Goal: Task Accomplishment & Management: Use online tool/utility

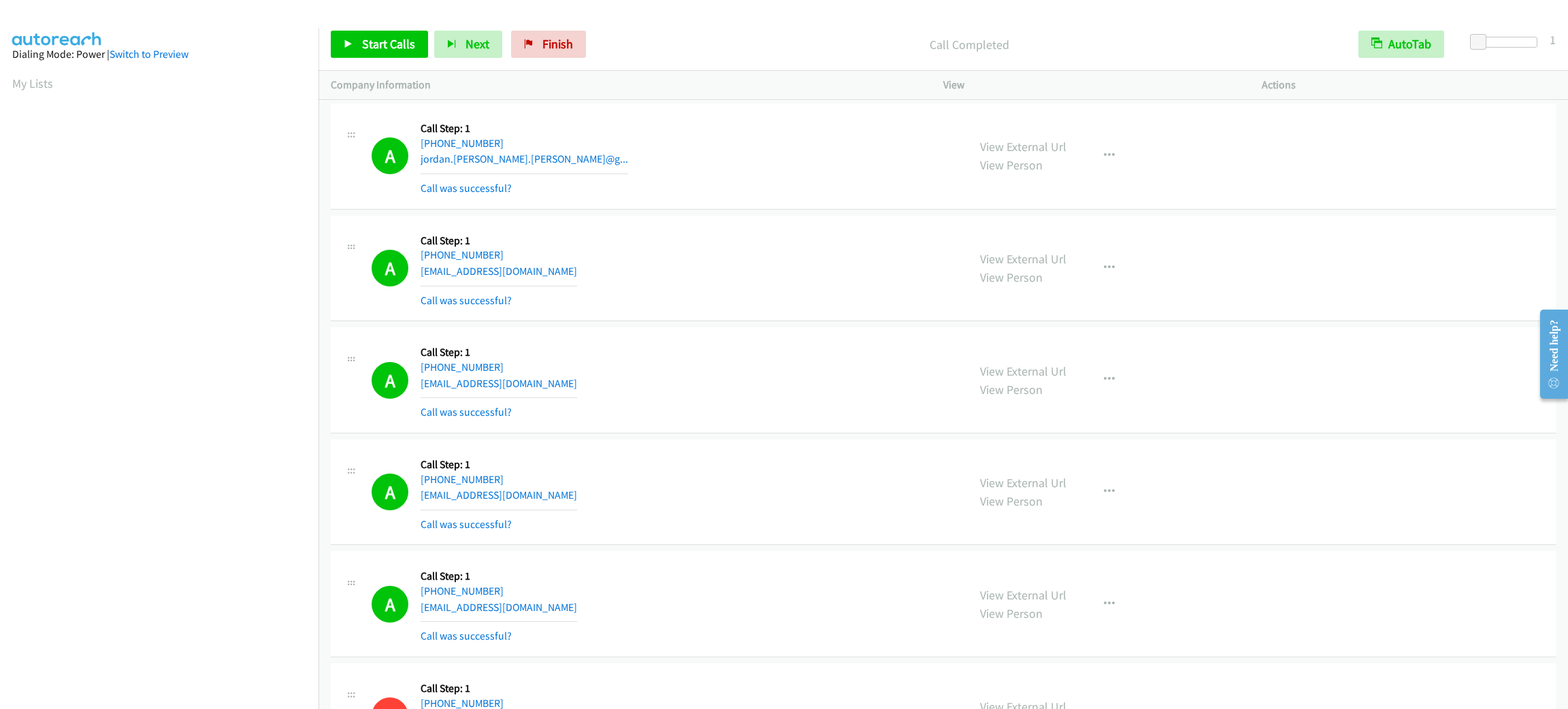
scroll to position [59, 15]
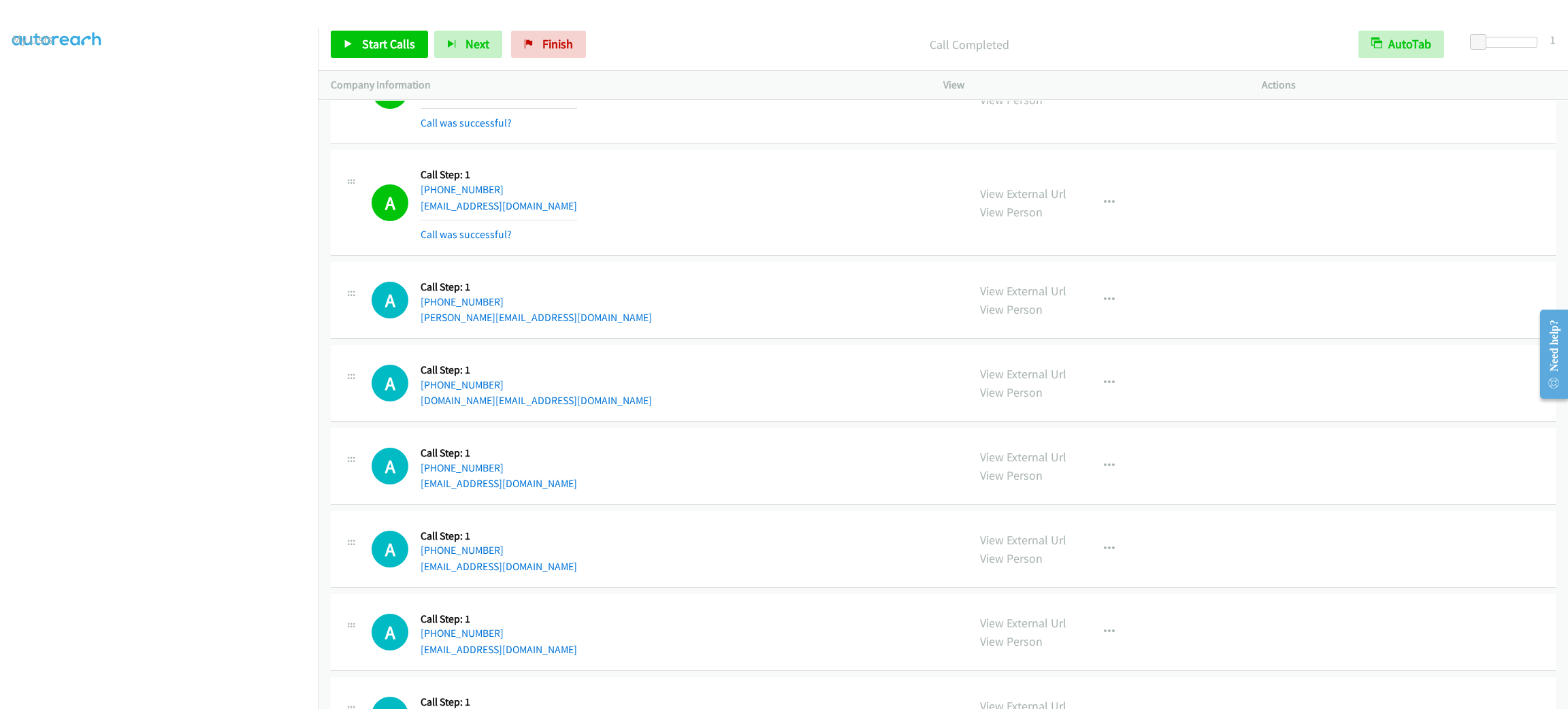
click at [664, 304] on div "A Callback Scheduled Call Step: 1 [GEOGRAPHIC_DATA]/[GEOGRAPHIC_DATA] [PHONE_NU…" at bounding box center [663, 300] width 584 height 52
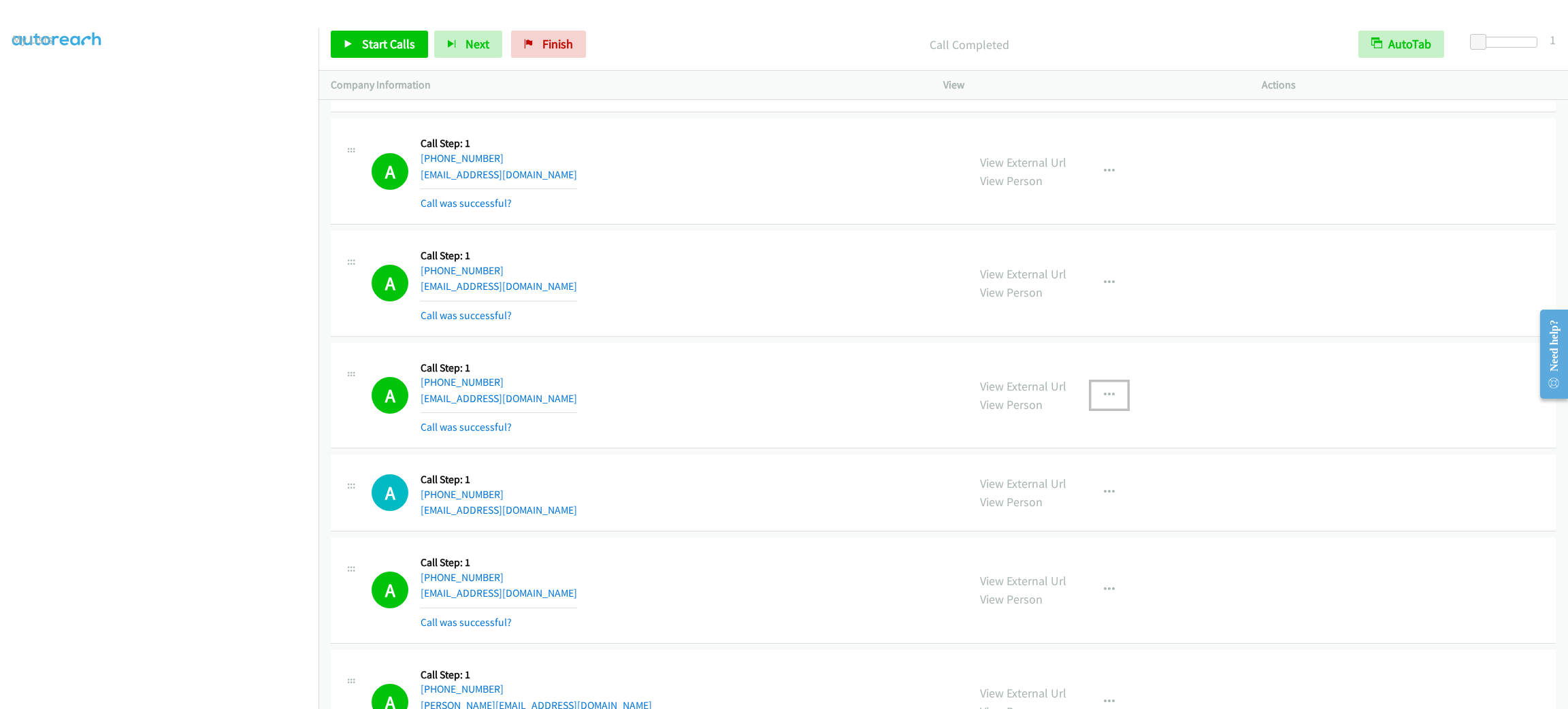
click at [1107, 409] on button "button" at bounding box center [1109, 395] width 36 height 27
click at [1089, 525] on link "Add to do not call list" at bounding box center [1037, 512] width 181 height 27
click at [753, 337] on div "A Callback Scheduled Call Step: 1 America/Los_Angeles [PHONE_NUMBER] [EMAIL_ADD…" at bounding box center [943, 284] width 1225 height 106
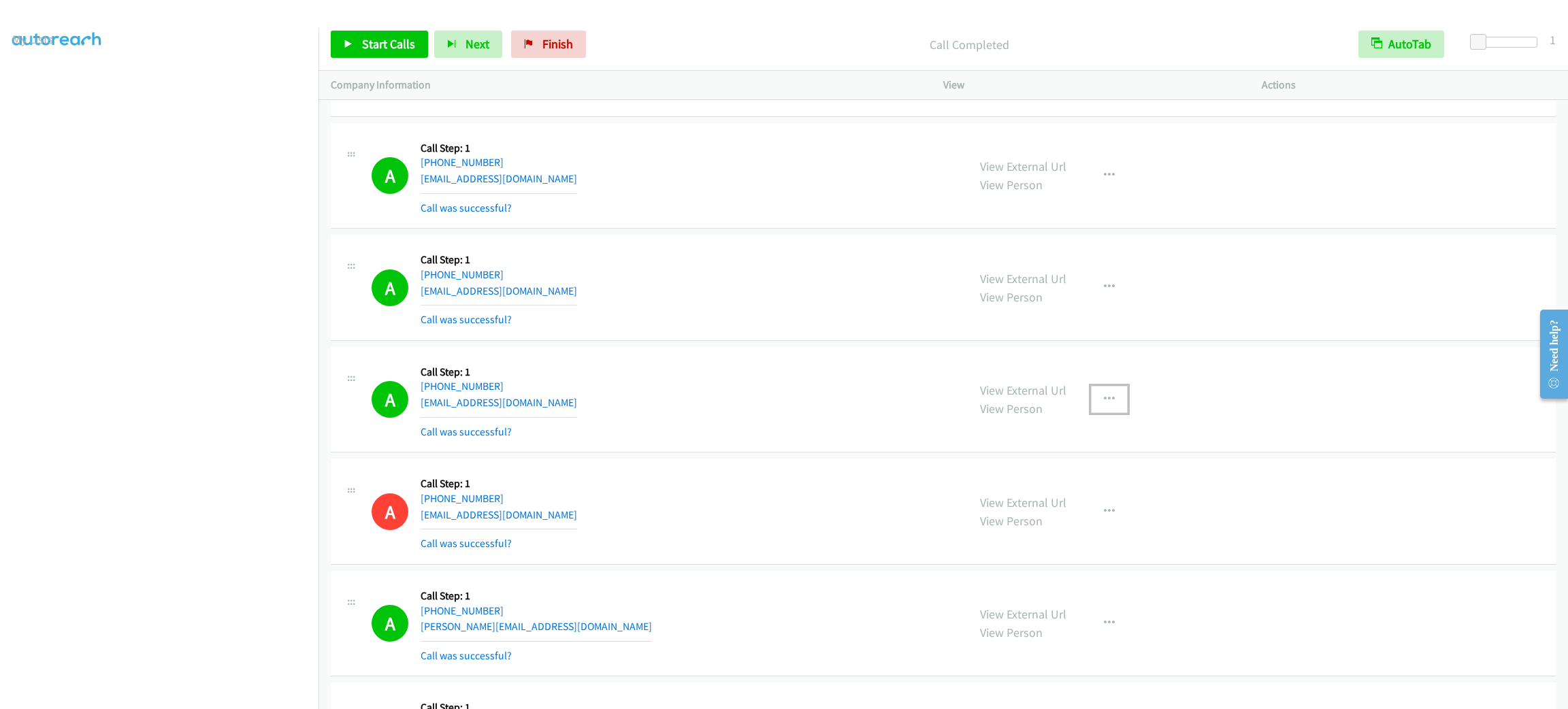
click at [1111, 404] on button "button" at bounding box center [1109, 399] width 36 height 27
click at [1104, 520] on link "Add to do not call list" at bounding box center [1037, 515] width 181 height 27
click at [375, 36] on span "Start Calls" at bounding box center [389, 44] width 53 height 15
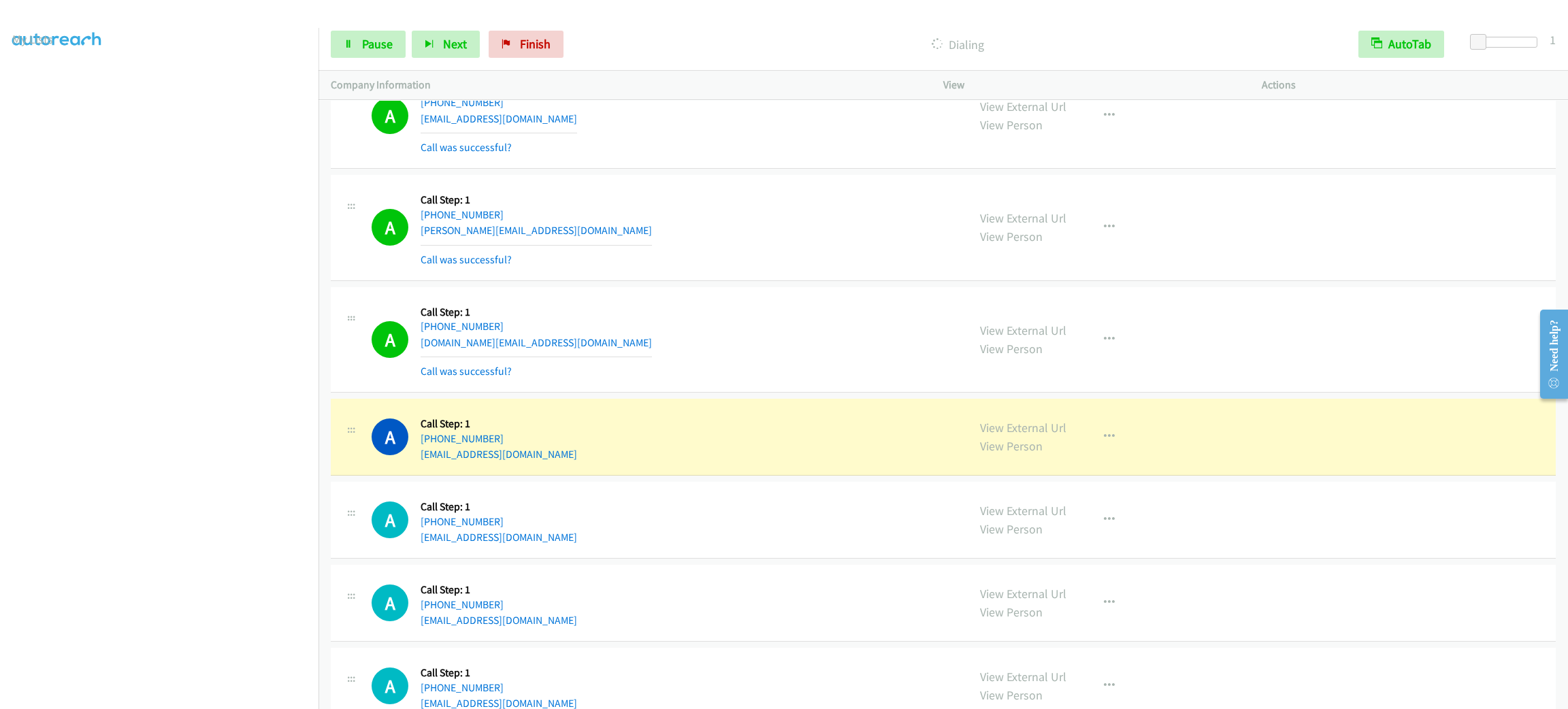
scroll to position [7652, 0]
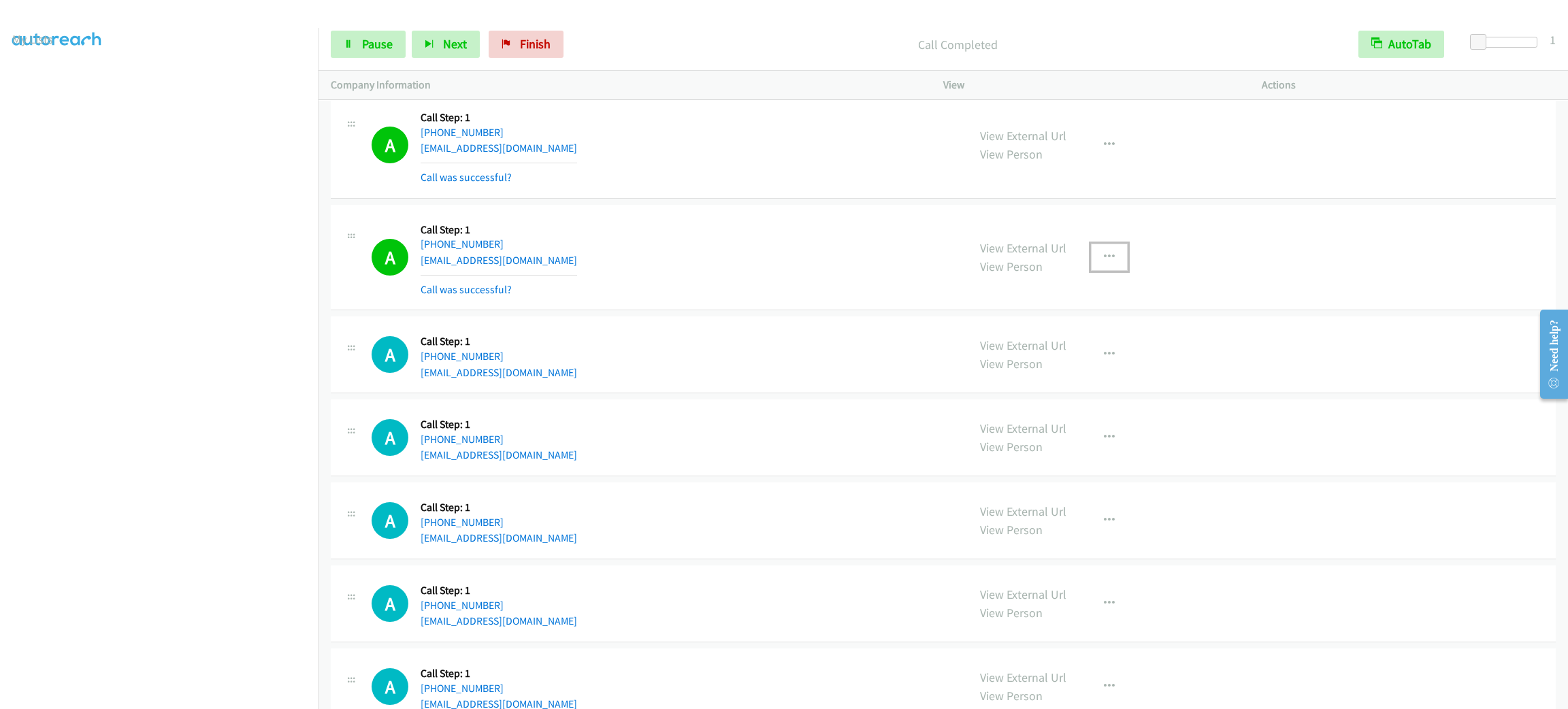
click at [1100, 267] on button "button" at bounding box center [1109, 257] width 36 height 27
click at [1079, 387] on link "Add to do not call list" at bounding box center [1037, 373] width 181 height 27
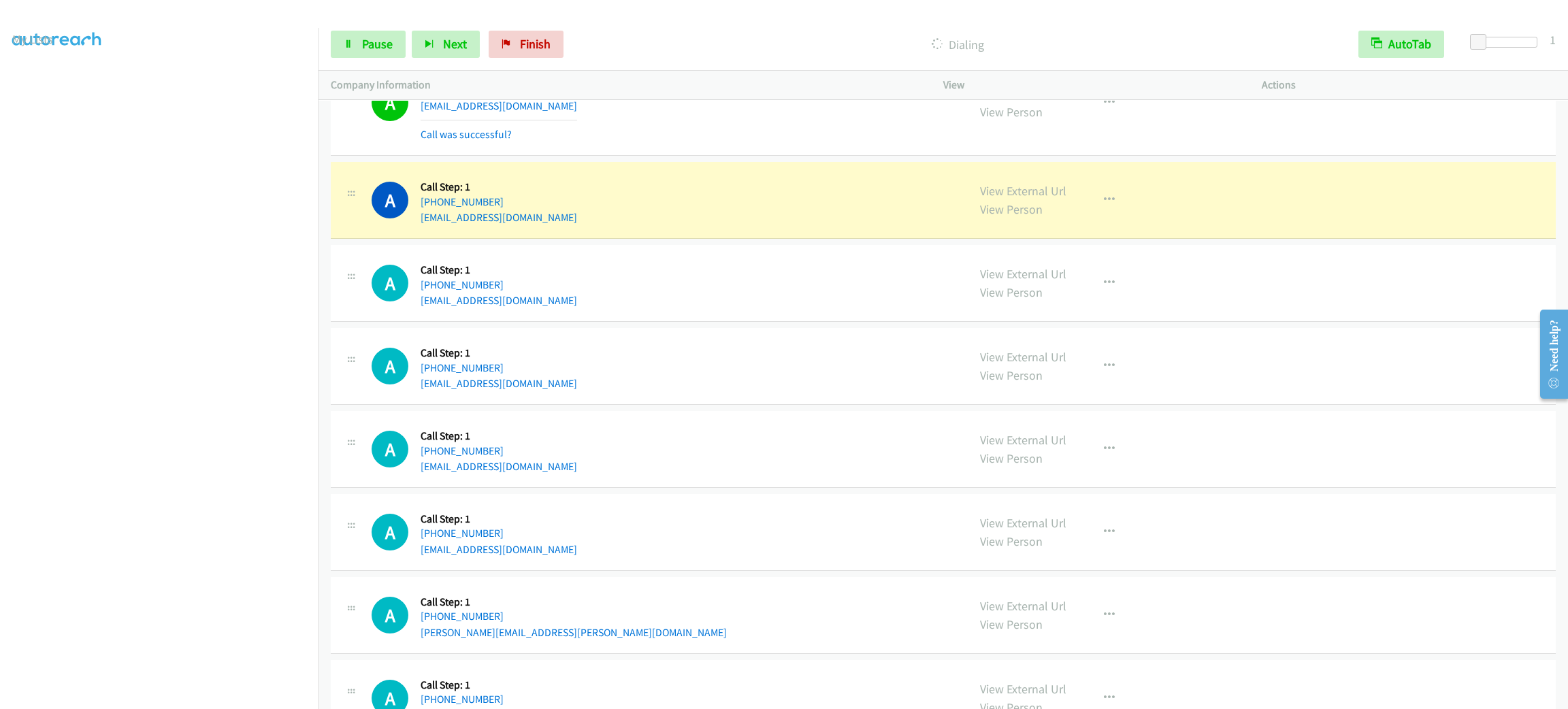
scroll to position [8264, 0]
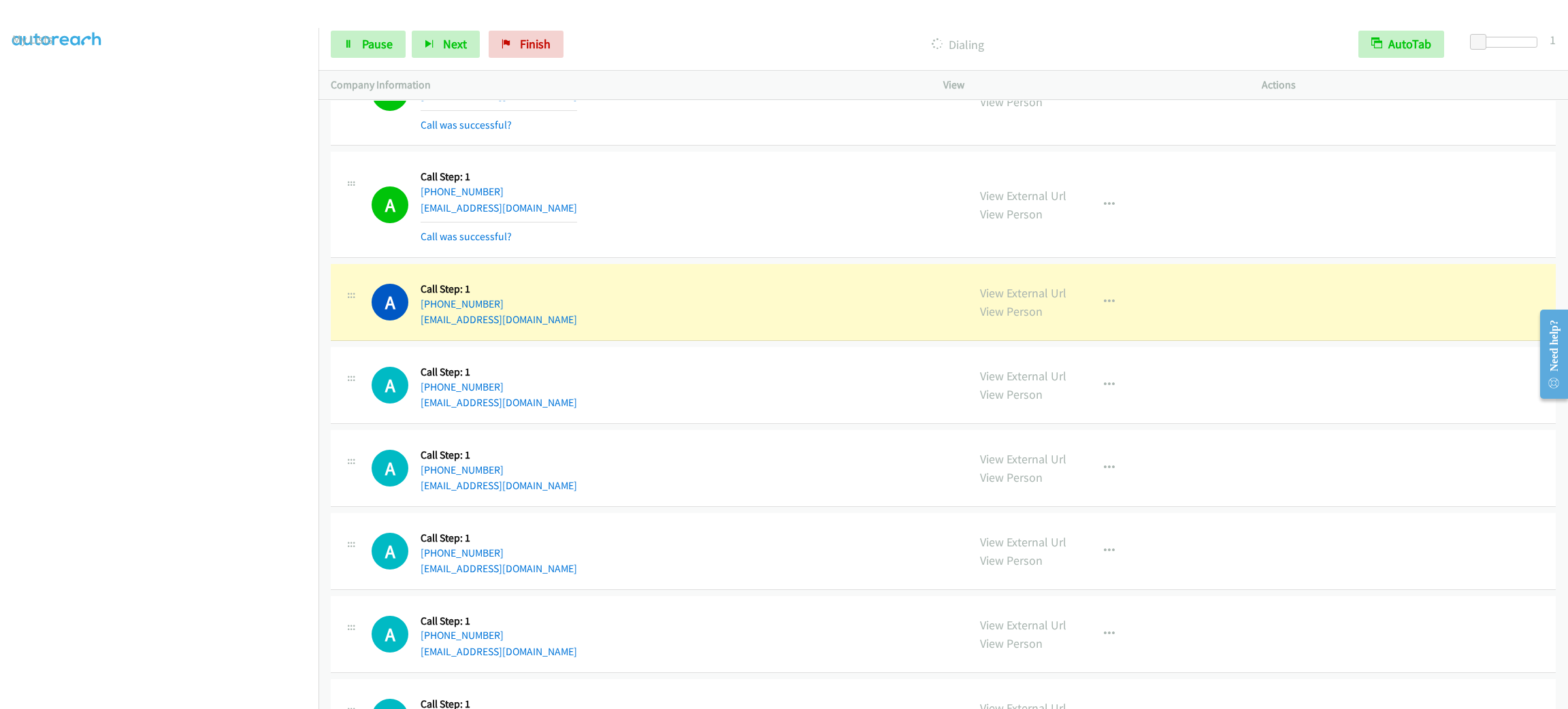
click at [801, 328] on div "A Callback Scheduled Call Step: 1 America/New_York [PHONE_NUMBER] [EMAIL_ADDRES…" at bounding box center [663, 303] width 584 height 52
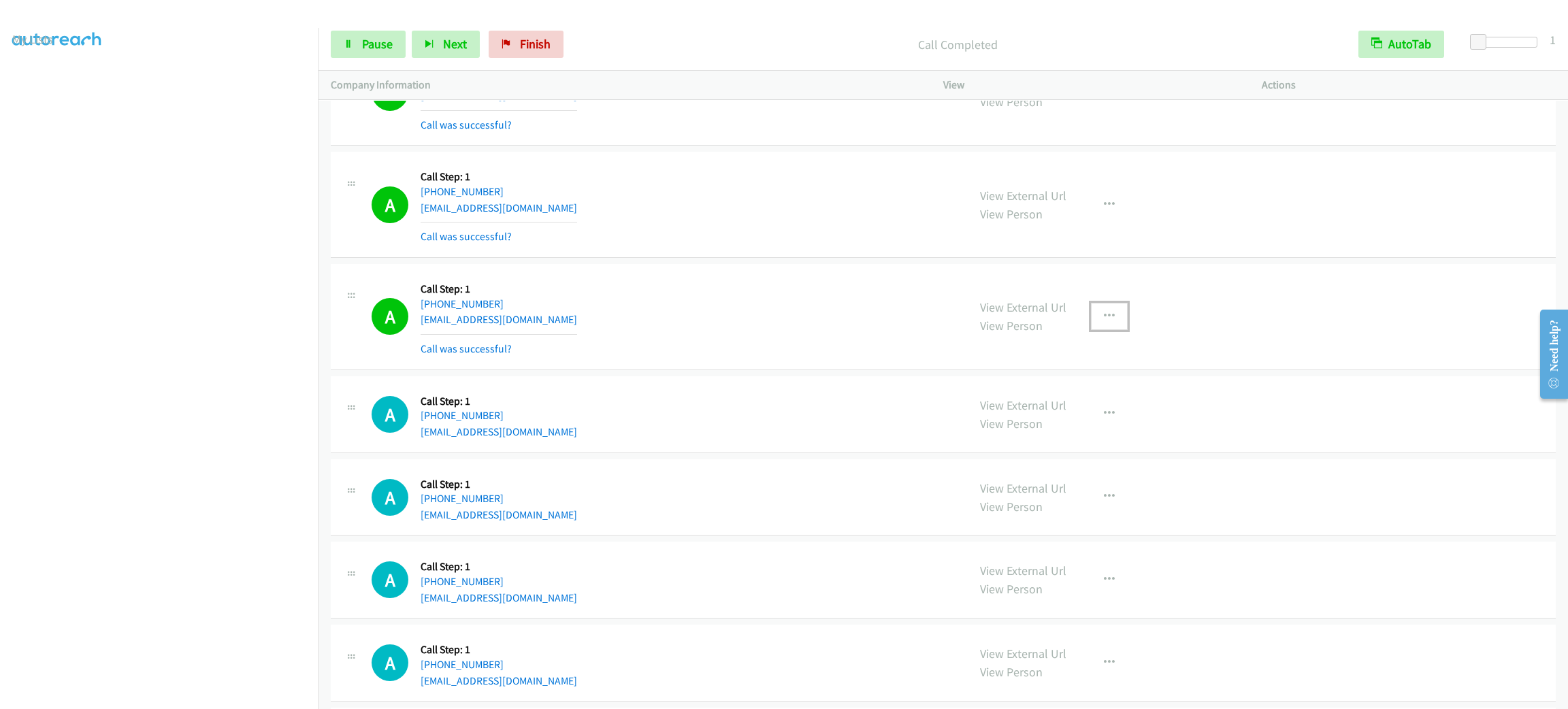
click at [1094, 326] on button "button" at bounding box center [1109, 316] width 36 height 27
click at [1052, 446] on link "Add to do not call list" at bounding box center [1037, 432] width 181 height 27
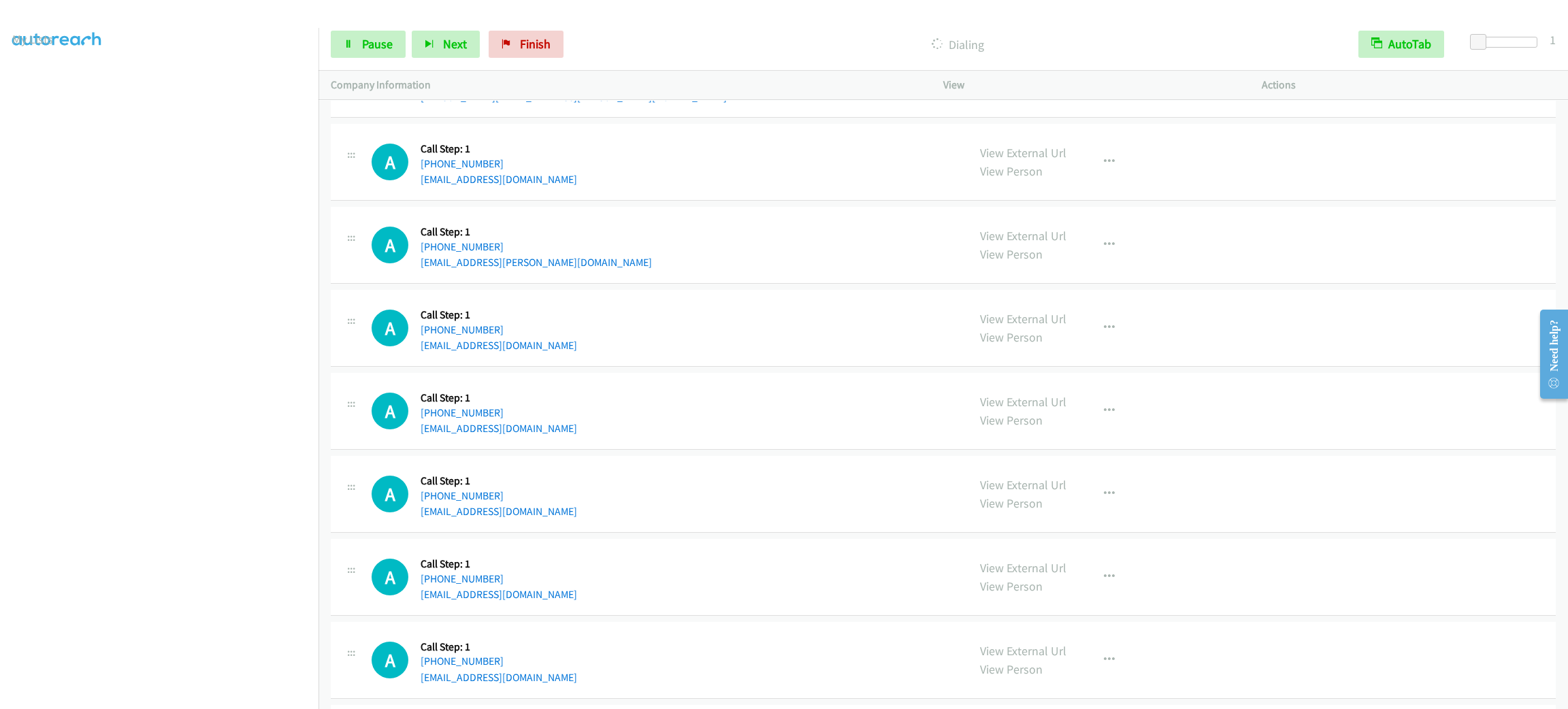
scroll to position [8916, 0]
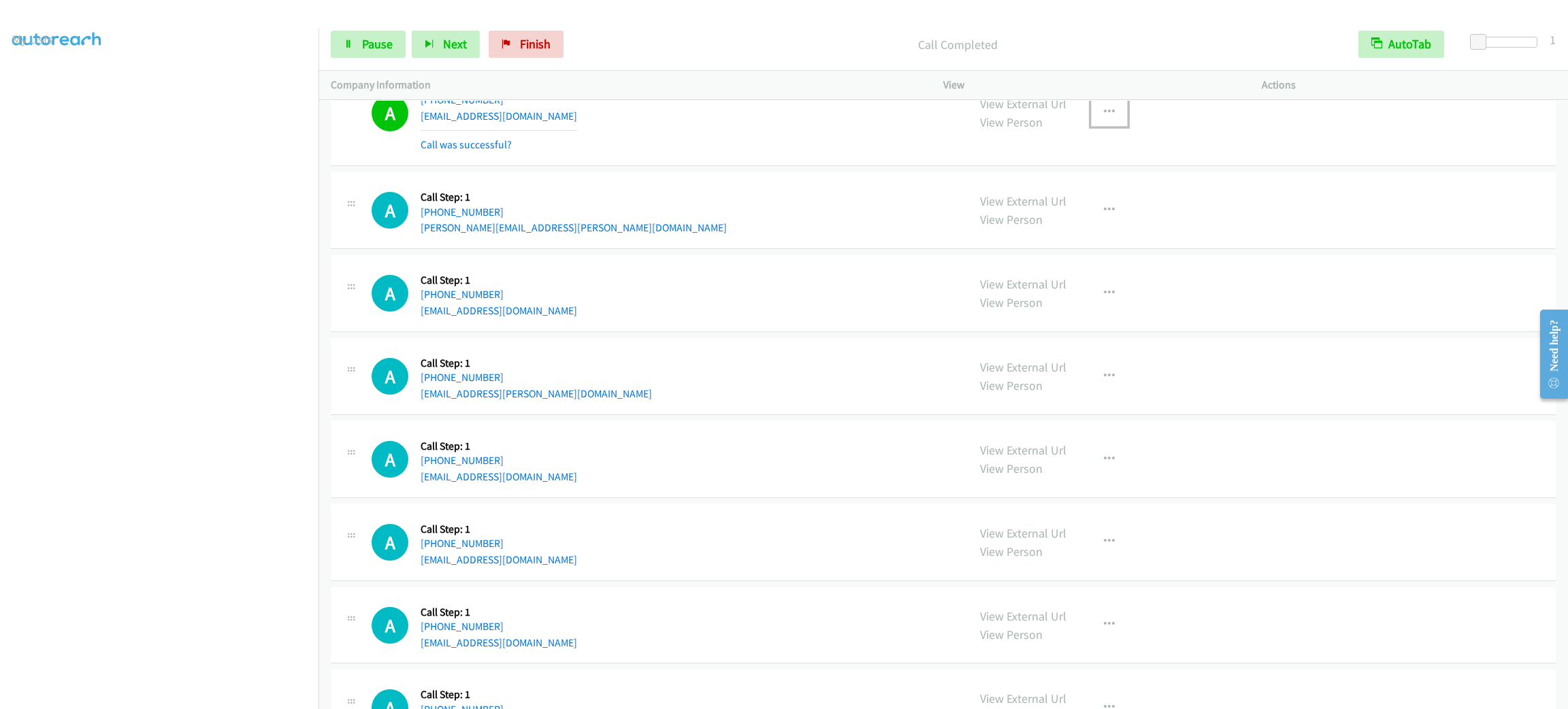
click at [1091, 126] on button "button" at bounding box center [1109, 112] width 36 height 27
click at [1072, 242] on link "Add to do not call list" at bounding box center [1037, 228] width 181 height 27
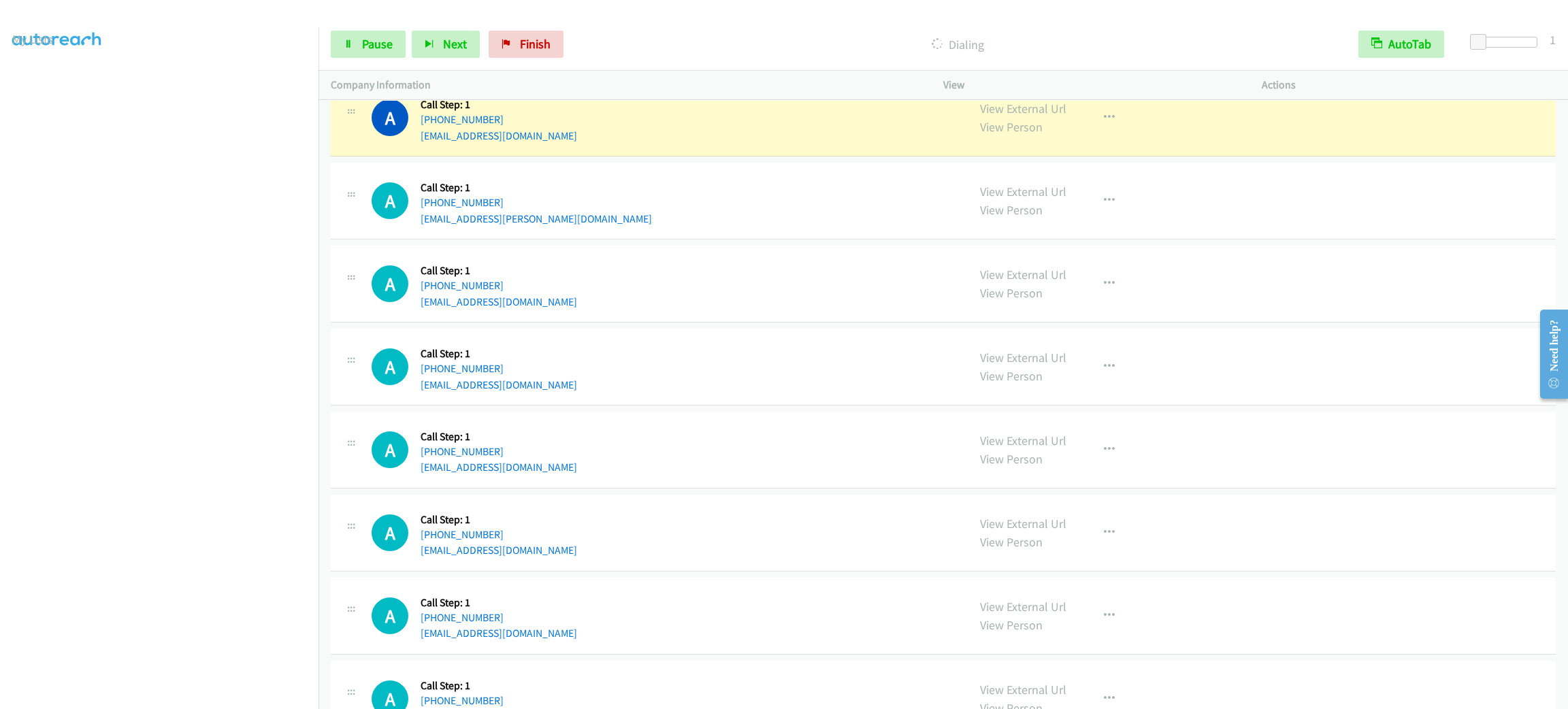
scroll to position [8814, 0]
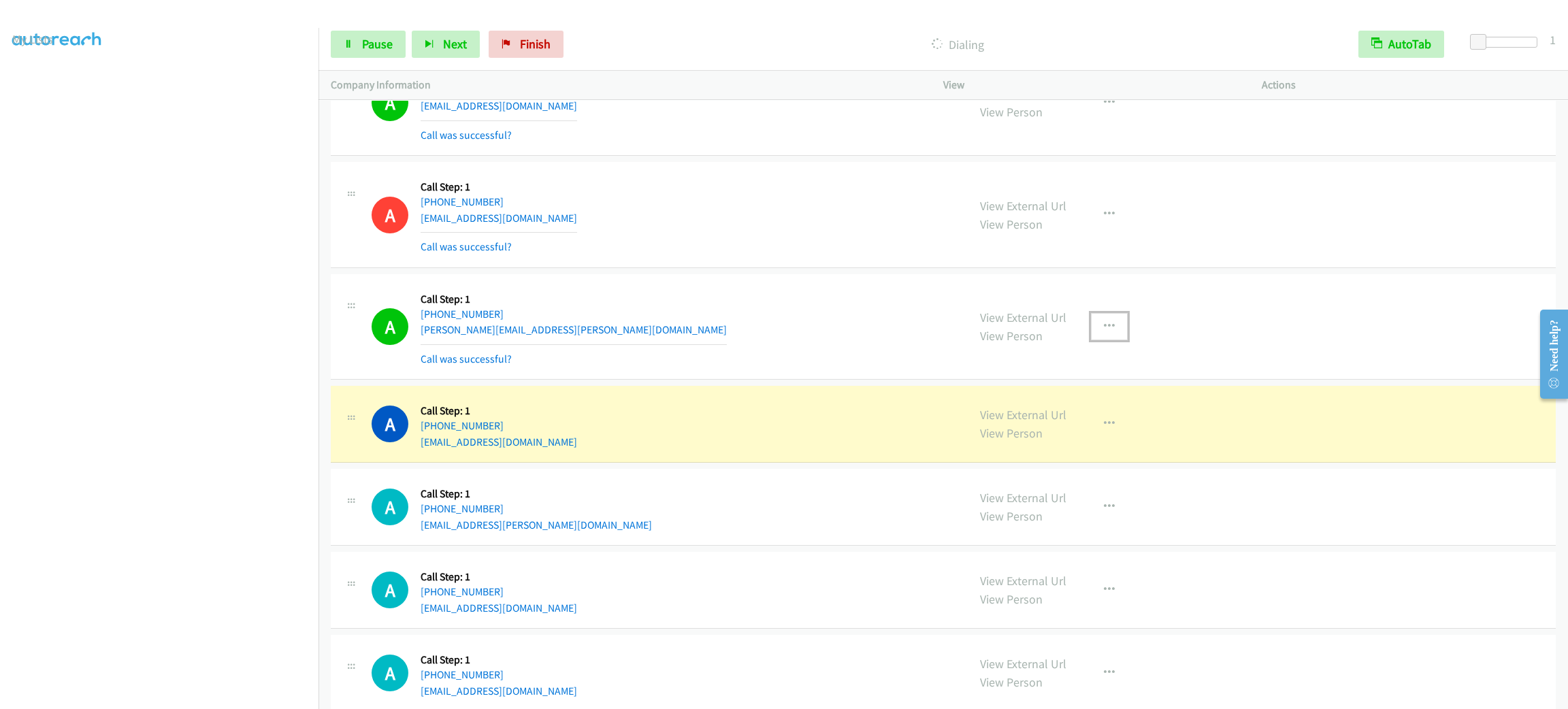
click at [1091, 340] on button "button" at bounding box center [1109, 326] width 36 height 27
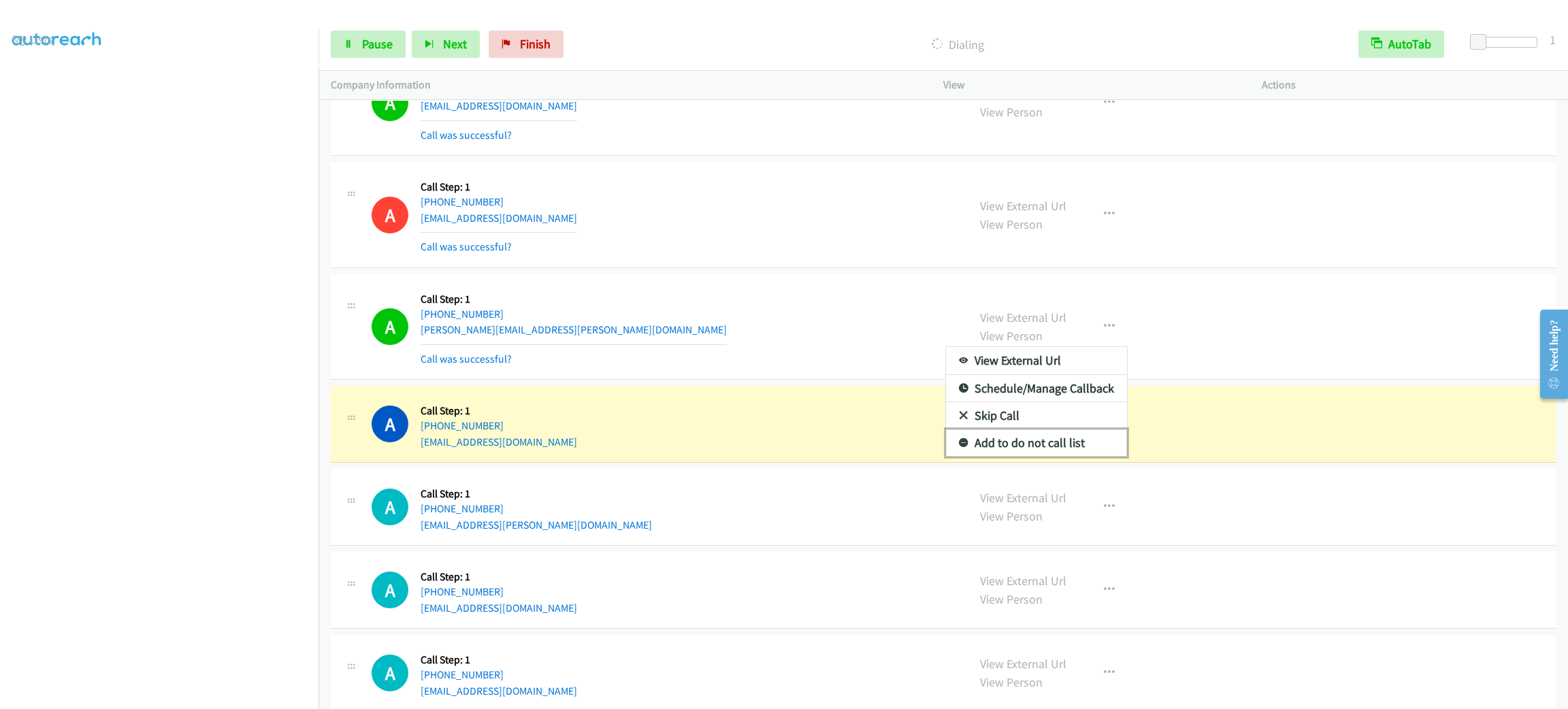
click at [1084, 457] on link "Add to do not call list" at bounding box center [1037, 443] width 181 height 27
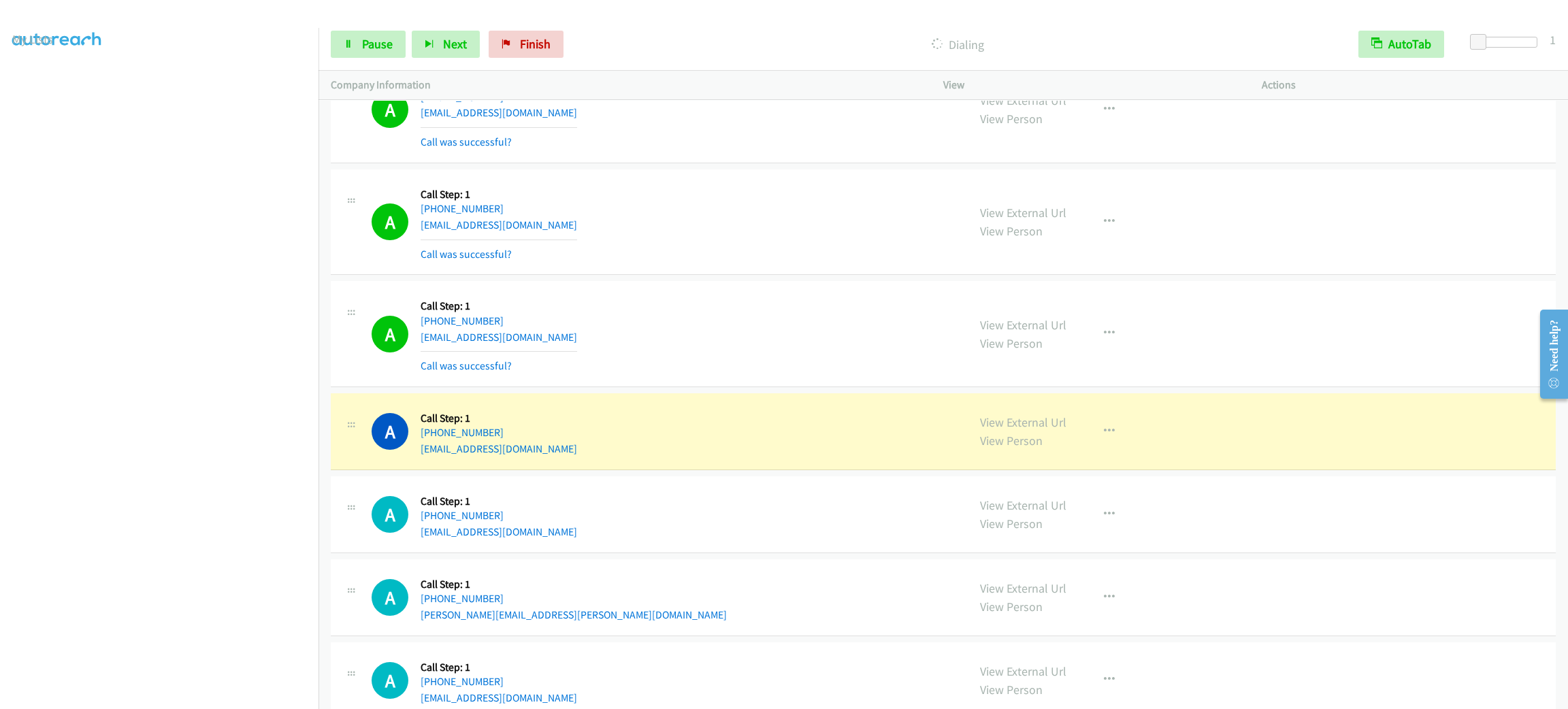
scroll to position [9683, 0]
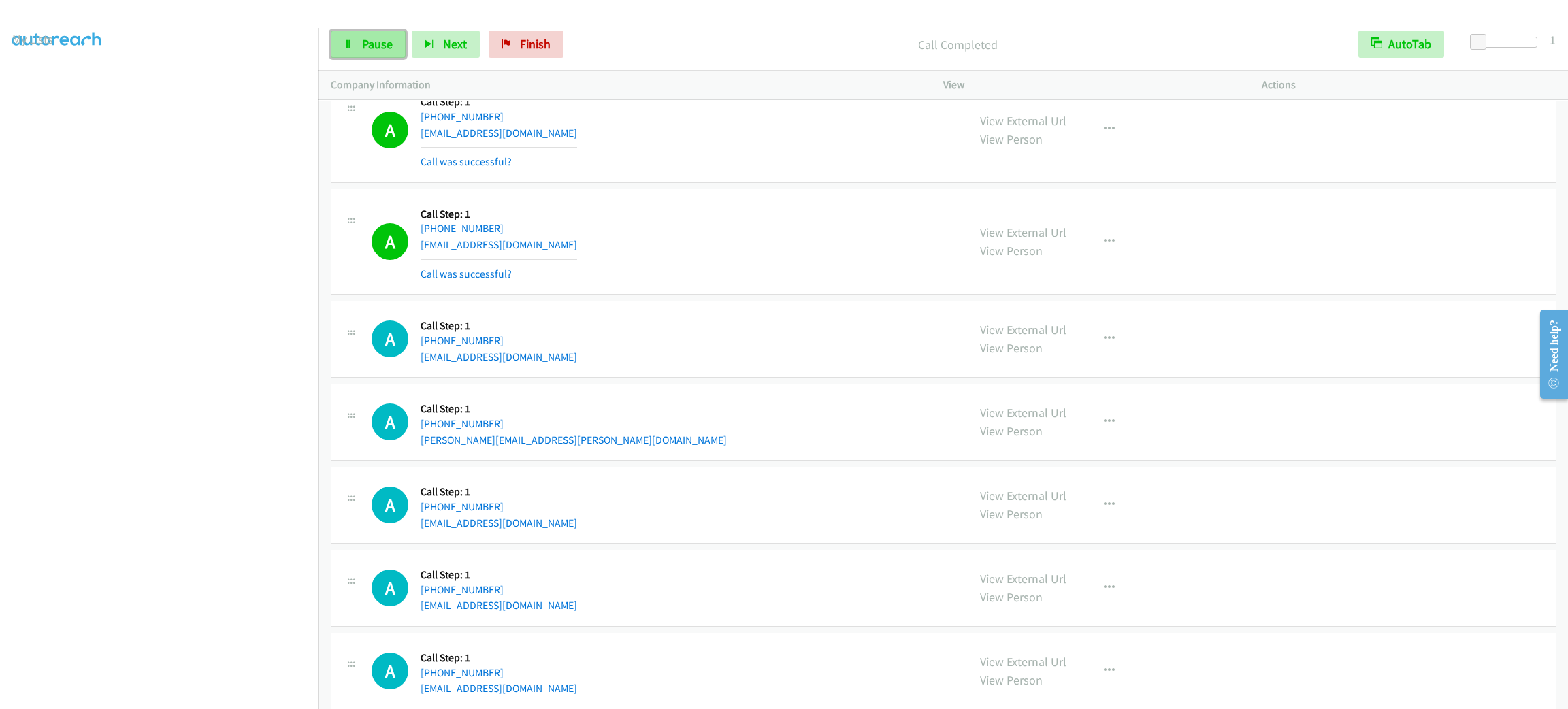
click at [383, 48] on span "Pause" at bounding box center [378, 44] width 31 height 15
click at [382, 41] on span "Start Calls" at bounding box center [389, 44] width 53 height 15
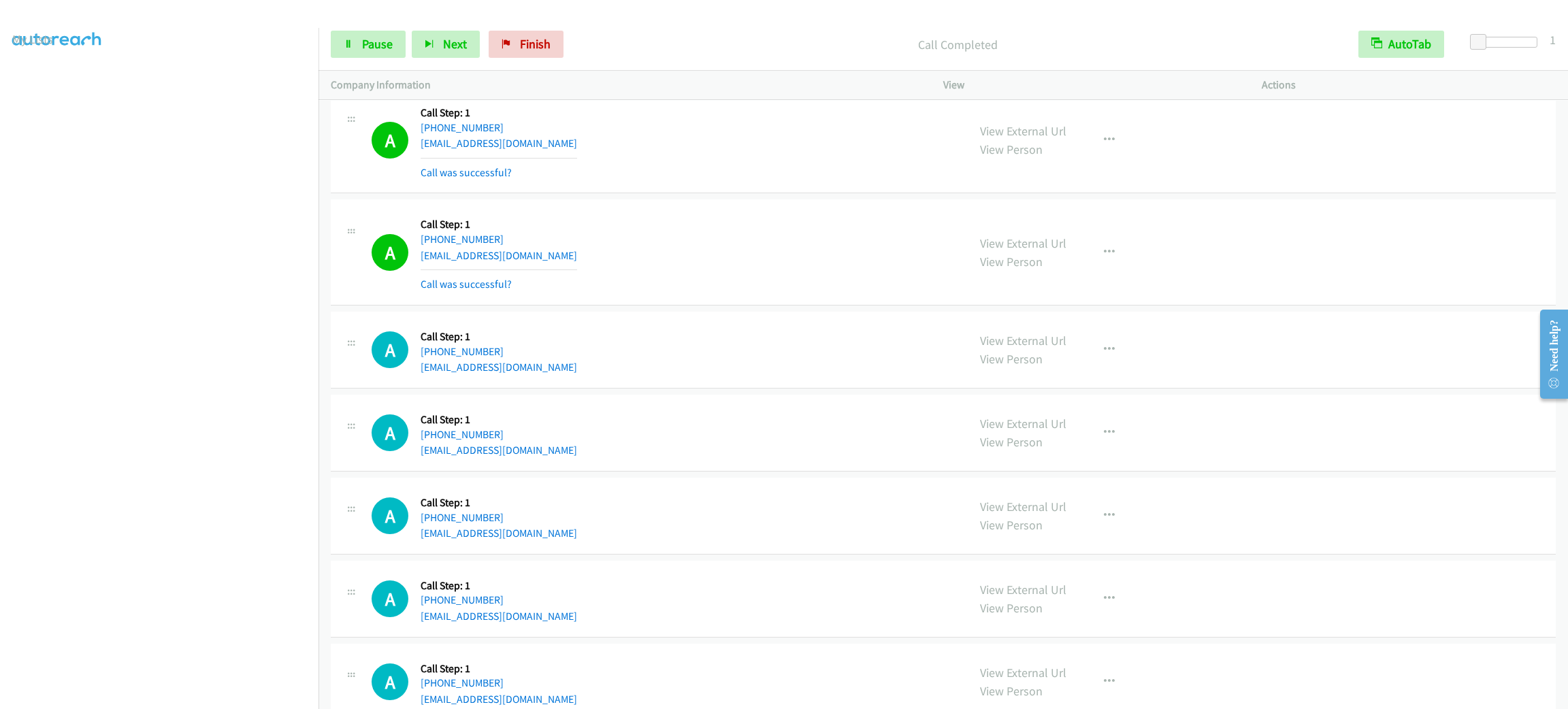
click at [1093, 258] on div "View External Url View Person View External Url Email Schedule/Manage Callback …" at bounding box center [1133, 252] width 331 height 81
click at [1111, 266] on button "button" at bounding box center [1109, 252] width 36 height 27
click at [1077, 383] on link "Add to do not call list" at bounding box center [1037, 369] width 181 height 27
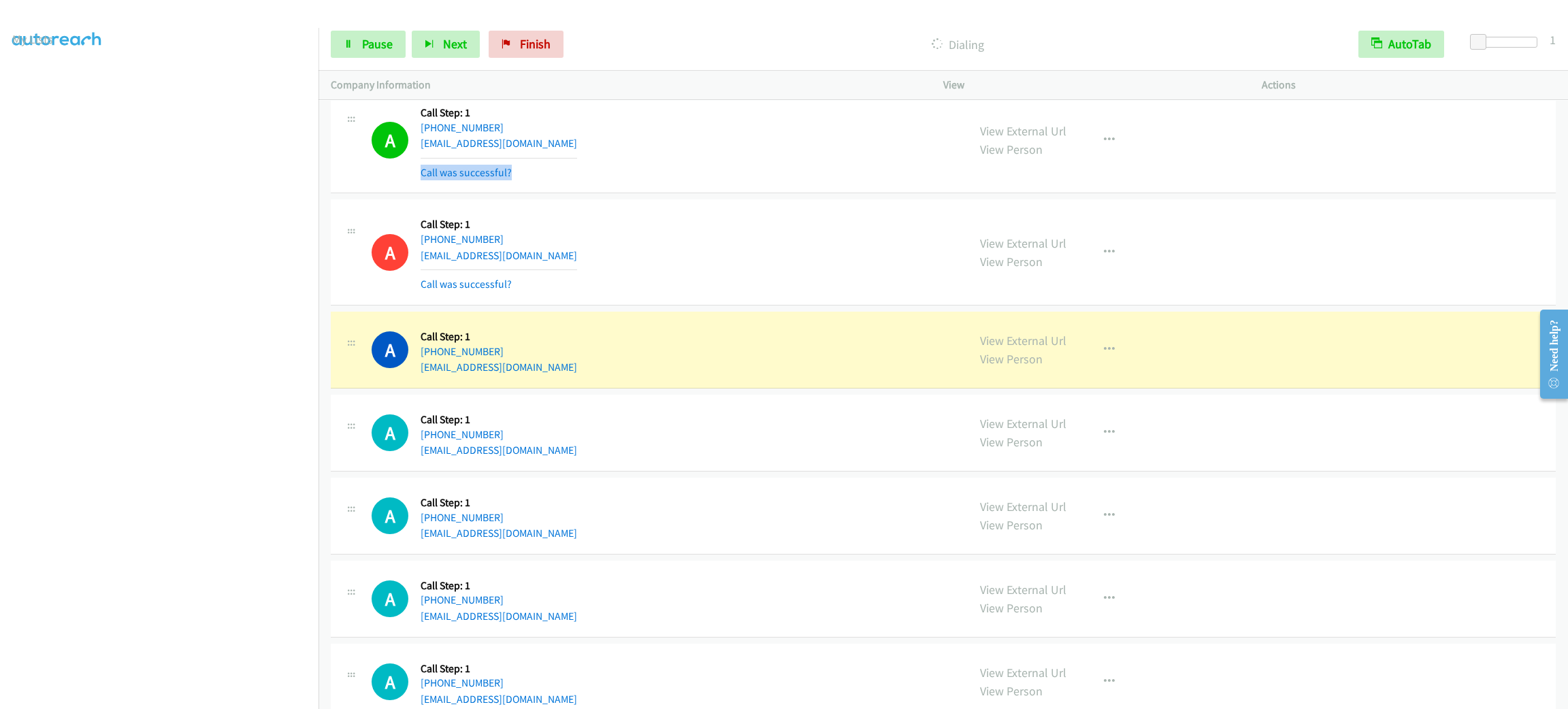
drag, startPoint x: 757, startPoint y: 187, endPoint x: 781, endPoint y: 178, distance: 25.6
click at [759, 181] on div "A Callback Scheduled Call Step: 1 America/New_York [PHONE_NUMBER] [EMAIL_ADDRES…" at bounding box center [663, 140] width 584 height 81
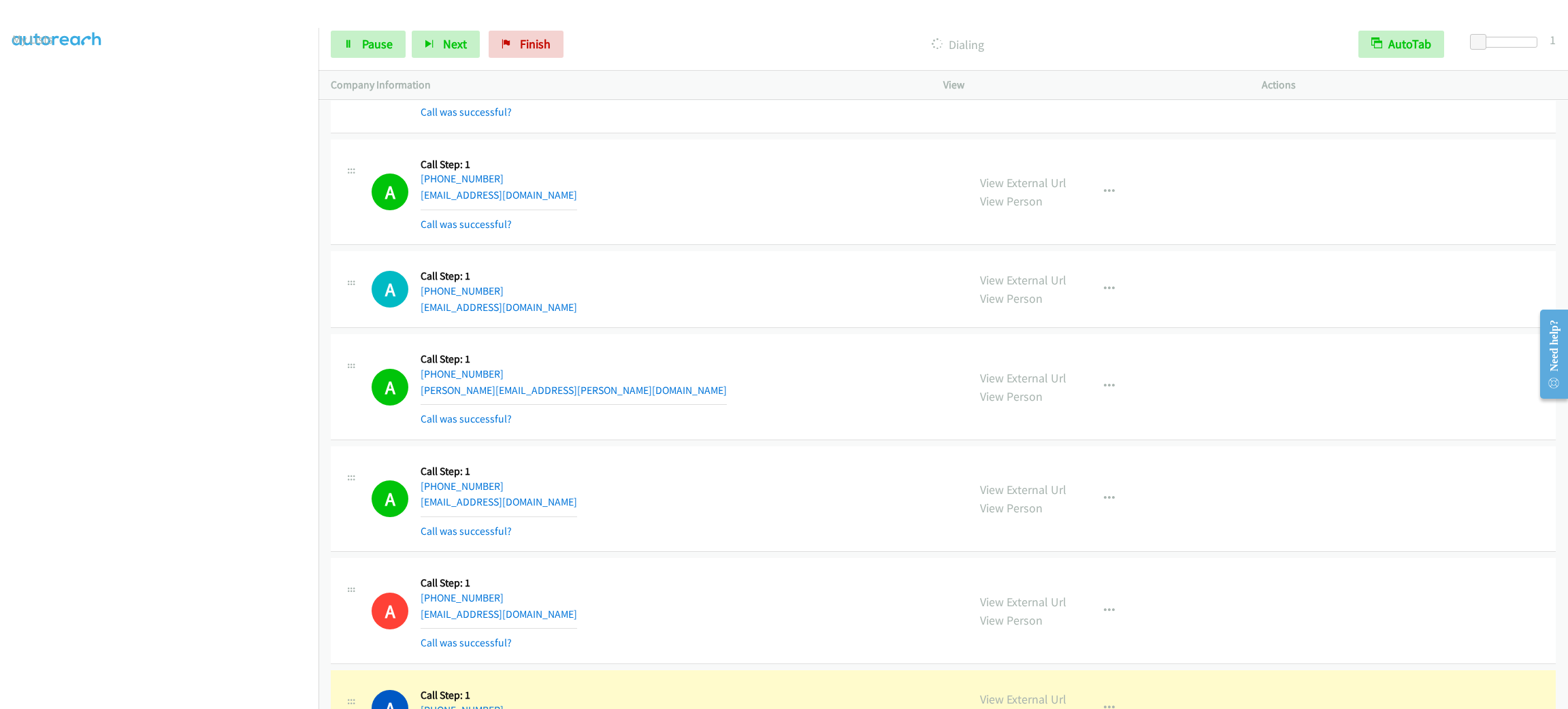
click at [1081, 400] on div "View External Url View Person View External Url Email Schedule/Manage Callback …" at bounding box center [1133, 386] width 331 height 81
drag, startPoint x: 1097, startPoint y: 406, endPoint x: 1098, endPoint y: 449, distance: 43.0
click at [1104, 392] on icon "button" at bounding box center [1110, 387] width 11 height 11
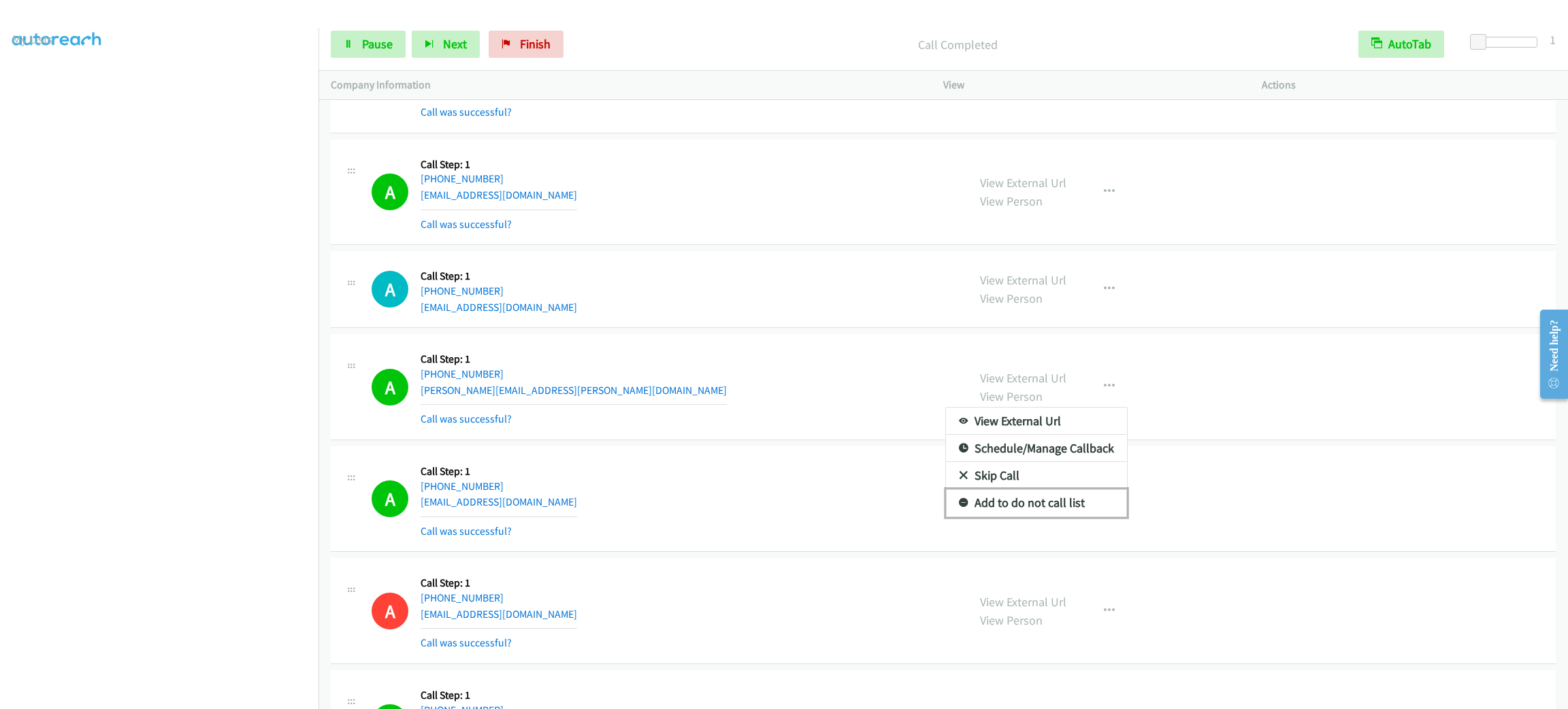
click at [1067, 517] on link "Add to do not call list" at bounding box center [1037, 503] width 181 height 27
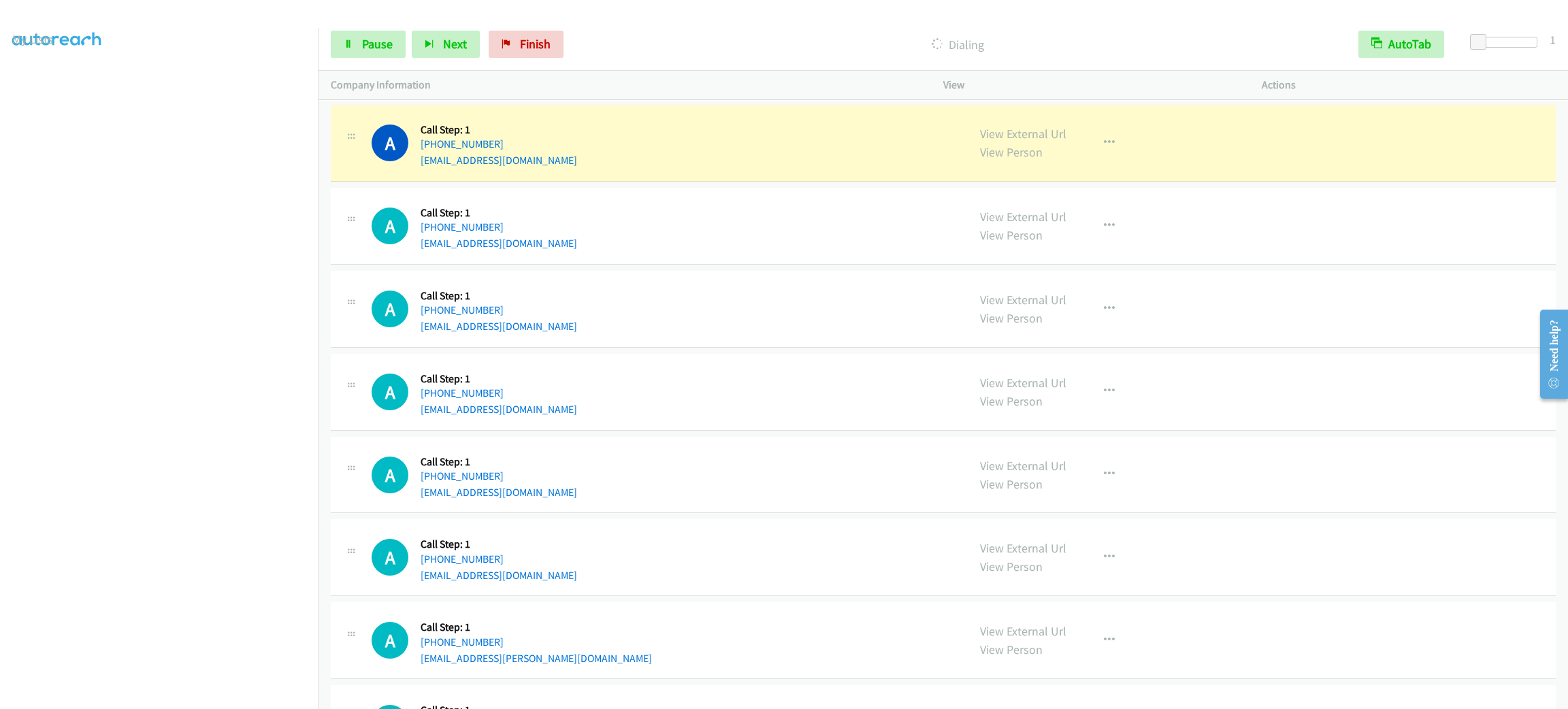
scroll to position [10961, 0]
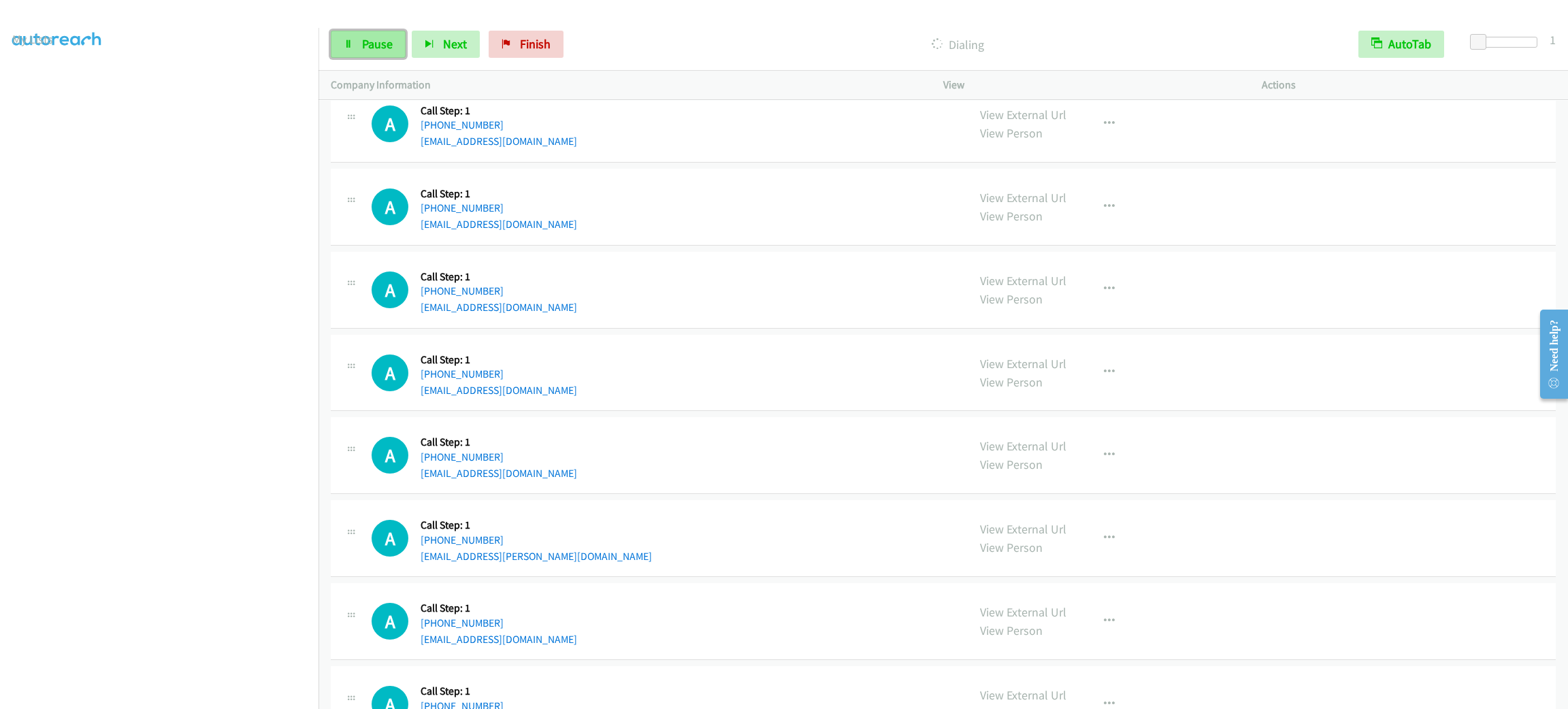
click at [331, 53] on link "Pause" at bounding box center [368, 44] width 75 height 27
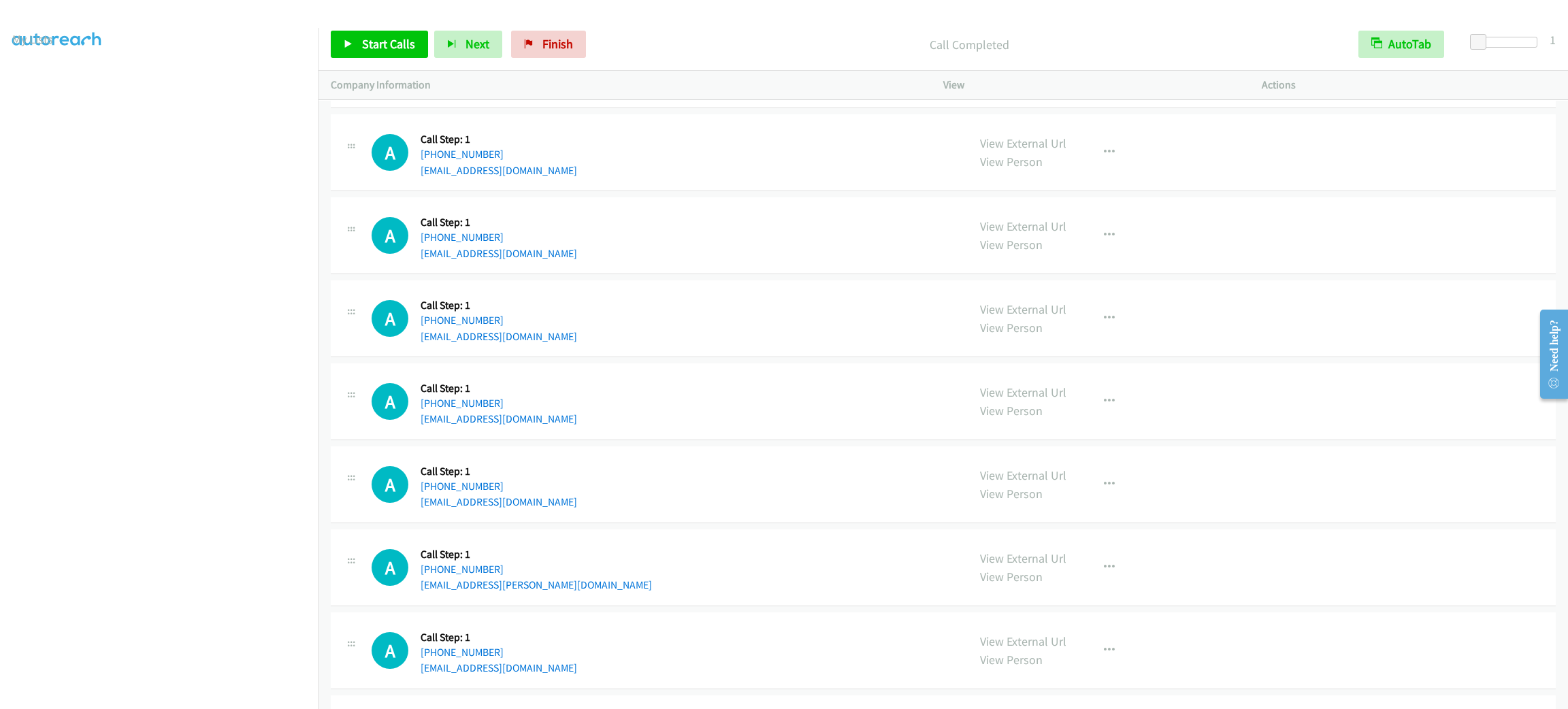
scroll to position [10654, 0]
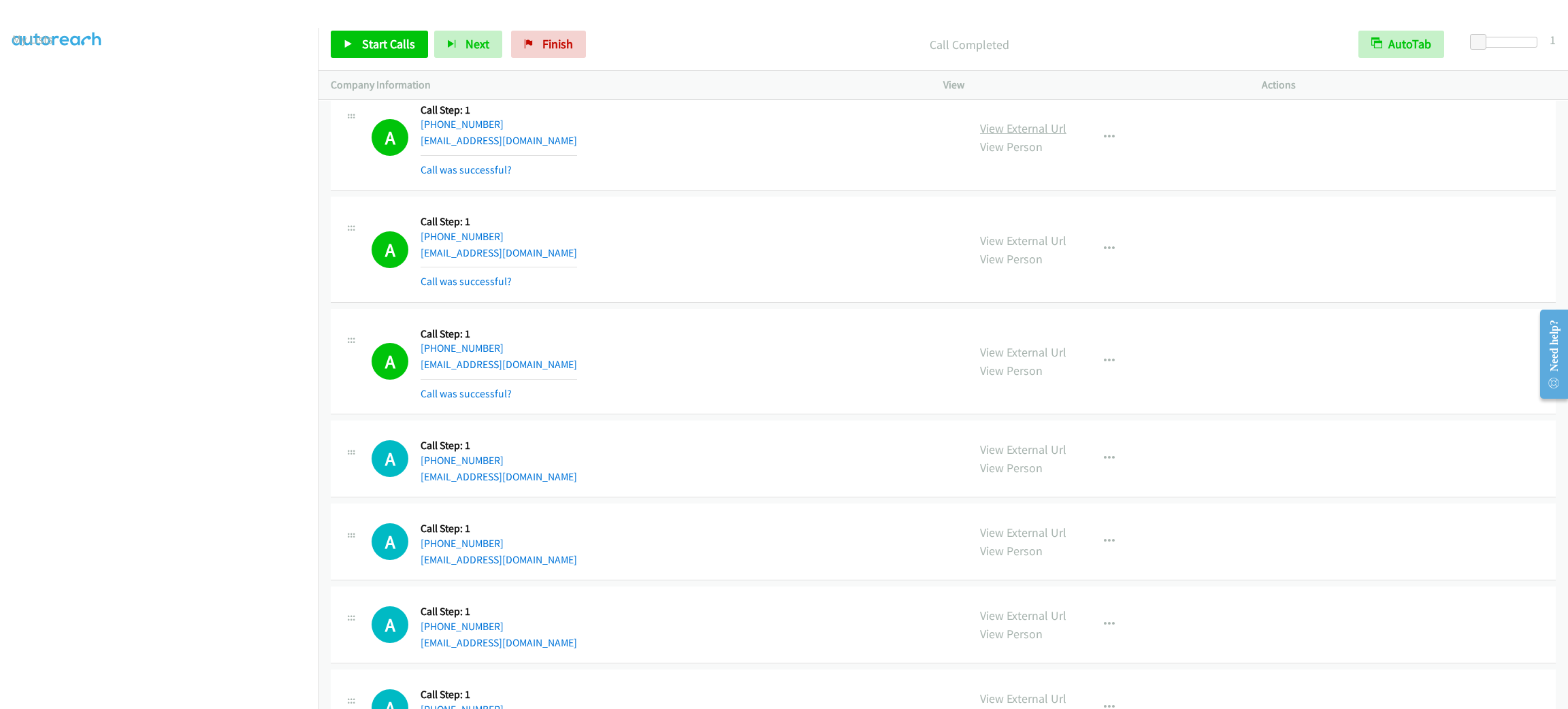
click at [1052, 136] on link "View External Url" at bounding box center [1023, 128] width 86 height 15
click at [399, 36] on span "Start Calls" at bounding box center [389, 44] width 53 height 15
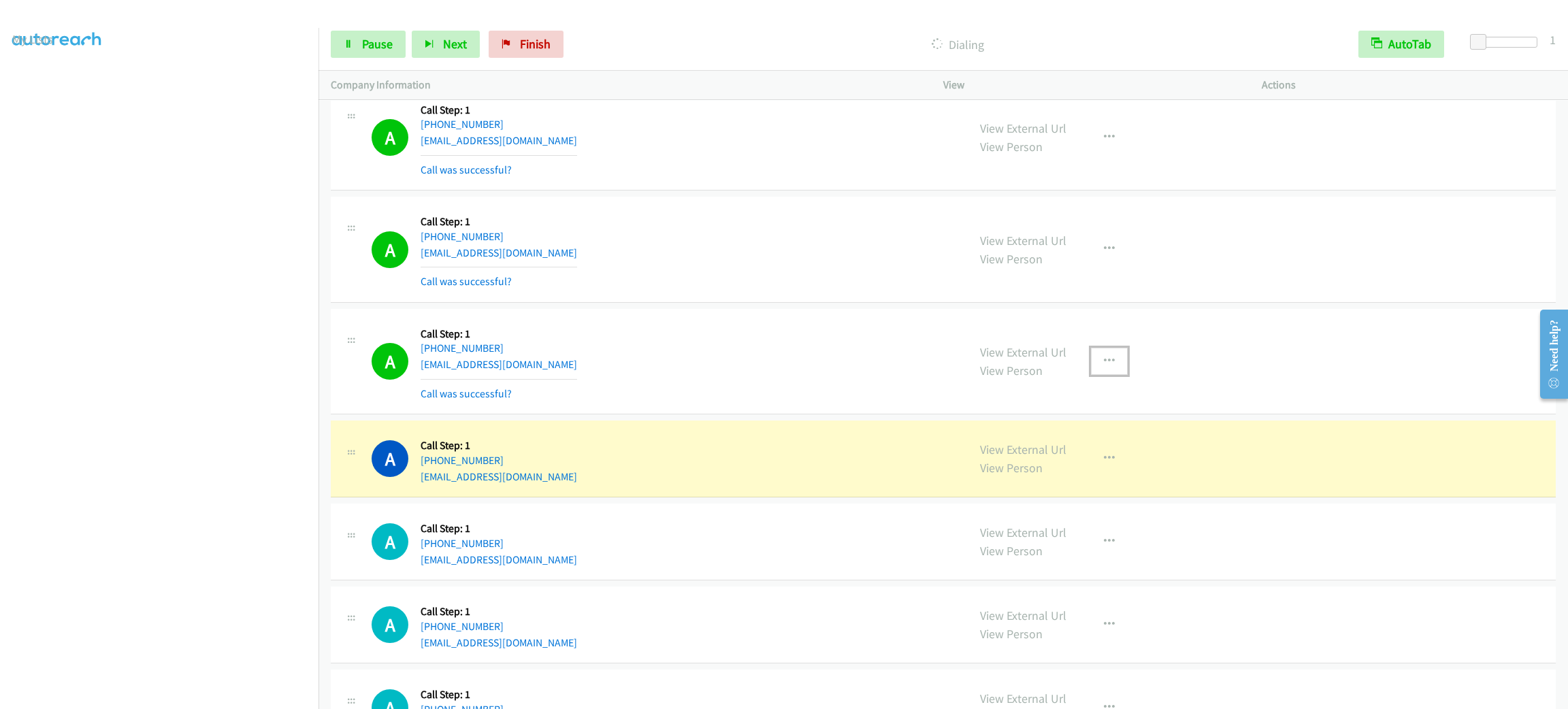
click at [1102, 375] on button "button" at bounding box center [1109, 361] width 36 height 27
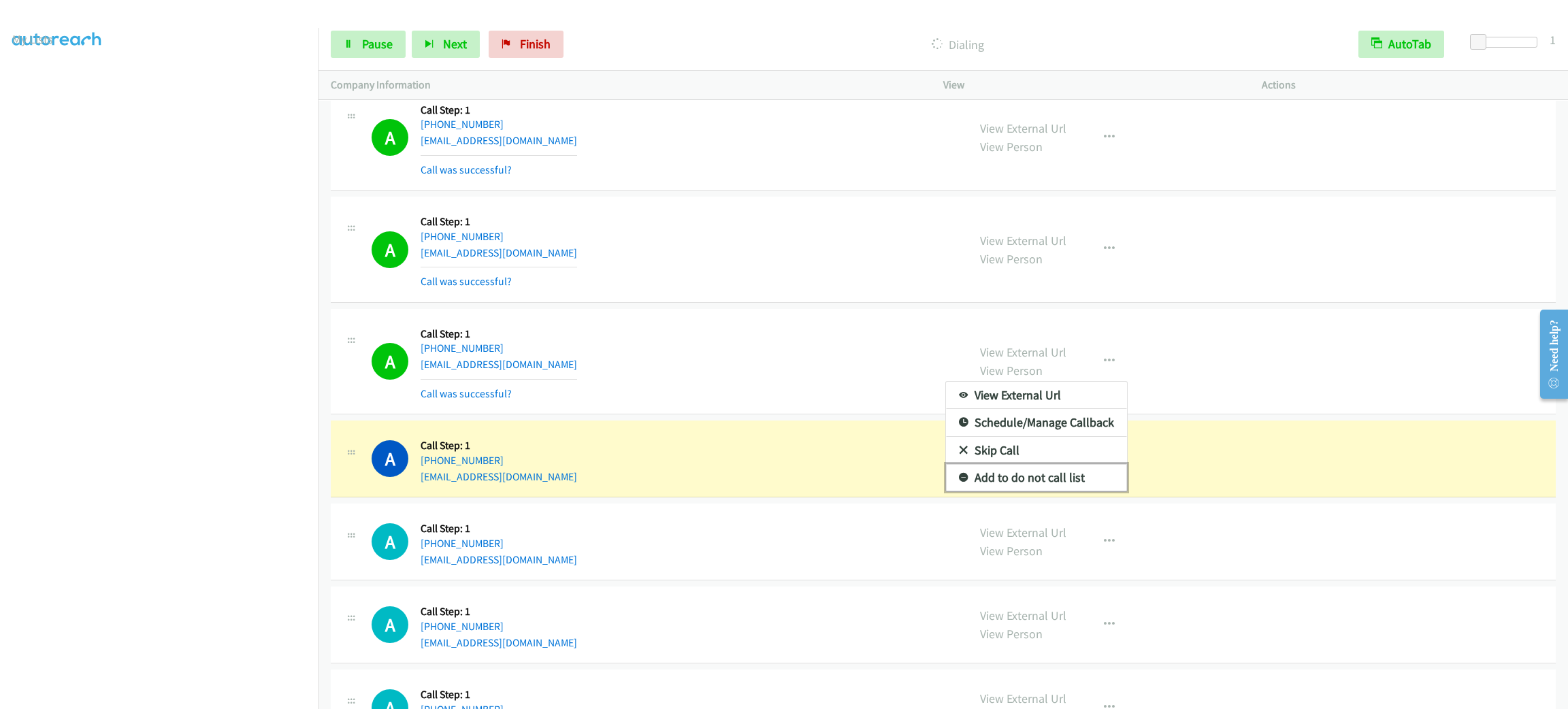
click at [1084, 491] on link "Add to do not call list" at bounding box center [1037, 477] width 181 height 27
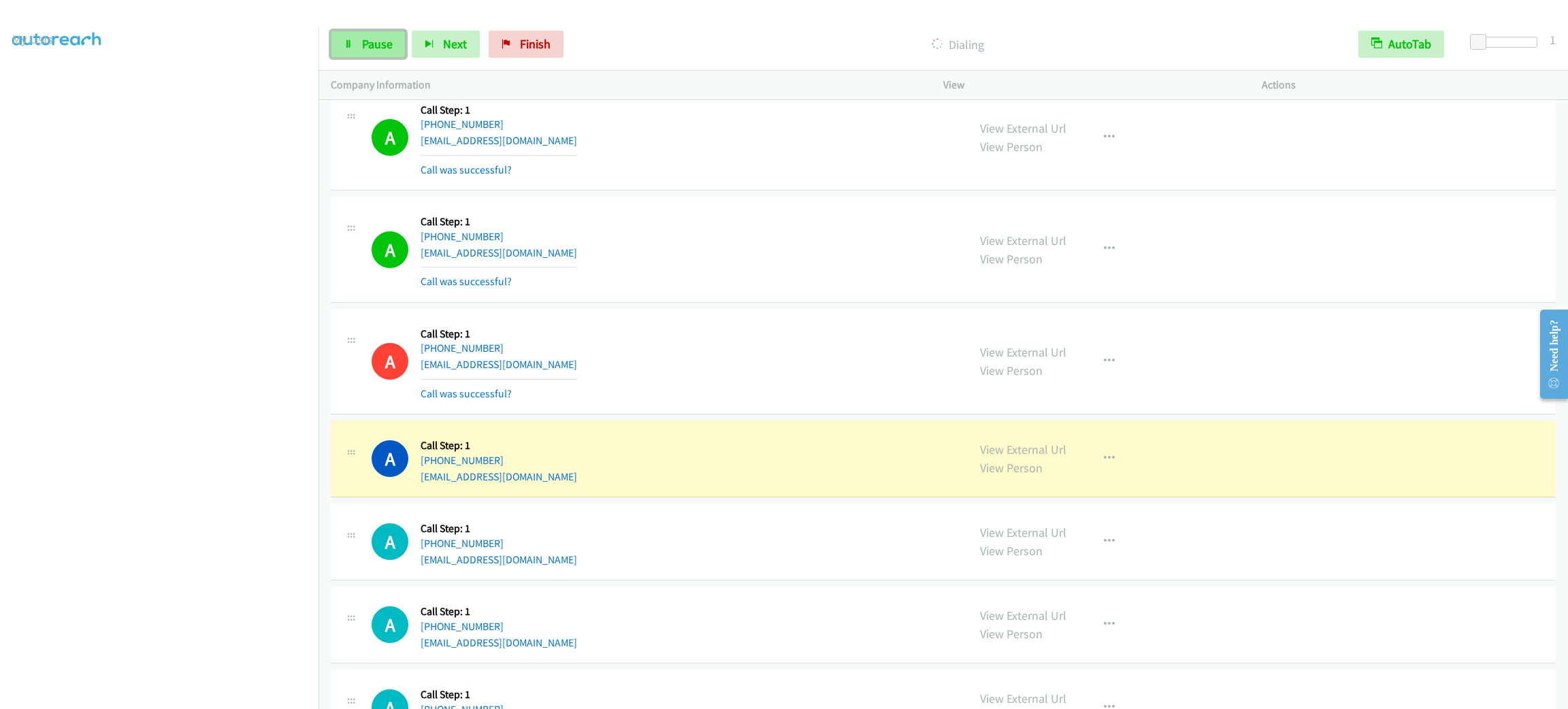
drag, startPoint x: 376, startPoint y: 34, endPoint x: 383, endPoint y: 41, distance: 9.9
click at [375, 34] on link "Pause" at bounding box center [368, 44] width 75 height 27
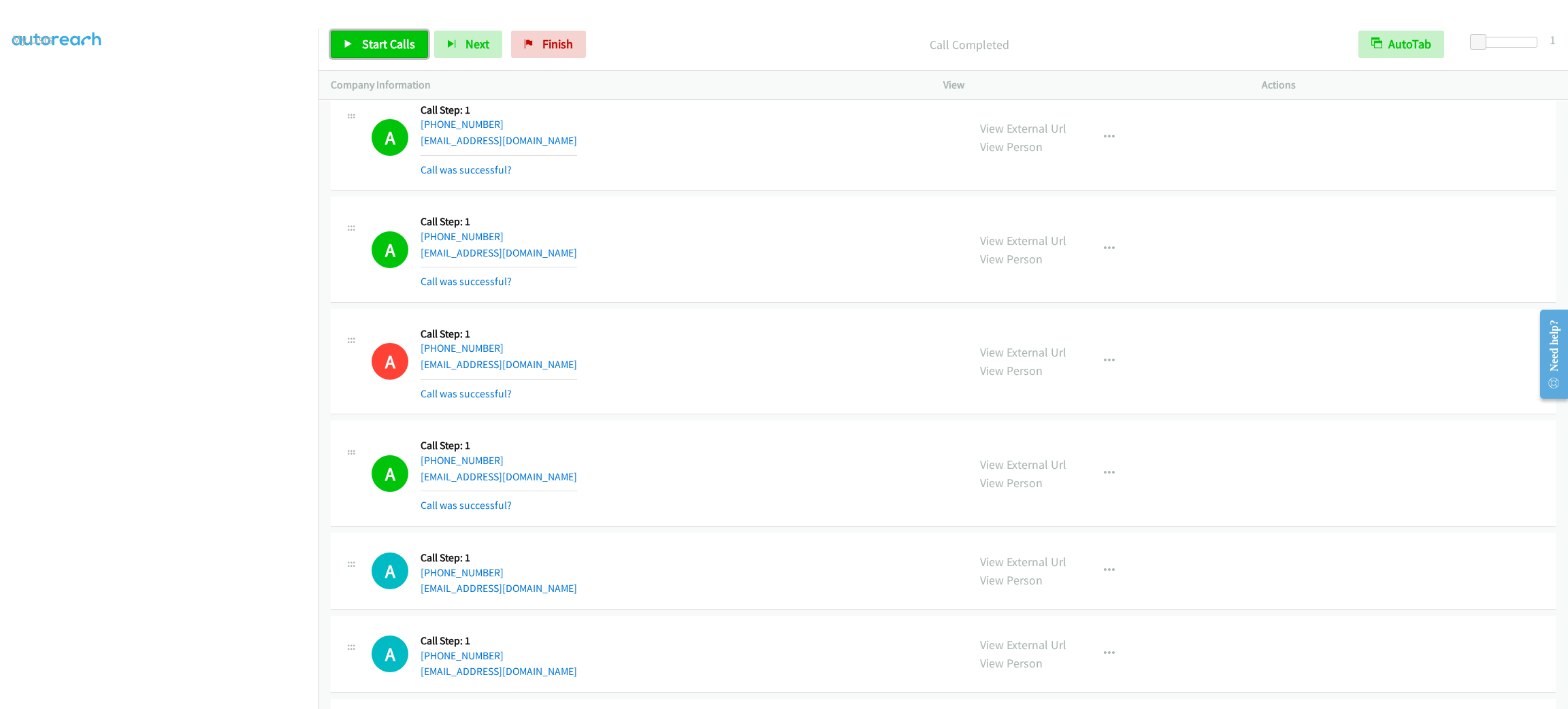
click at [390, 45] on span "Start Calls" at bounding box center [389, 44] width 53 height 15
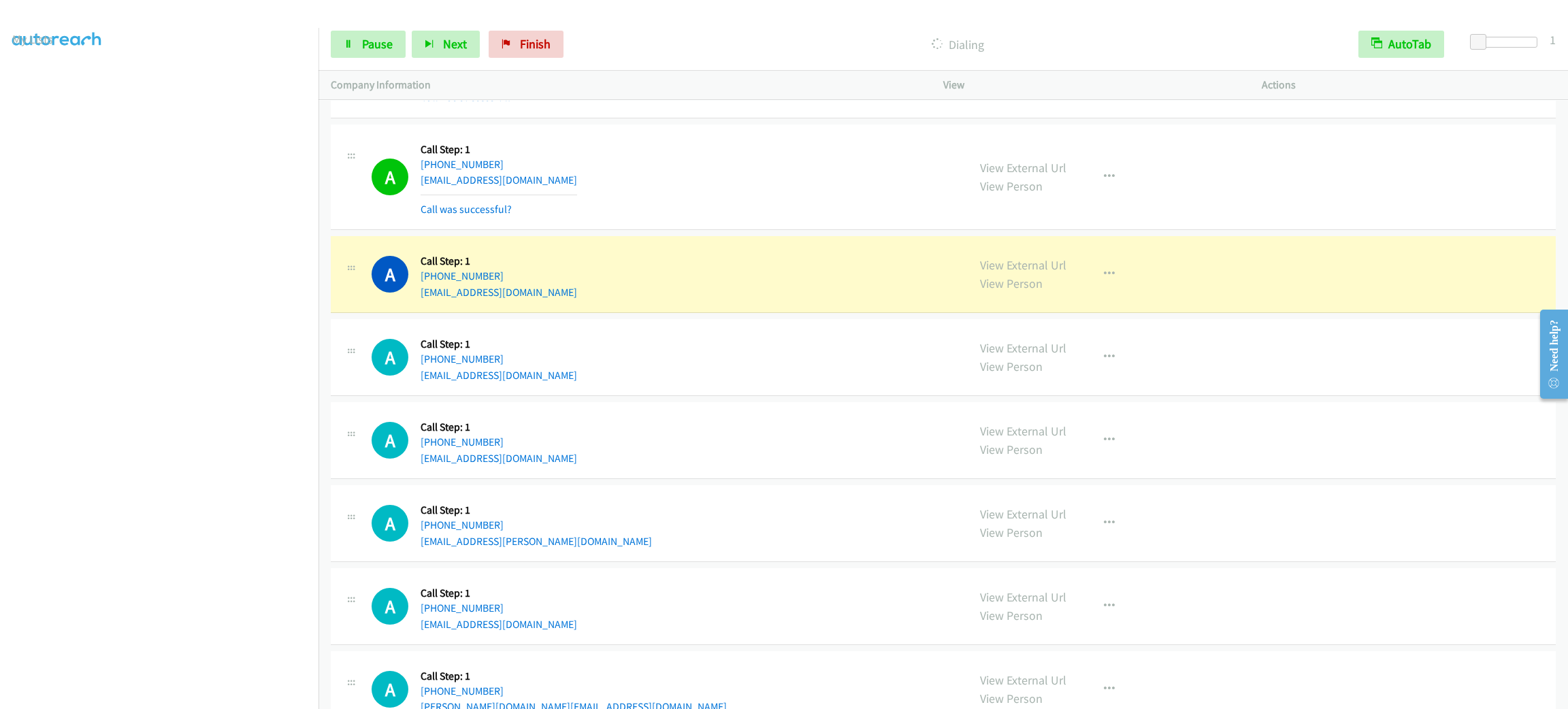
scroll to position [11267, 0]
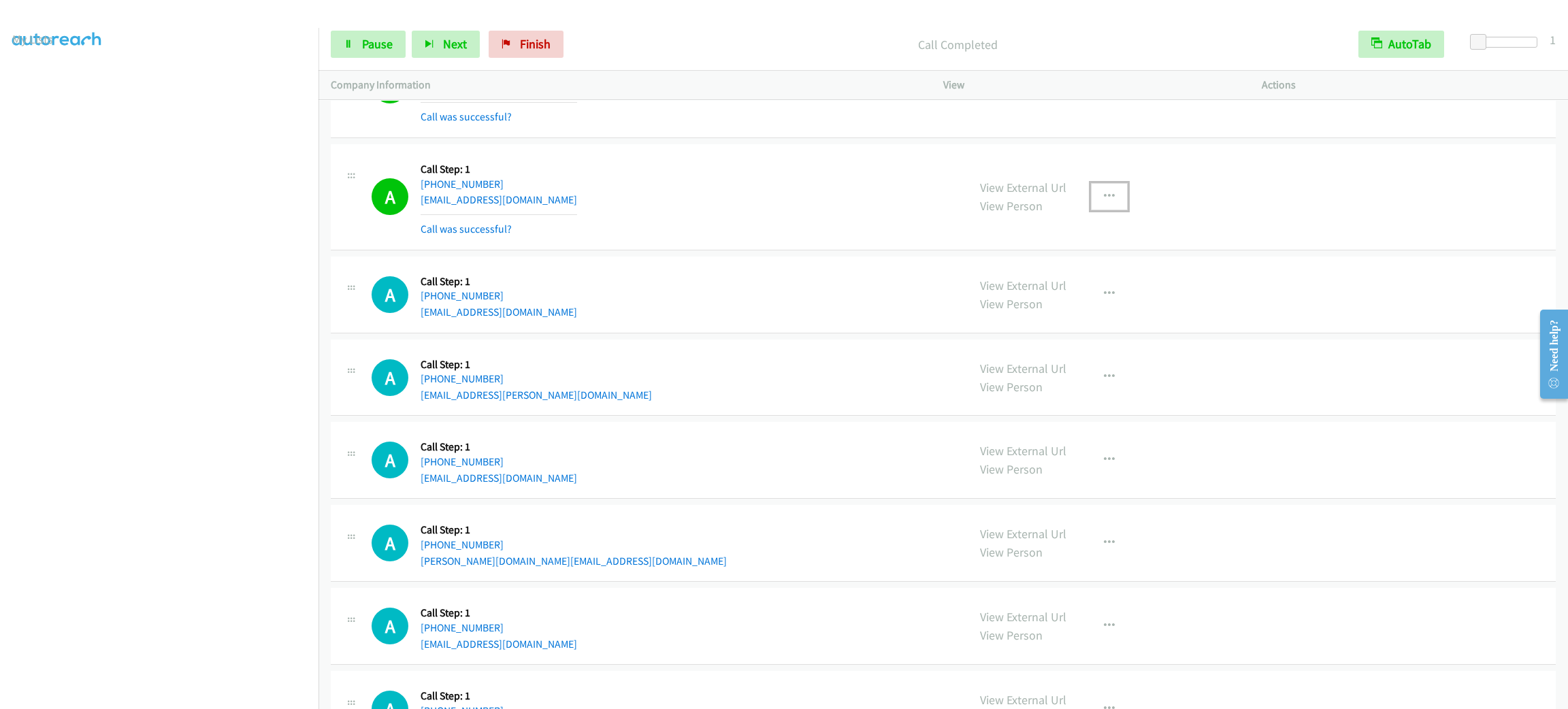
click at [1104, 211] on button "button" at bounding box center [1109, 197] width 36 height 27
click at [1068, 326] on link "Add to do not call list" at bounding box center [1037, 313] width 181 height 27
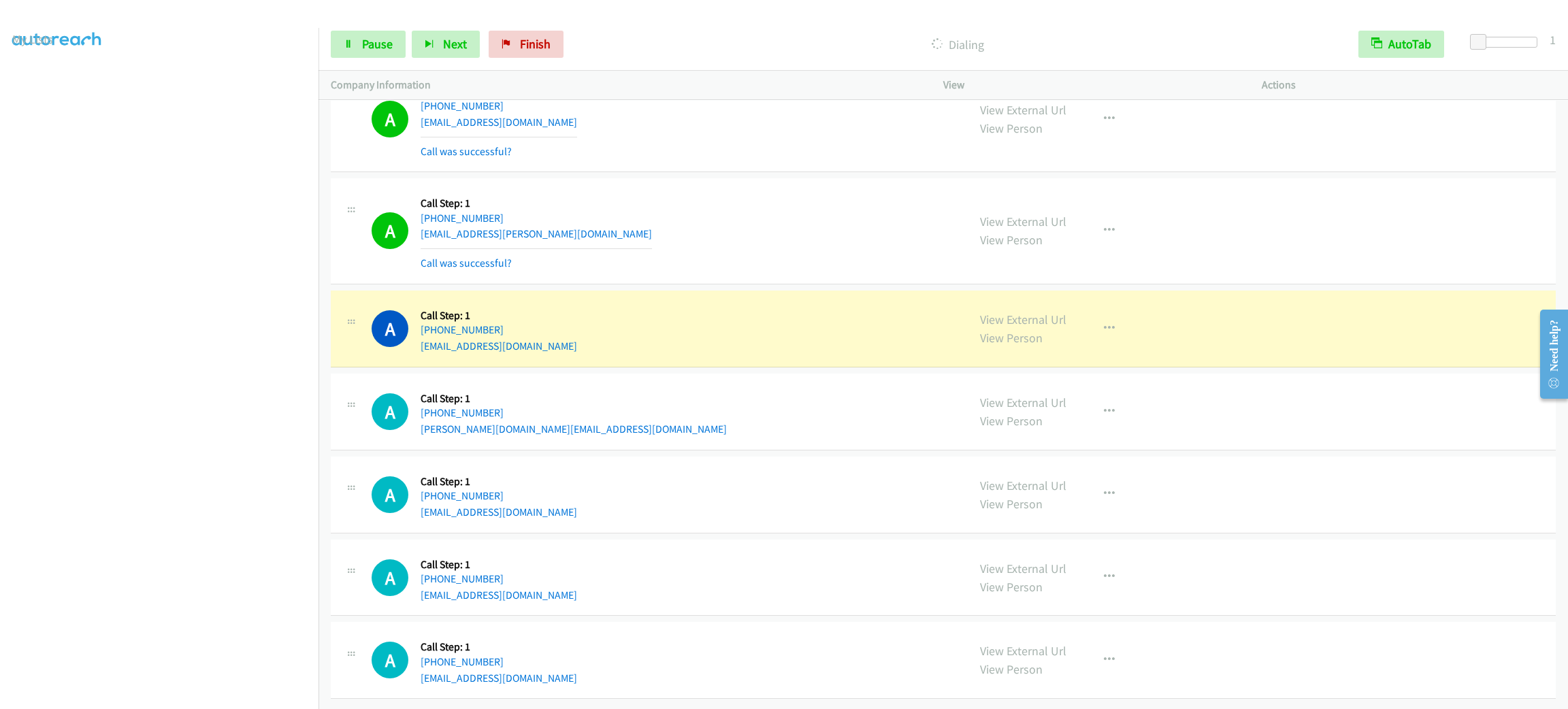
scroll to position [11398, 0]
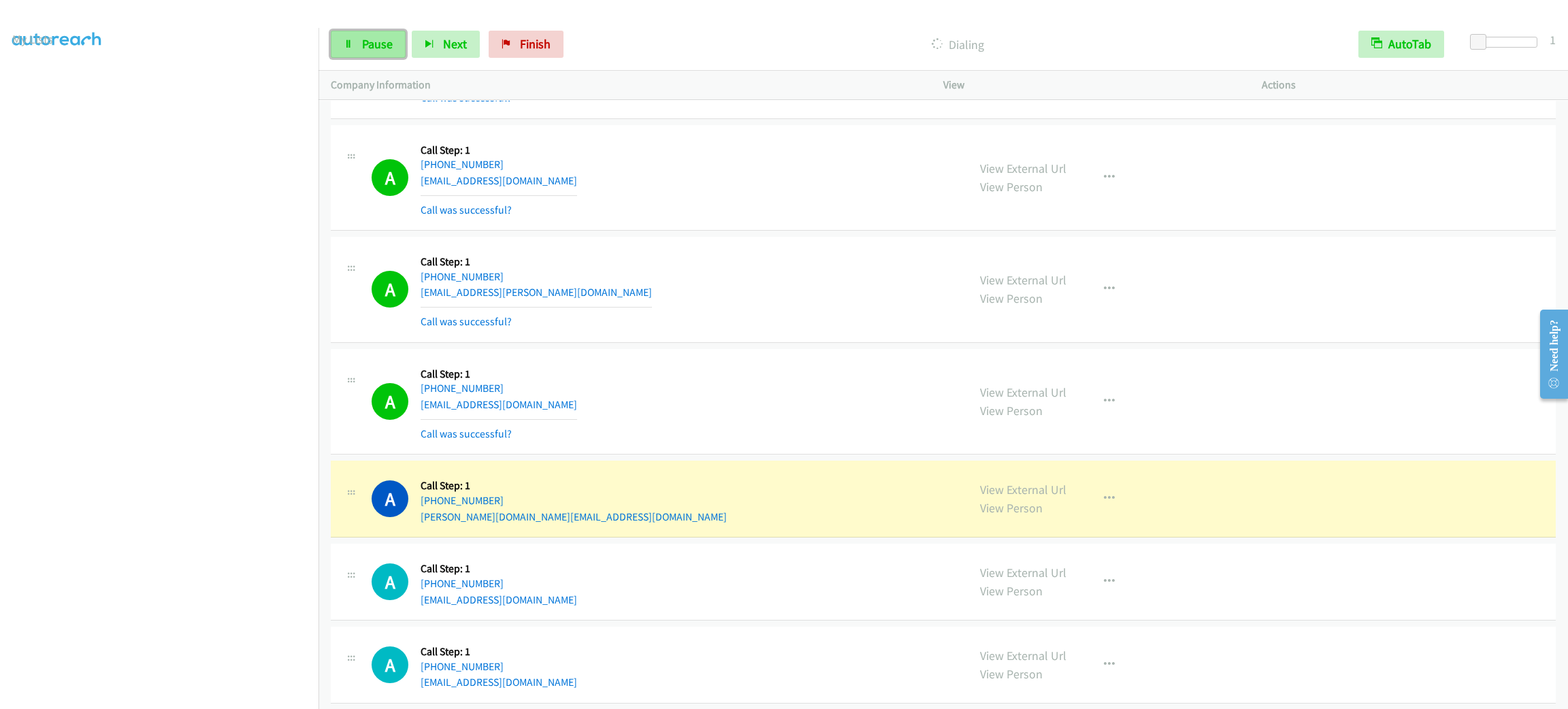
click at [365, 55] on link "Pause" at bounding box center [368, 44] width 75 height 27
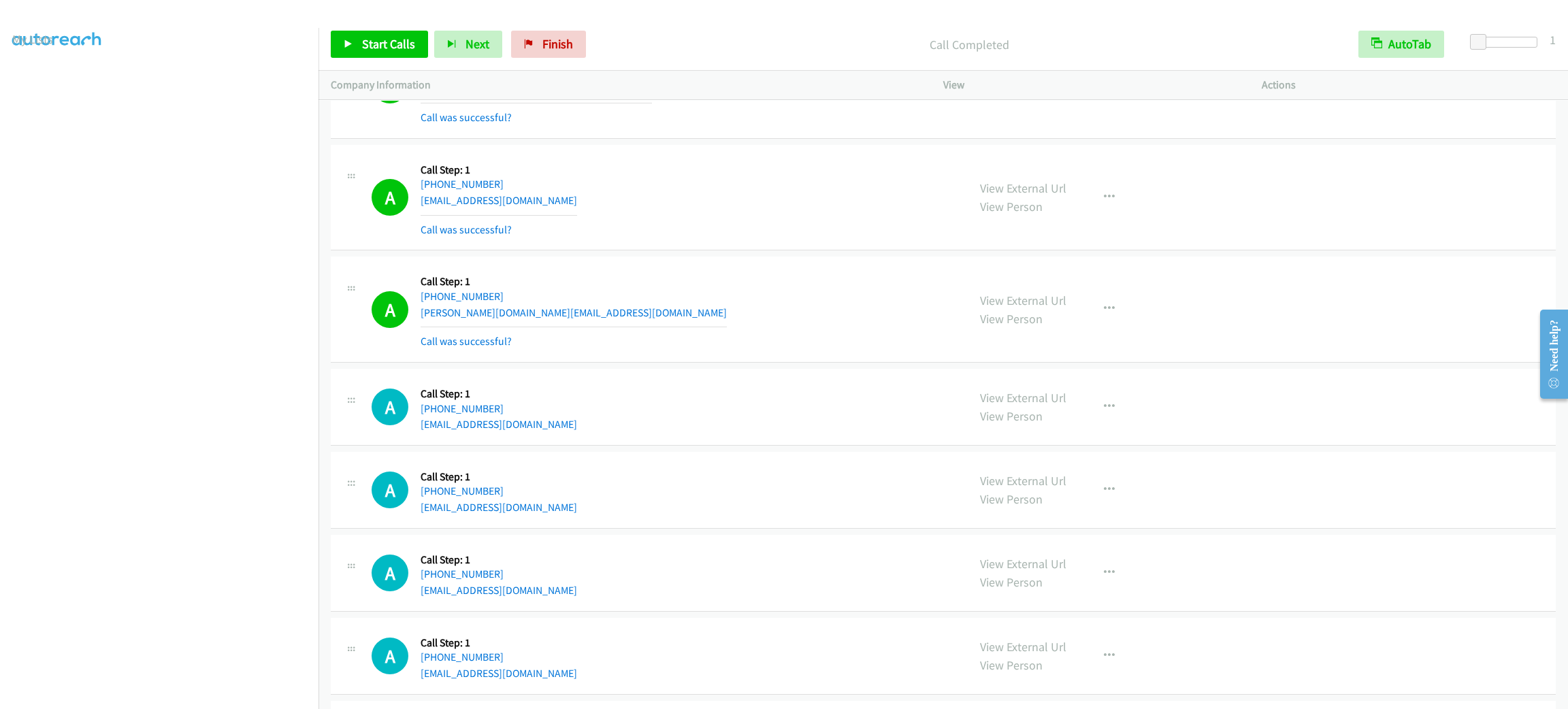
scroll to position [11704, 0]
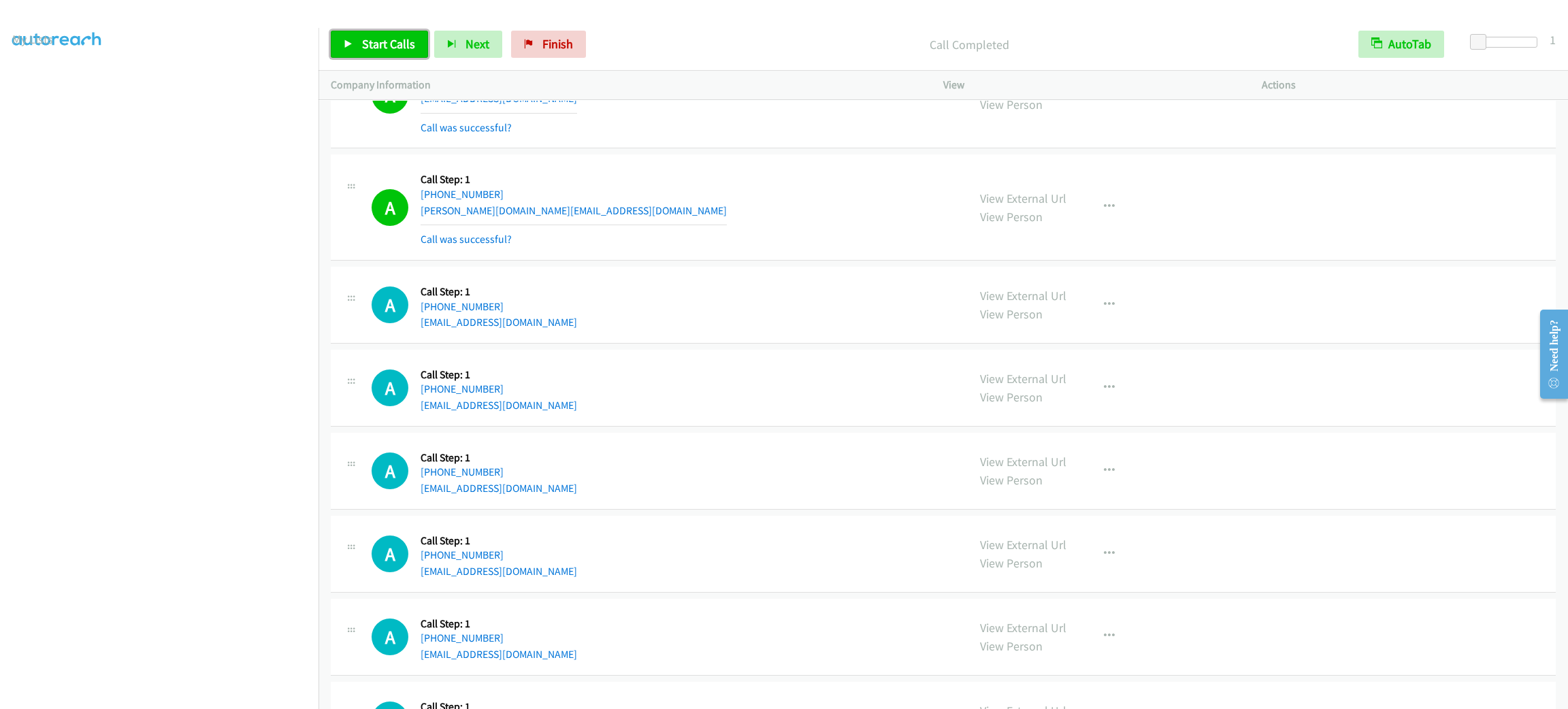
click at [393, 43] on span "Start Calls" at bounding box center [389, 44] width 53 height 15
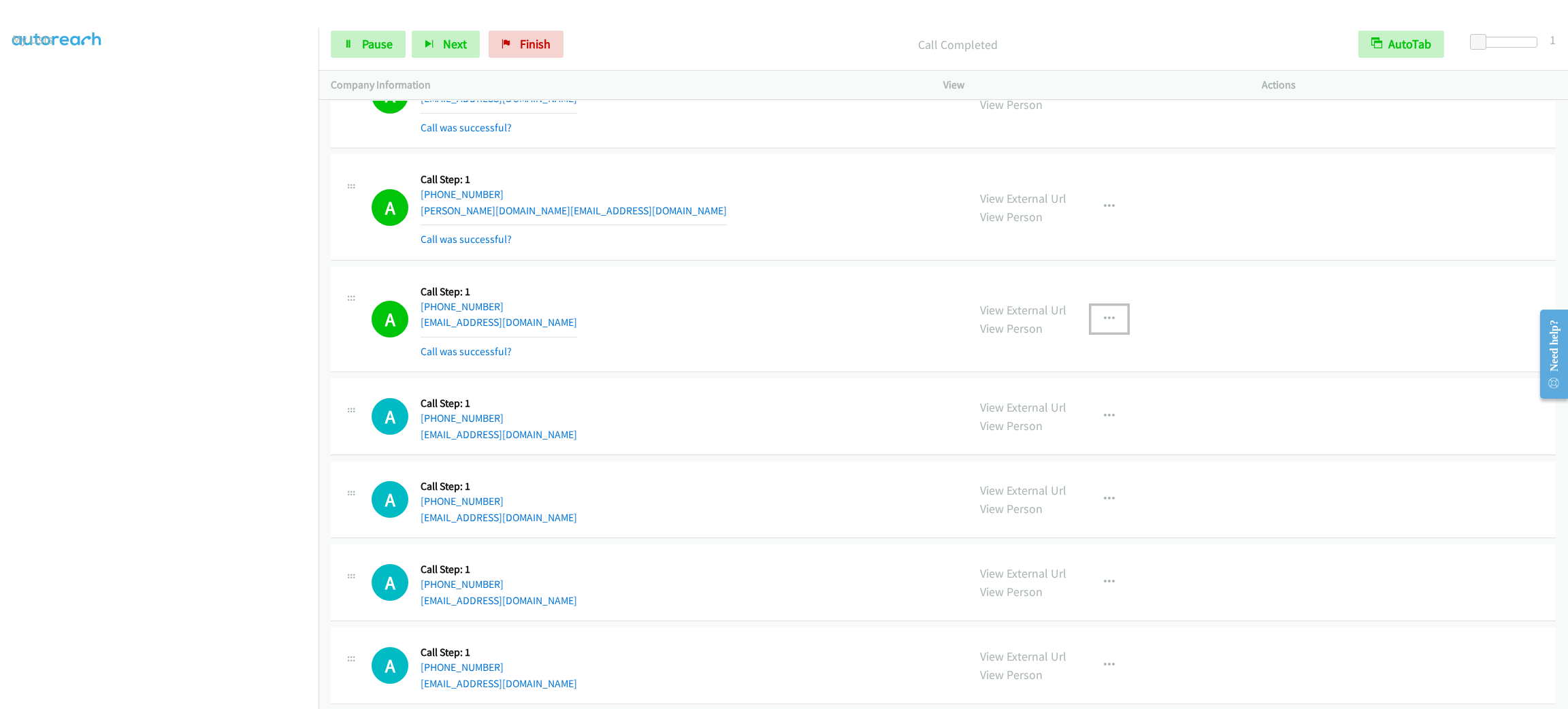
click at [1104, 324] on icon "button" at bounding box center [1110, 319] width 11 height 11
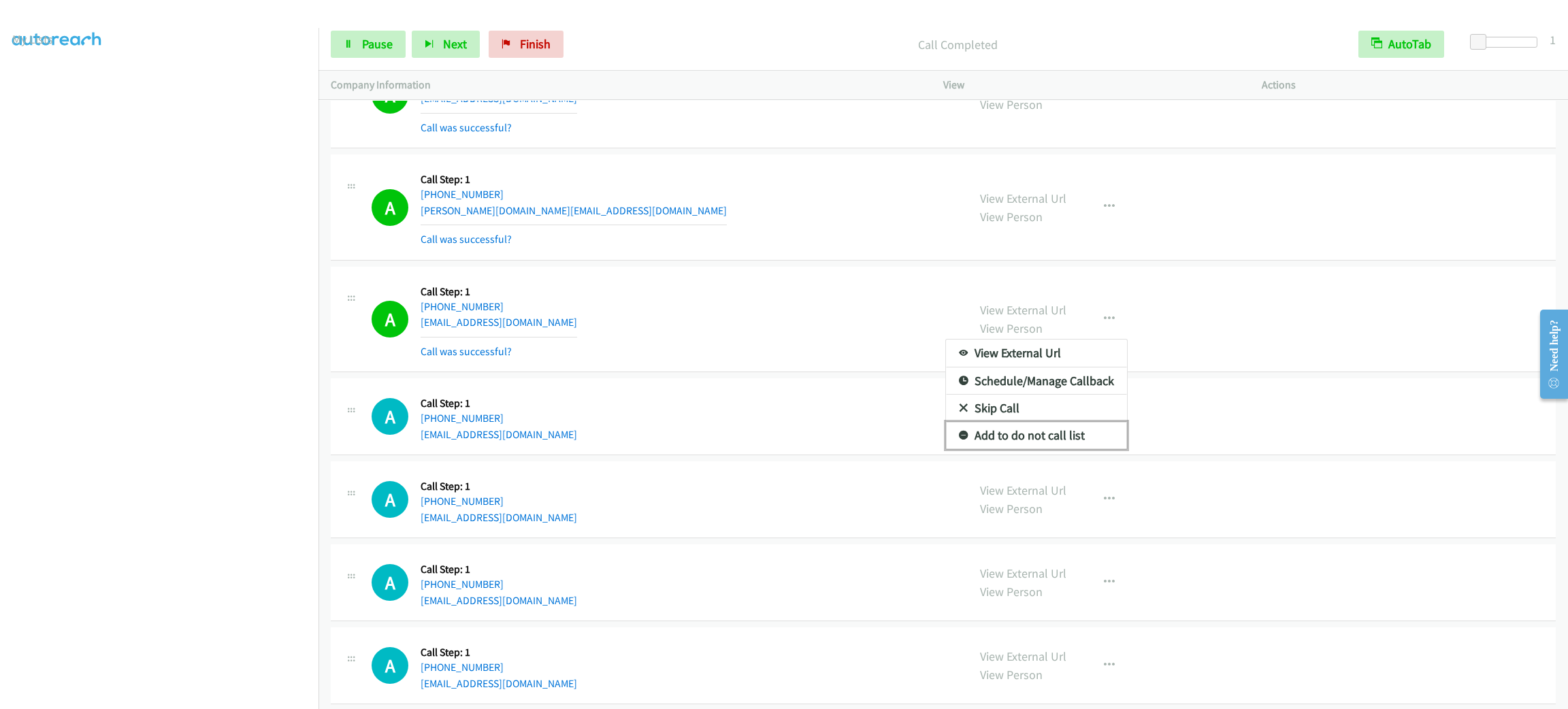
click at [1089, 449] on link "Add to do not call list" at bounding box center [1037, 435] width 181 height 27
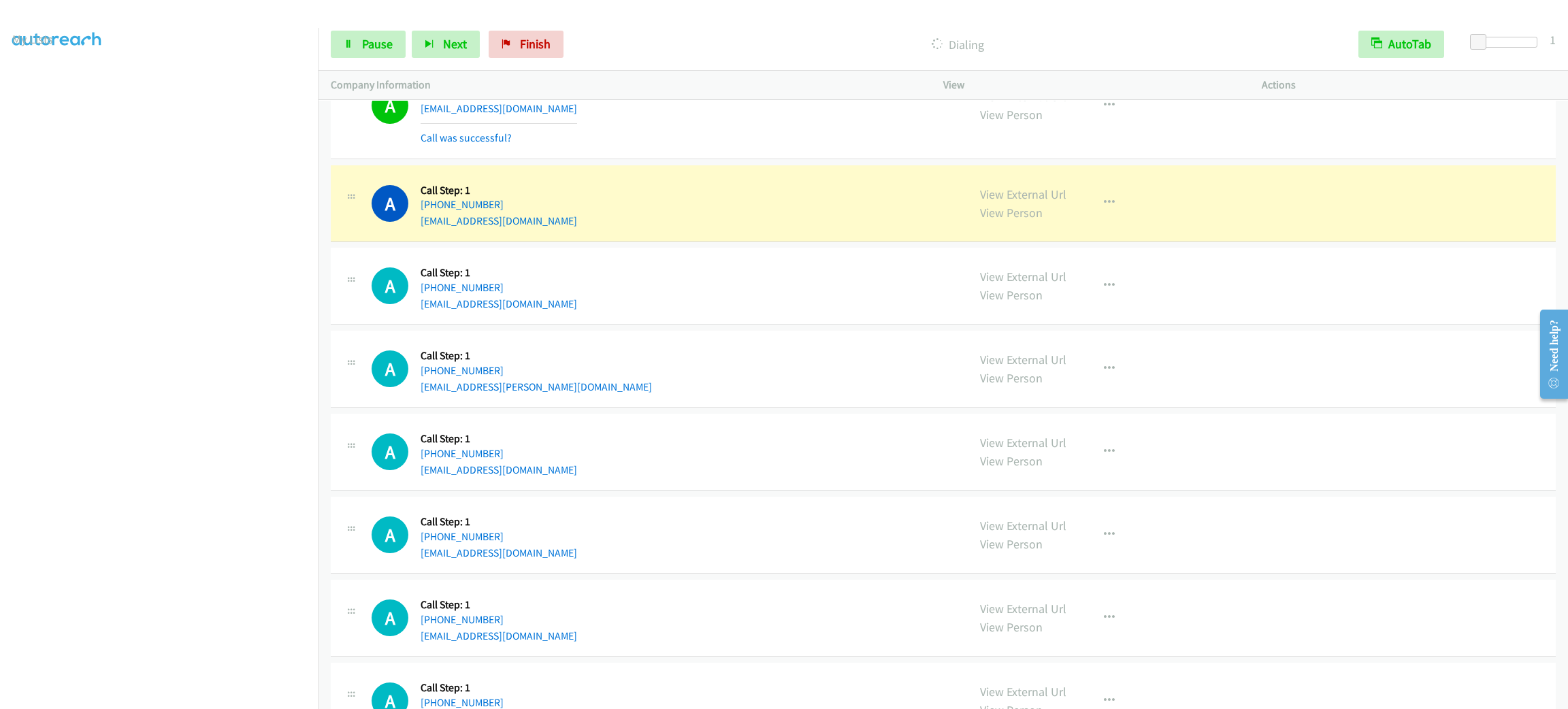
scroll to position [12244, 0]
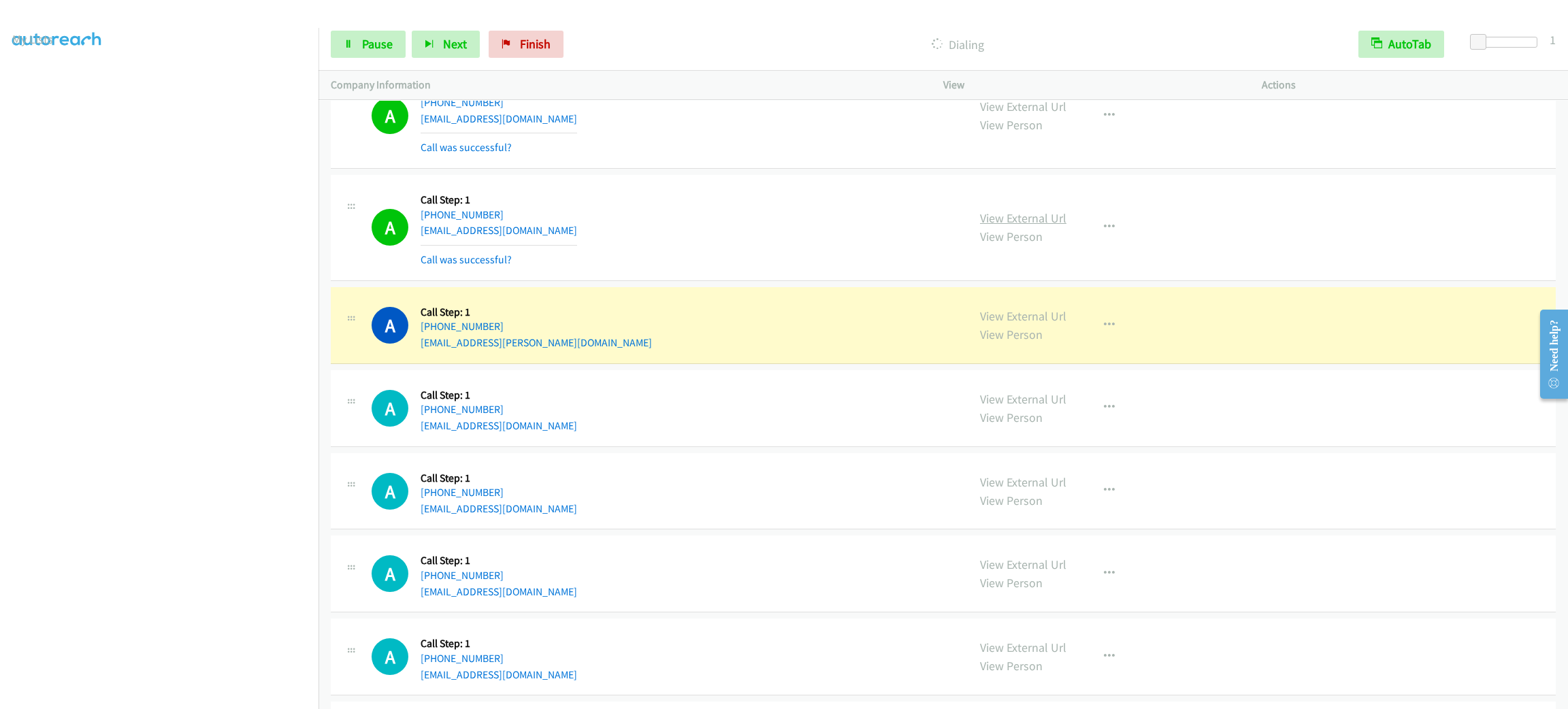
click at [991, 226] on link "View External Url" at bounding box center [1023, 218] width 86 height 15
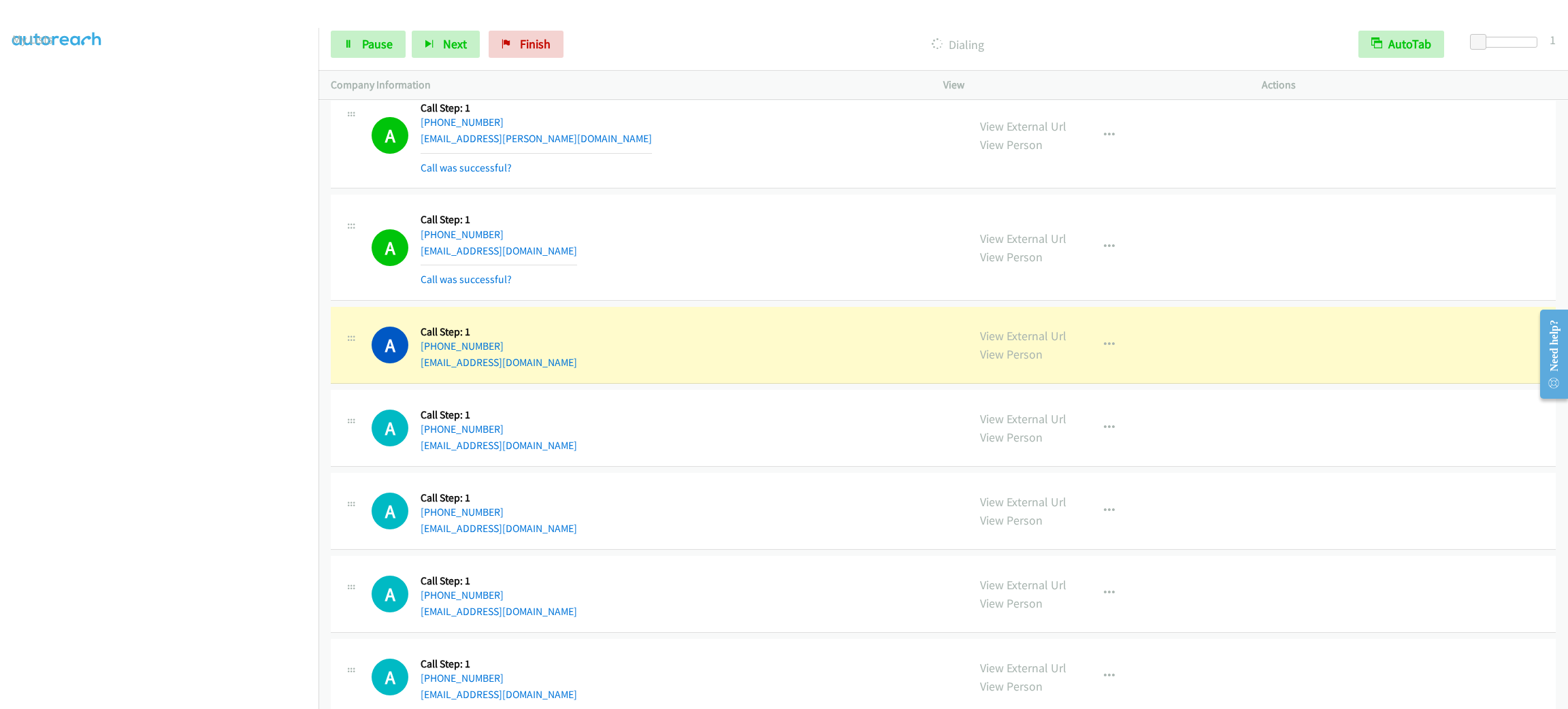
scroll to position [12550, 0]
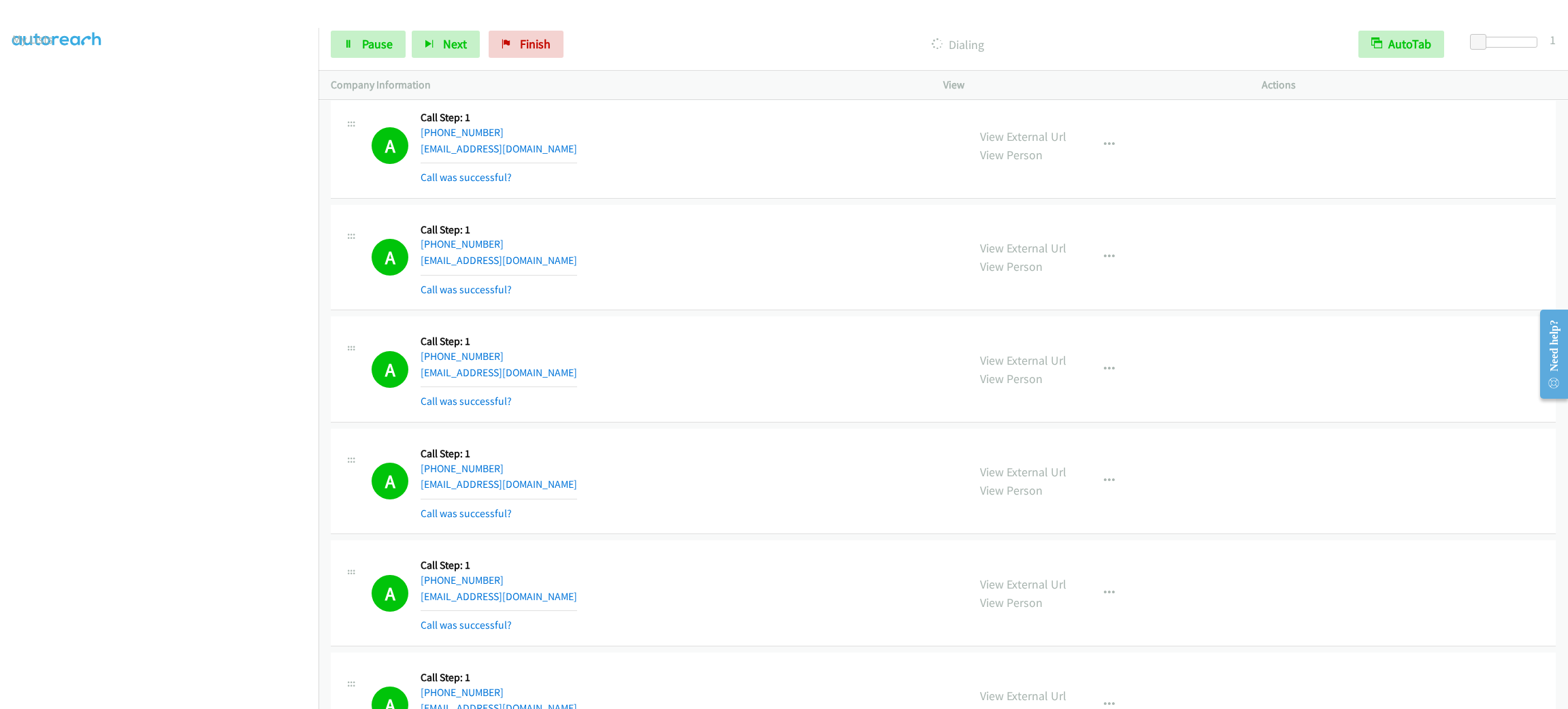
drag, startPoint x: 1072, startPoint y: 399, endPoint x: 1081, endPoint y: 399, distance: 9.0
click at [1072, 399] on div "View External Url View Person View External Url Email Schedule/Manage Callback …" at bounding box center [1133, 369] width 331 height 81
click at [1091, 383] on button "button" at bounding box center [1109, 369] width 36 height 27
click at [1077, 533] on div at bounding box center [784, 354] width 1568 height 709
click at [1075, 522] on div "View External Url View Person View External Url Email Schedule/Manage Callback …" at bounding box center [1133, 481] width 331 height 81
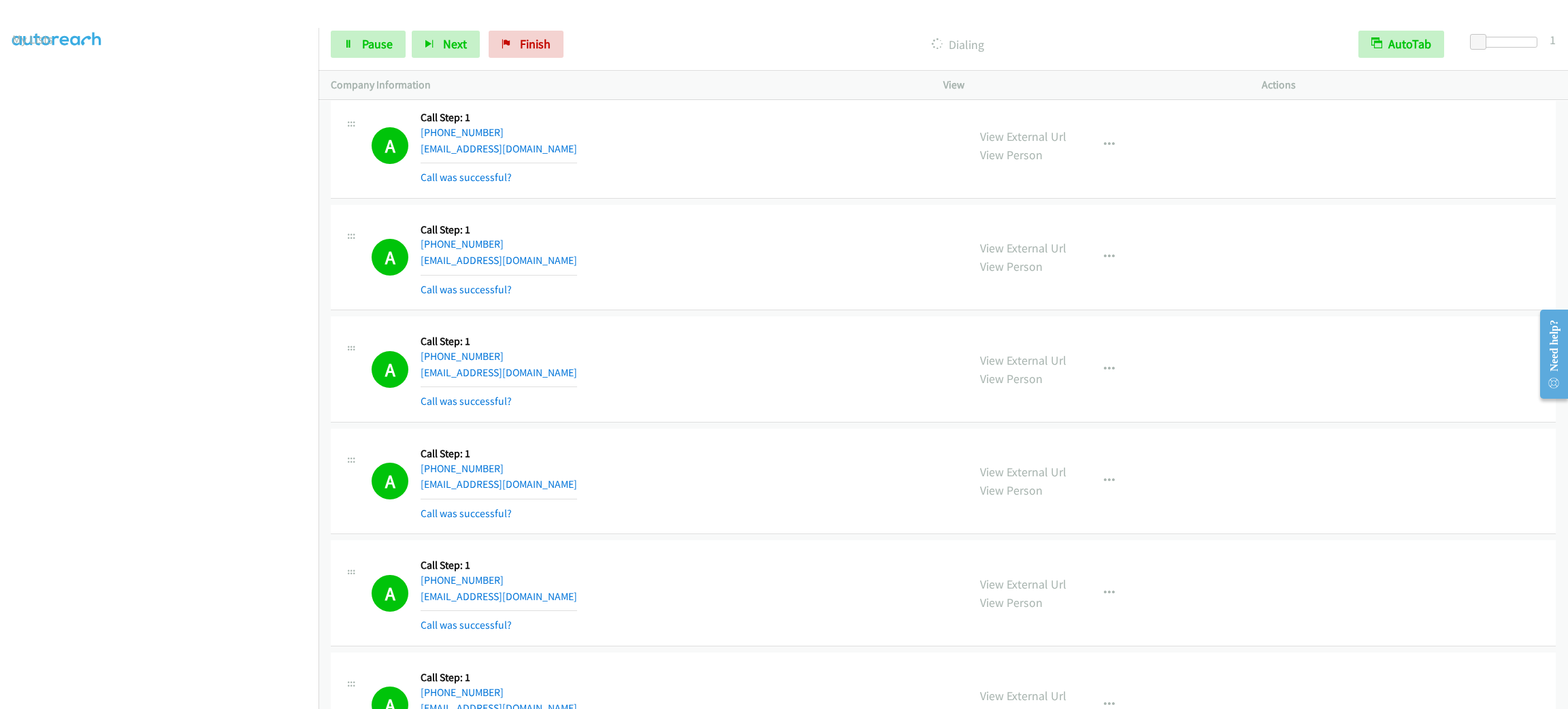
click at [1089, 410] on div "View External Url View Person View External Url Email Schedule/Manage Callback …" at bounding box center [1133, 369] width 331 height 81
click at [1104, 375] on icon "button" at bounding box center [1110, 370] width 11 height 11
click at [1085, 500] on link "Add to do not call list" at bounding box center [1037, 486] width 181 height 27
click at [198, 693] on section at bounding box center [159, 386] width 294 height 651
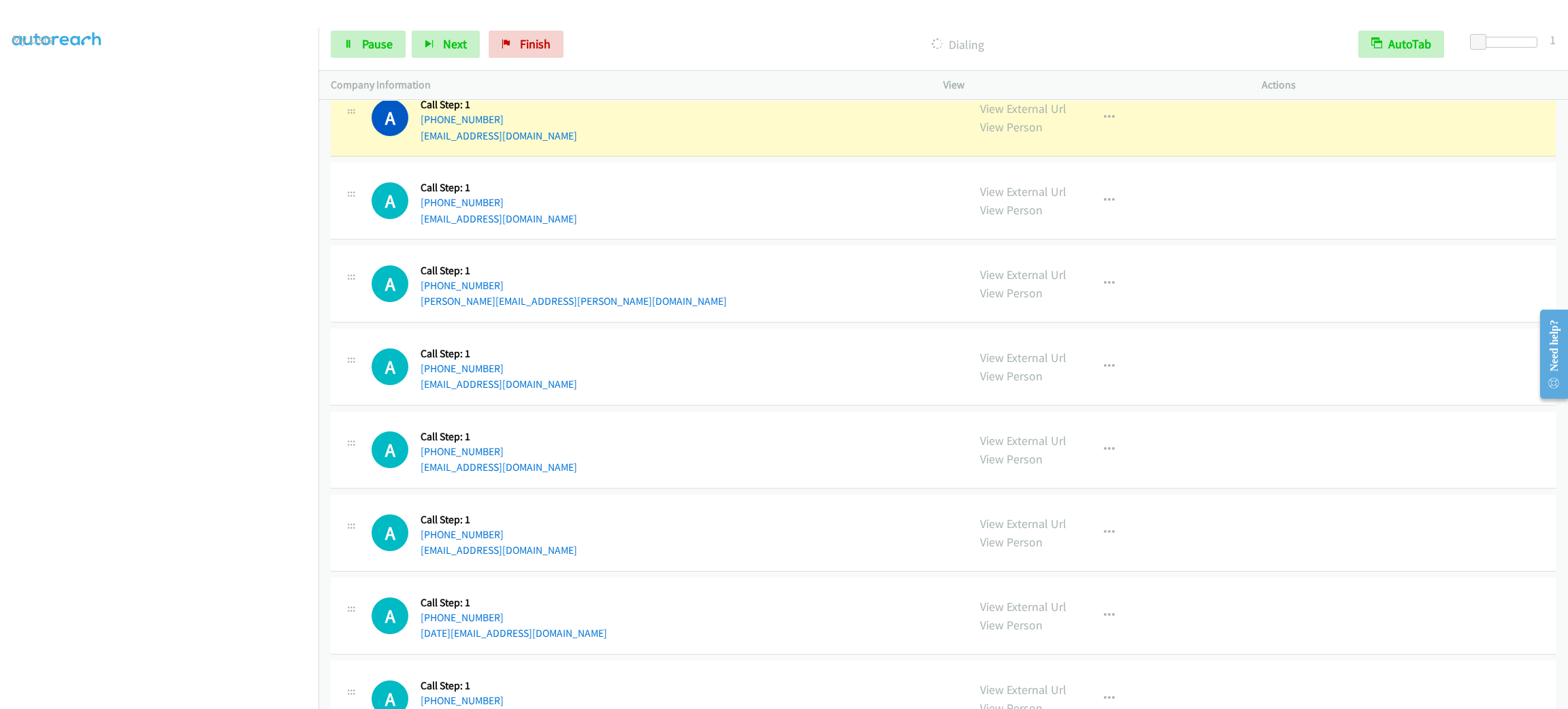
scroll to position [13658, 0]
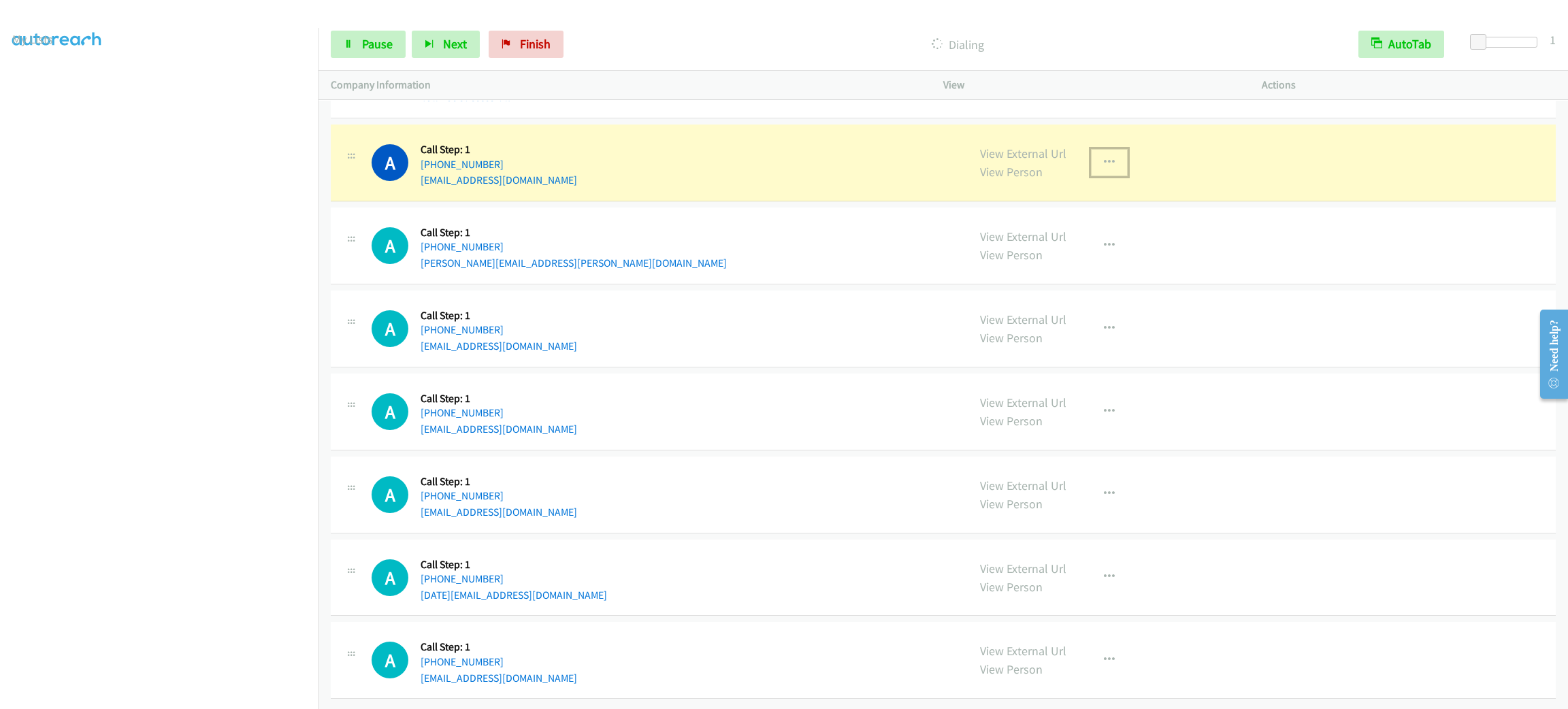
click at [1111, 175] on button "button" at bounding box center [1109, 162] width 36 height 27
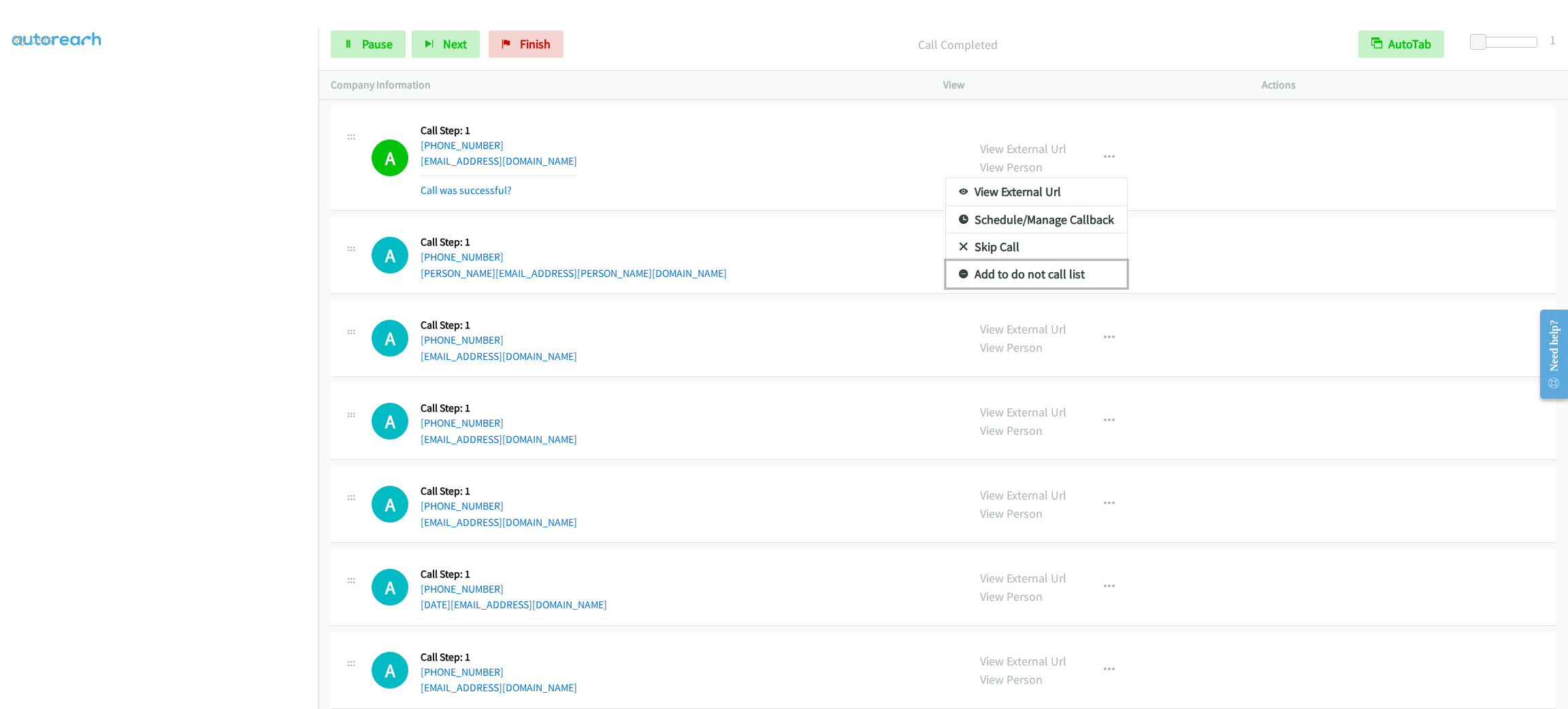
click at [1088, 288] on link "Add to do not call list" at bounding box center [1037, 274] width 181 height 27
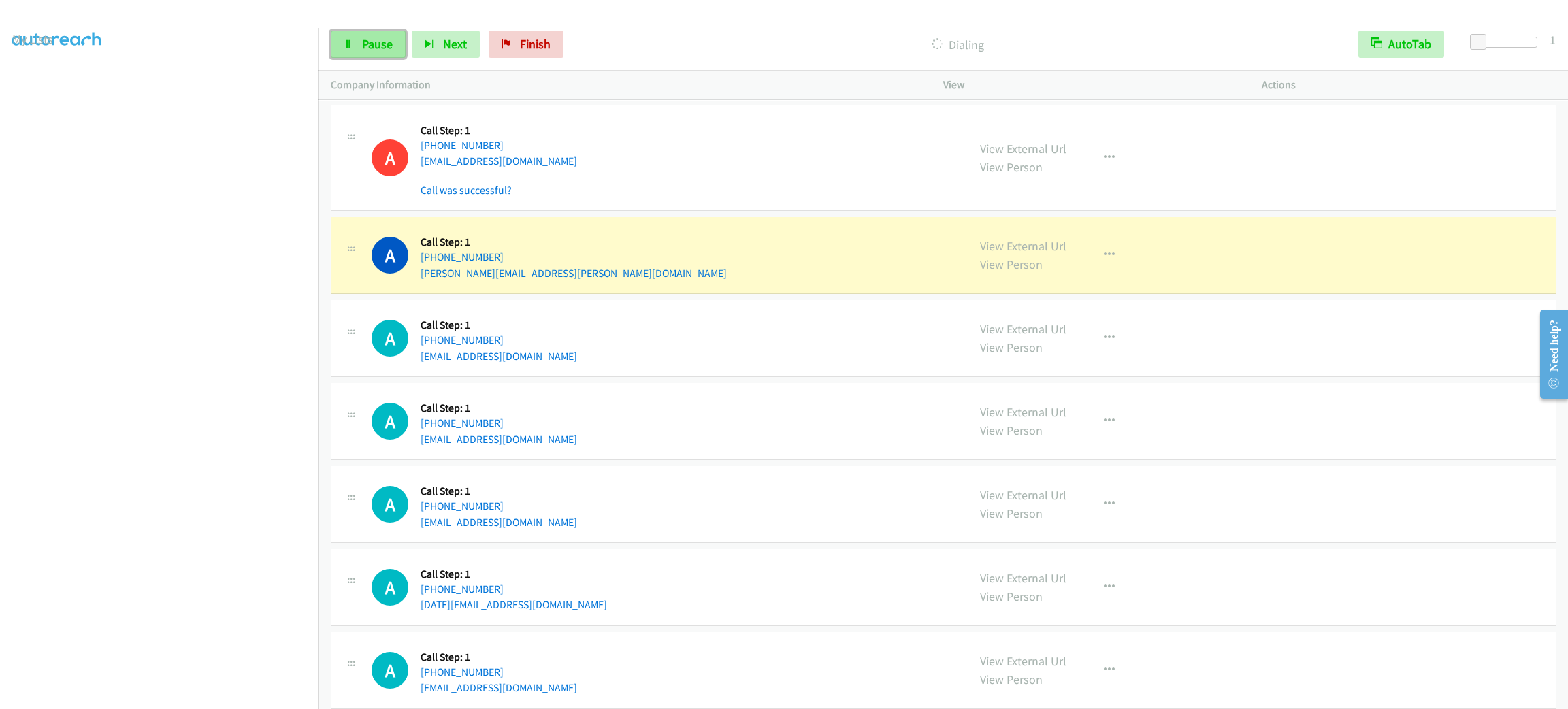
click at [383, 40] on span "Pause" at bounding box center [378, 44] width 31 height 15
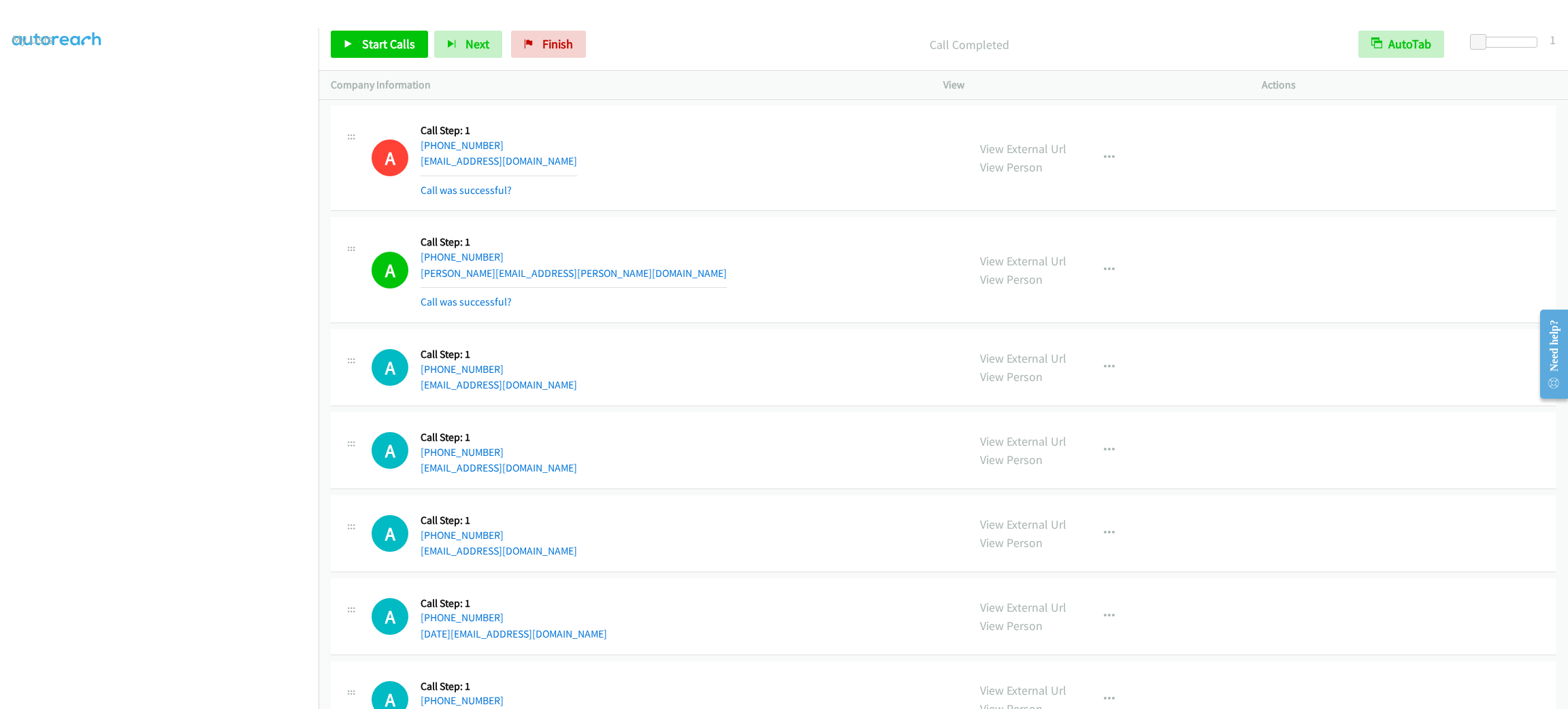
click at [548, 199] on div "Call was successful?" at bounding box center [498, 190] width 157 height 16
click at [744, 199] on div "A Callback Scheduled Call Step: 1 America/New_York [PHONE_NUMBER] [EMAIL_ADDRES…" at bounding box center [663, 158] width 584 height 81
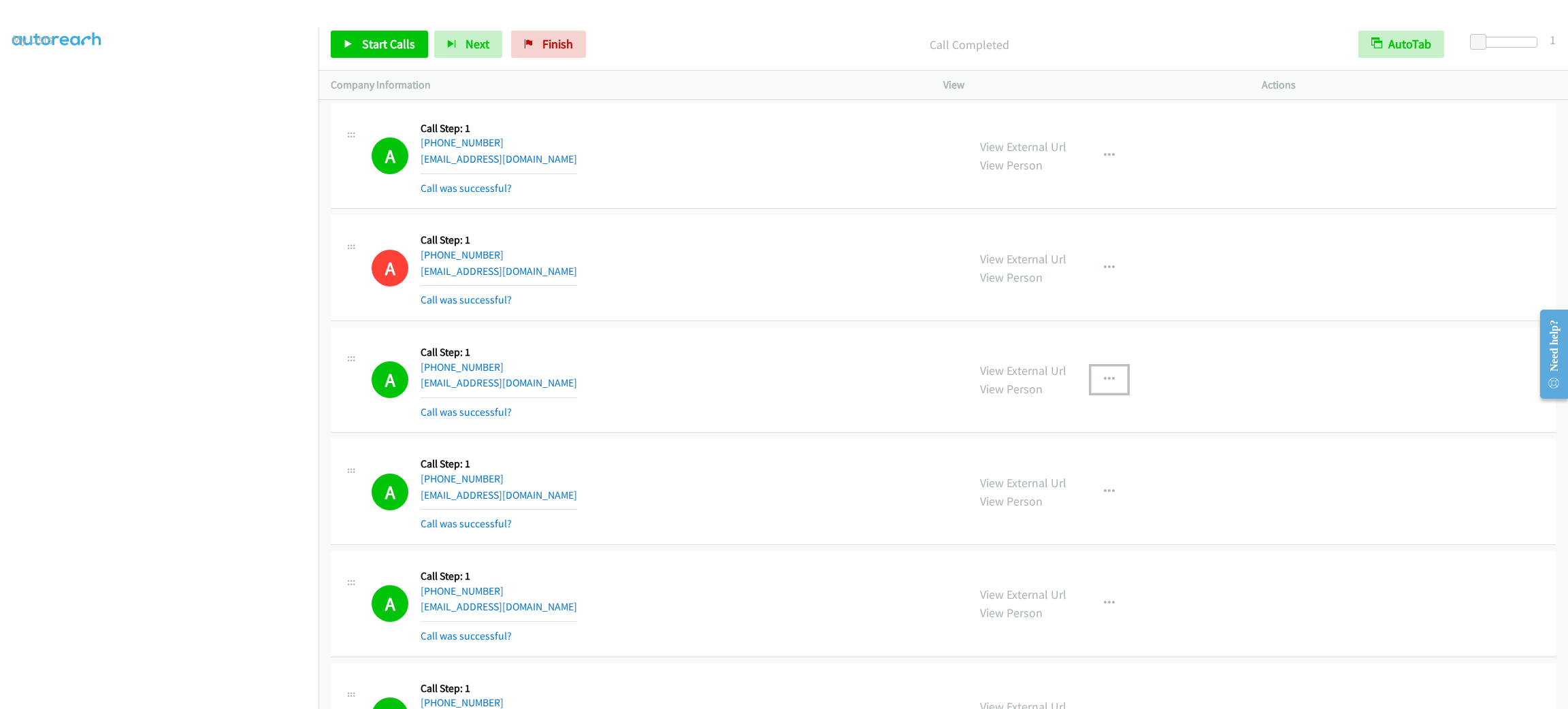
click at [1108, 393] on button "button" at bounding box center [1109, 380] width 36 height 27
click at [1052, 510] on link "Add to do not call list" at bounding box center [1037, 496] width 181 height 27
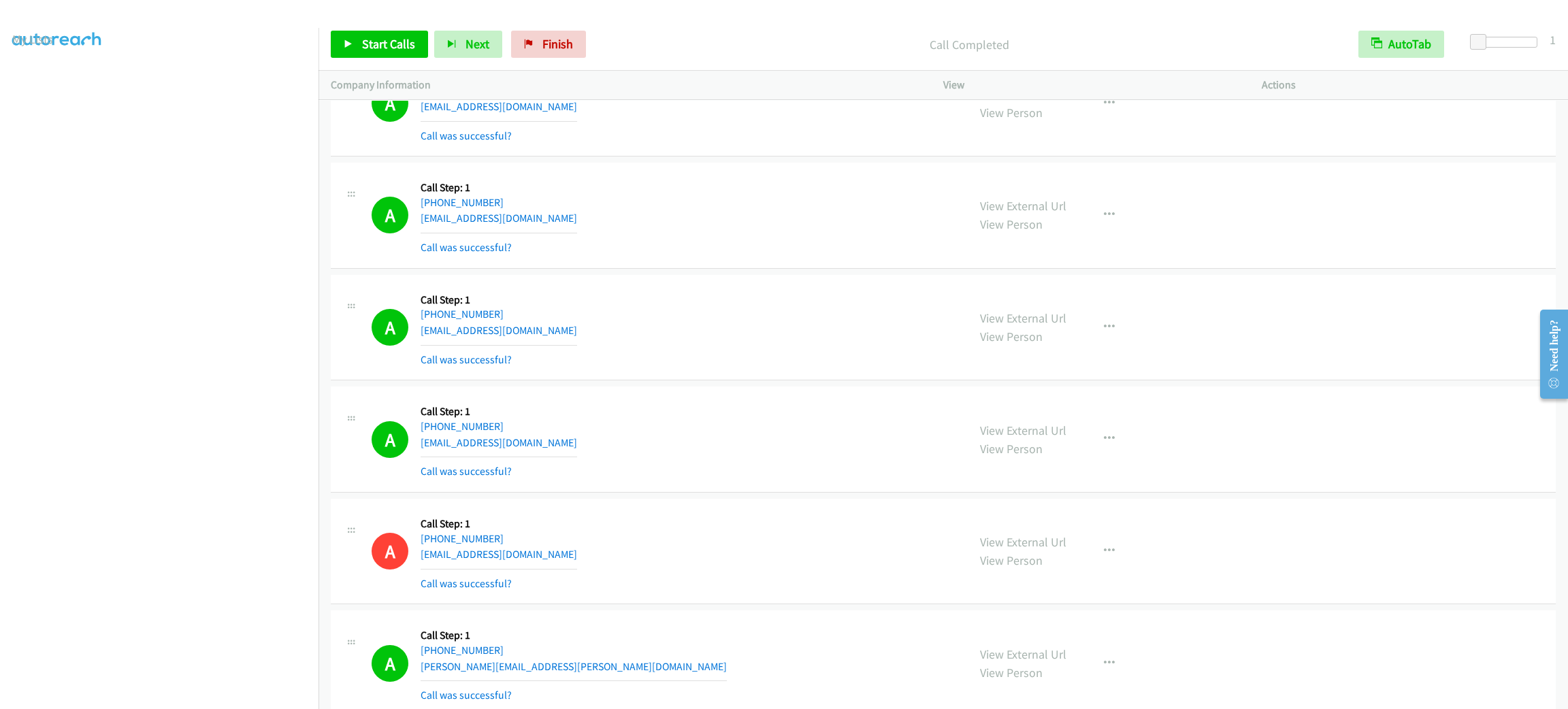
scroll to position [13745, 0]
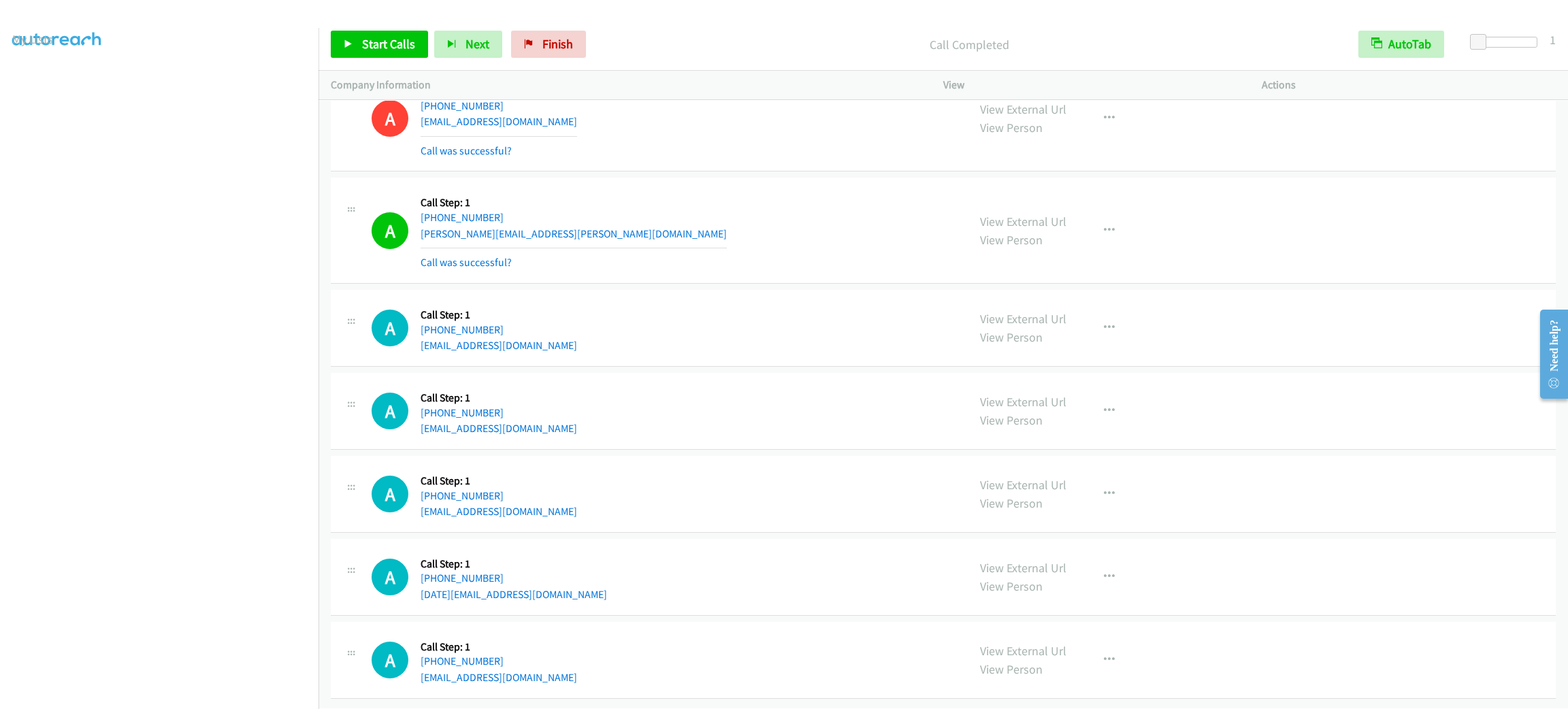
click at [839, 223] on div "A Callback Scheduled Call Step: 1 [GEOGRAPHIC_DATA]/[GEOGRAPHIC_DATA] [PHONE_NU…" at bounding box center [663, 230] width 584 height 81
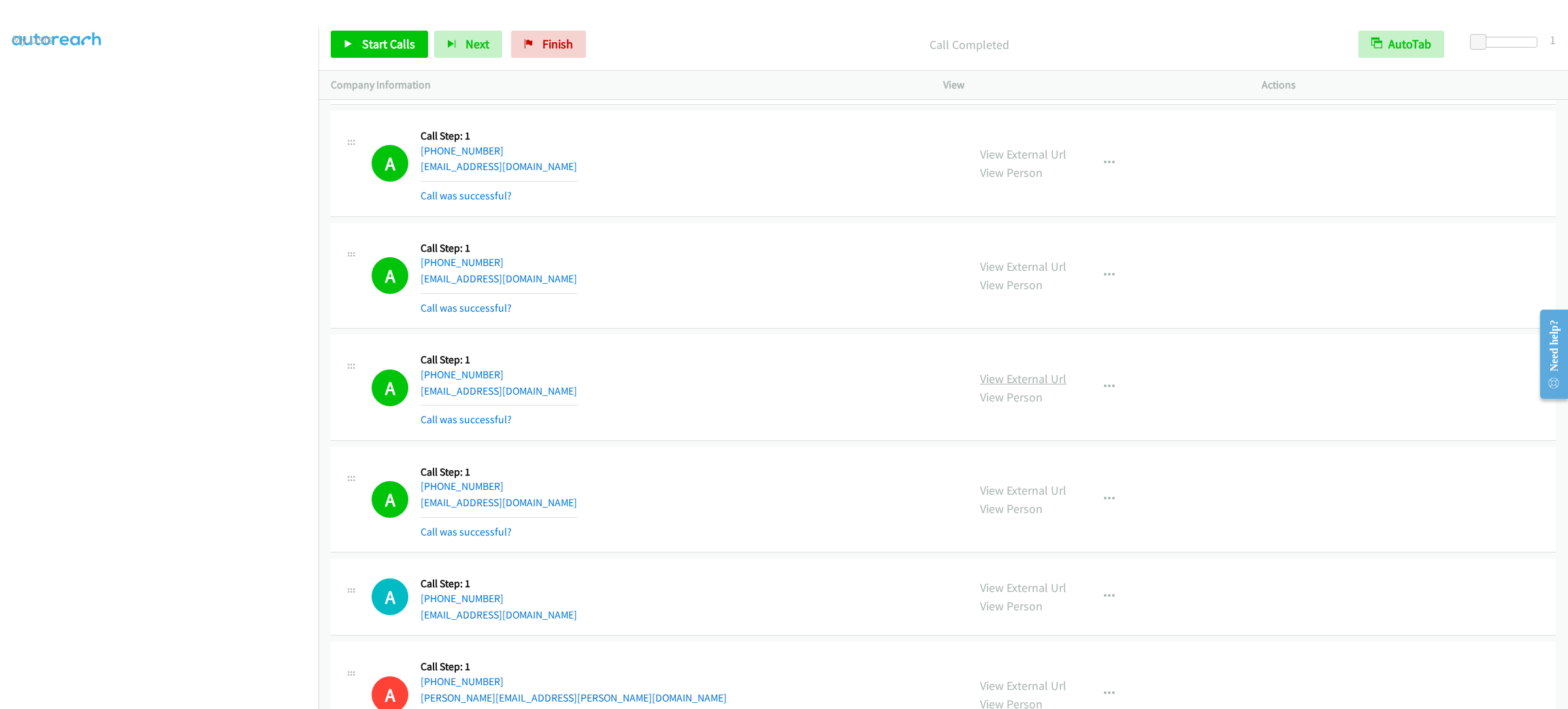
click at [1039, 387] on link "View External Url" at bounding box center [1023, 378] width 86 height 15
click at [394, 41] on span "Start Calls" at bounding box center [389, 44] width 53 height 15
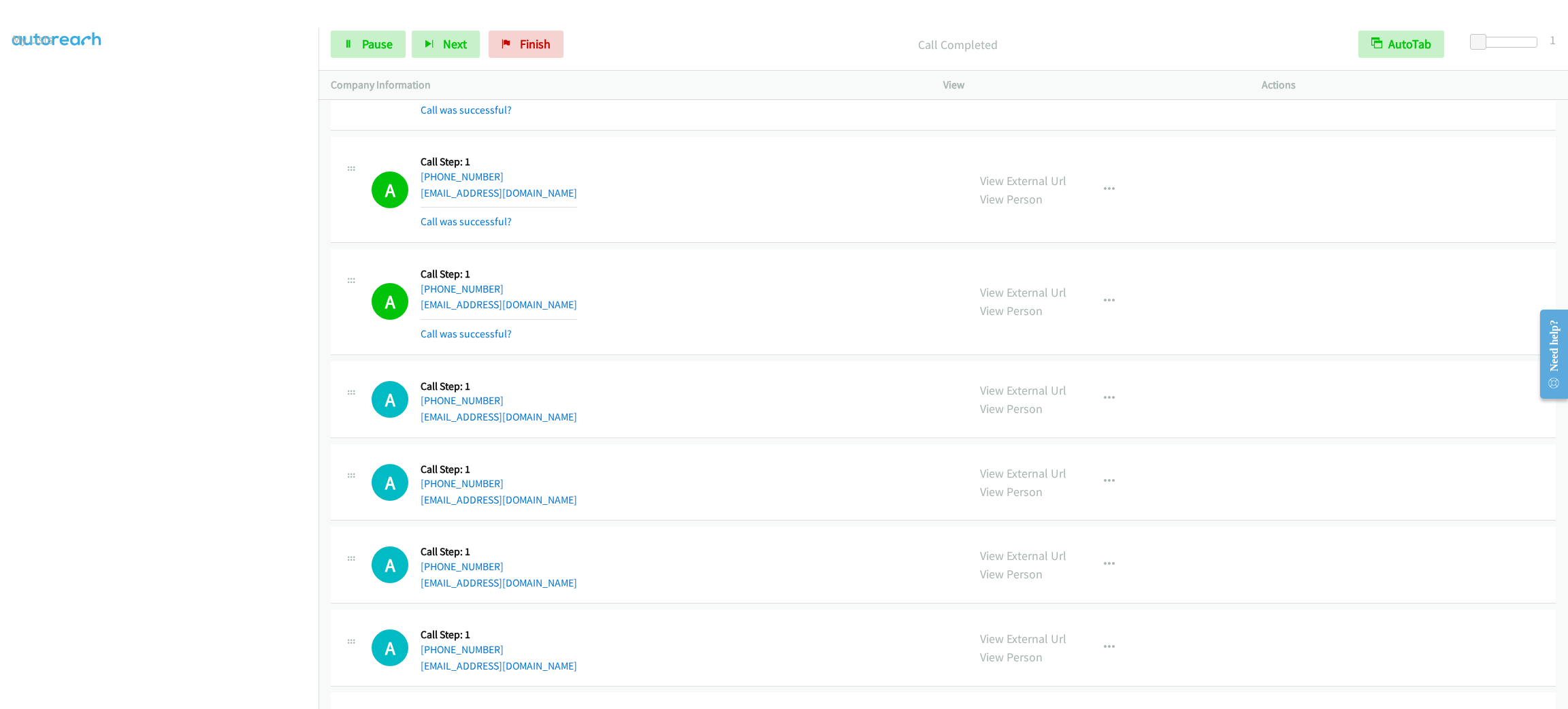
scroll to position [14848, 0]
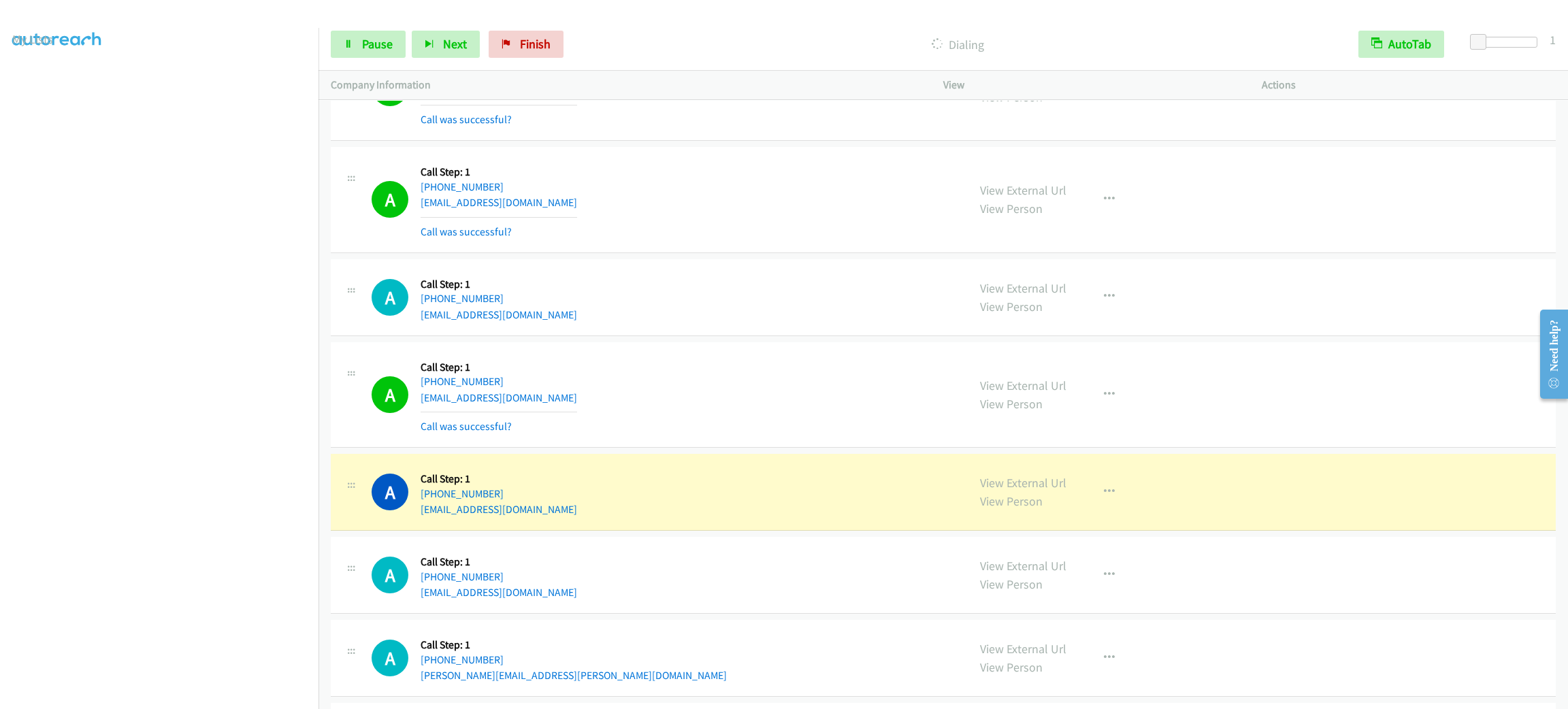
click at [185, 693] on section at bounding box center [159, 386] width 294 height 651
click at [1112, 213] on button "button" at bounding box center [1109, 199] width 36 height 27
click at [1103, 329] on link "Add to do not call list" at bounding box center [1037, 315] width 181 height 27
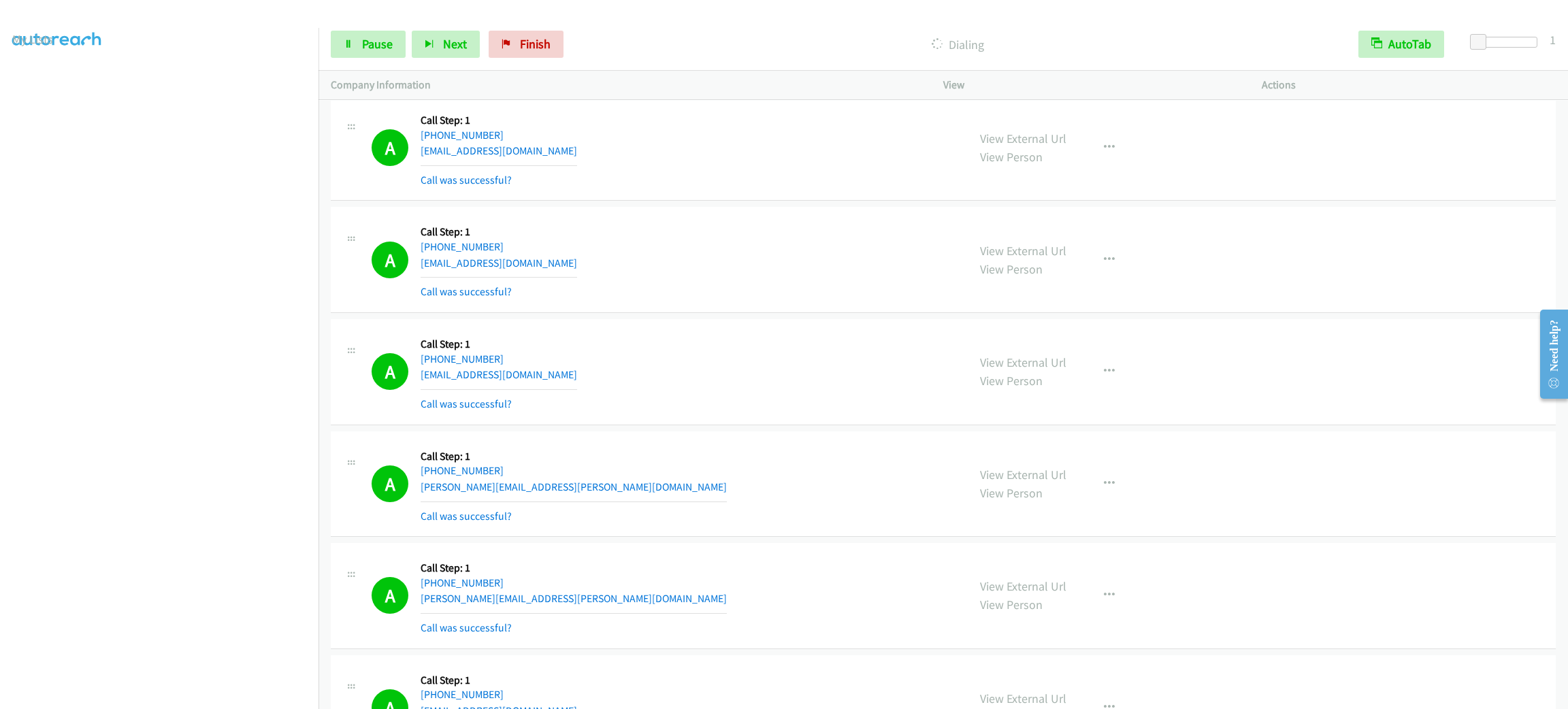
scroll to position [16132, 0]
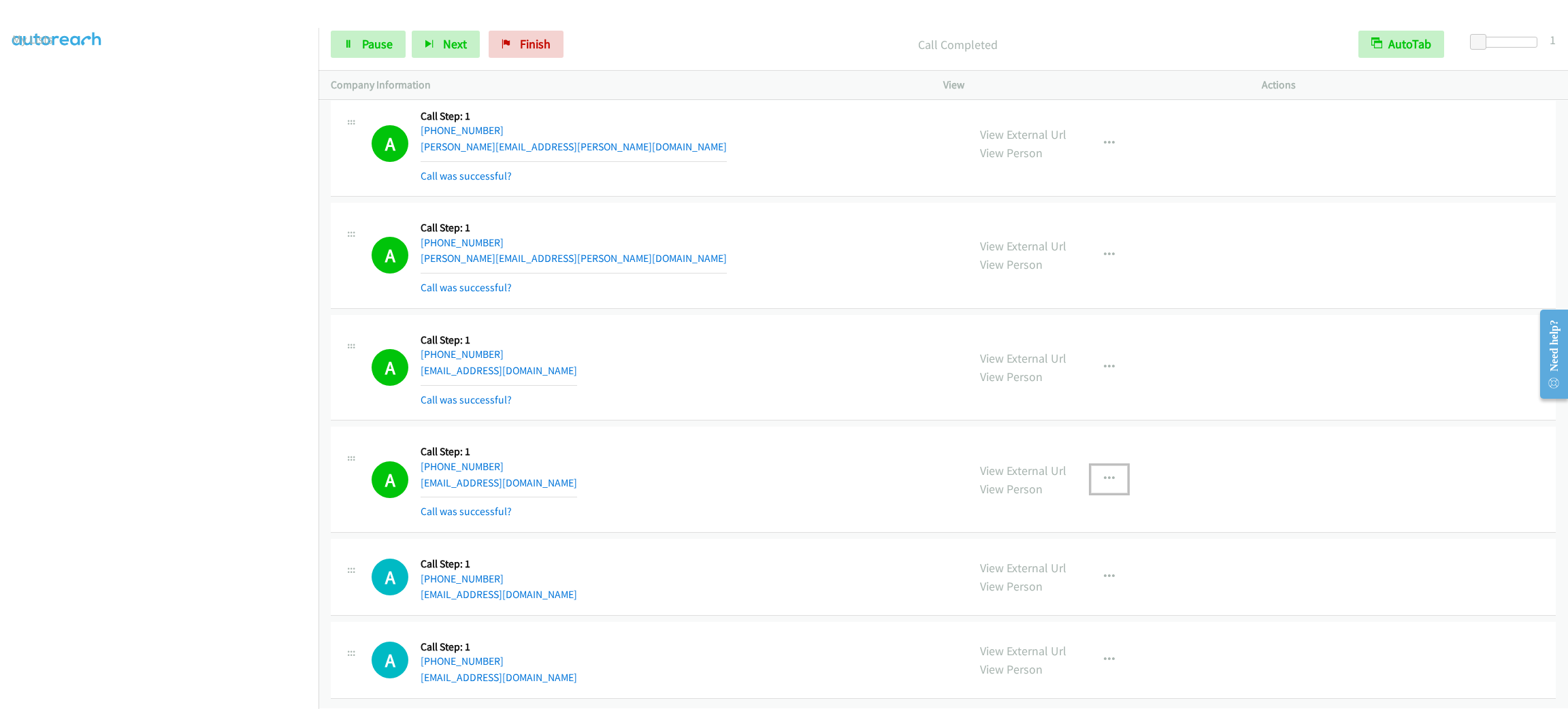
click at [1111, 493] on button "button" at bounding box center [1109, 479] width 36 height 27
click at [1087, 609] on link "Add to do not call list" at bounding box center [1037, 595] width 181 height 27
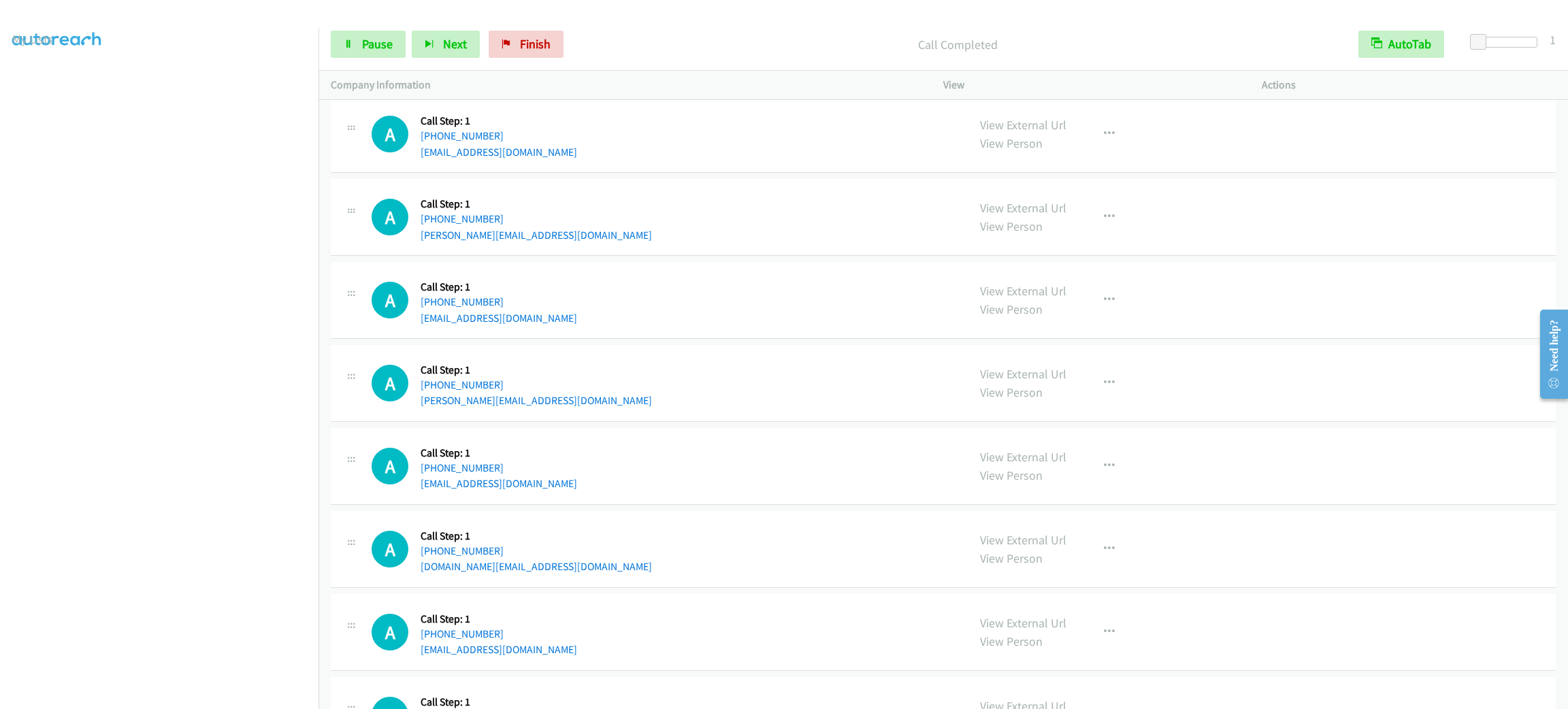
scroll to position [16643, 0]
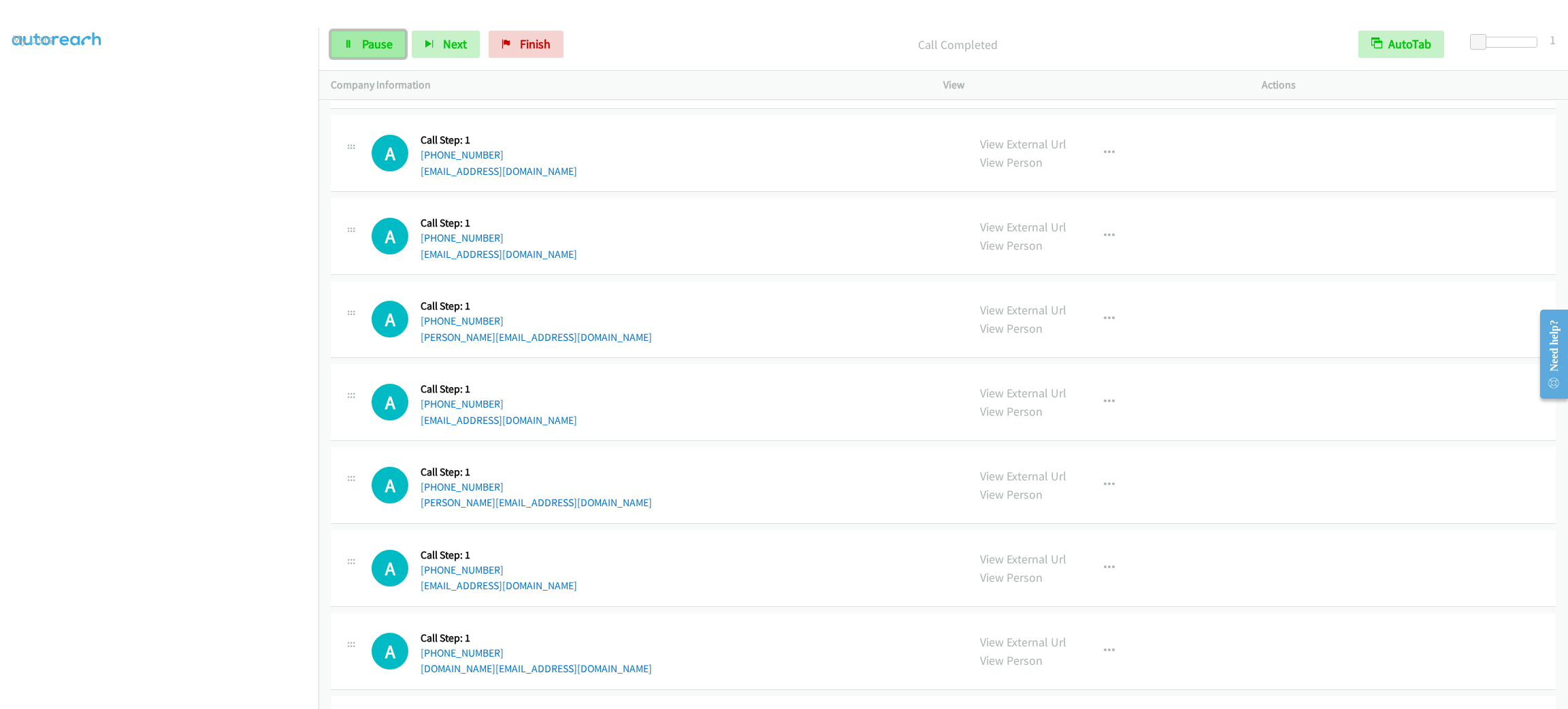
click at [379, 51] on span "Pause" at bounding box center [378, 44] width 31 height 15
click at [377, 42] on span "Start Calls" at bounding box center [389, 44] width 53 height 15
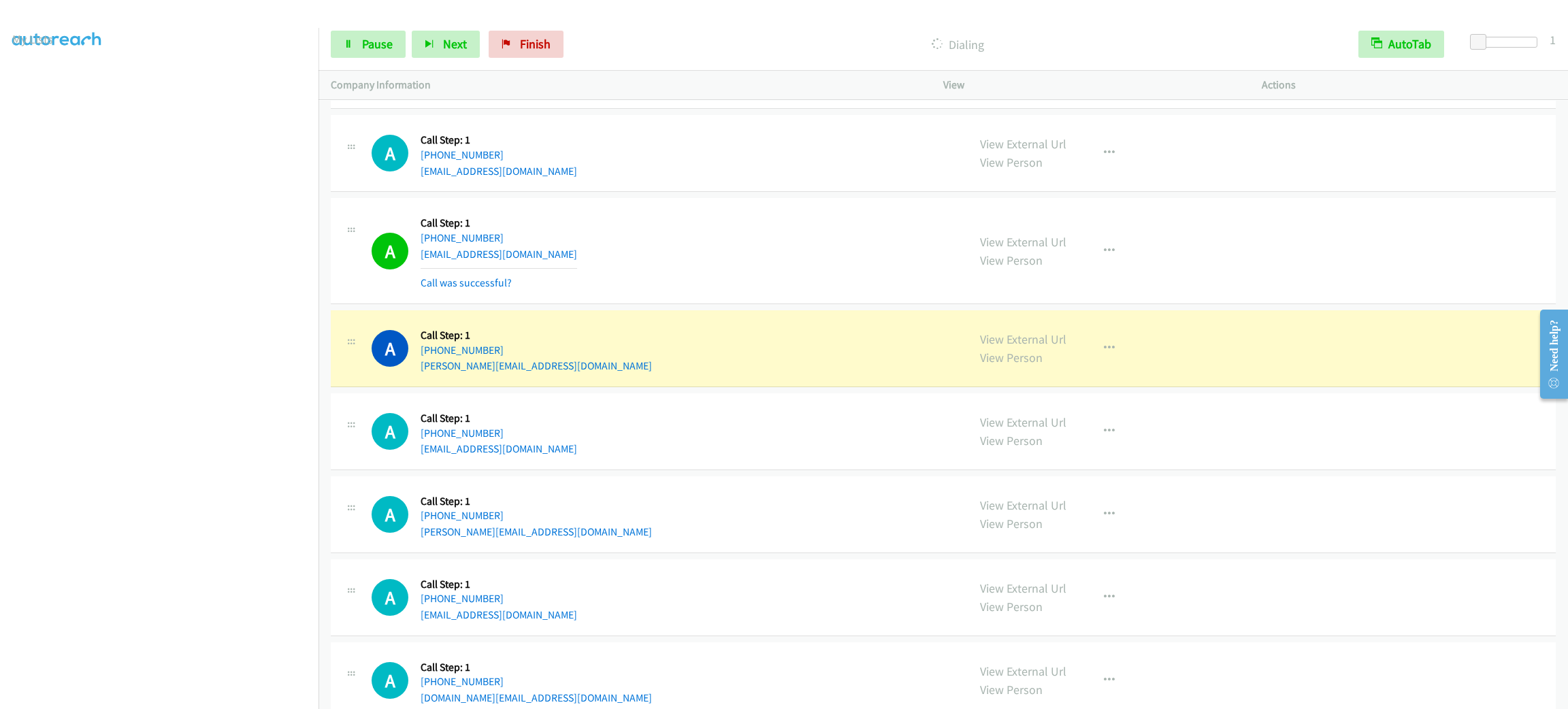
click at [653, 239] on div "A Callback Scheduled Call Step: 1 [GEOGRAPHIC_DATA]/[GEOGRAPHIC_DATA] [PHONE_NU…" at bounding box center [943, 251] width 1225 height 106
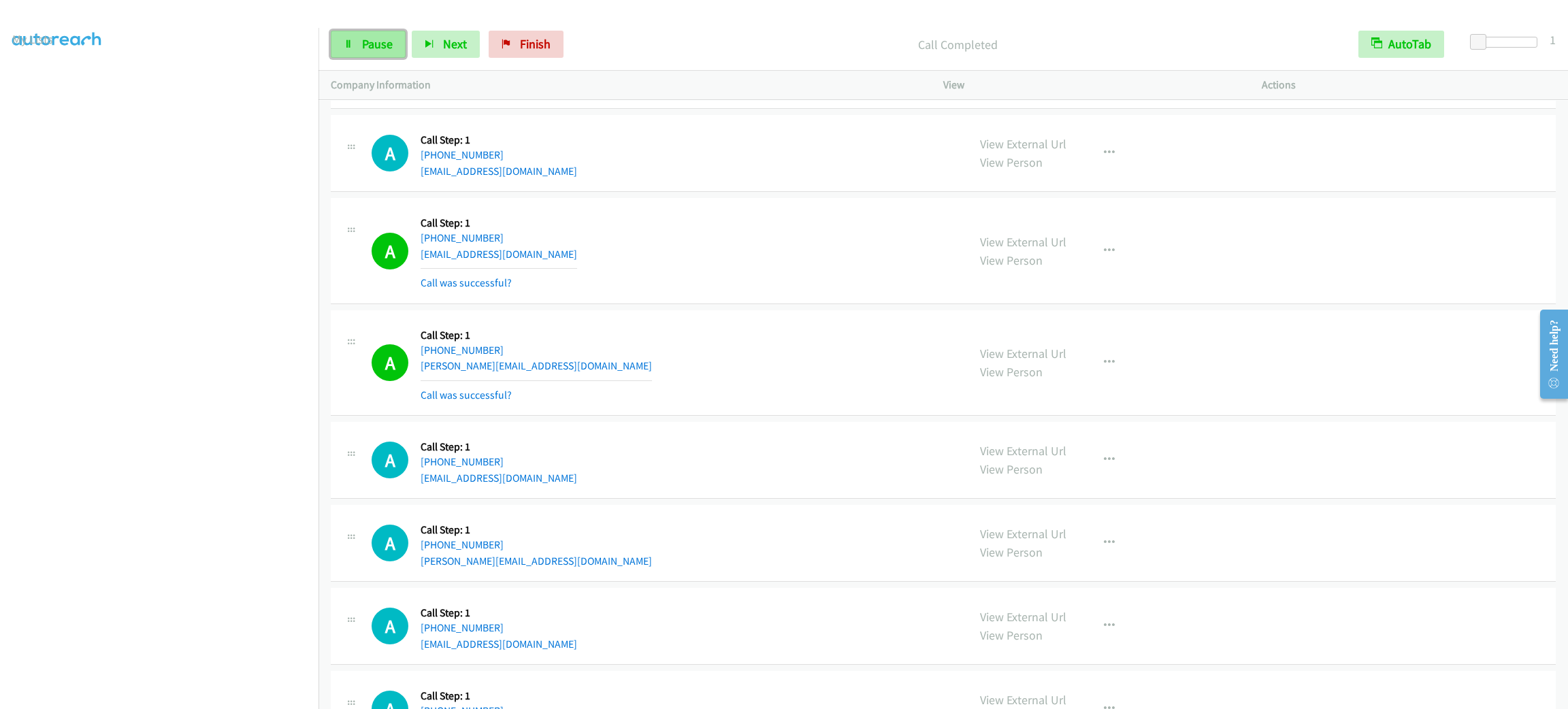
click at [380, 39] on span "Pause" at bounding box center [378, 44] width 31 height 15
click at [357, 51] on link "Start Calls" at bounding box center [379, 44] width 98 height 27
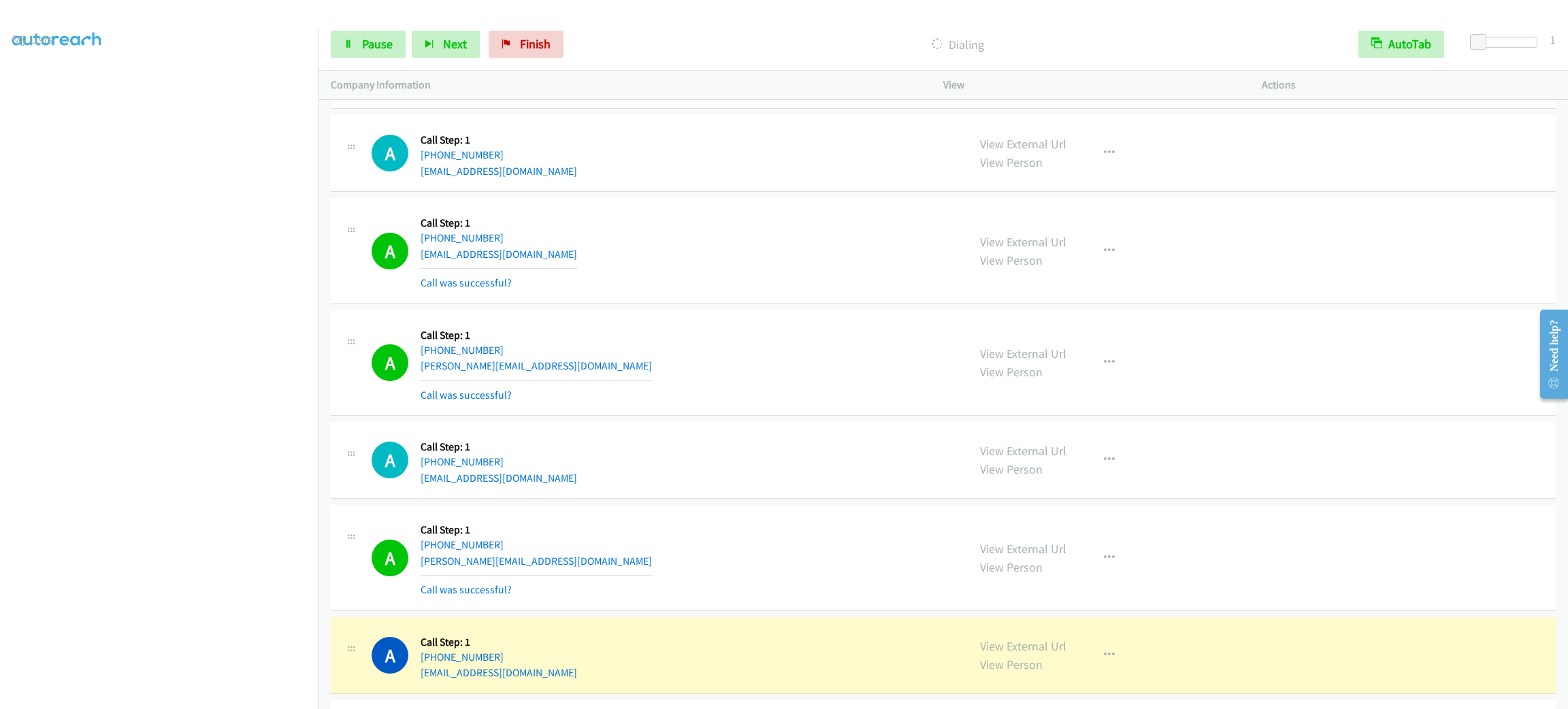
scroll to position [16847, 0]
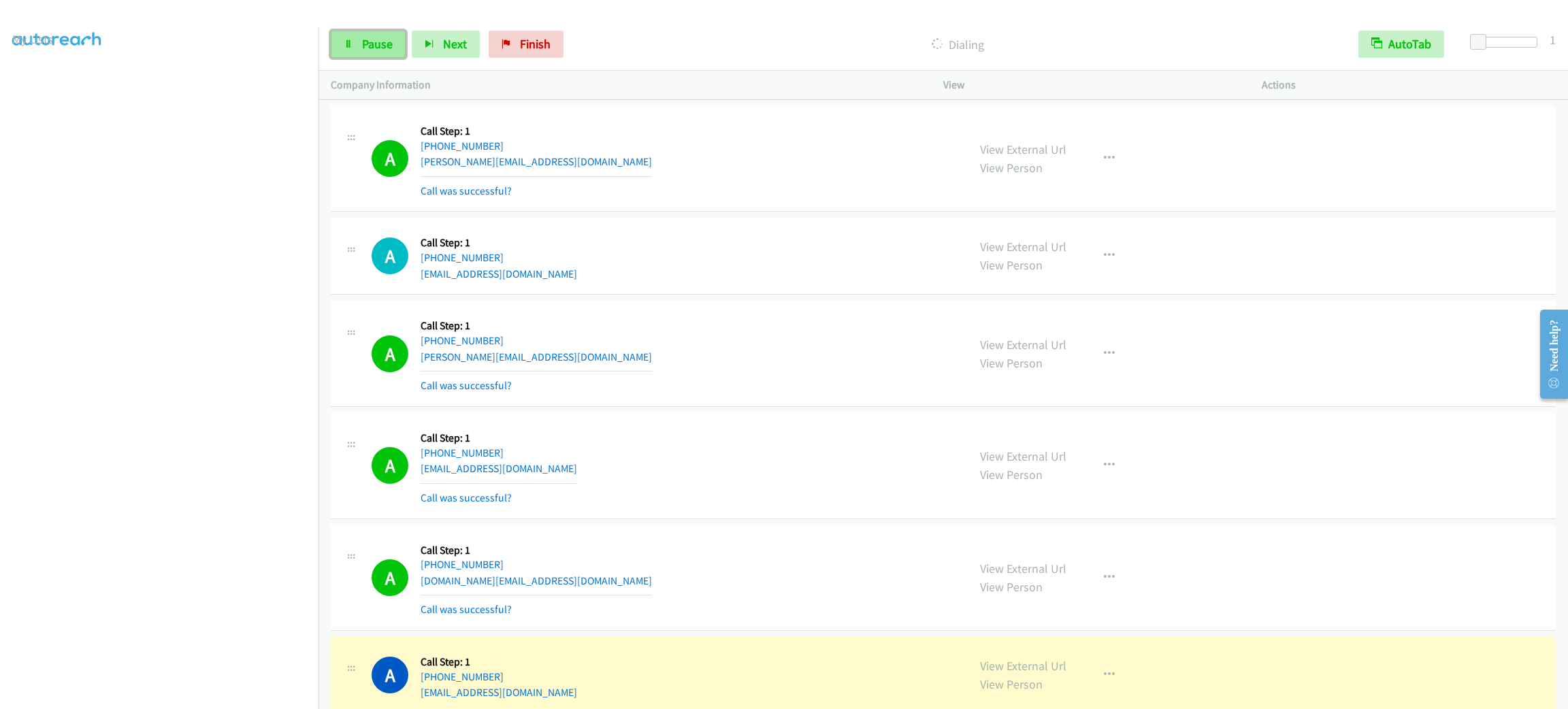
click at [366, 33] on link "Pause" at bounding box center [368, 44] width 75 height 27
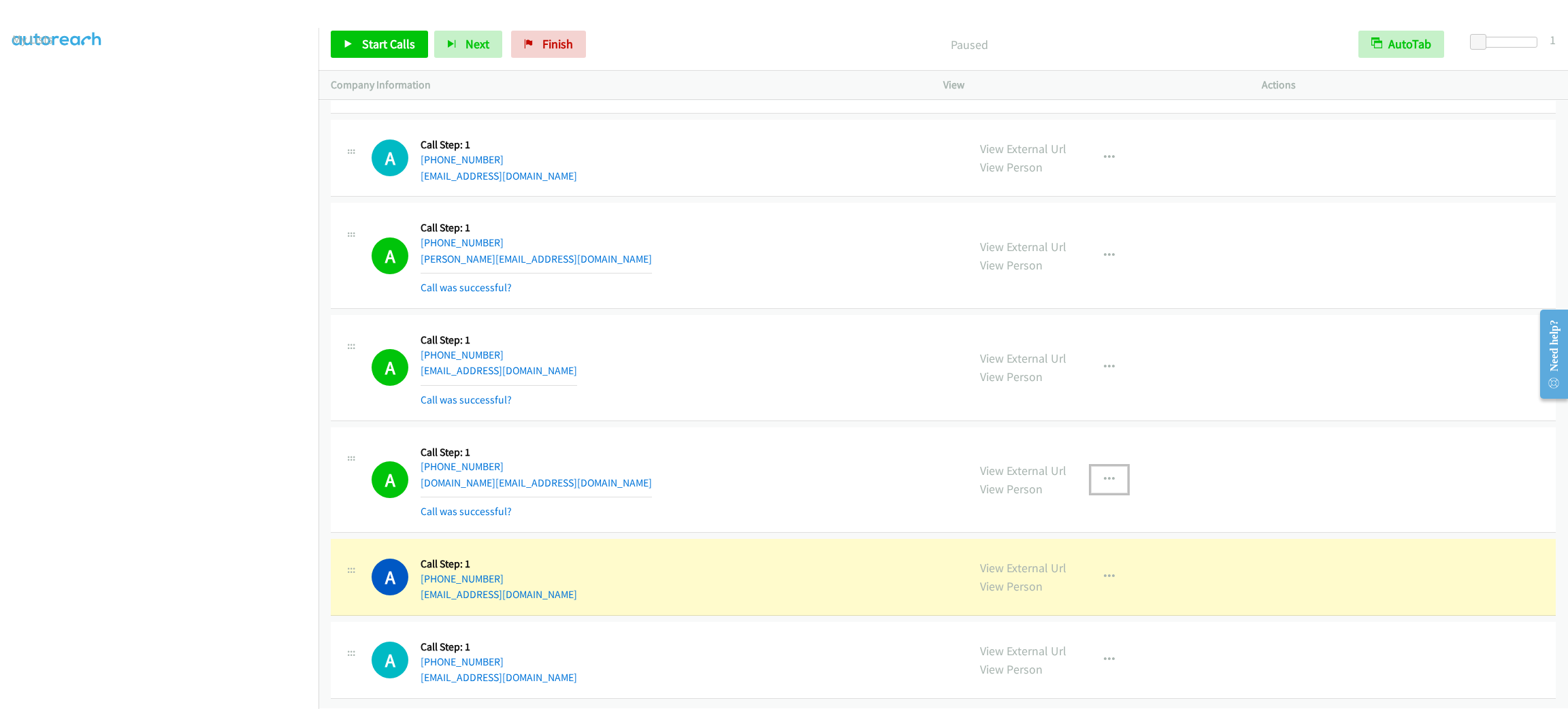
click at [1113, 474] on button "button" at bounding box center [1109, 479] width 36 height 27
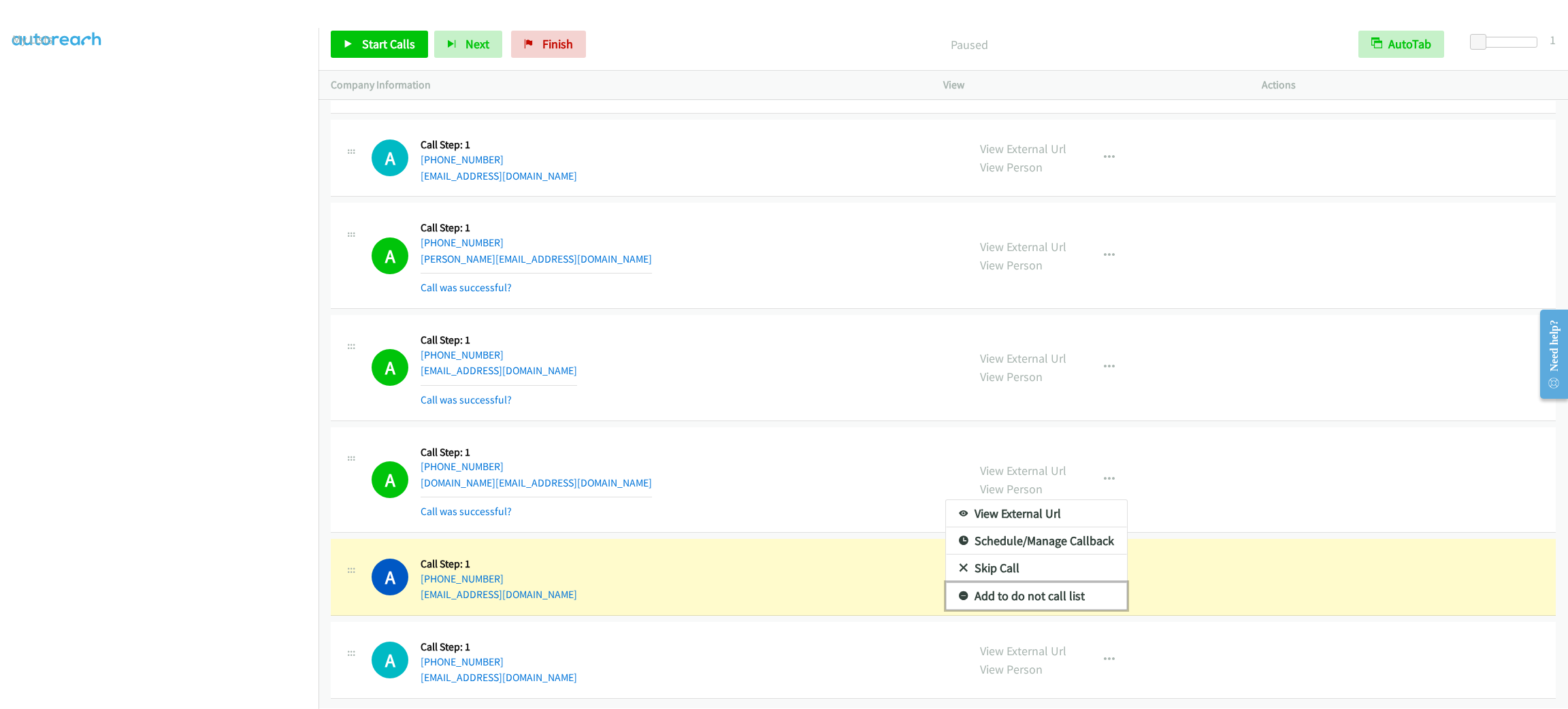
click at [1108, 583] on link "Add to do not call list" at bounding box center [1037, 596] width 181 height 27
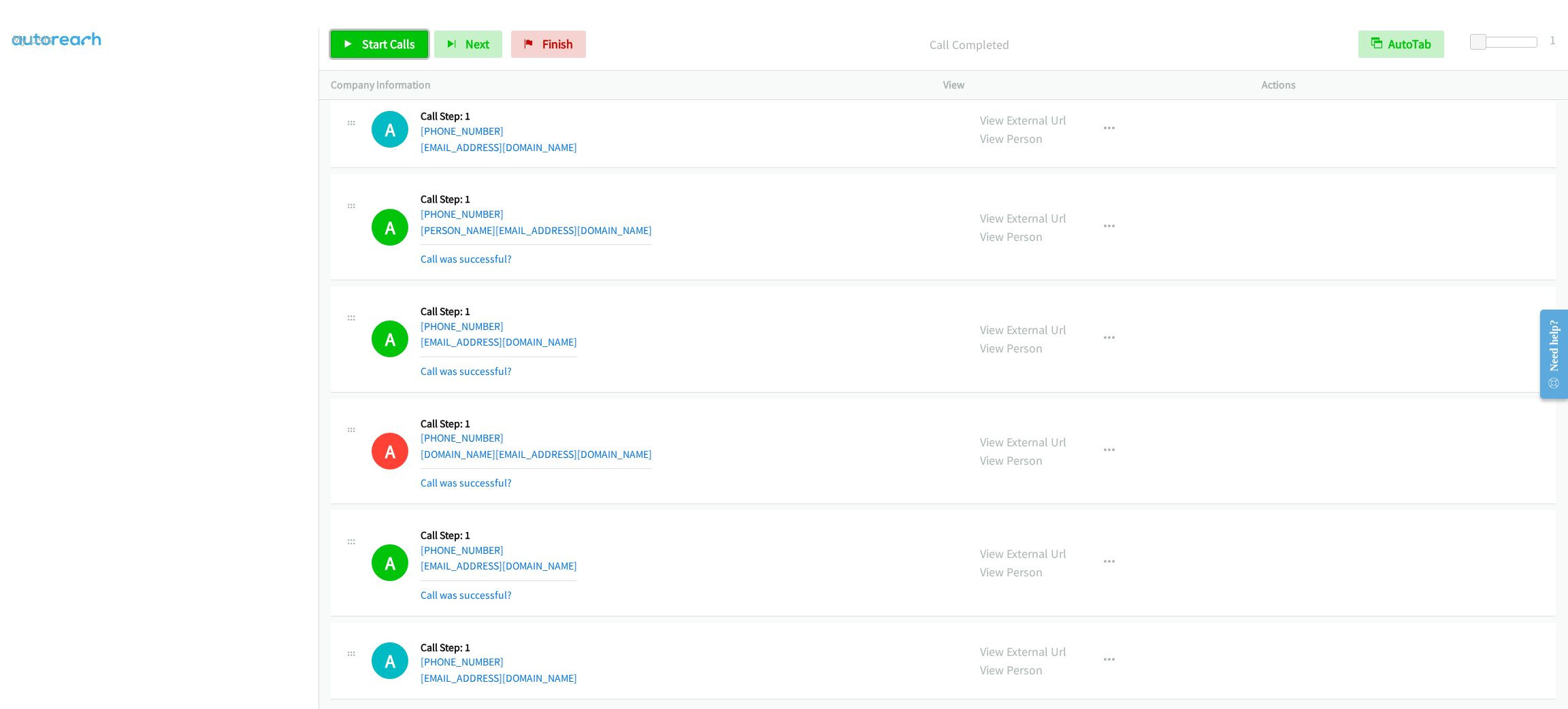
click at [387, 38] on span "Start Calls" at bounding box center [389, 44] width 53 height 15
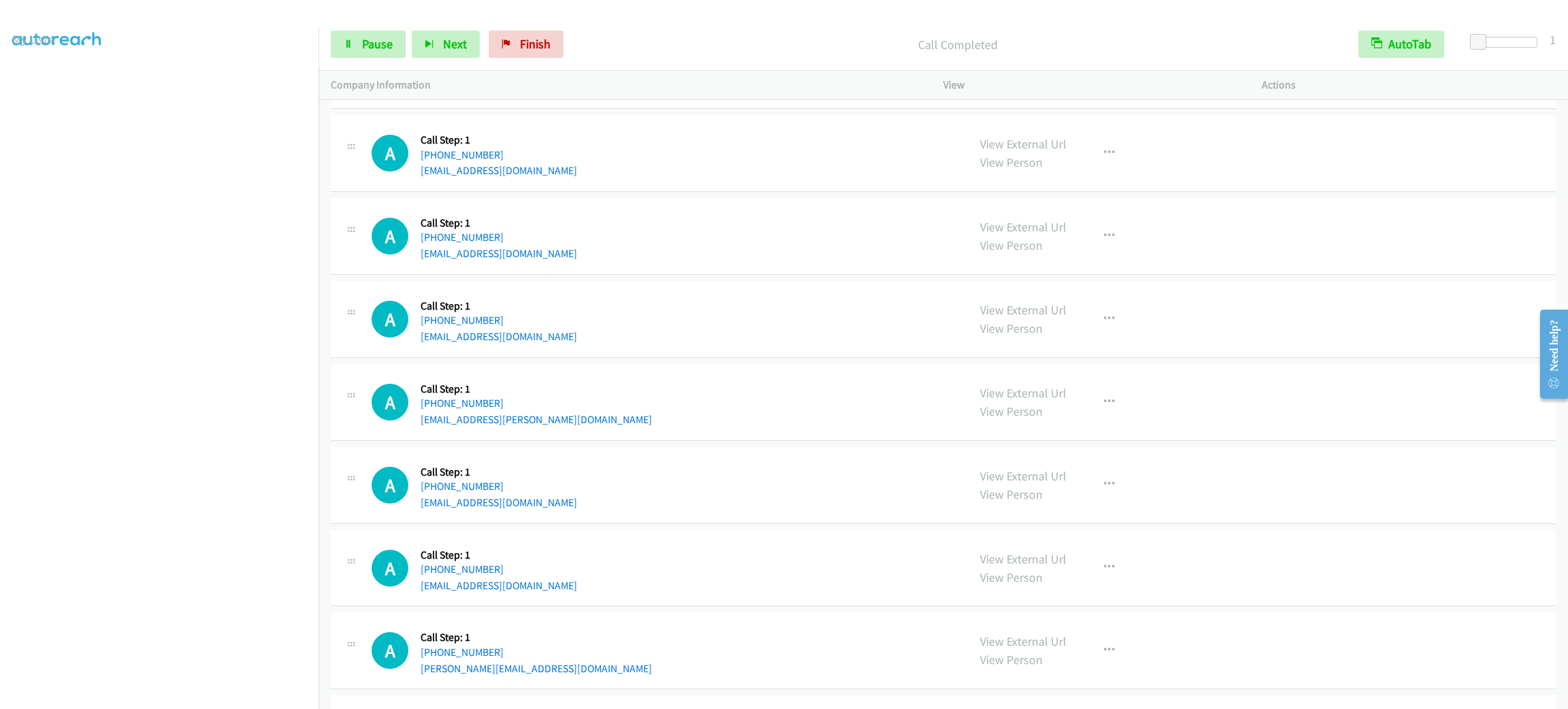
scroll to position [17651, 0]
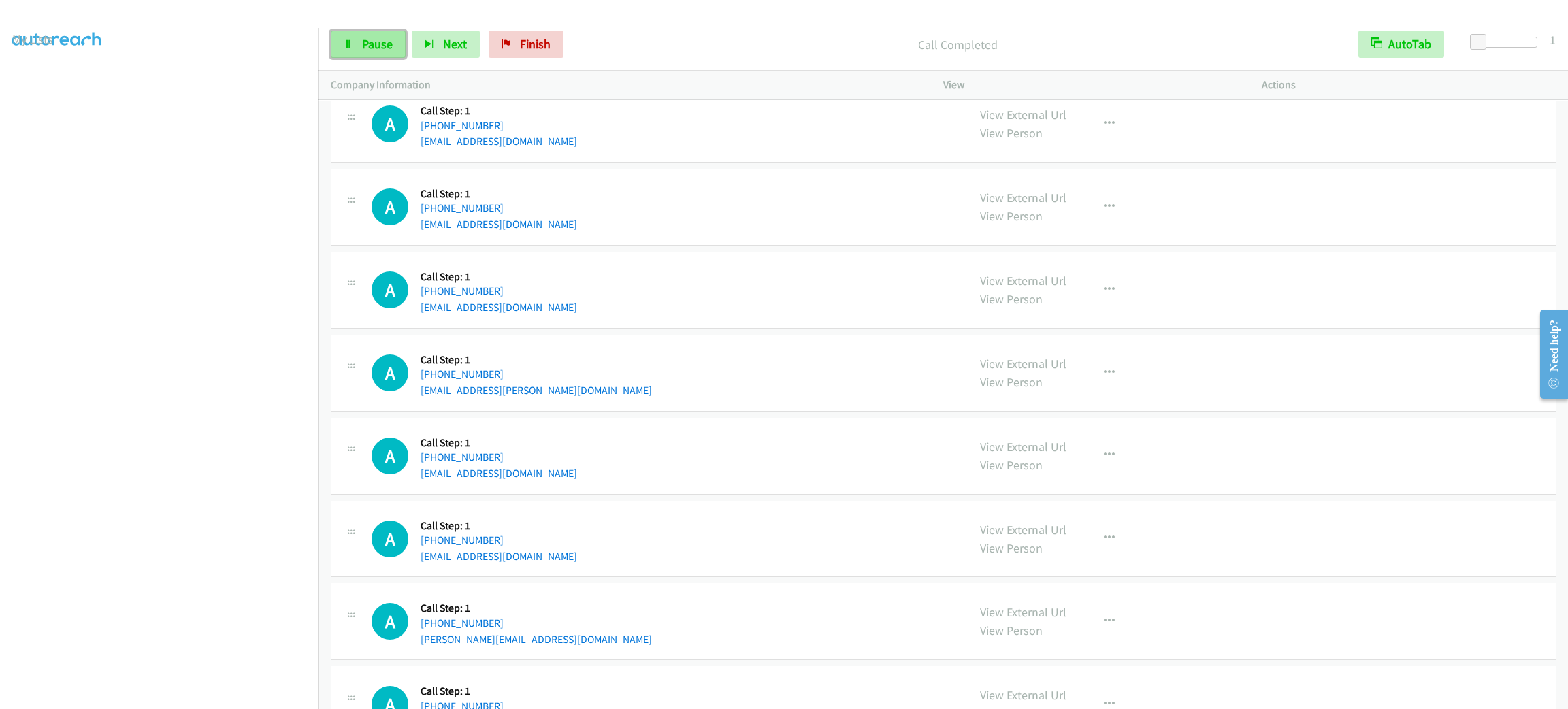
click at [397, 53] on link "Pause" at bounding box center [368, 44] width 75 height 27
click at [390, 43] on span "Start Calls" at bounding box center [389, 44] width 53 height 15
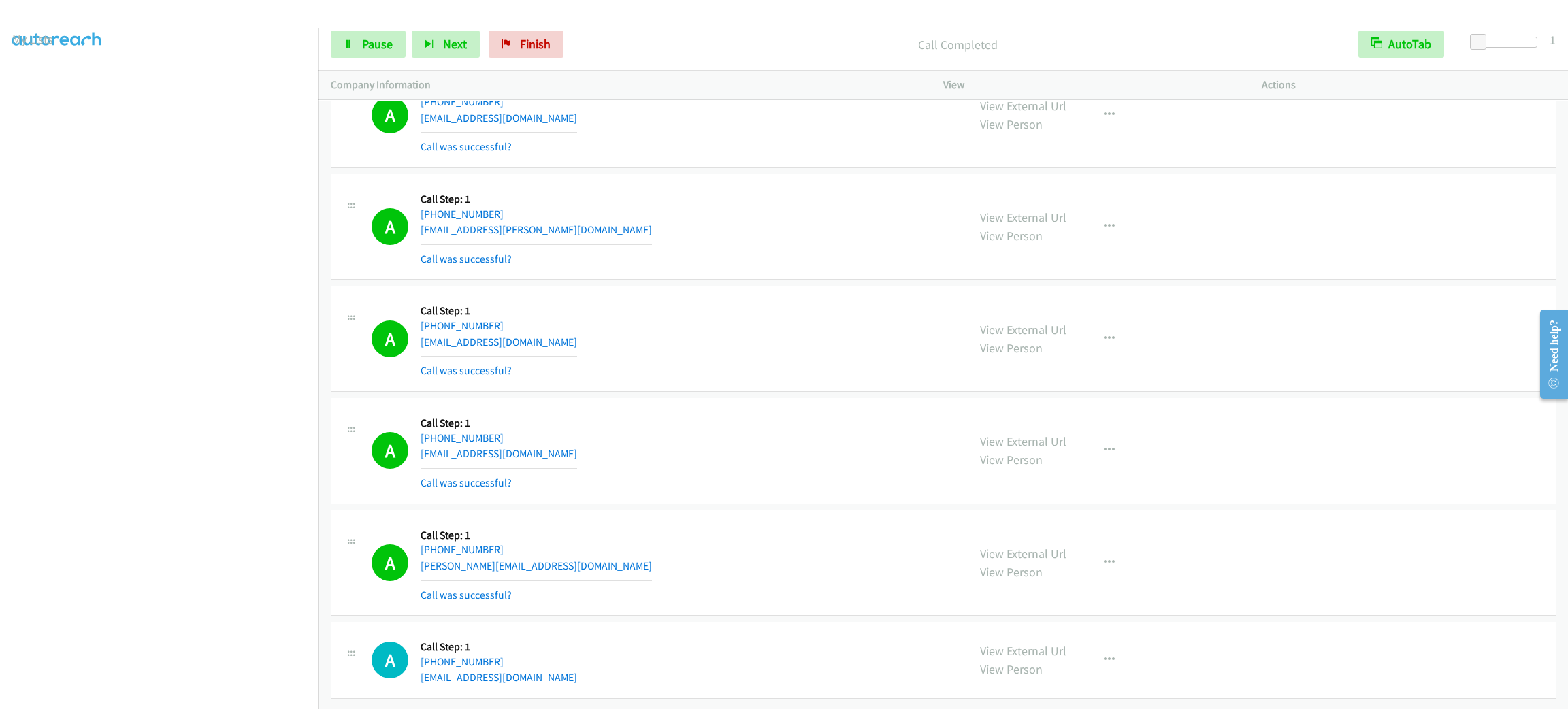
scroll to position [17928, 0]
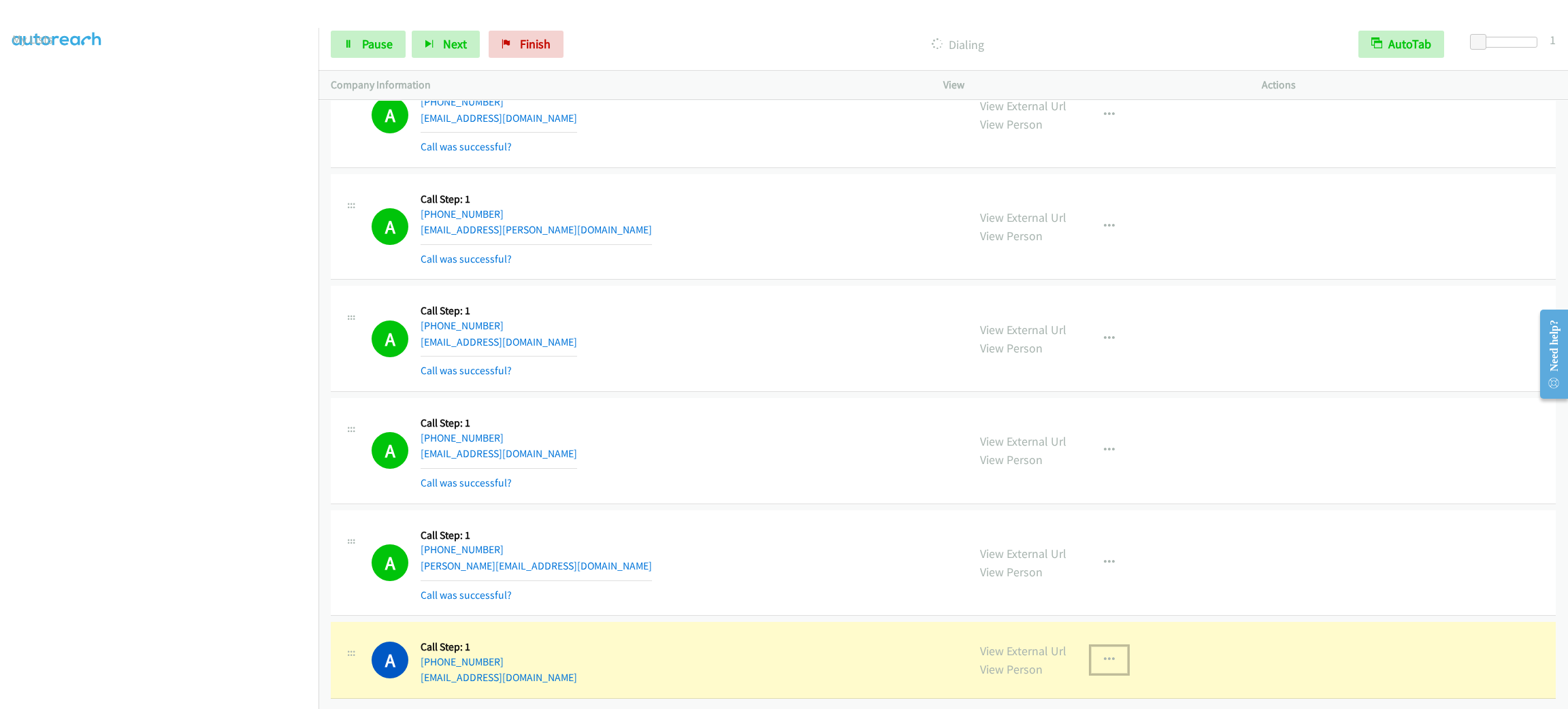
click at [1091, 647] on button "button" at bounding box center [1109, 660] width 36 height 27
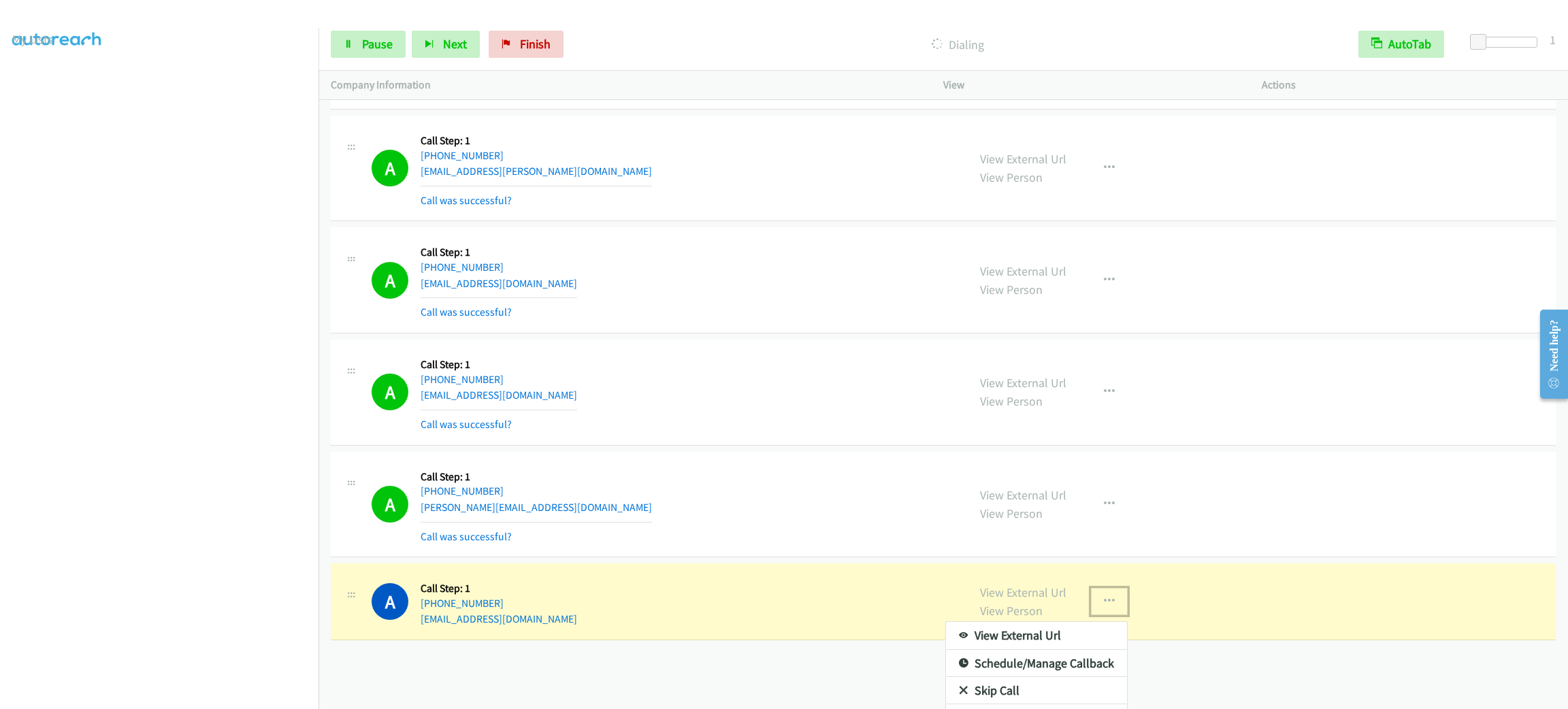
scroll to position [18011, 0]
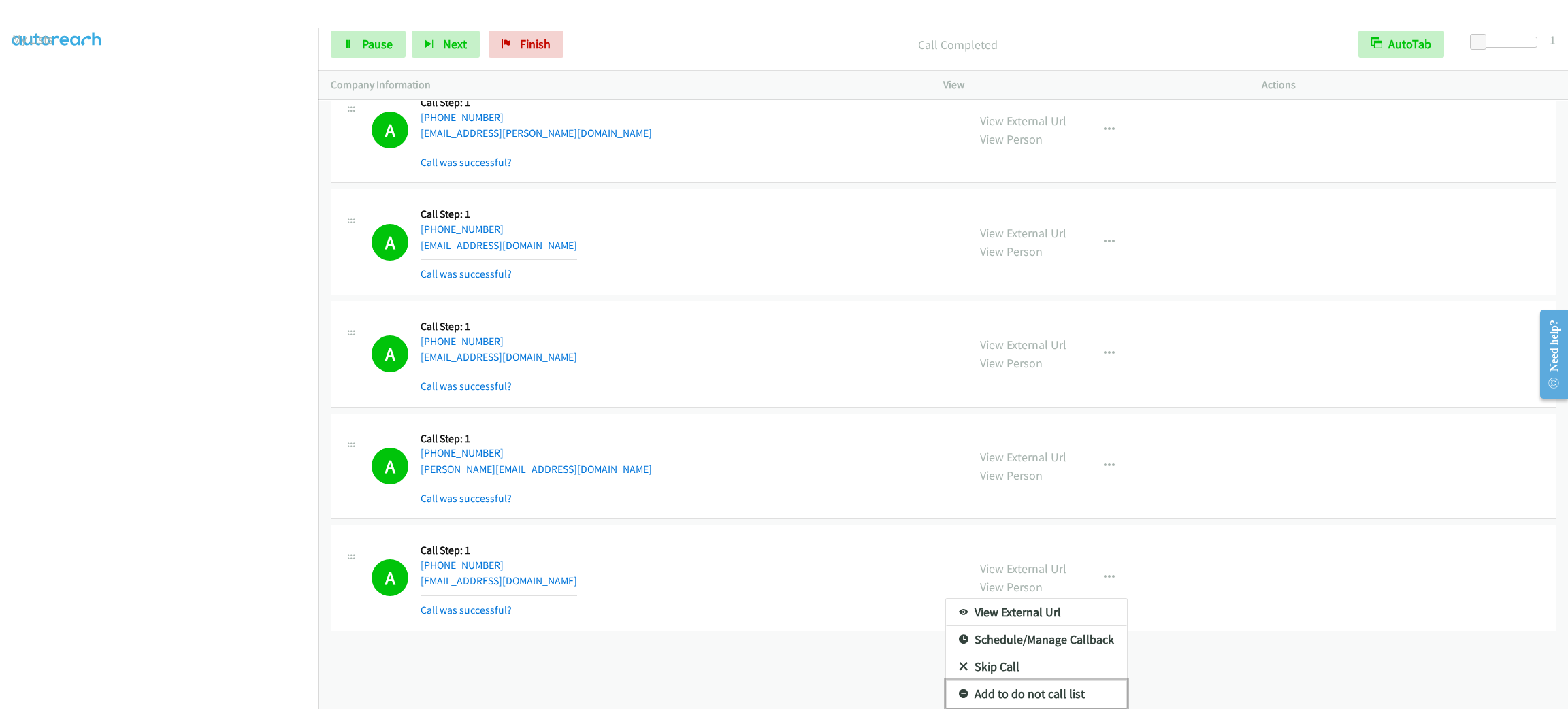
click at [1087, 688] on link "Add to do not call list" at bounding box center [1037, 694] width 181 height 27
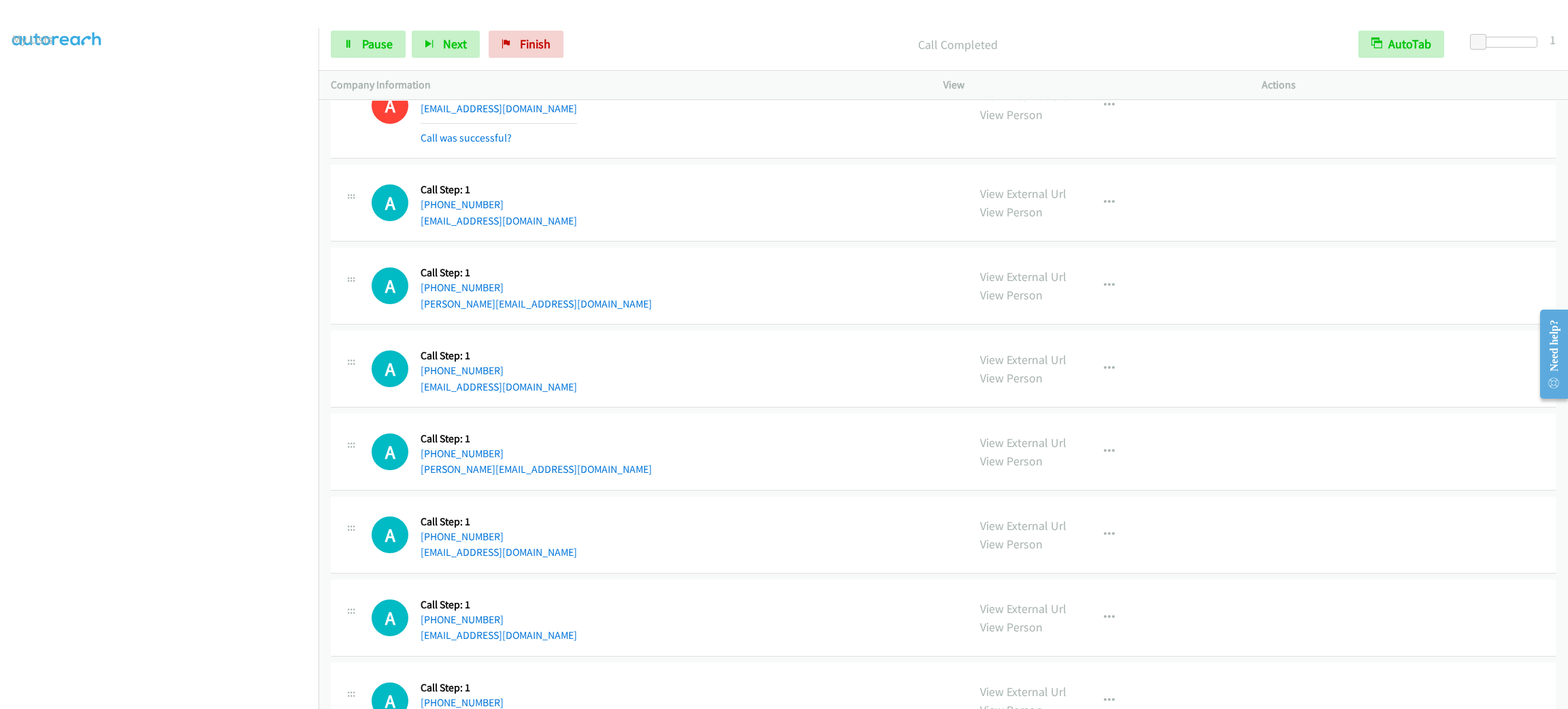
scroll to position [18497, 0]
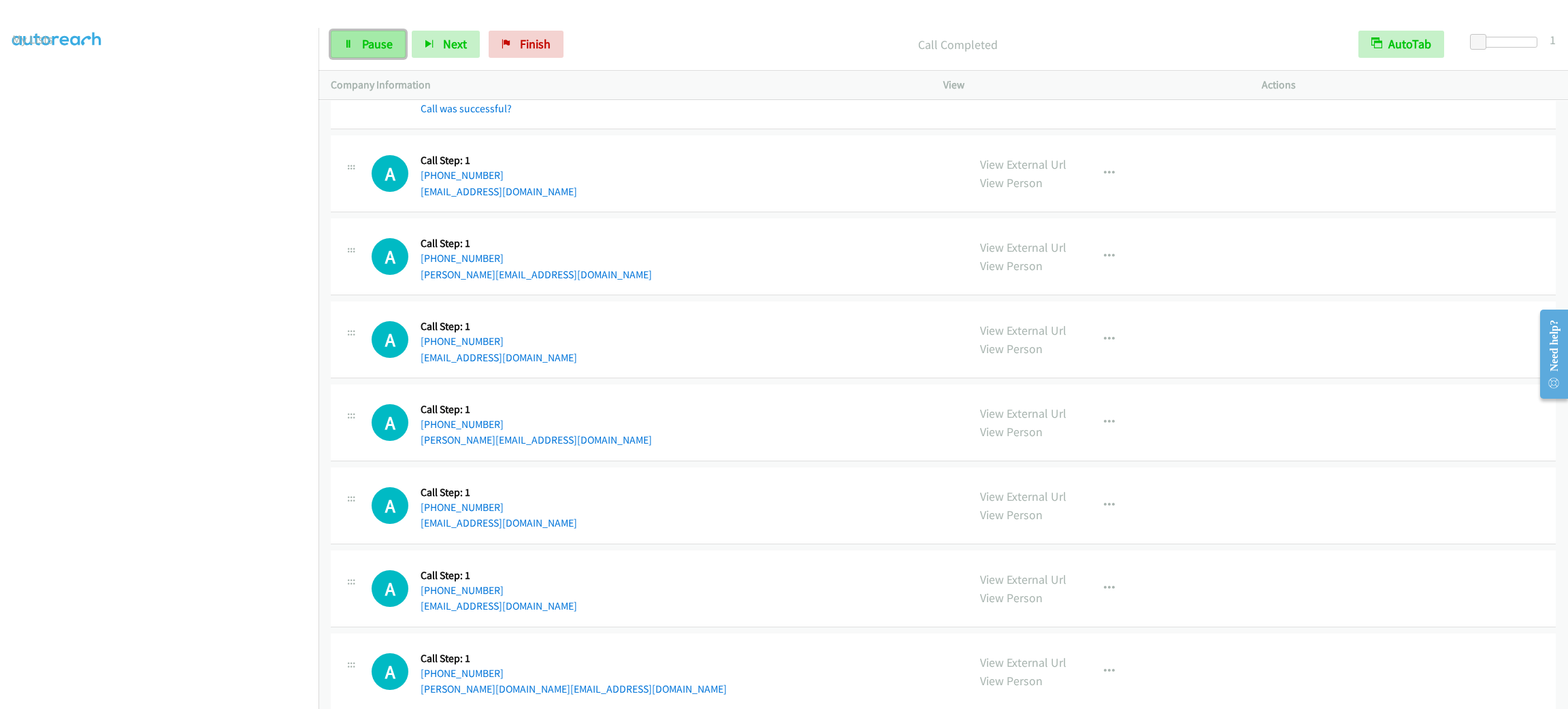
click at [364, 42] on span "Pause" at bounding box center [378, 44] width 31 height 15
click at [366, 40] on span "Start Calls" at bounding box center [389, 44] width 53 height 15
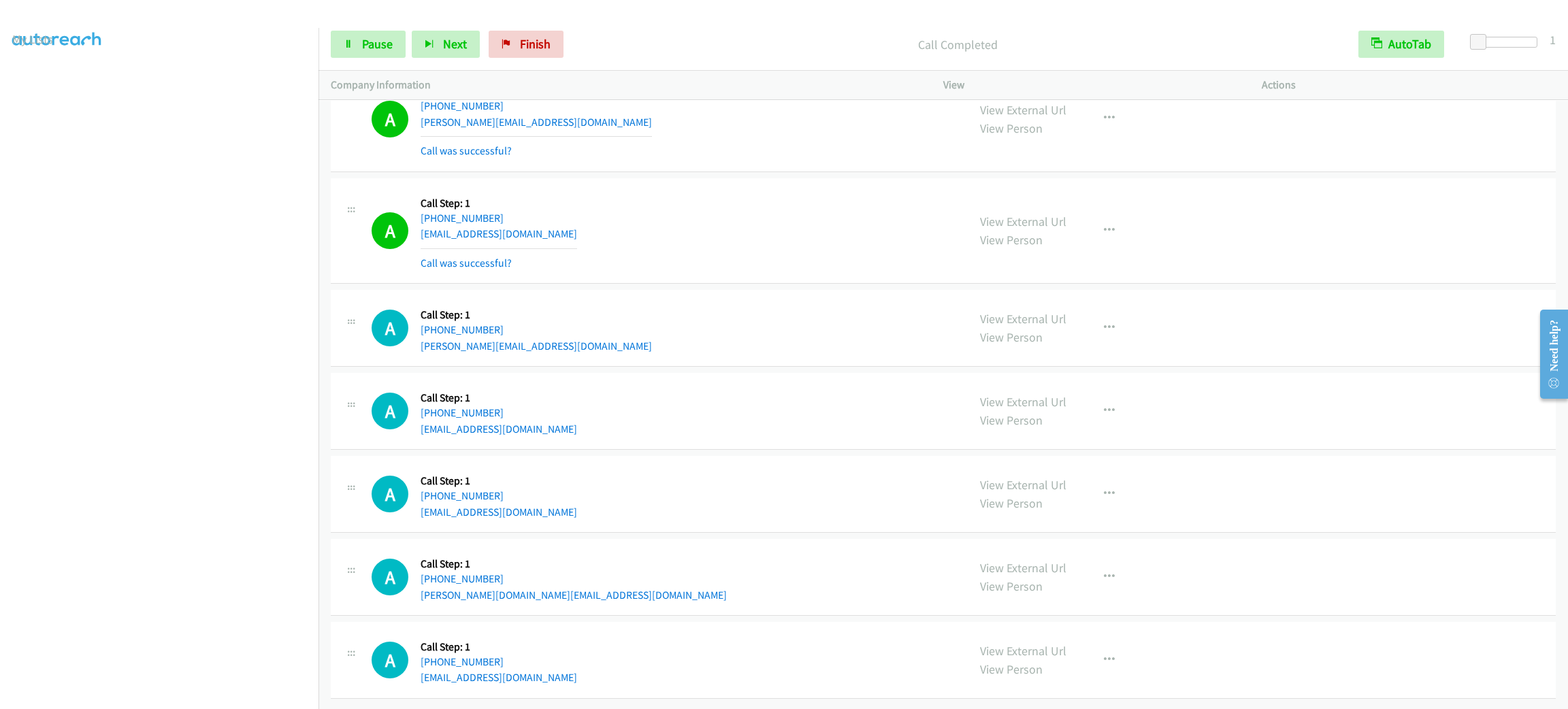
scroll to position [18709, 0]
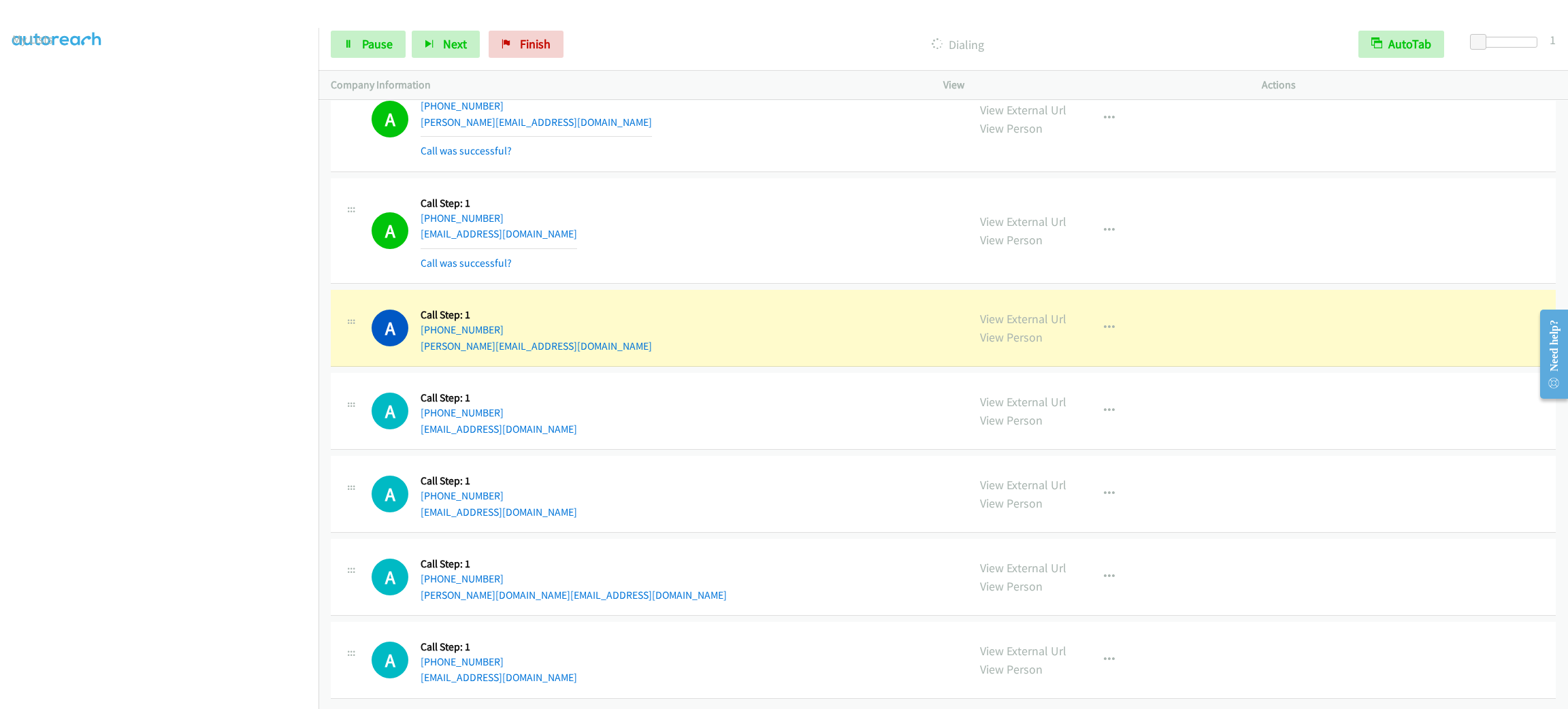
click at [740, 191] on div "A Callback Scheduled Call Step: 1 America/New_York [PHONE_NUMBER] [EMAIL_ADDRES…" at bounding box center [663, 230] width 584 height 81
click at [1101, 314] on button "button" at bounding box center [1109, 328] width 36 height 27
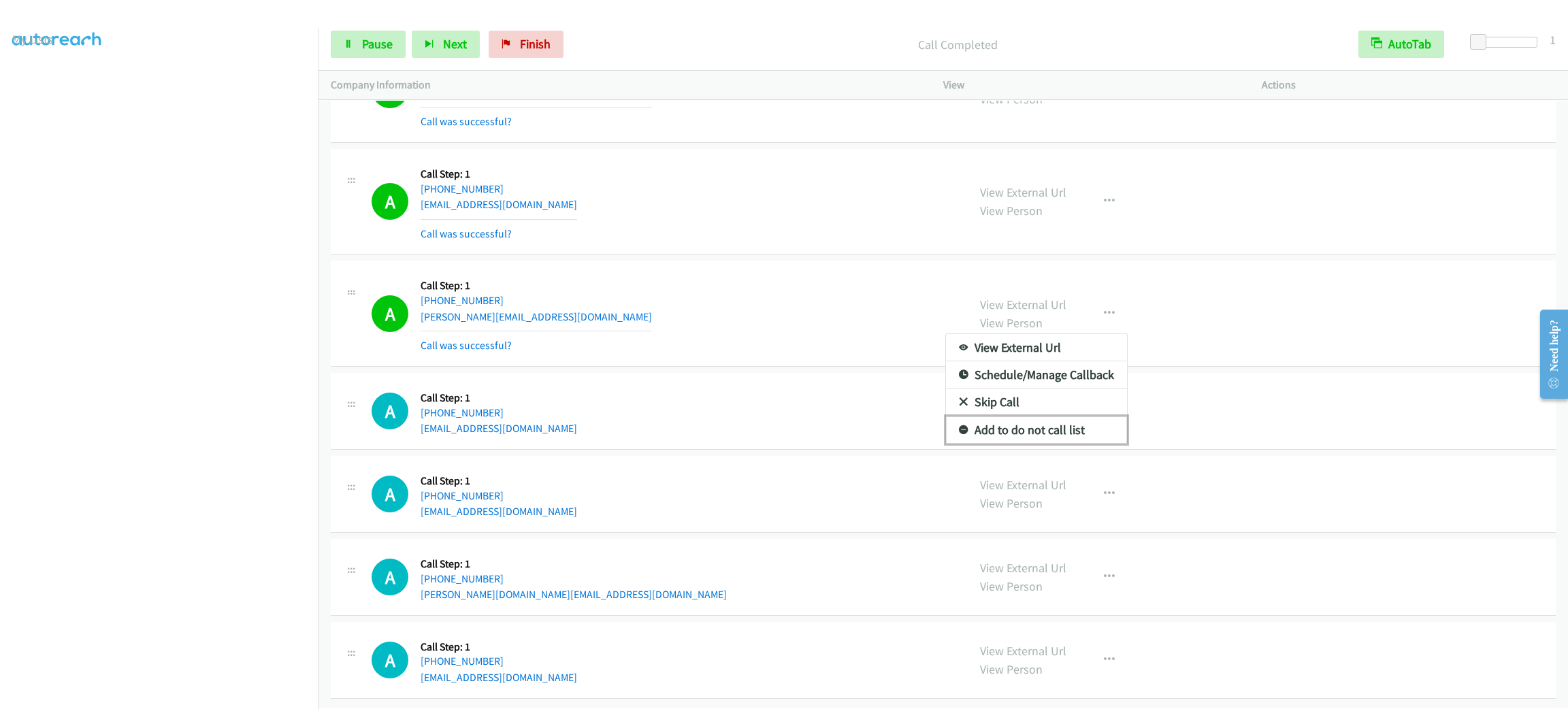
click at [1068, 442] on link "Add to do not call list" at bounding box center [1037, 430] width 181 height 27
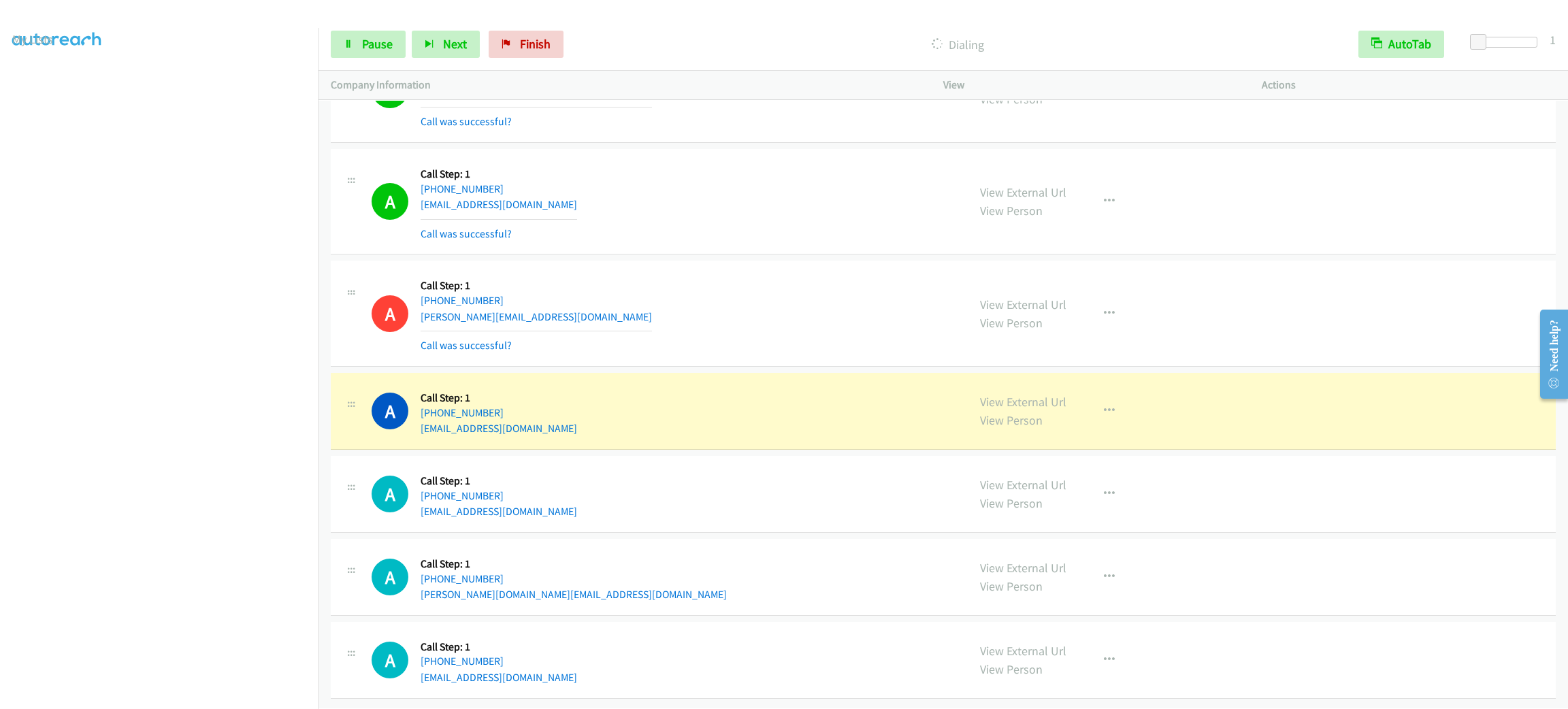
click at [1301, 375] on div "A Callback Scheduled Call Step: 1 America/Los_Angeles [PHONE_NUMBER] [EMAIL_ADD…" at bounding box center [943, 411] width 1225 height 77
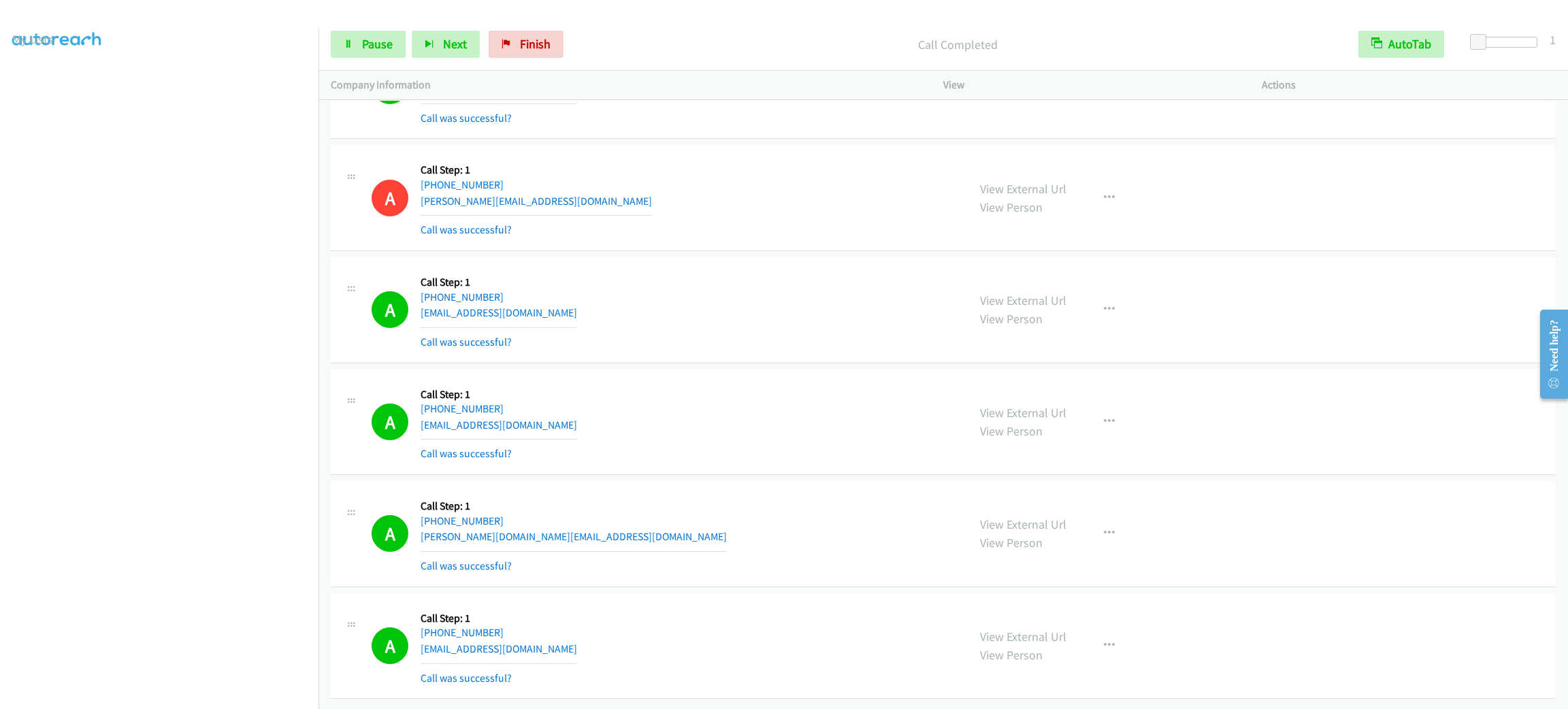
scroll to position [18856, 0]
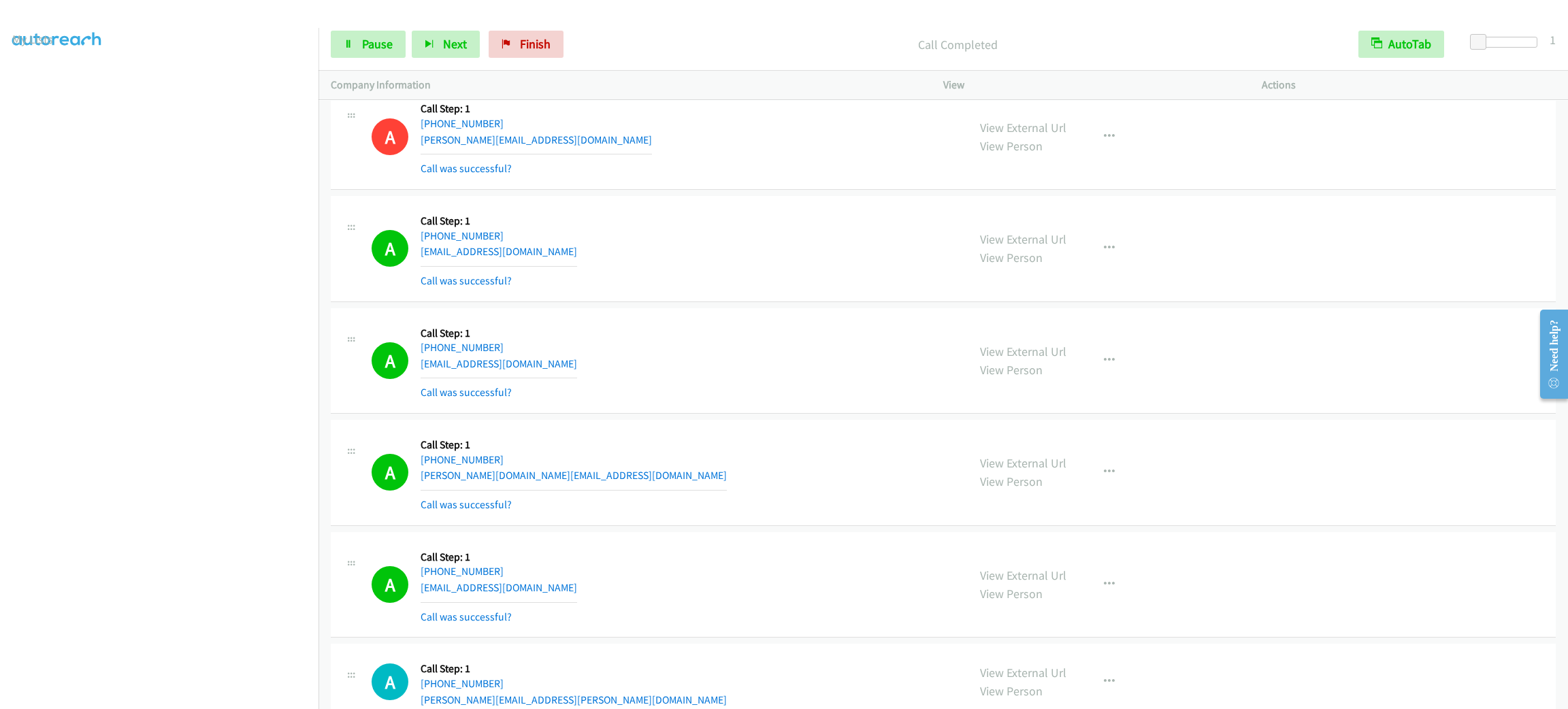
click at [1077, 625] on div "View External Url View Person View External Url Email Schedule/Manage Callback …" at bounding box center [1133, 585] width 331 height 81
click at [1104, 590] on icon "button" at bounding box center [1110, 585] width 11 height 11
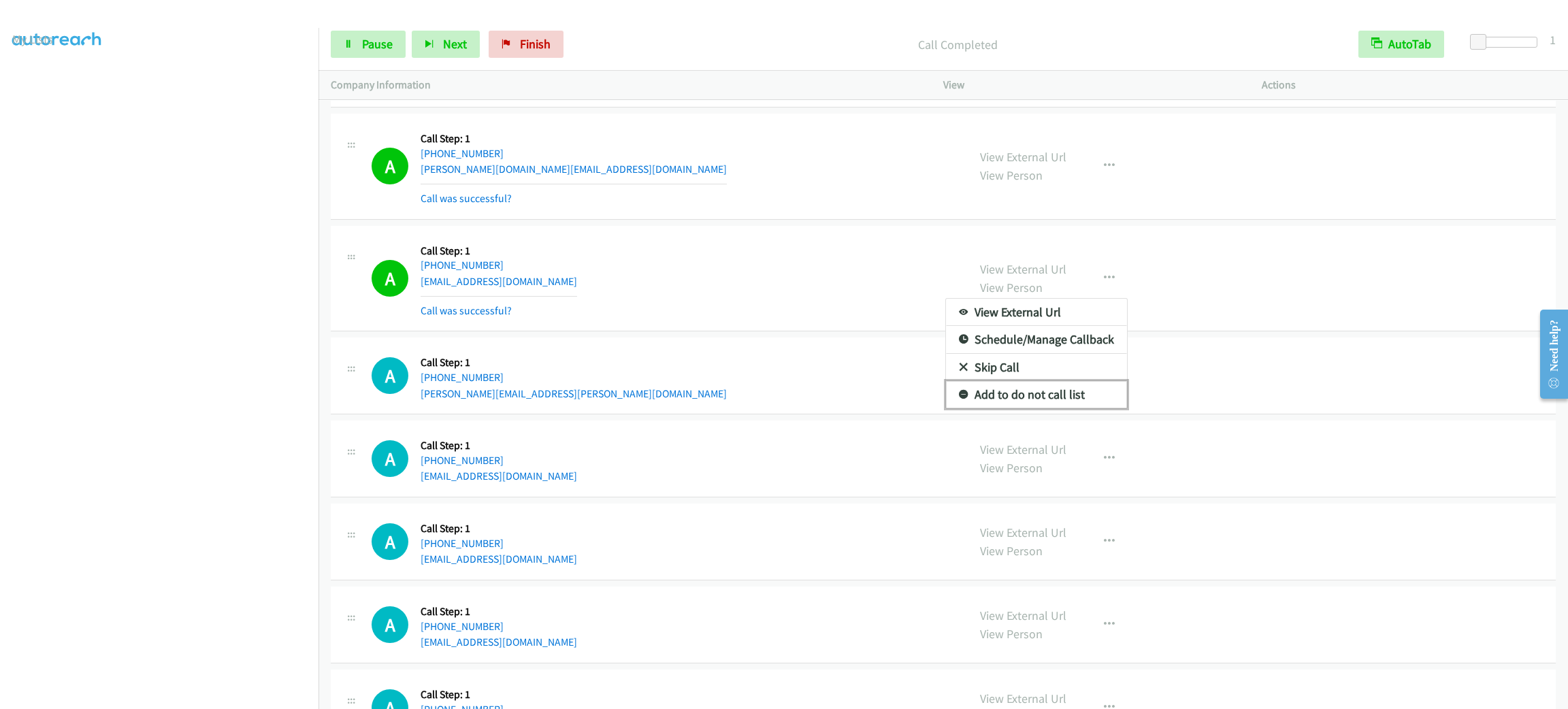
click at [1042, 409] on link "Add to do not call list" at bounding box center [1037, 395] width 181 height 27
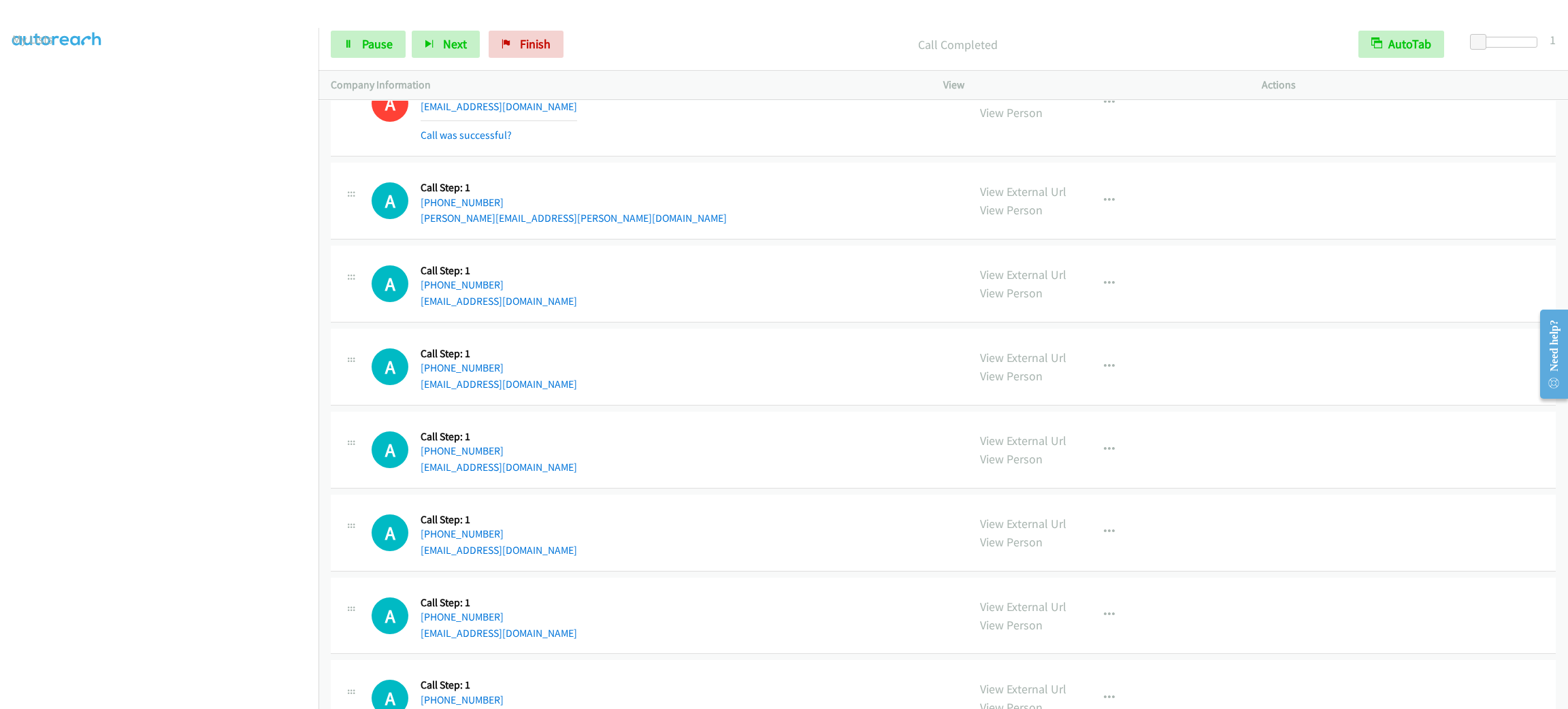
scroll to position [19396, 0]
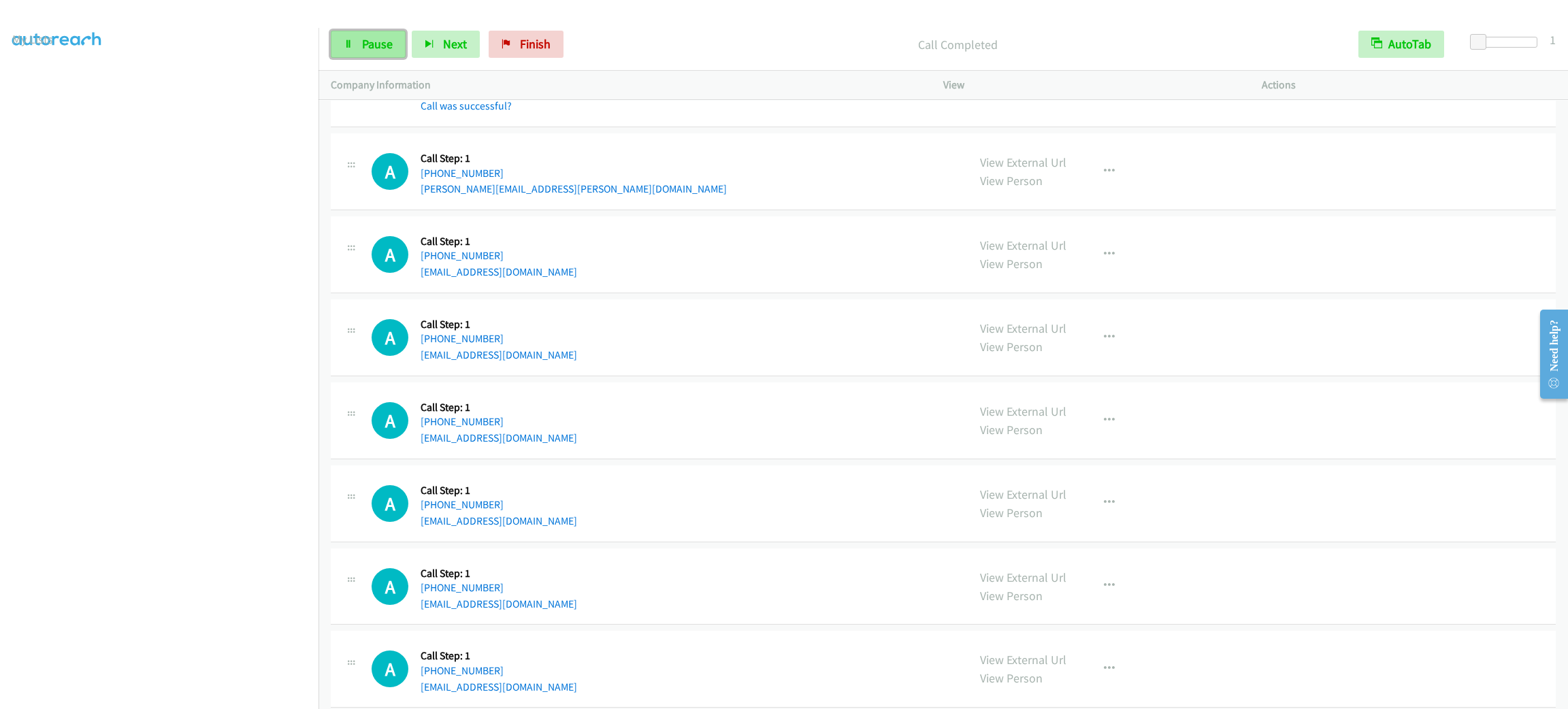
click at [374, 52] on link "Pause" at bounding box center [368, 44] width 75 height 27
click at [378, 45] on span "Start Calls" at bounding box center [389, 44] width 53 height 15
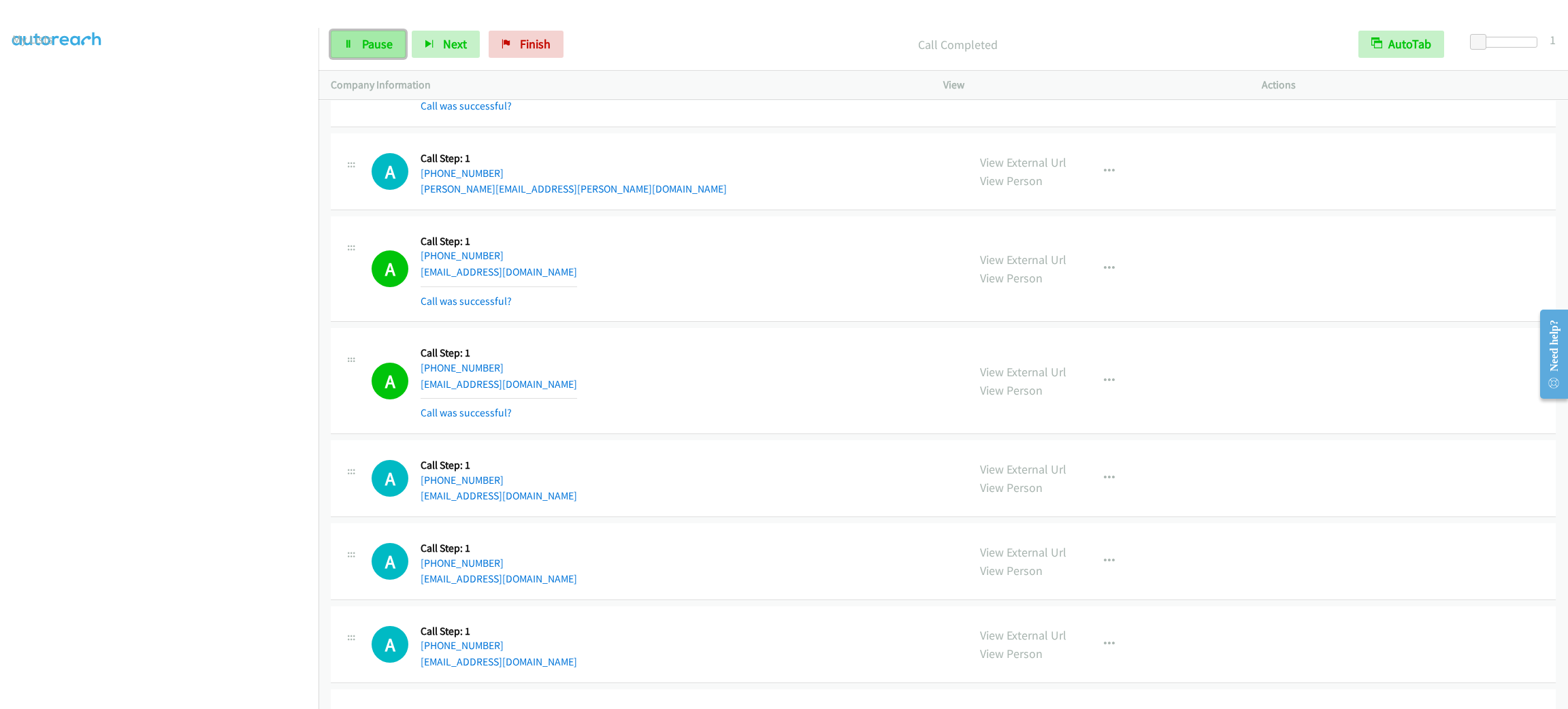
click at [379, 39] on span "Pause" at bounding box center [378, 44] width 31 height 15
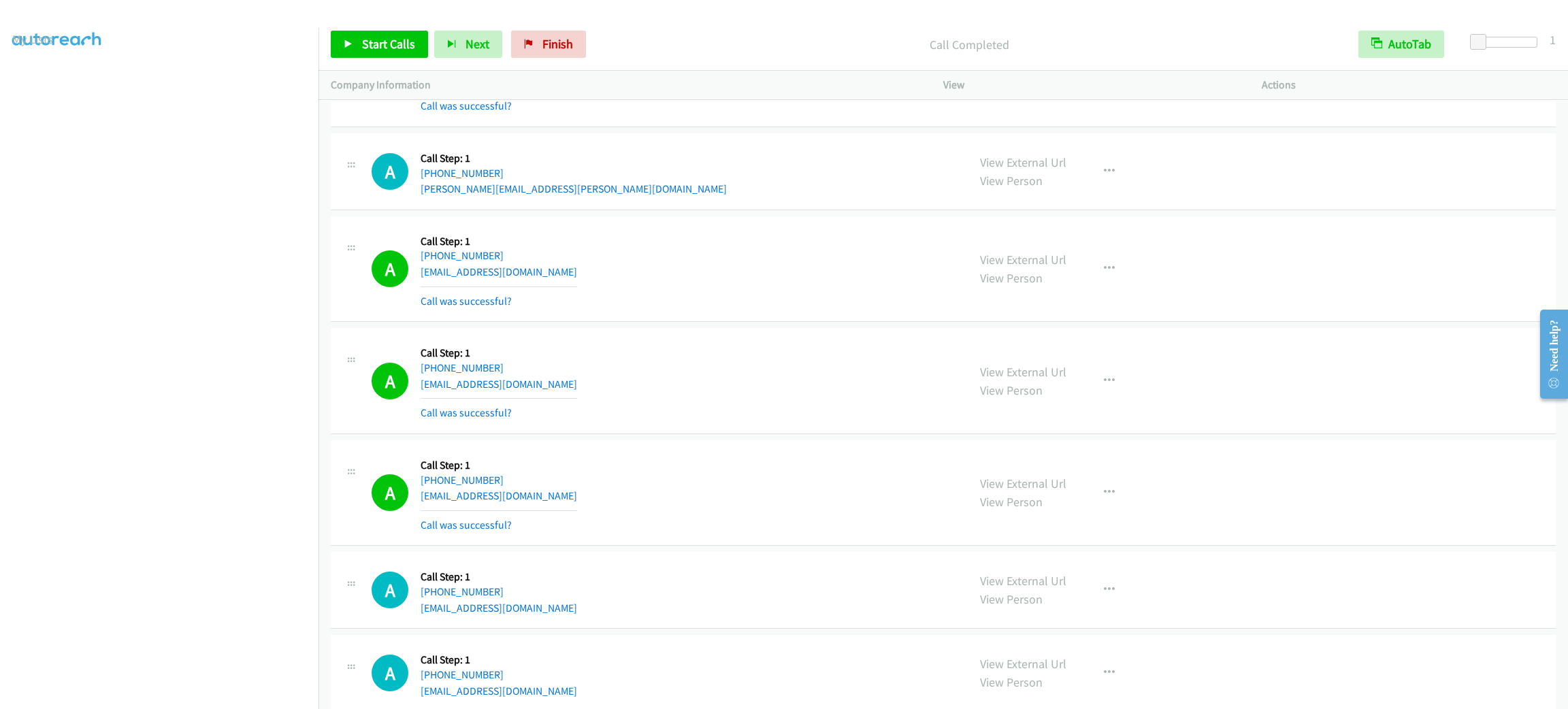
scroll to position [8727, 0]
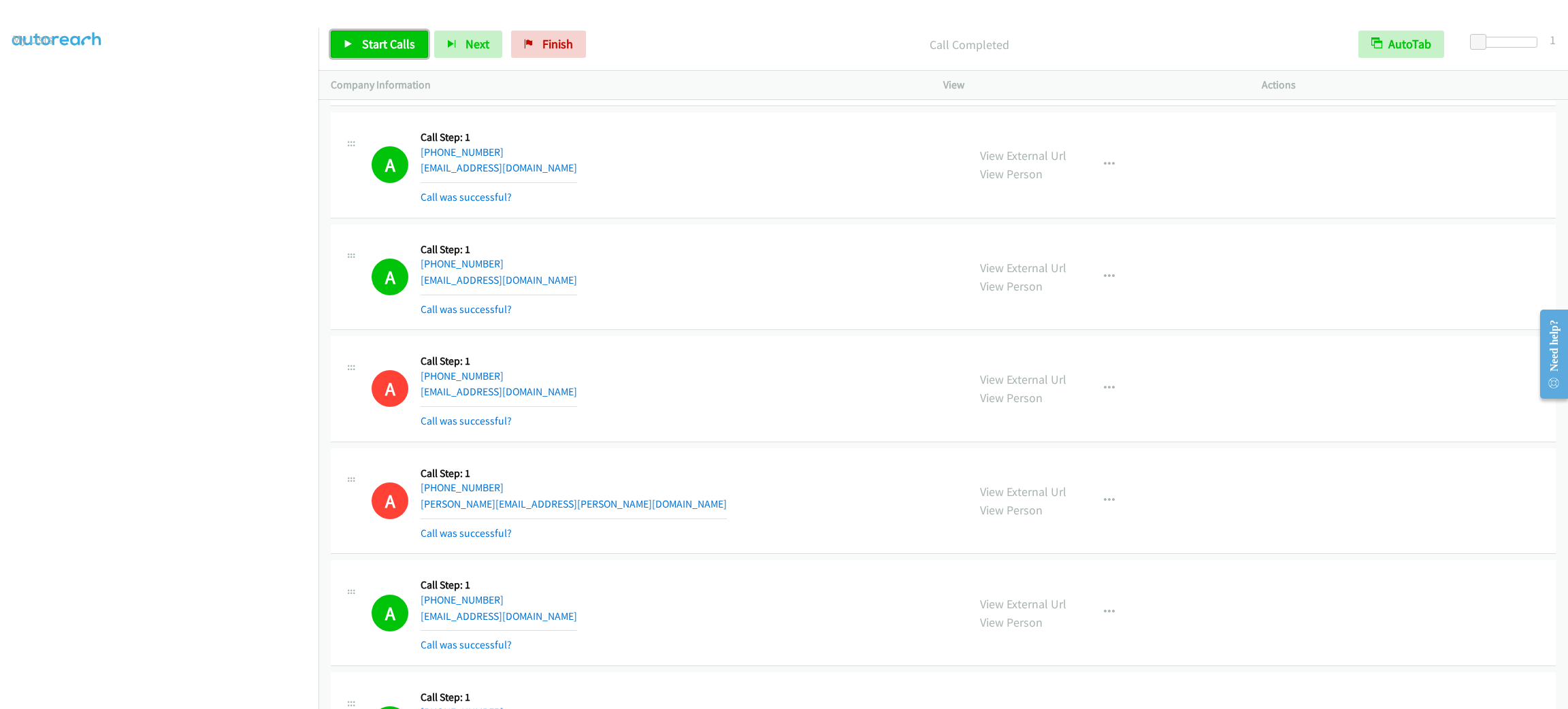
click at [413, 43] on span "Start Calls" at bounding box center [389, 44] width 53 height 15
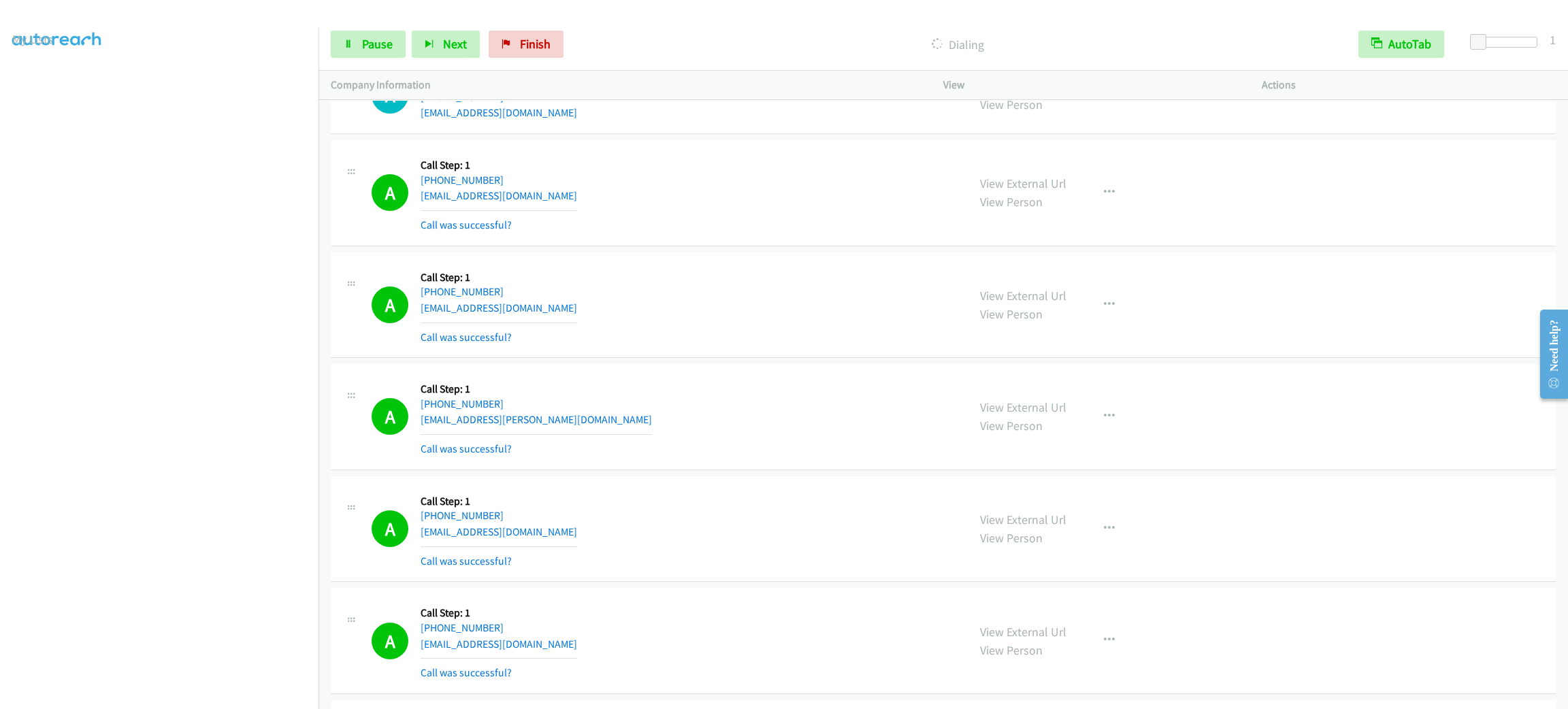
scroll to position [19638, 0]
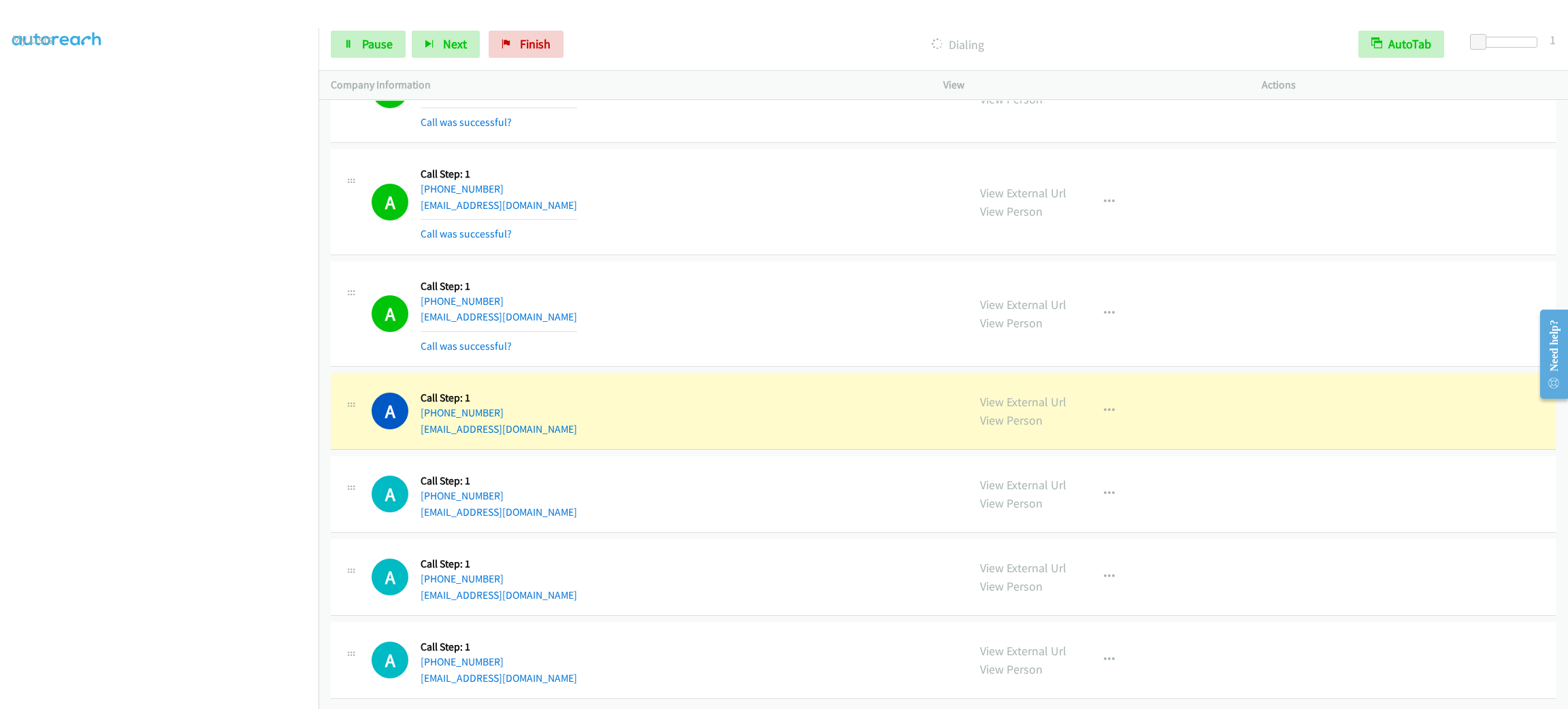
drag, startPoint x: 660, startPoint y: 180, endPoint x: 712, endPoint y: 536, distance: 359.8
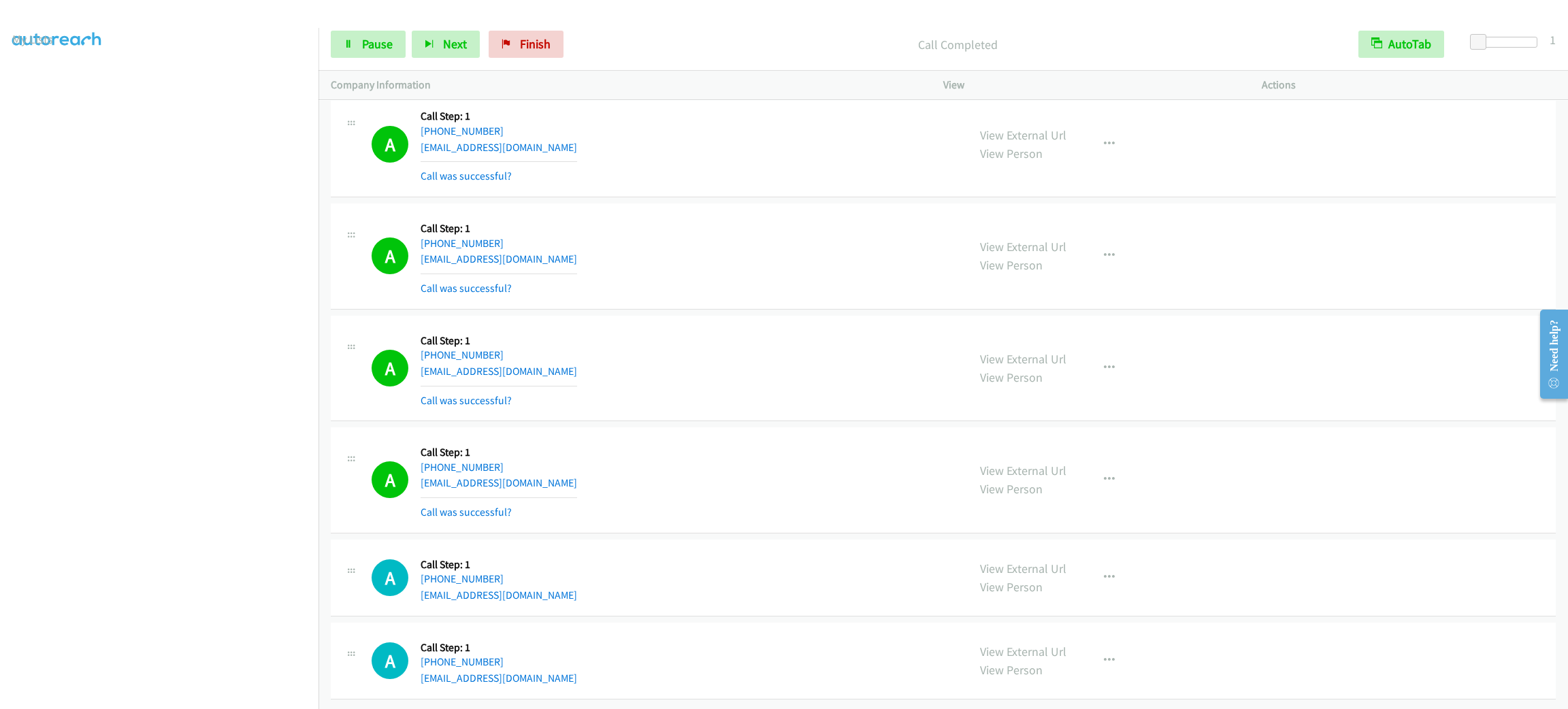
scroll to position [20623, 0]
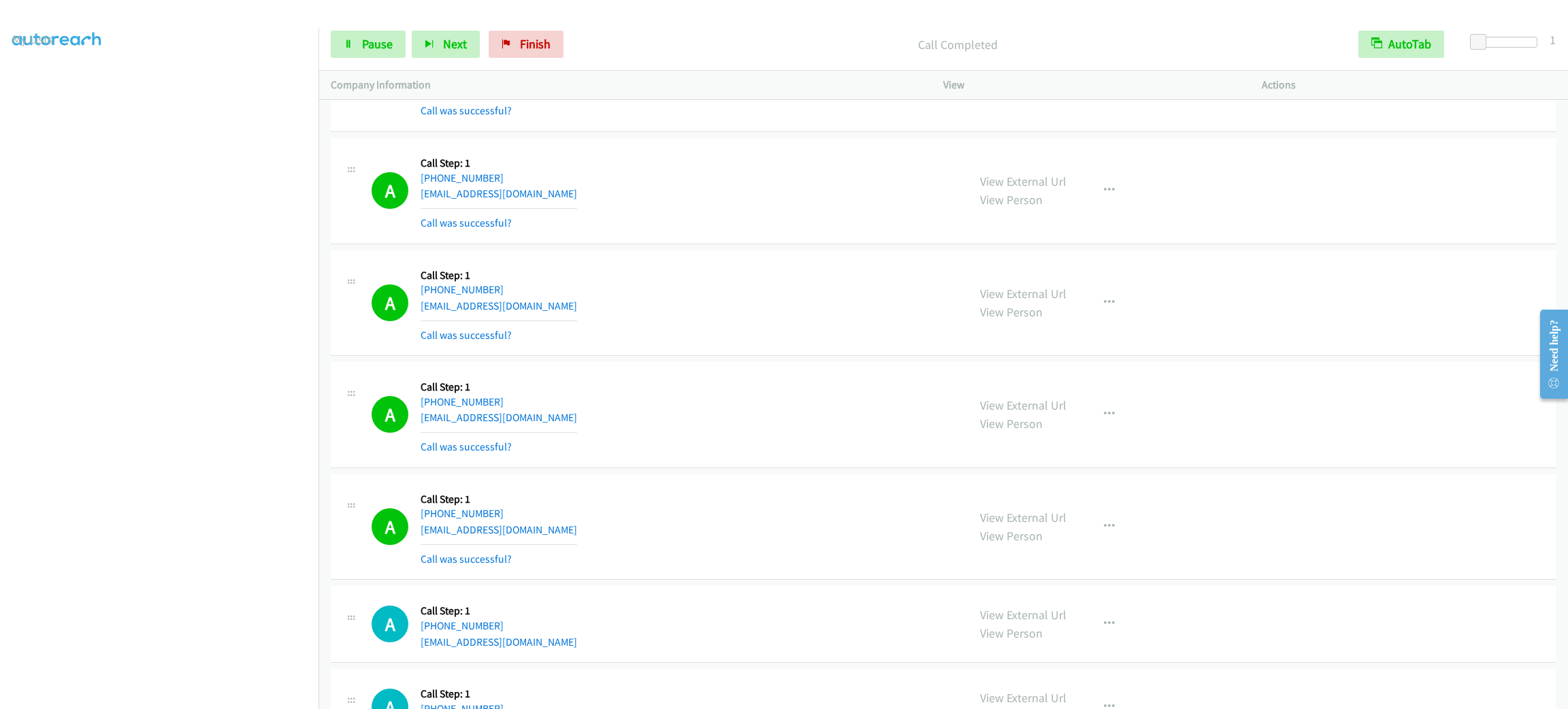
click at [869, 344] on div "A Callback Scheduled Call Step: 1 America/New_York [PHONE_NUMBER] [EMAIL_ADDRES…" at bounding box center [663, 303] width 584 height 81
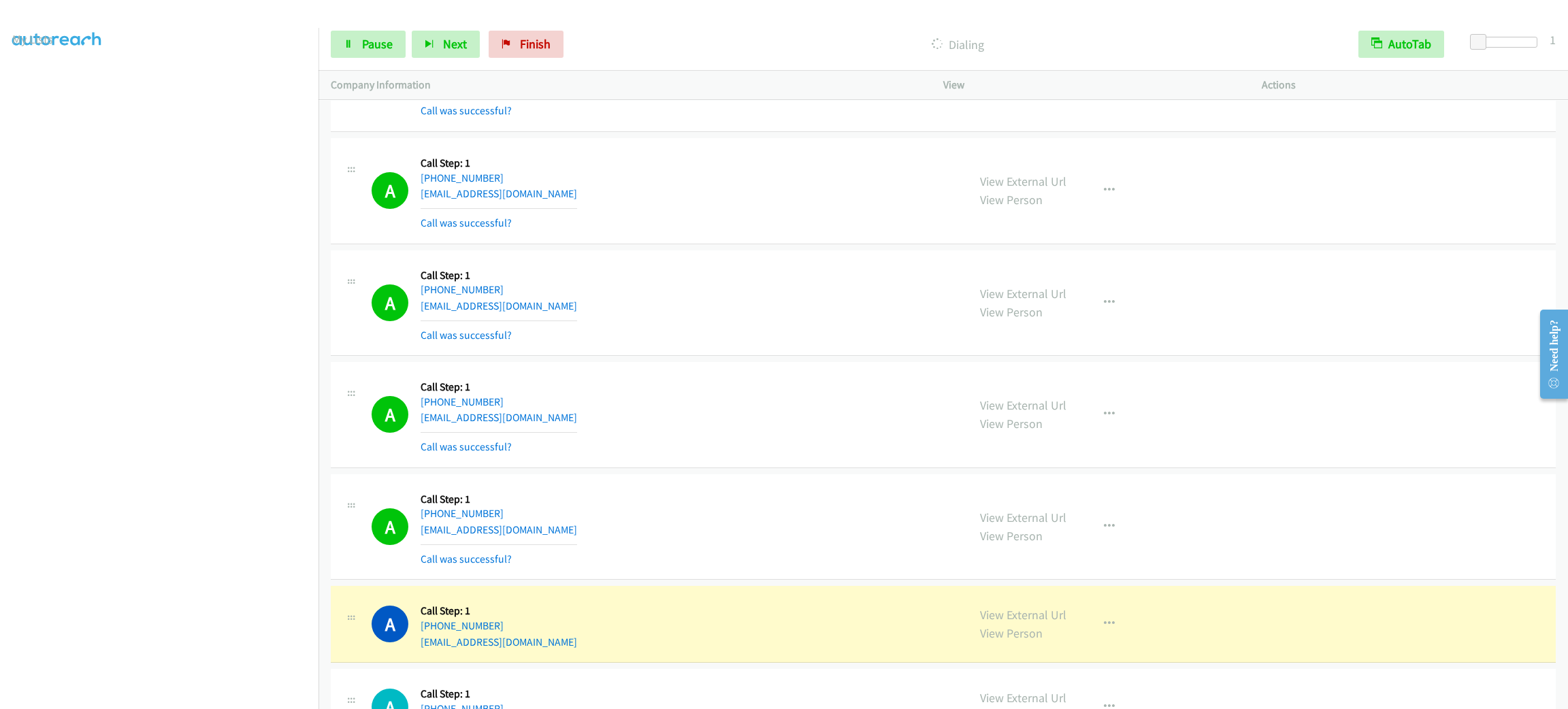
scroll to position [21133, 0]
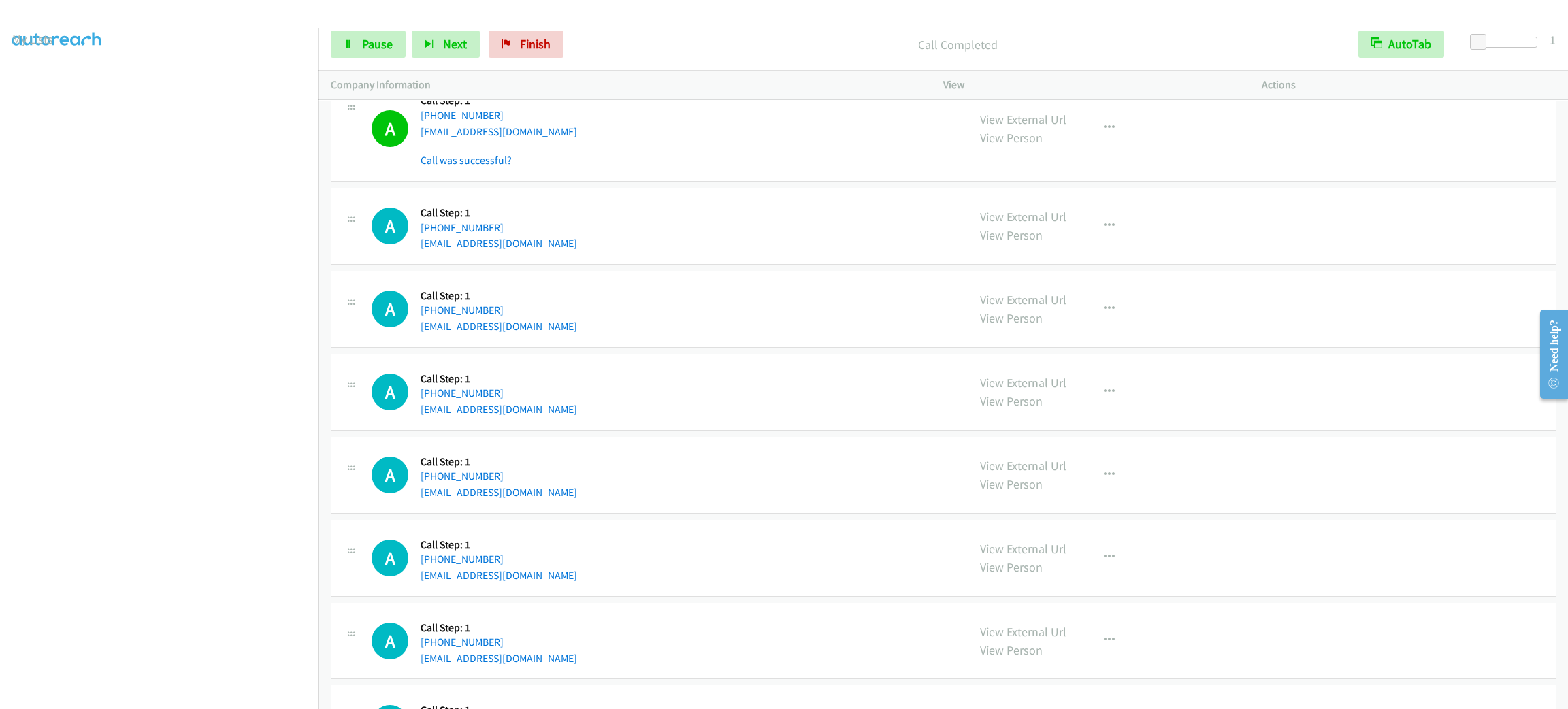
click at [373, 26] on div "Start Calls Pause Next Finish Call Completed AutoTab AutoTab 1" at bounding box center [943, 44] width 1249 height 53
click at [377, 34] on link "Pause" at bounding box center [368, 44] width 75 height 27
click at [380, 43] on span "Start Calls" at bounding box center [389, 44] width 53 height 15
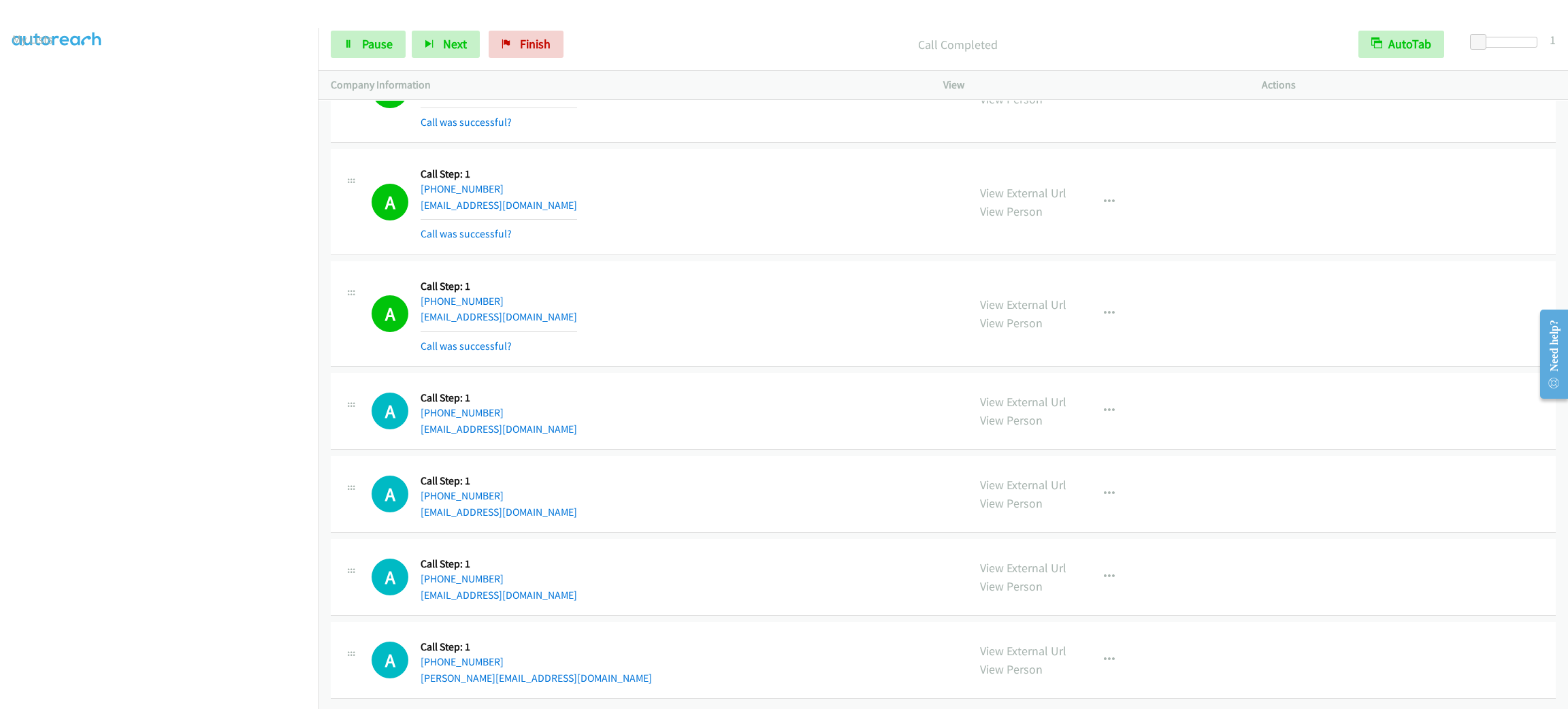
scroll to position [21433, 0]
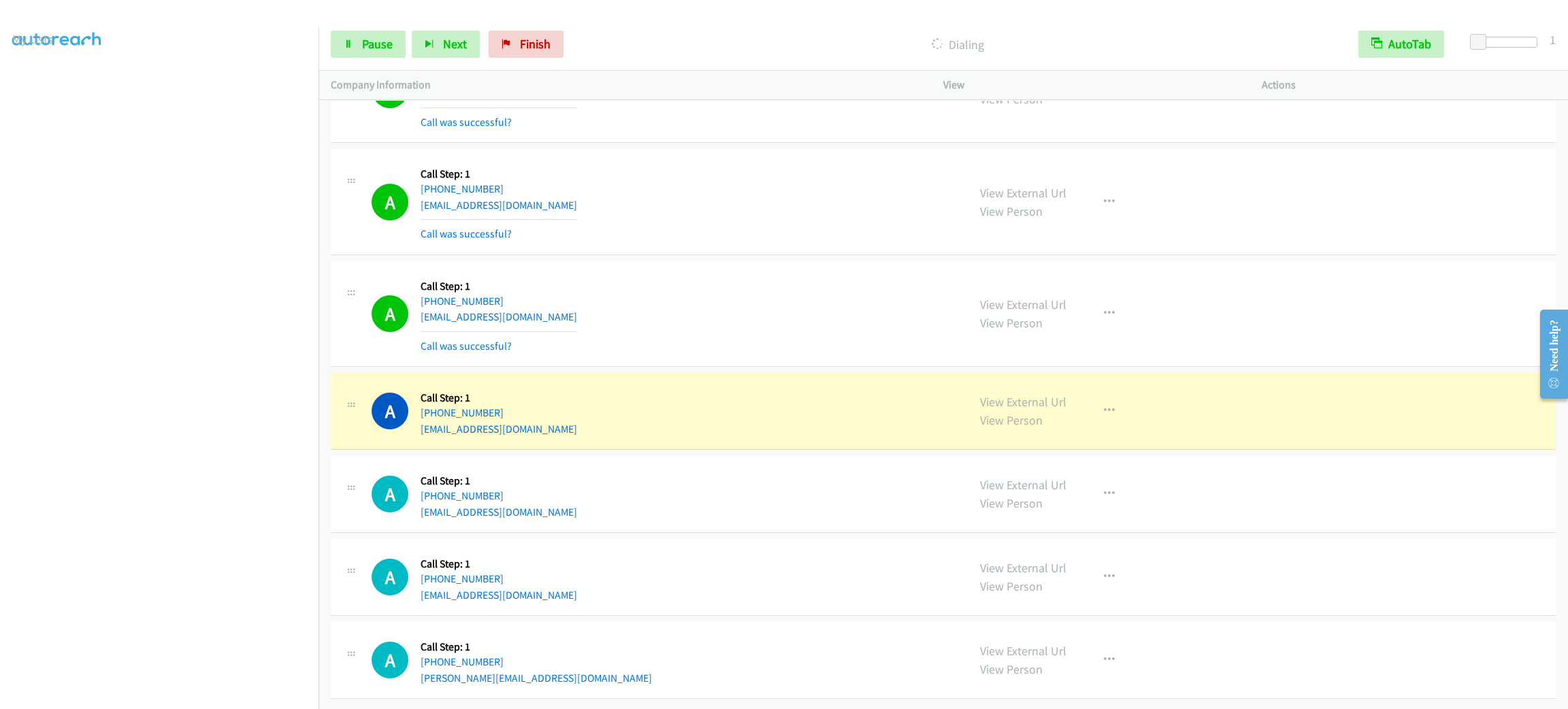
click at [794, 298] on div "A Callback Scheduled Call Step: 1 America/New_York [PHONE_NUMBER] [EMAIL_ADDRES…" at bounding box center [663, 314] width 584 height 81
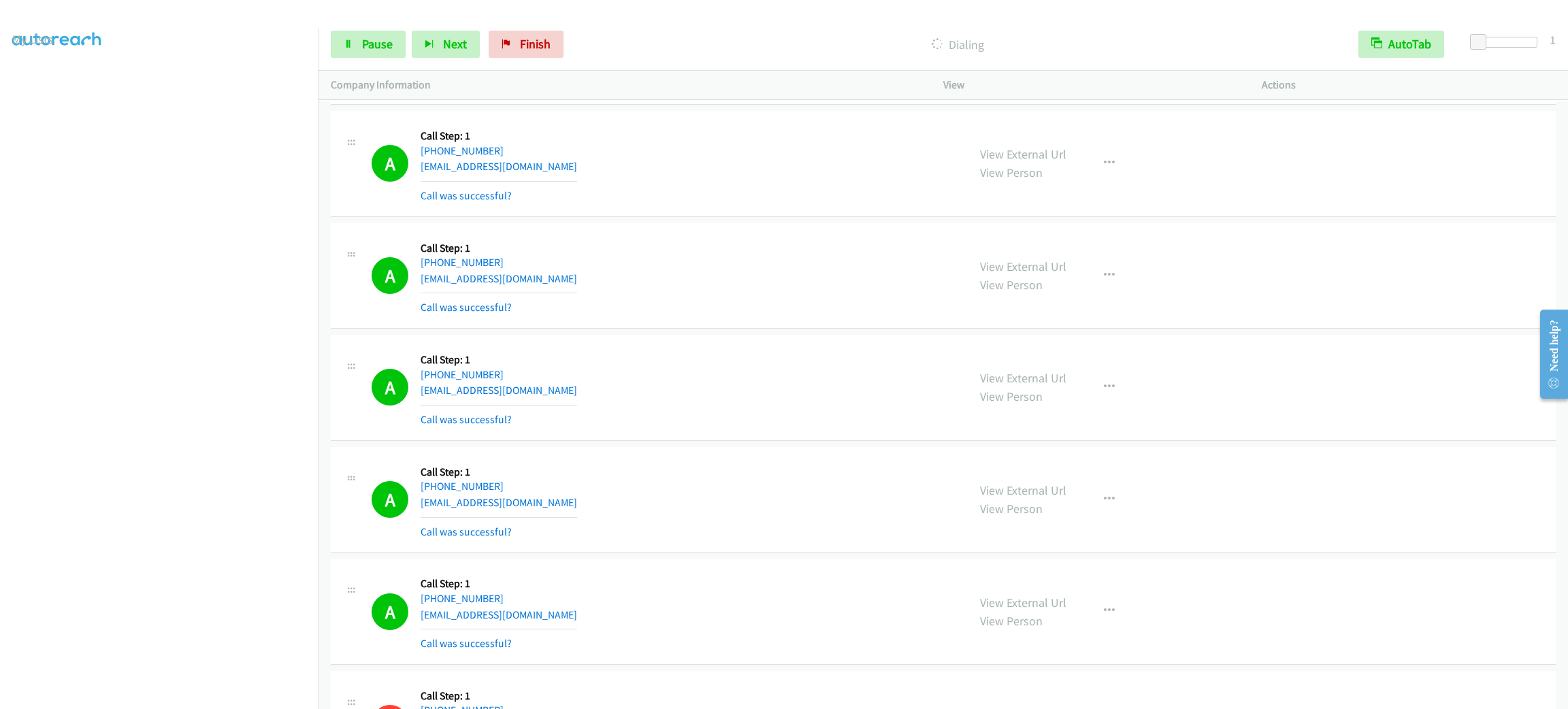
click at [1112, 392] on div "View External Url View Person View External Url Email Schedule/Manage Callback …" at bounding box center [1133, 387] width 331 height 81
click at [1108, 399] on button "button" at bounding box center [1109, 387] width 36 height 27
click at [1079, 517] on link "Add to do not call list" at bounding box center [1037, 503] width 181 height 27
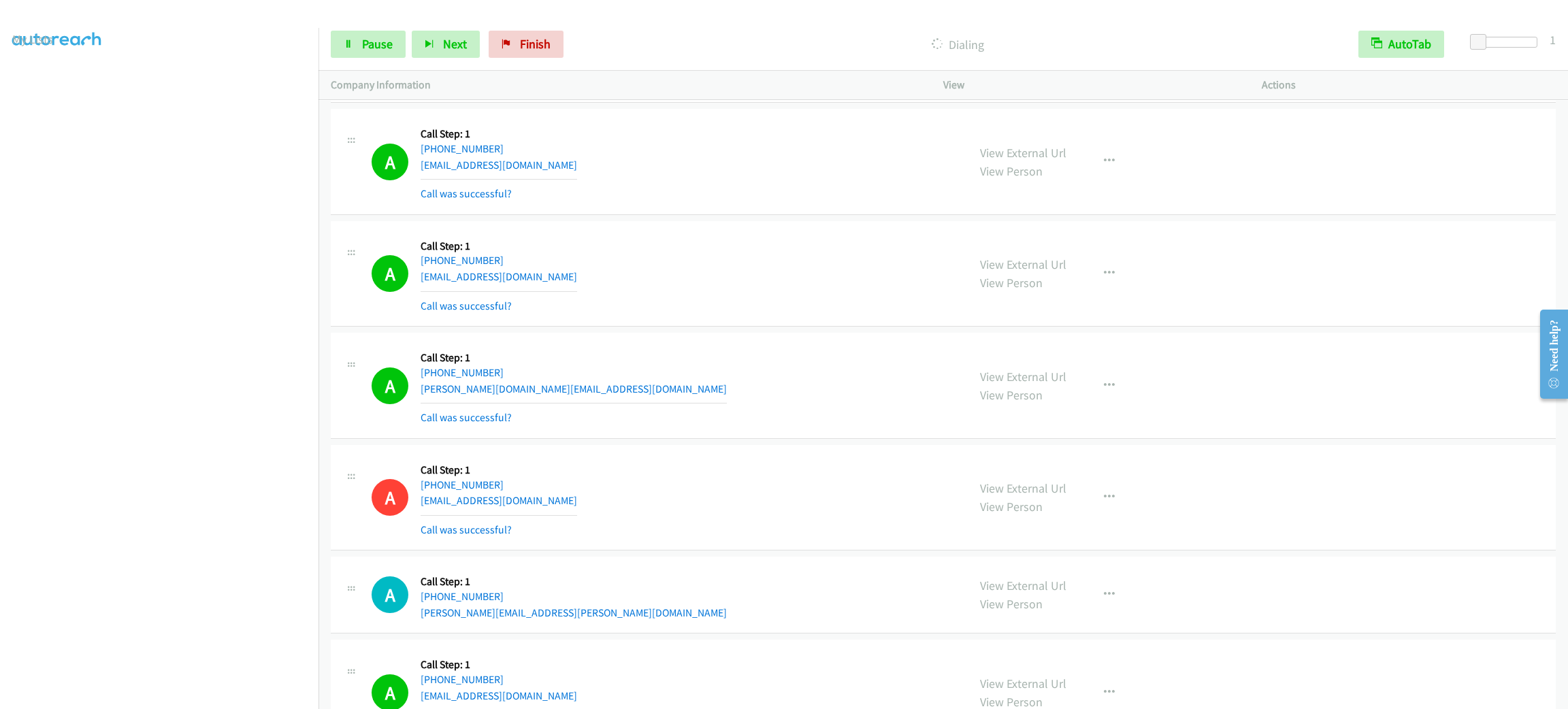
scroll to position [21433, 0]
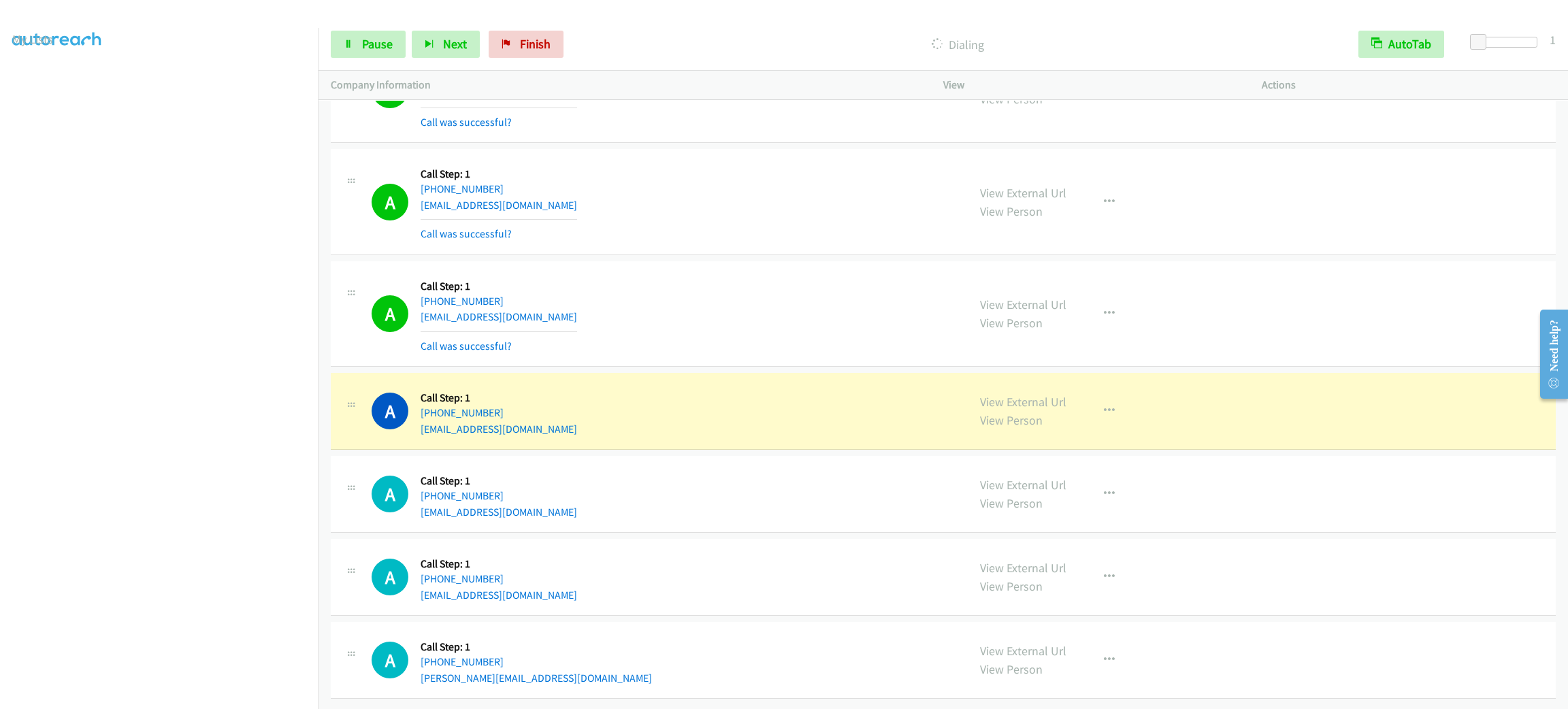
drag, startPoint x: 649, startPoint y: 301, endPoint x: 651, endPoint y: 590, distance: 289.0
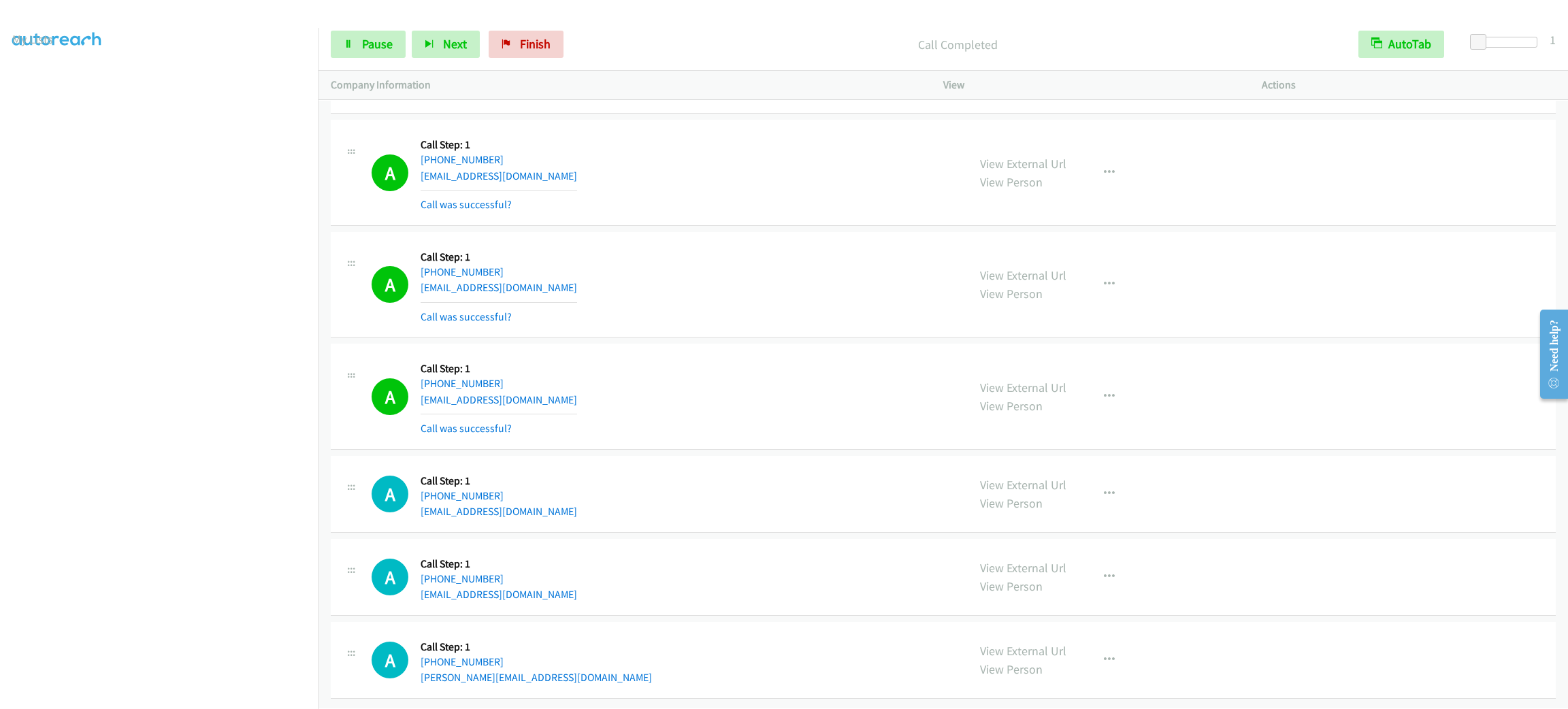
scroll to position [21463, 0]
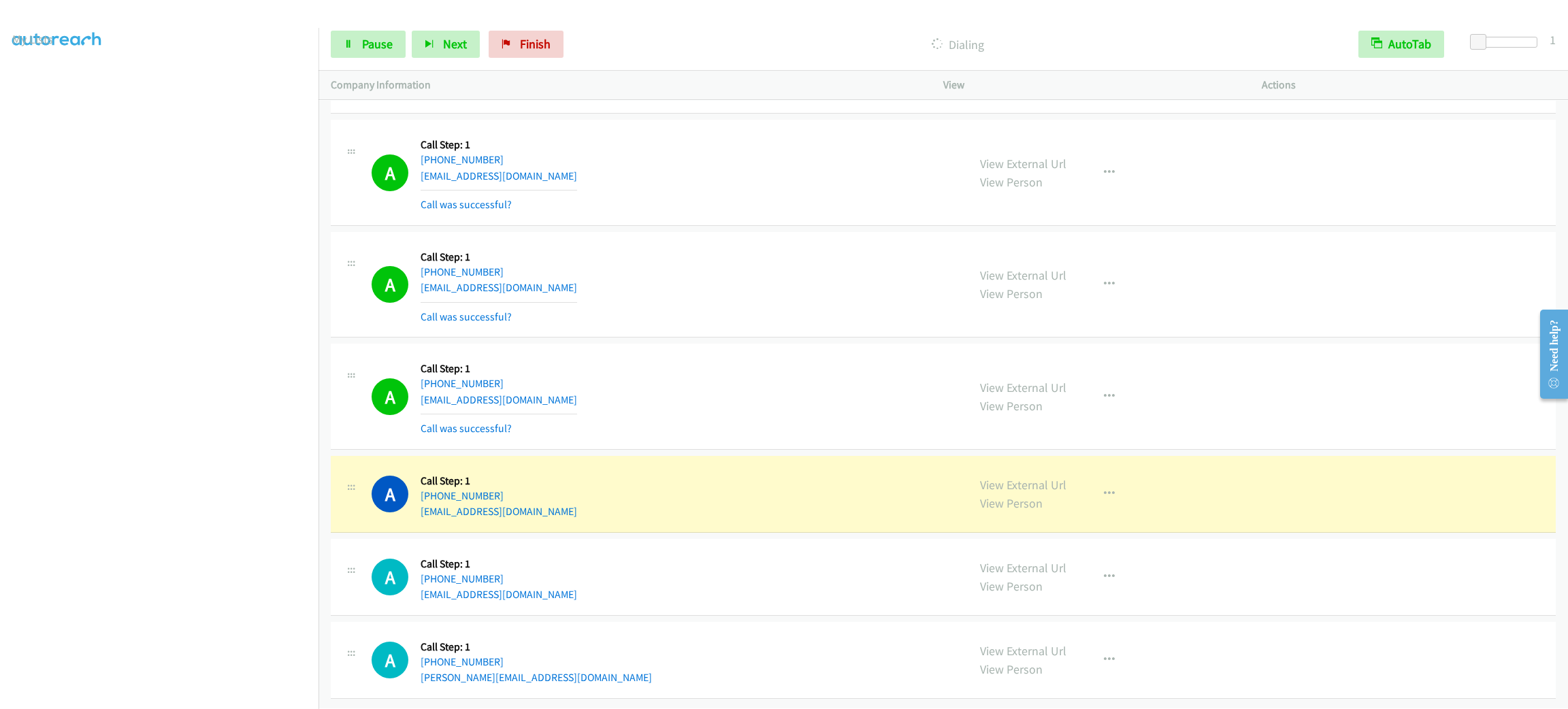
click at [663, 244] on div "A Callback Scheduled Call Step: 1 America/New_York [PHONE_NUMBER] [EMAIL_ADDRES…" at bounding box center [663, 284] width 584 height 81
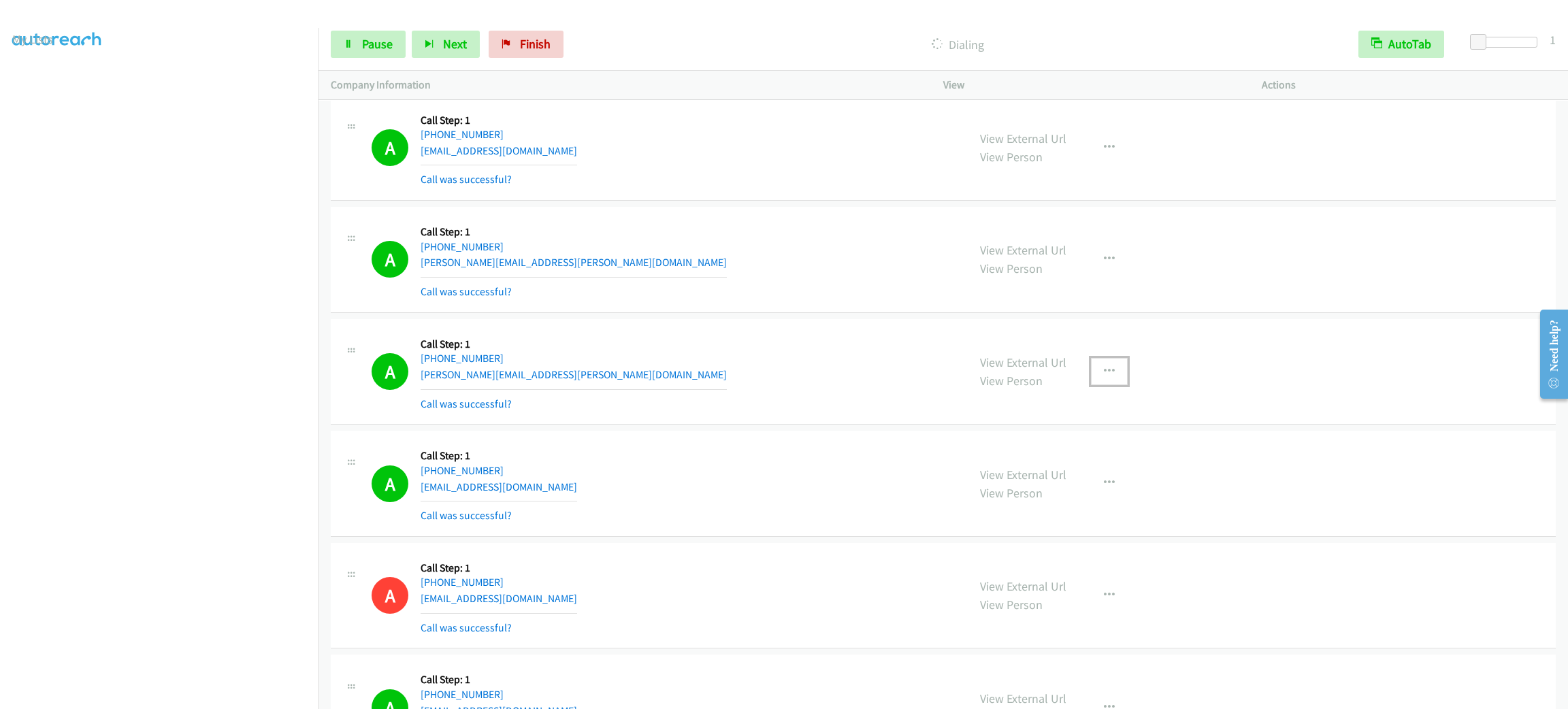
drag, startPoint x: 1097, startPoint y: 402, endPoint x: 1098, endPoint y: 496, distance: 94.0
click at [1097, 385] on button "button" at bounding box center [1109, 371] width 36 height 27
click at [1091, 502] on link "Add to do not call list" at bounding box center [1037, 488] width 181 height 27
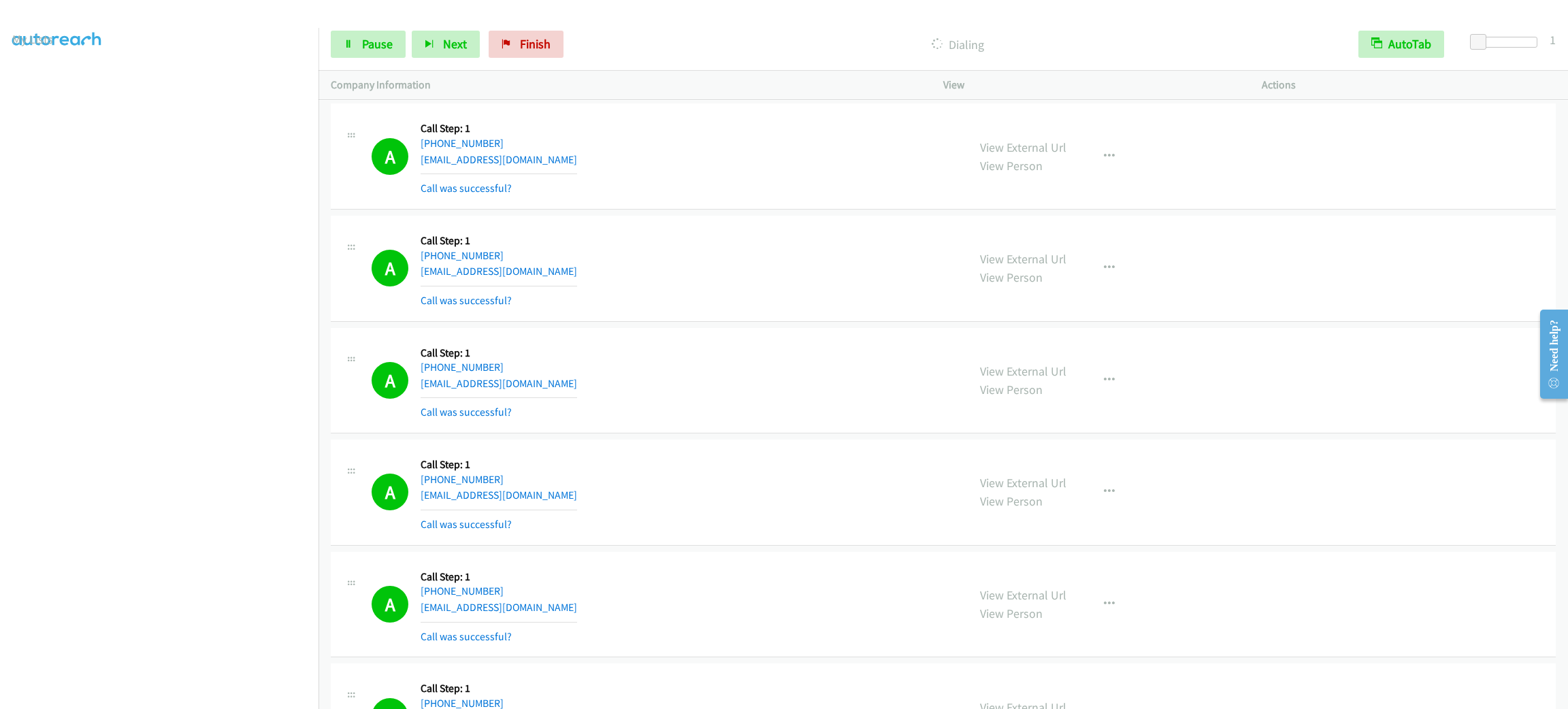
scroll to position [21463, 0]
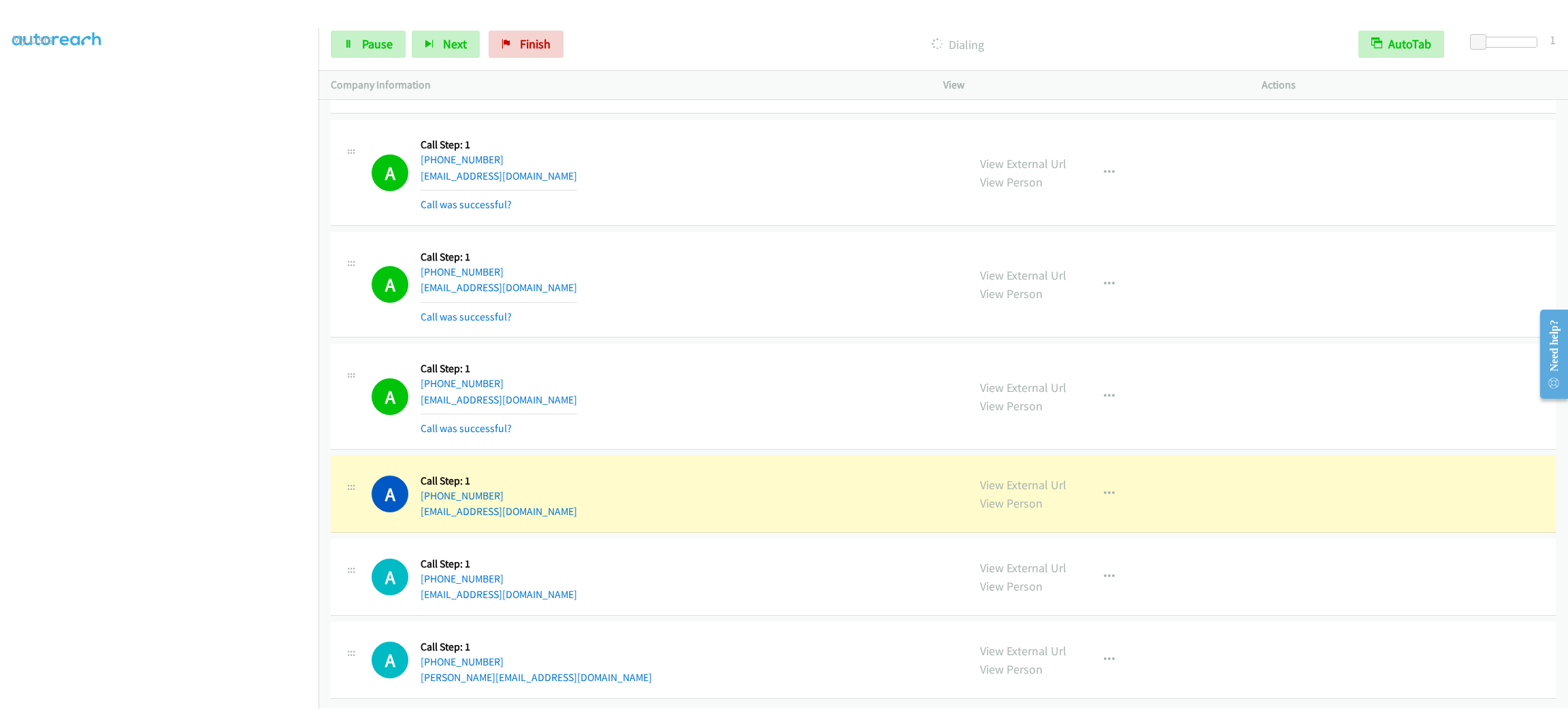
drag, startPoint x: 644, startPoint y: 150, endPoint x: 697, endPoint y: 562, distance: 415.4
click at [1091, 483] on button "button" at bounding box center [1109, 493] width 36 height 27
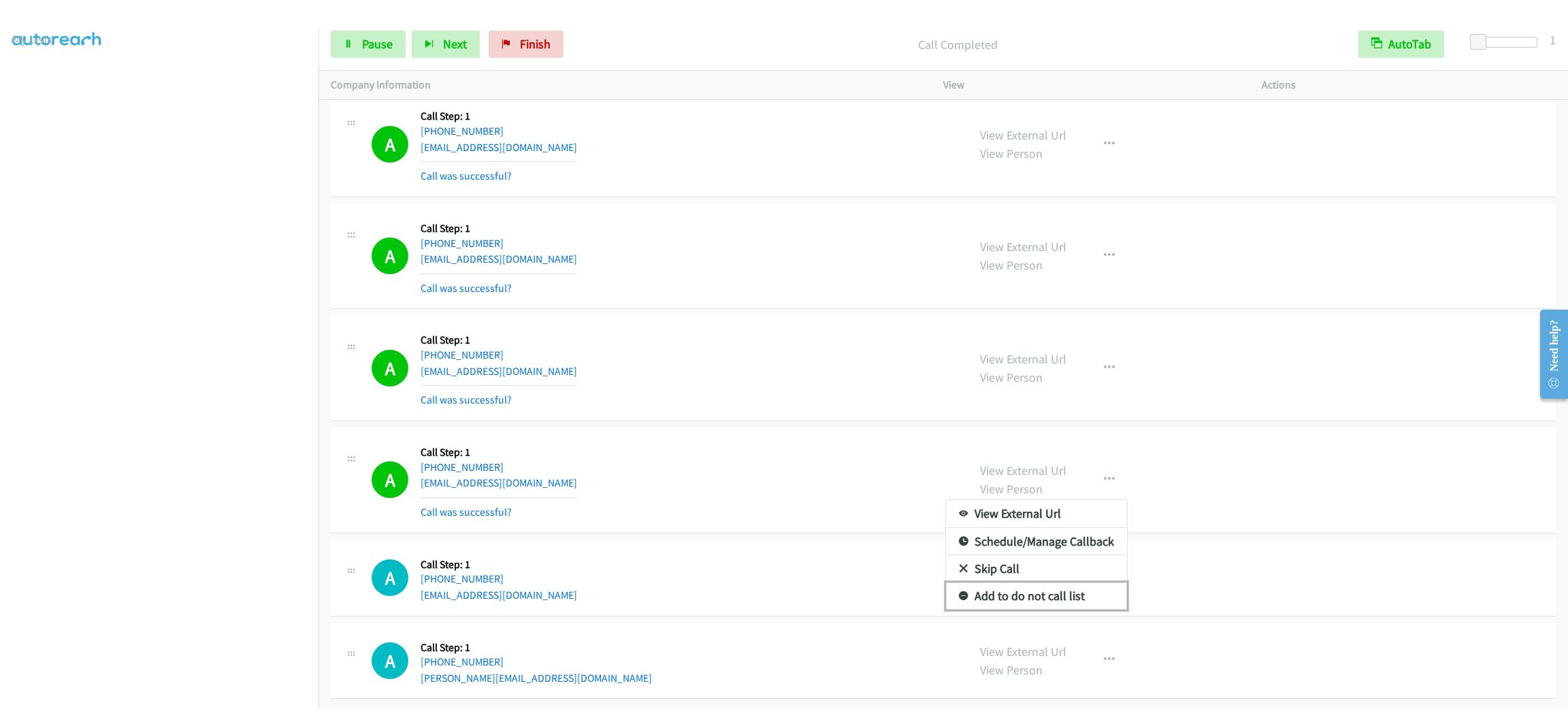
drag, startPoint x: 1076, startPoint y: 616, endPoint x: 1037, endPoint y: 606, distance: 40.3
click at [1076, 610] on link "Add to do not call list" at bounding box center [1037, 596] width 181 height 27
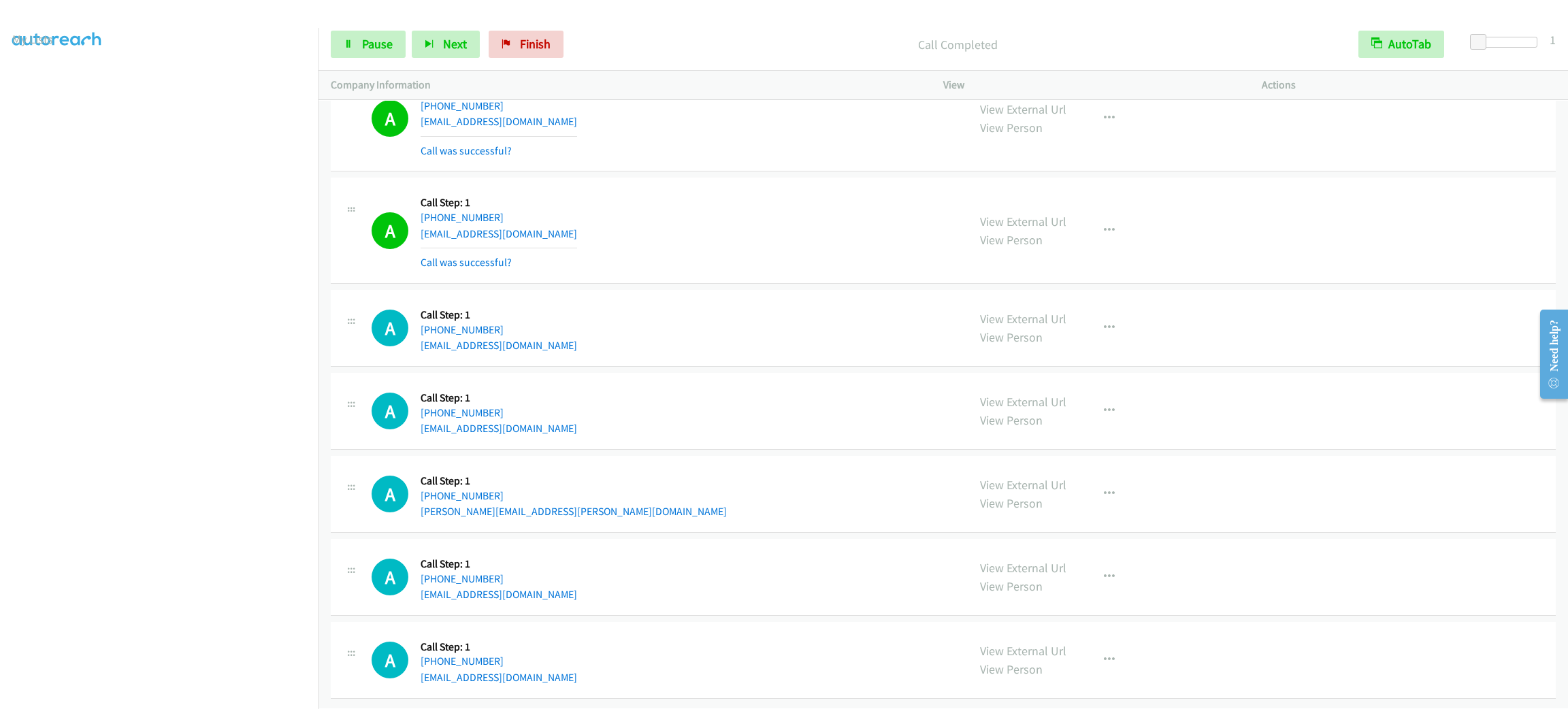
scroll to position [22332, 0]
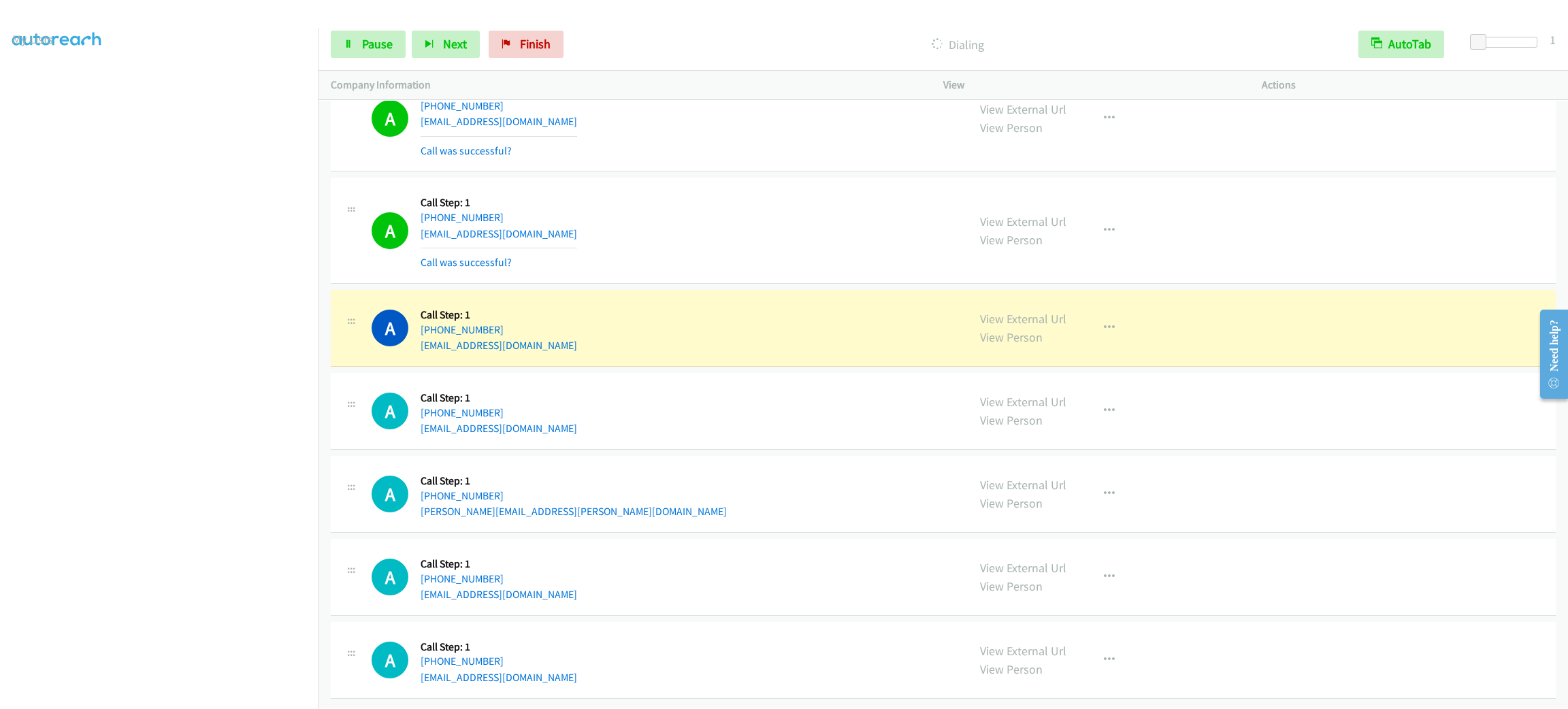
click at [877, 491] on div "A Callback Scheduled Call Step: 1 [GEOGRAPHIC_DATA]/[GEOGRAPHIC_DATA] [PHONE_NU…" at bounding box center [663, 494] width 584 height 52
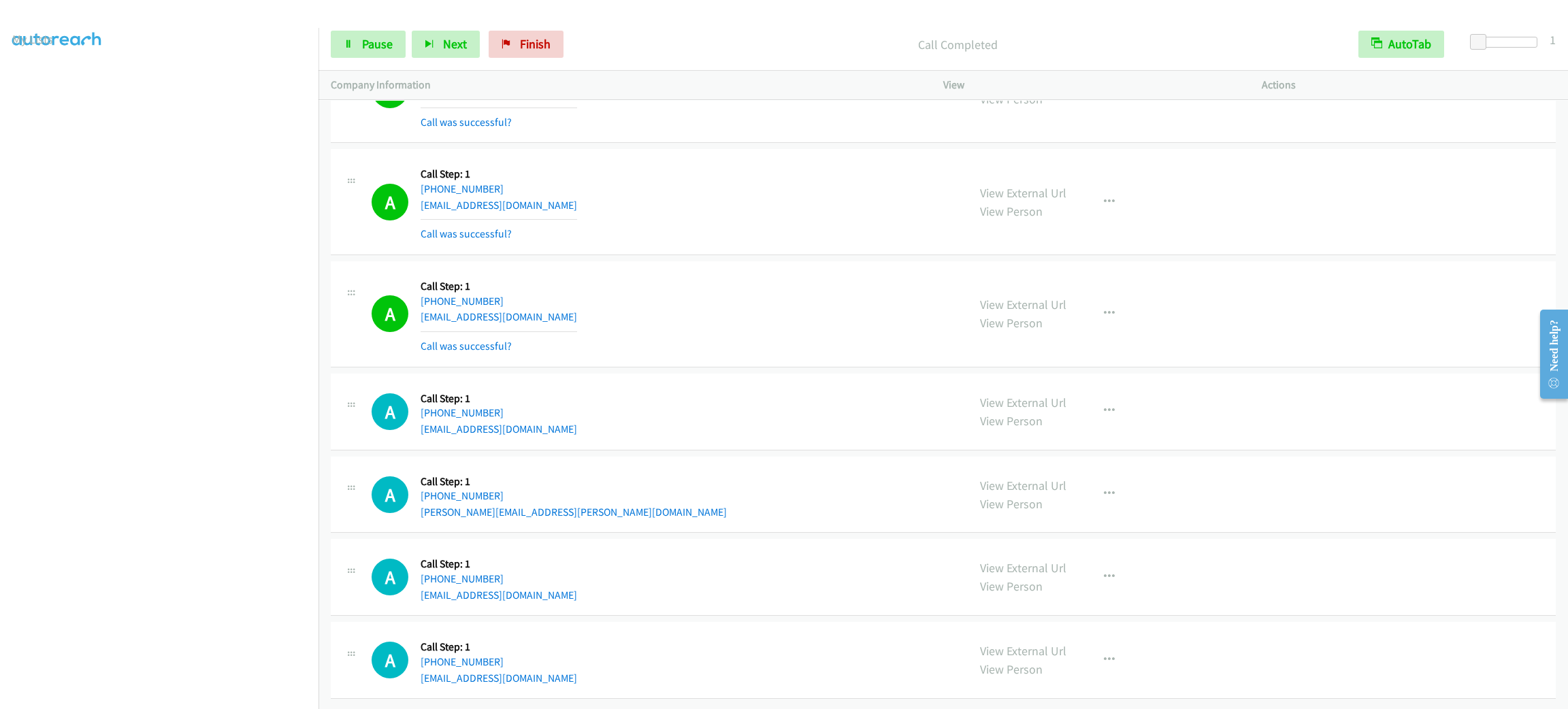
scroll to position [22361, 0]
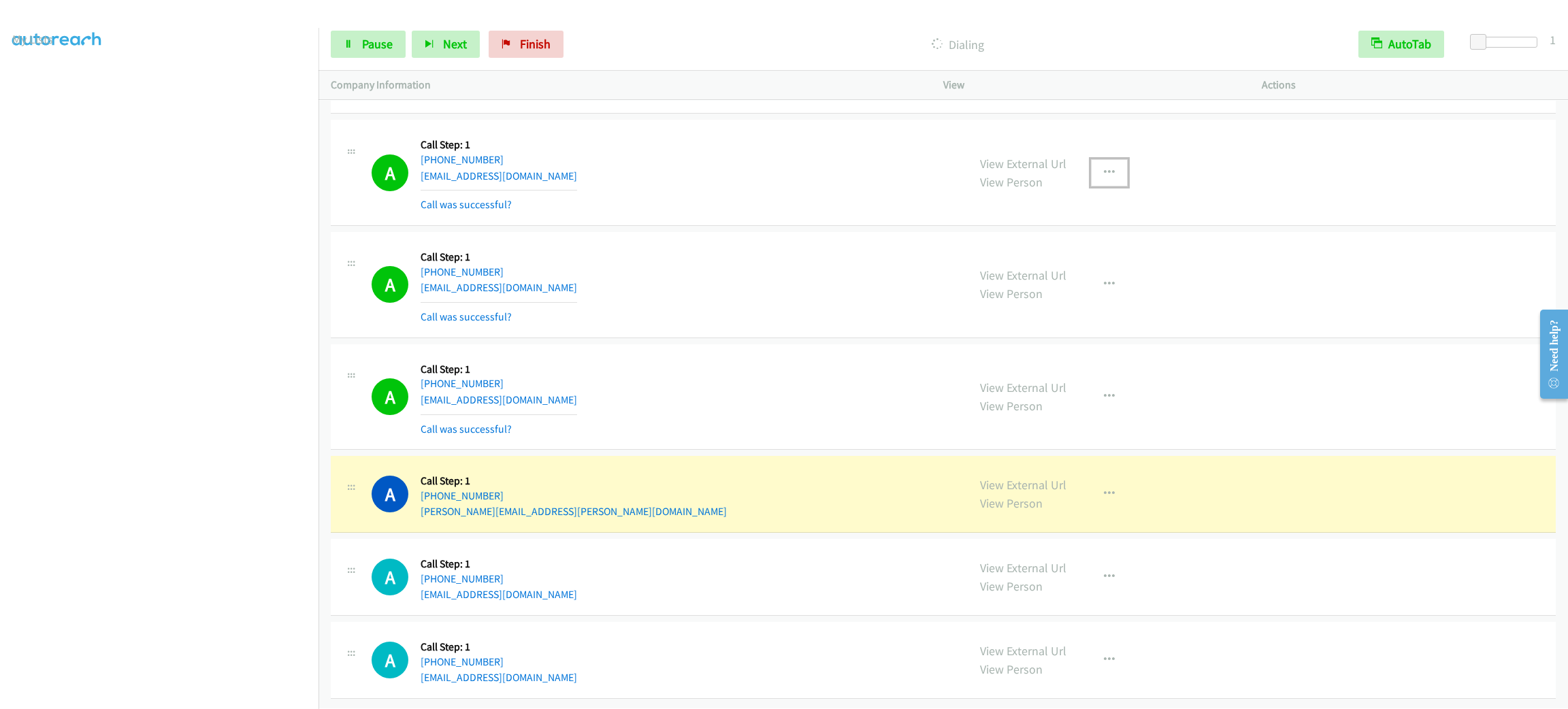
click at [1105, 178] on icon "button" at bounding box center [1110, 173] width 11 height 11
click at [1089, 289] on link "Add to do not call list" at bounding box center [1037, 289] width 181 height 27
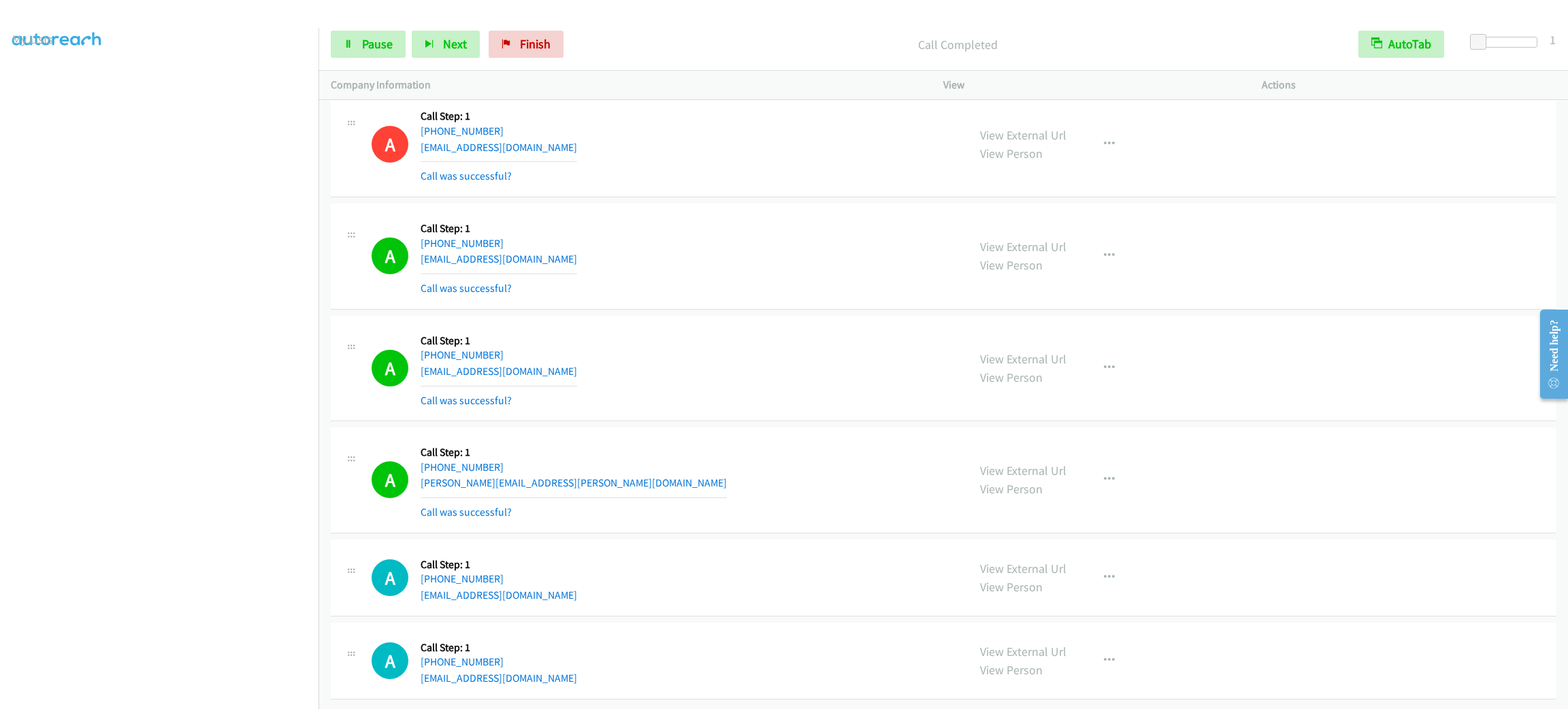
click at [733, 297] on div "A Callback Scheduled Call Step: 1 [GEOGRAPHIC_DATA]/[GEOGRAPHIC_DATA] [PHONE_NU…" at bounding box center [663, 256] width 584 height 81
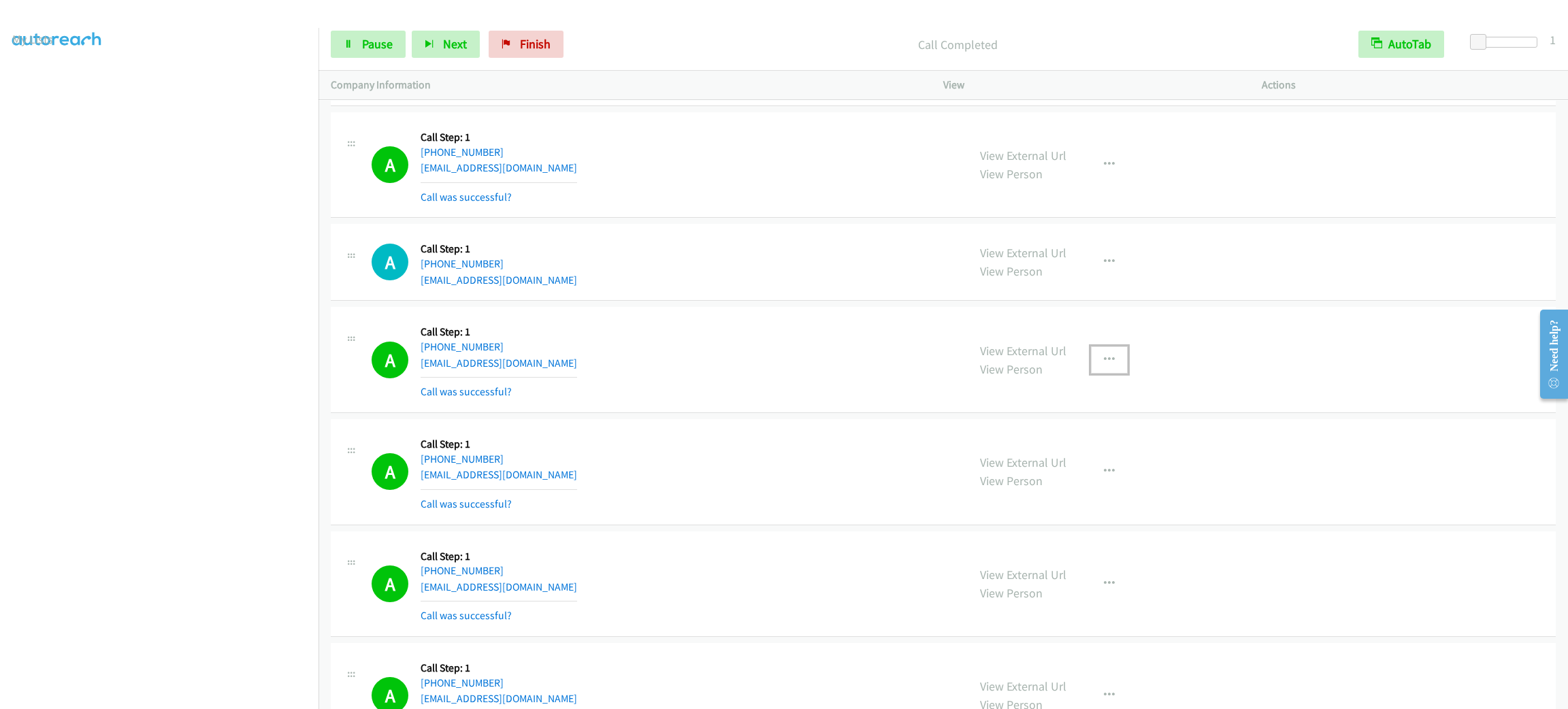
click at [1091, 373] on button "button" at bounding box center [1109, 359] width 36 height 27
click at [1062, 490] on link "Add to do not call list" at bounding box center [1037, 476] width 181 height 27
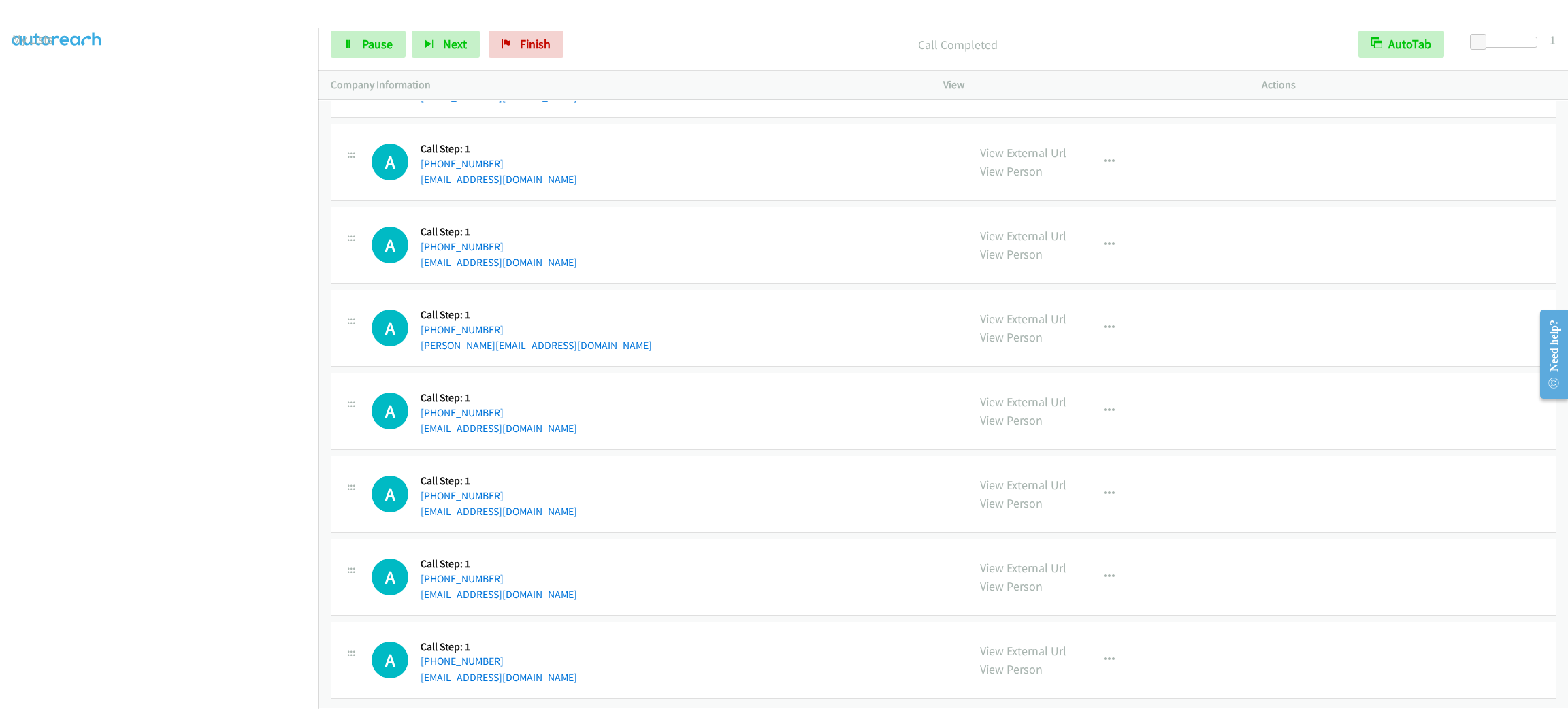
scroll to position [22856, 0]
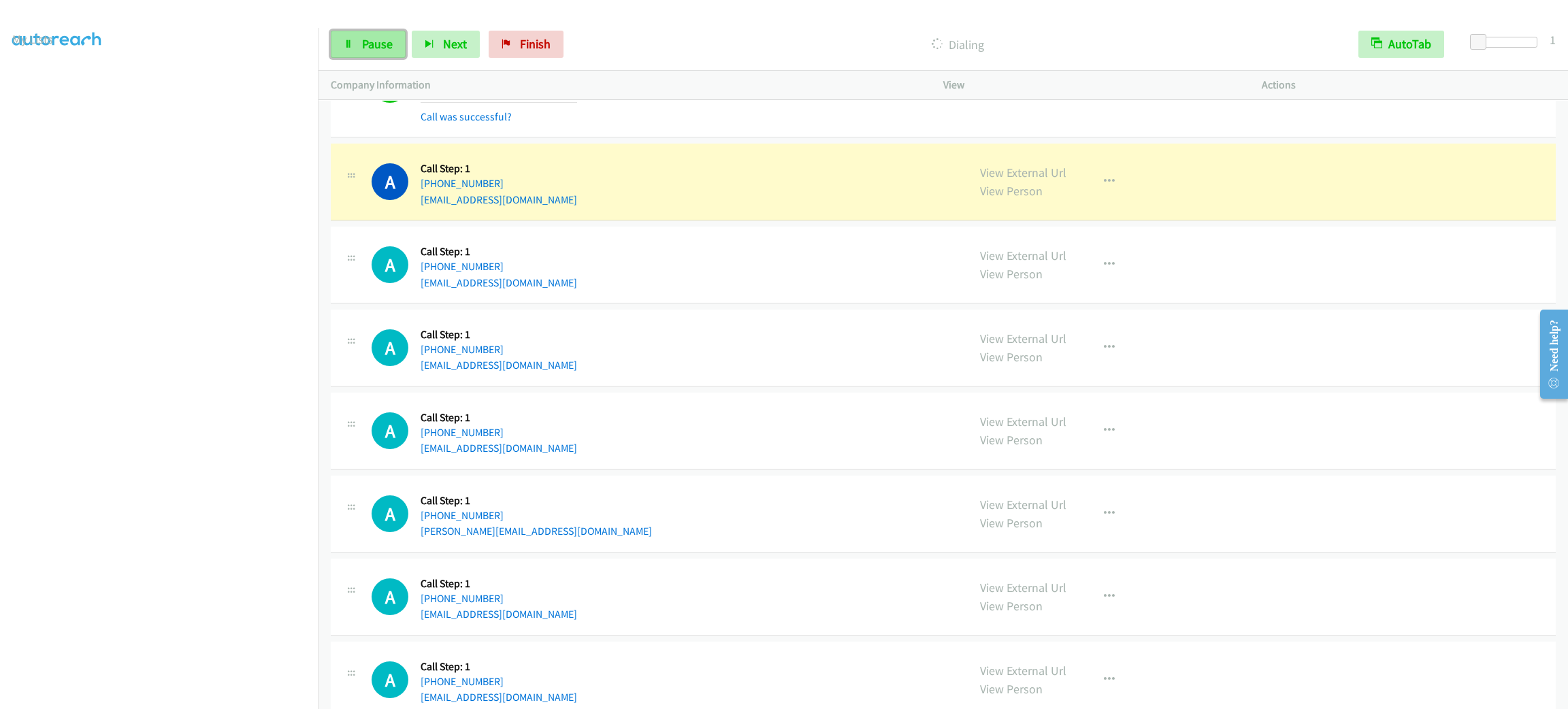
click at [376, 33] on link "Pause" at bounding box center [368, 44] width 75 height 27
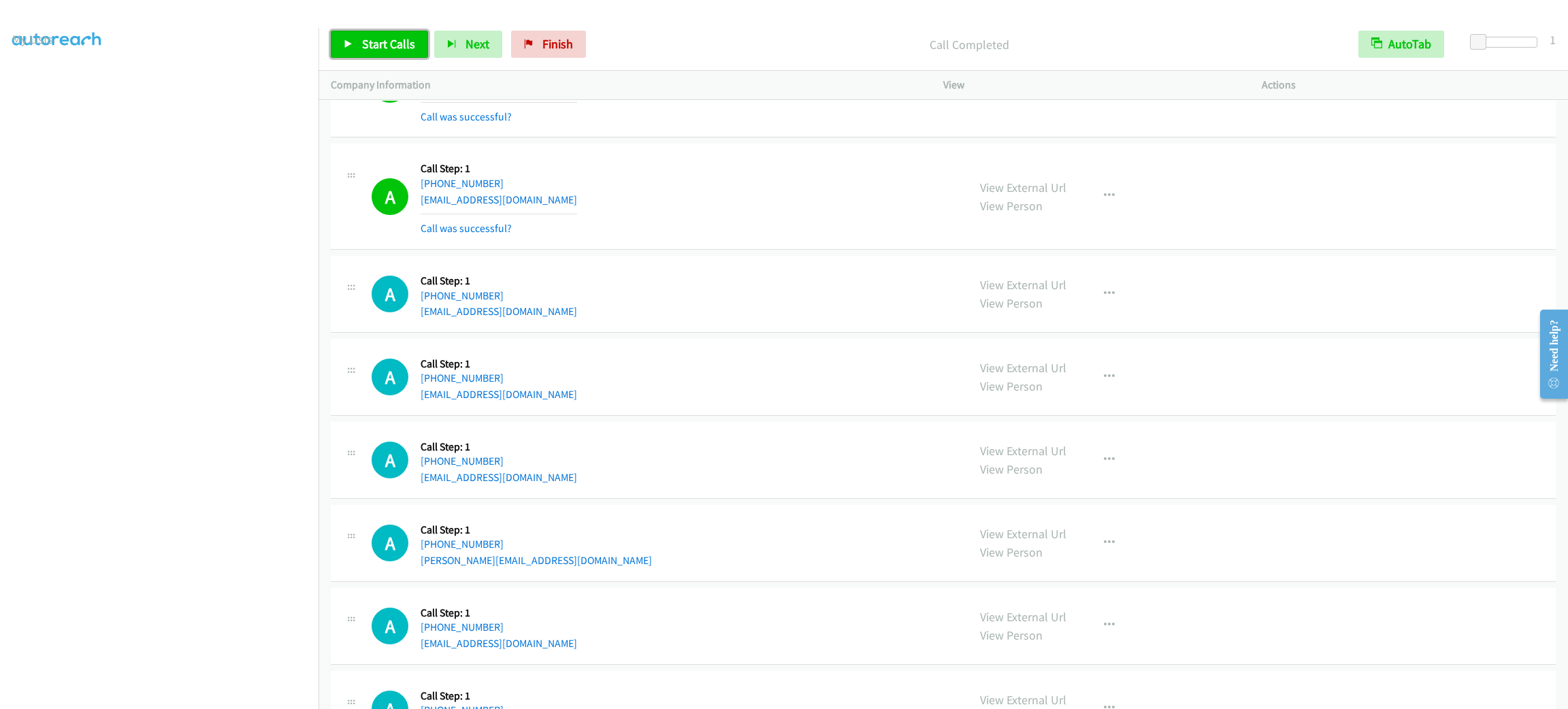
click at [398, 36] on span "Start Calls" at bounding box center [389, 44] width 53 height 15
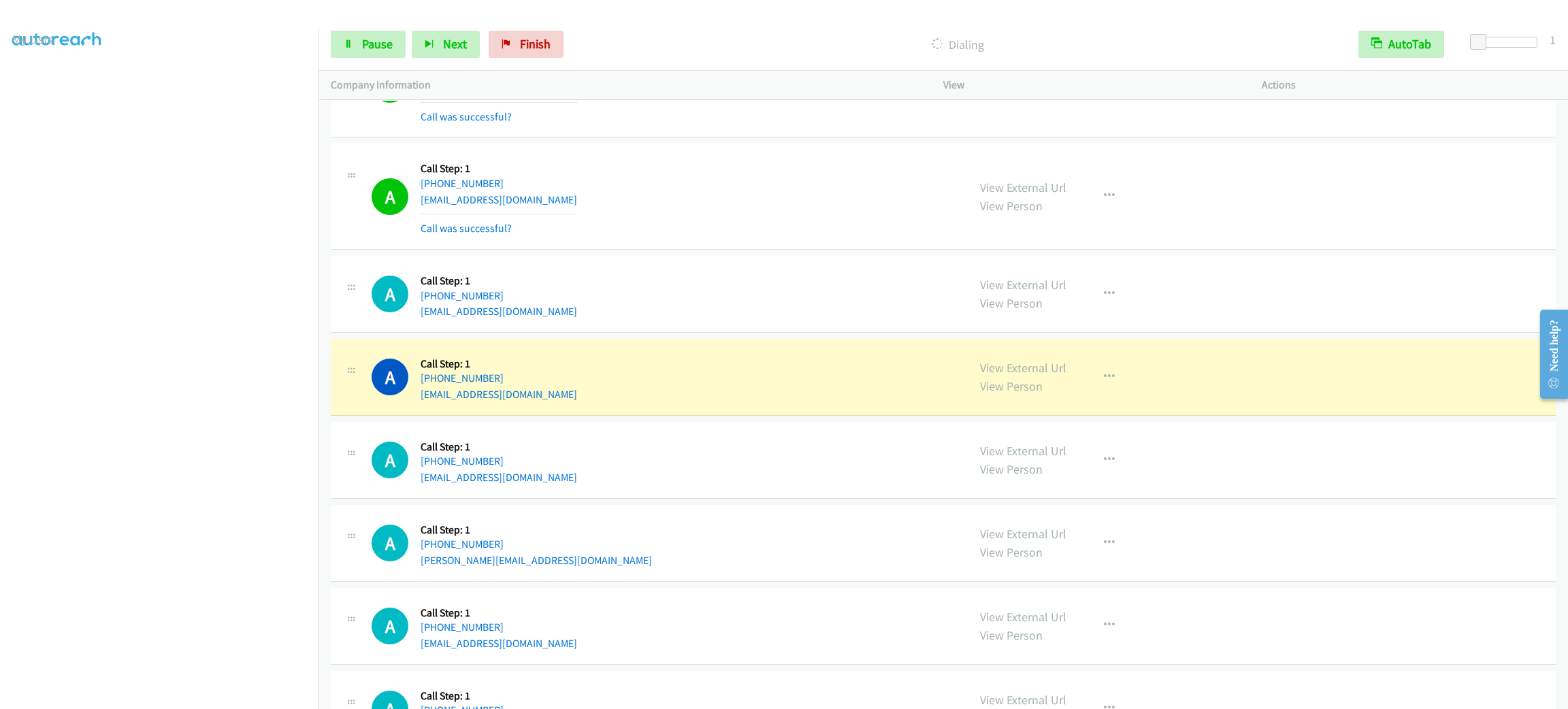
scroll to position [23061, 0]
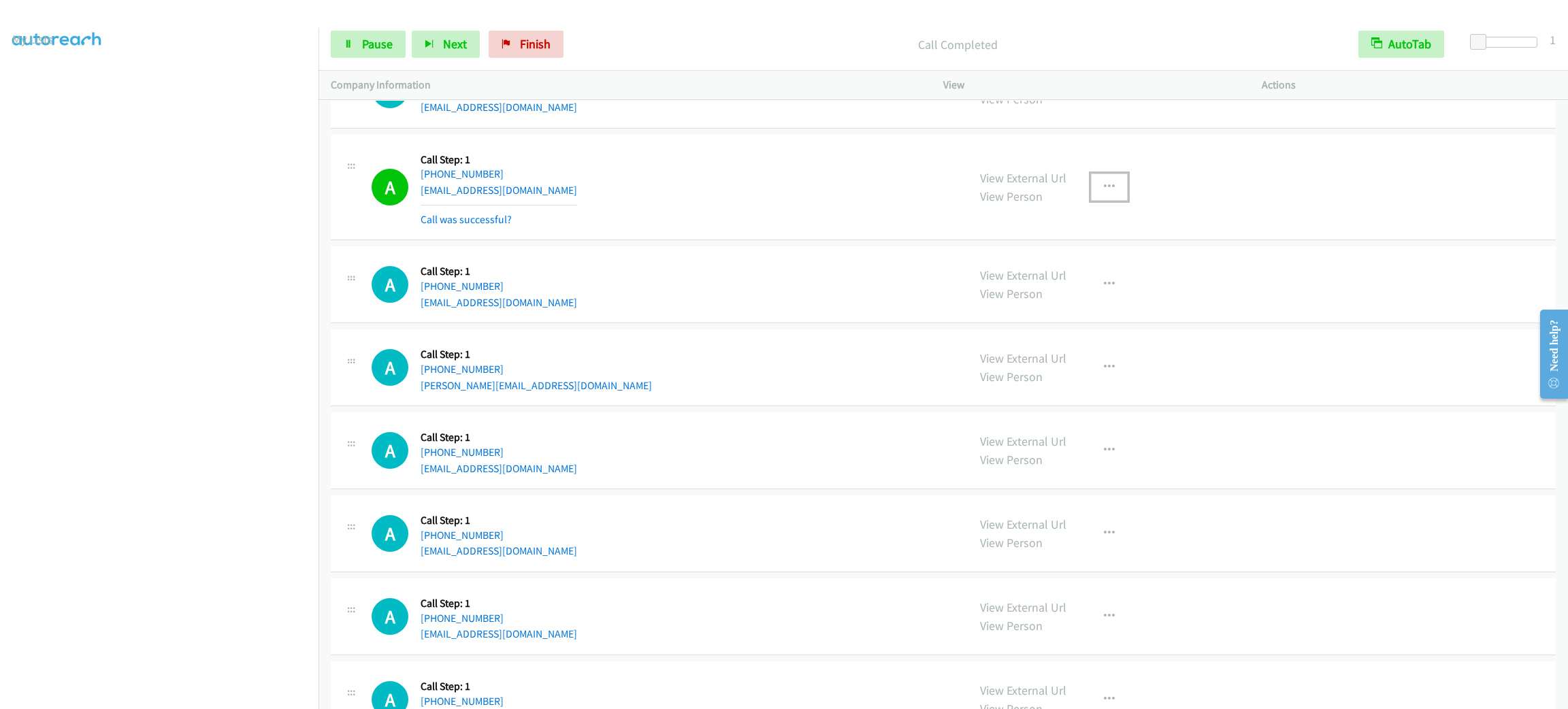
click at [1104, 192] on icon "button" at bounding box center [1110, 187] width 11 height 11
click at [1049, 317] on link "Add to do not call list" at bounding box center [1037, 303] width 181 height 27
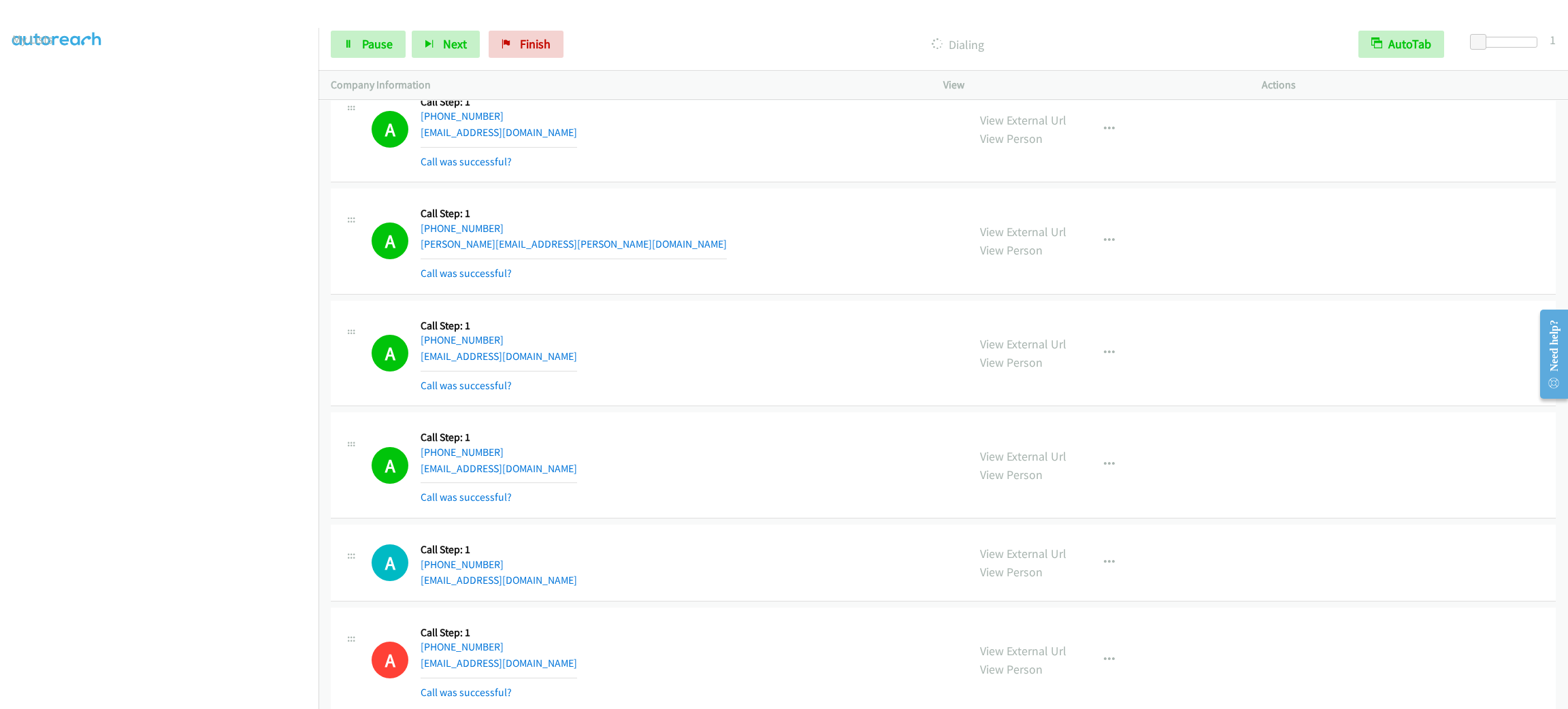
scroll to position [22384, 0]
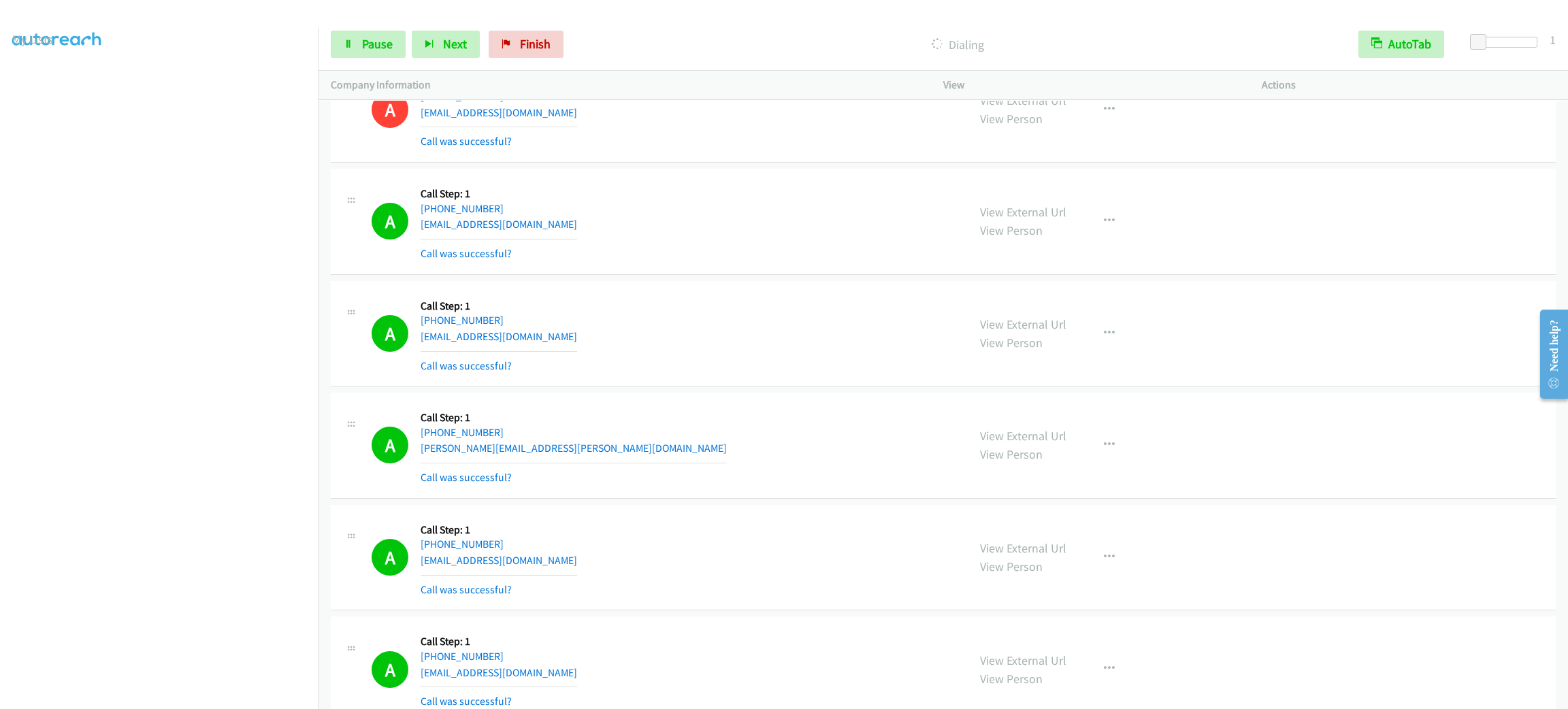
click at [675, 262] on div "A Callback Scheduled Call Step: 1 [GEOGRAPHIC_DATA]/[GEOGRAPHIC_DATA] [PHONE_NU…" at bounding box center [663, 221] width 584 height 81
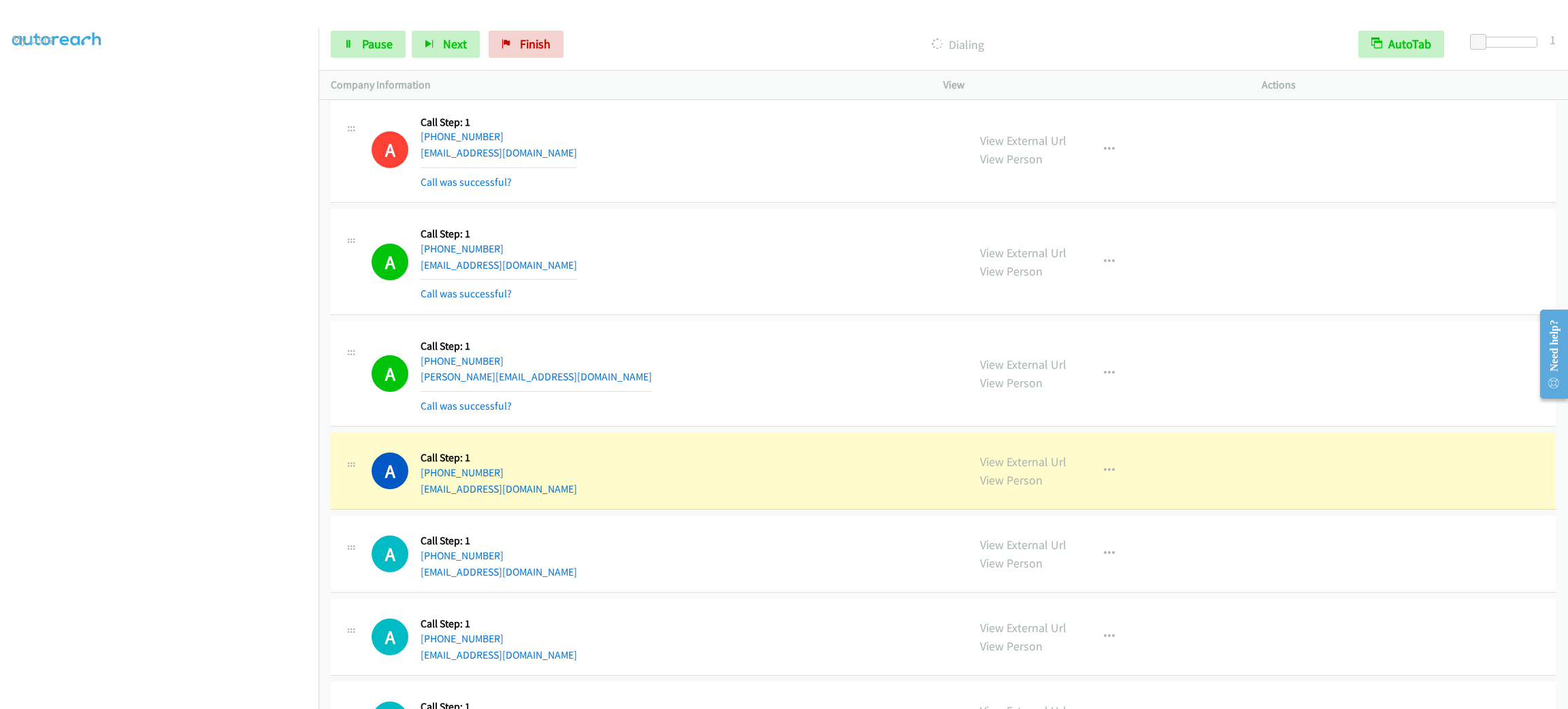
scroll to position [23231, 0]
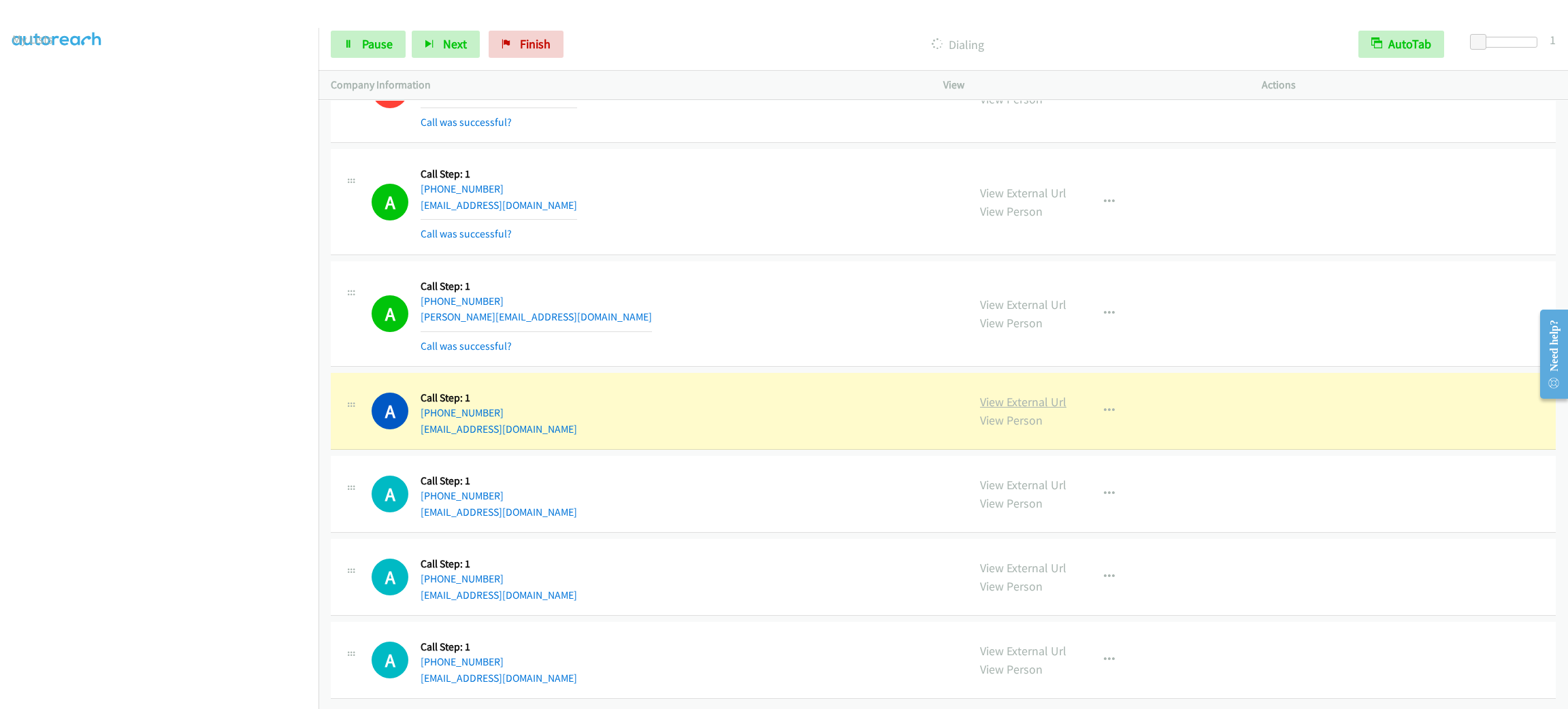
click at [986, 394] on link "View External Url" at bounding box center [1023, 402] width 86 height 15
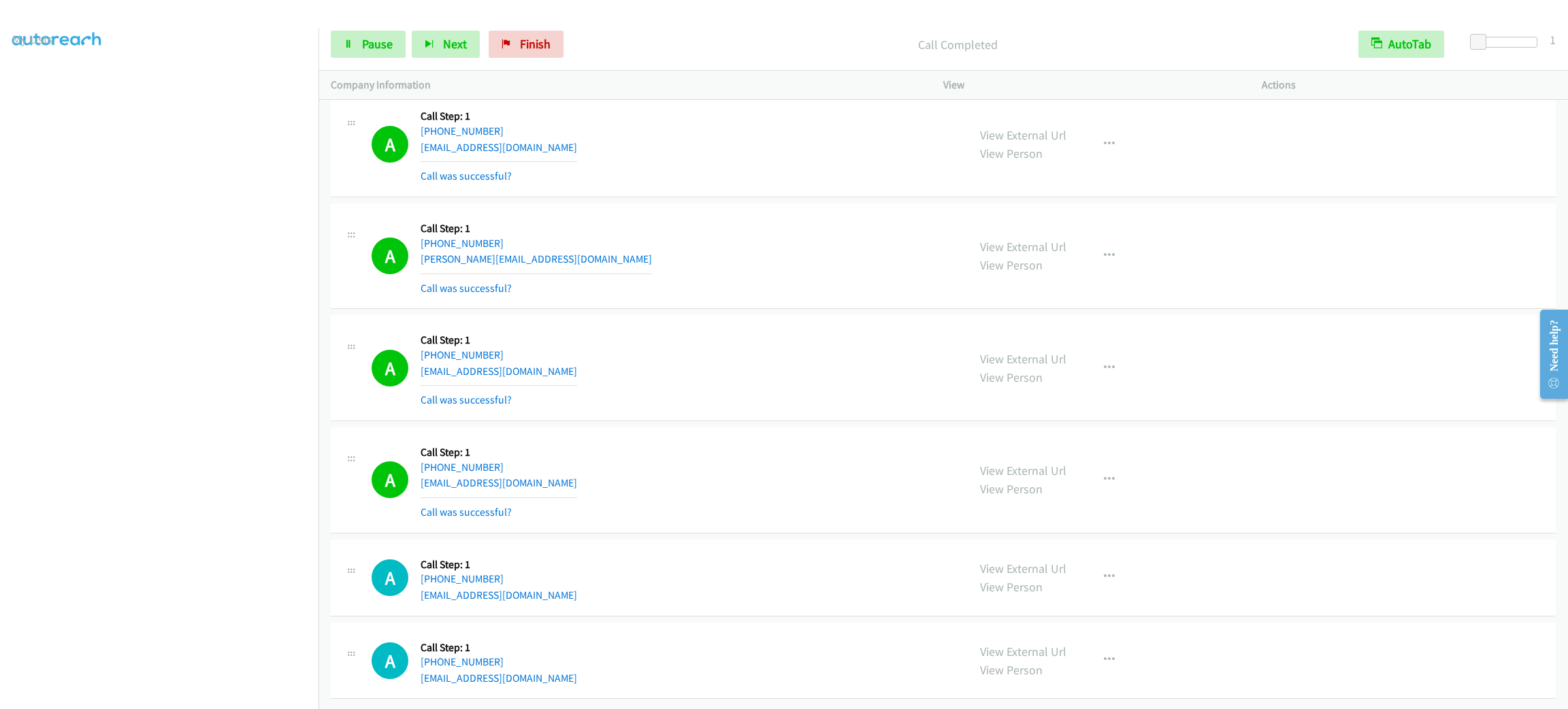
scroll to position [23288, 0]
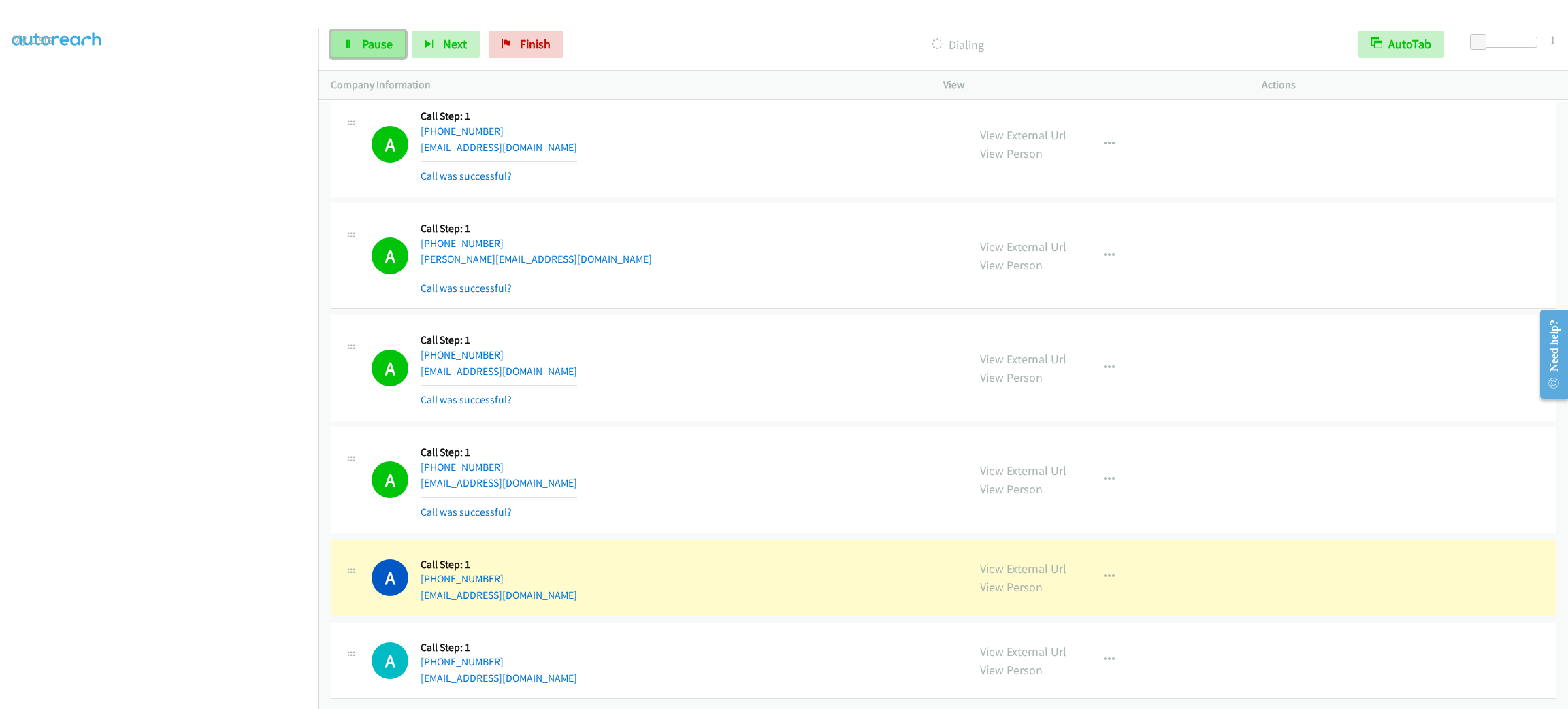
click at [378, 36] on span "Pause" at bounding box center [378, 44] width 31 height 15
click at [968, 475] on div "View External Url View Person View External Url Email Schedule/Manage Callback …" at bounding box center [1133, 479] width 331 height 81
click at [1105, 571] on icon "button" at bounding box center [1110, 577] width 11 height 11
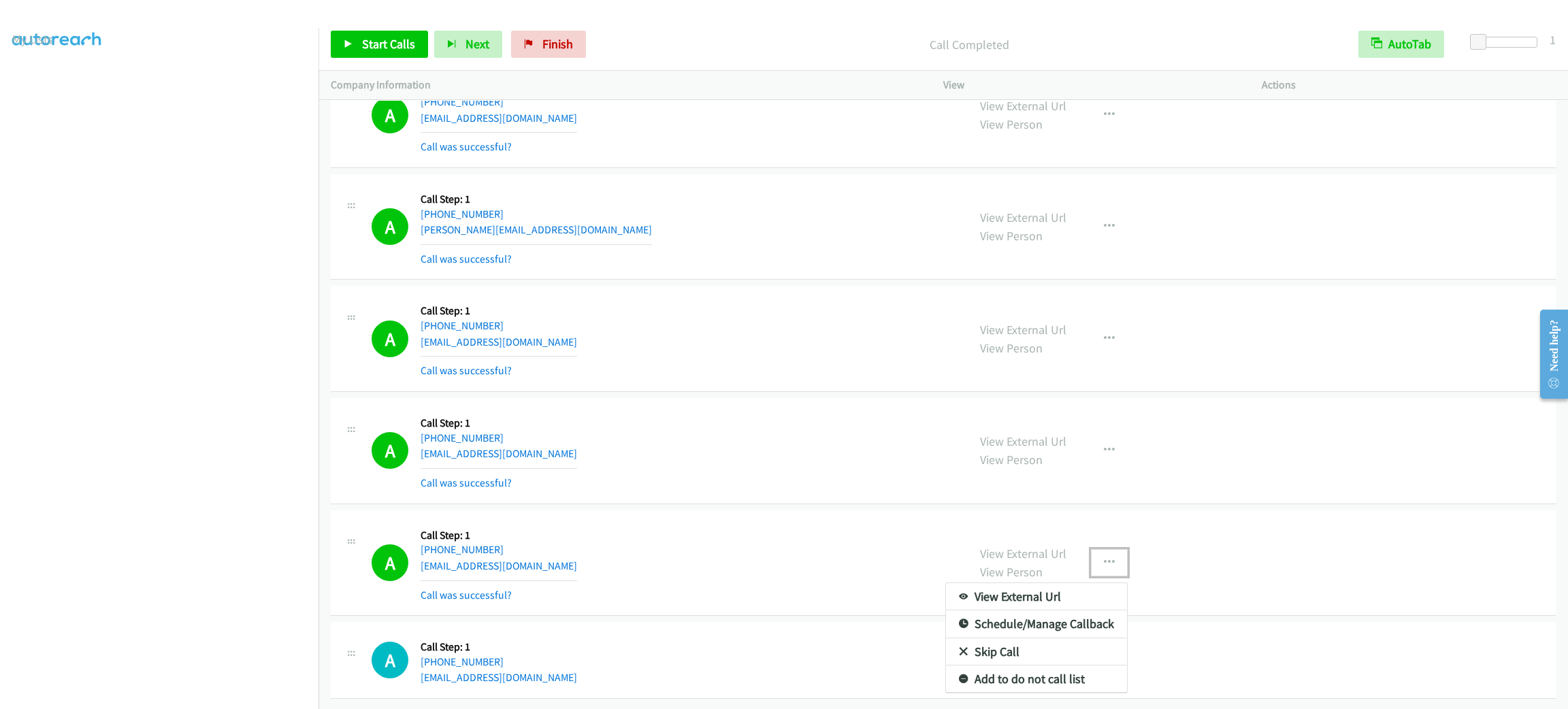
scroll to position [23318, 0]
click at [1096, 665] on link "Add to do not call list" at bounding box center [1037, 679] width 181 height 27
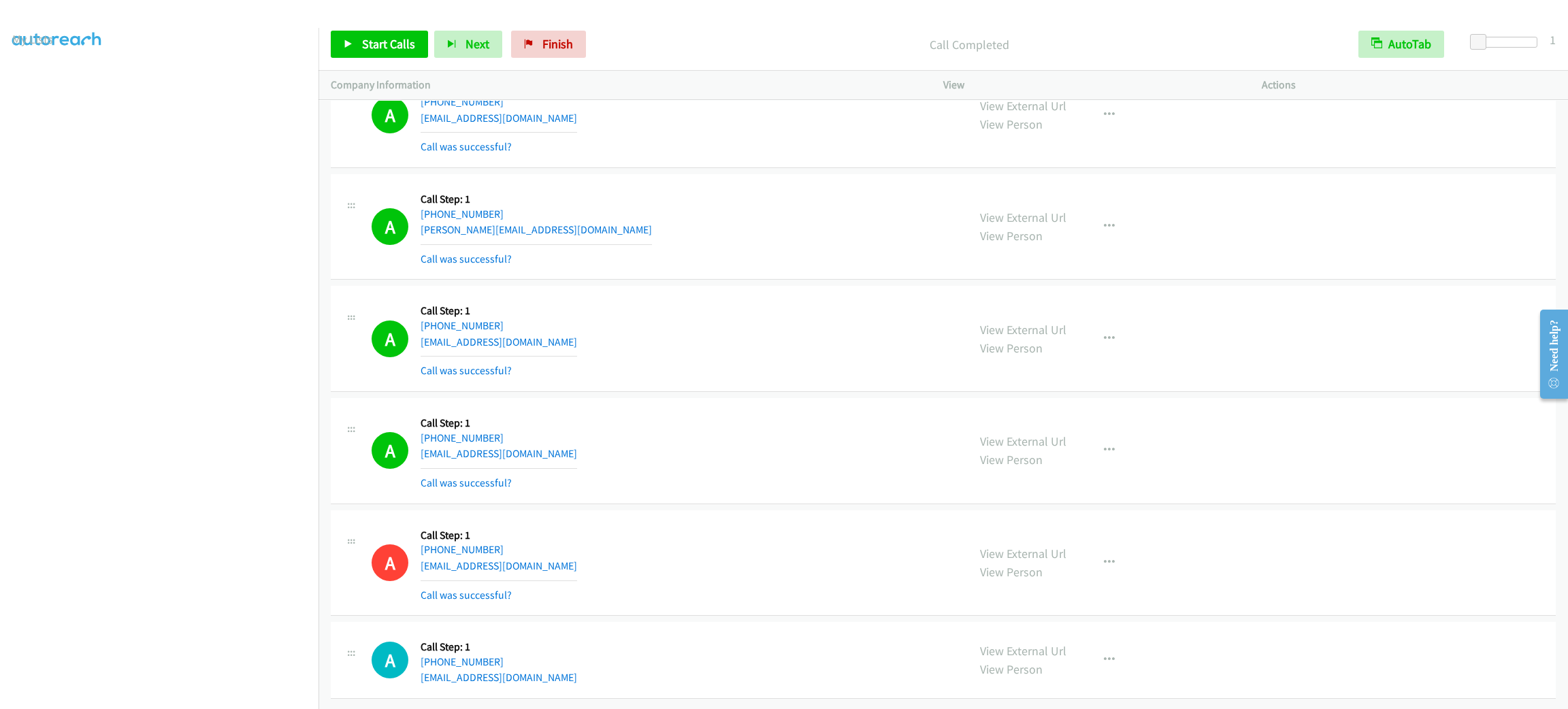
click at [397, 60] on div "Start Calls Pause Next Finish Call Completed AutoTab AutoTab 1" at bounding box center [943, 44] width 1249 height 53
click at [394, 51] on span "Start Calls" at bounding box center [389, 44] width 53 height 15
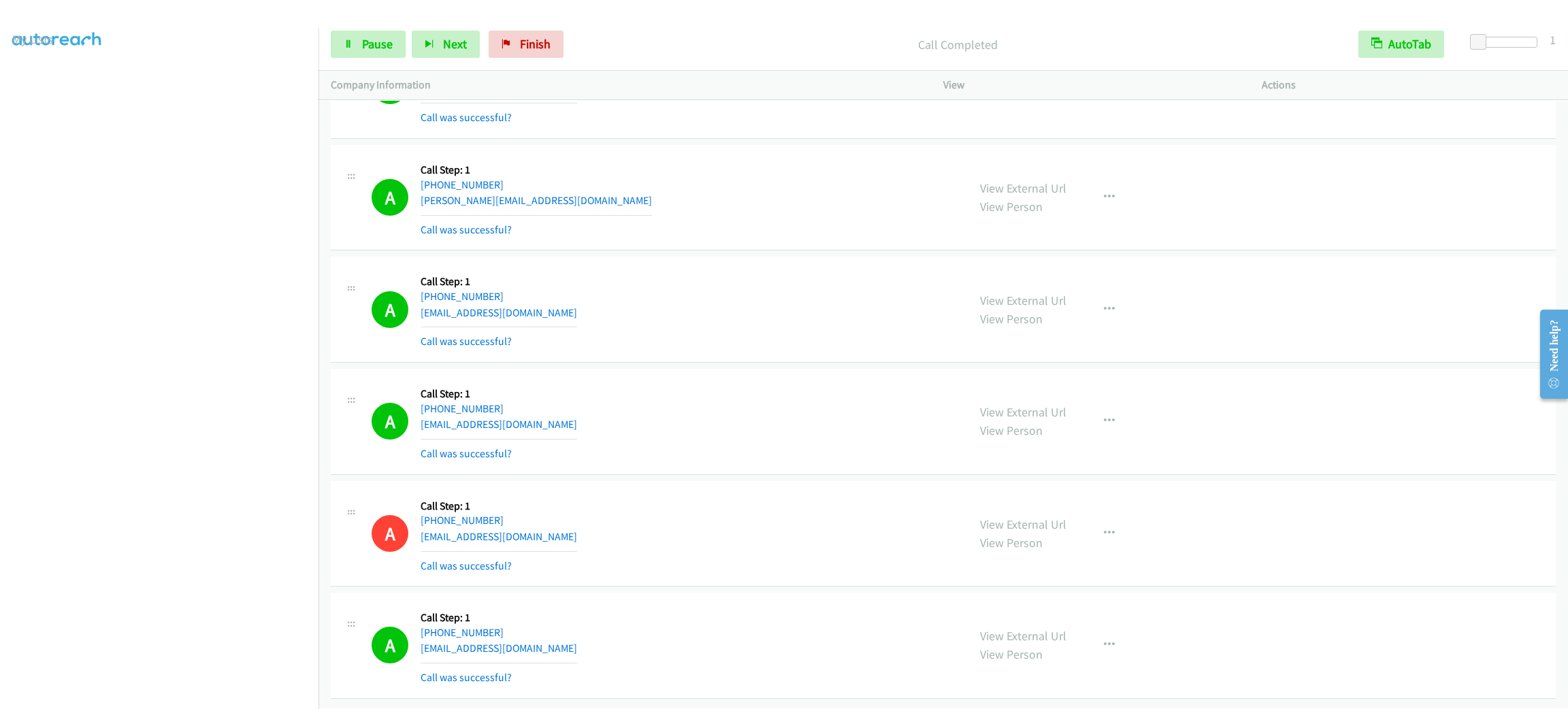
scroll to position [23346, 0]
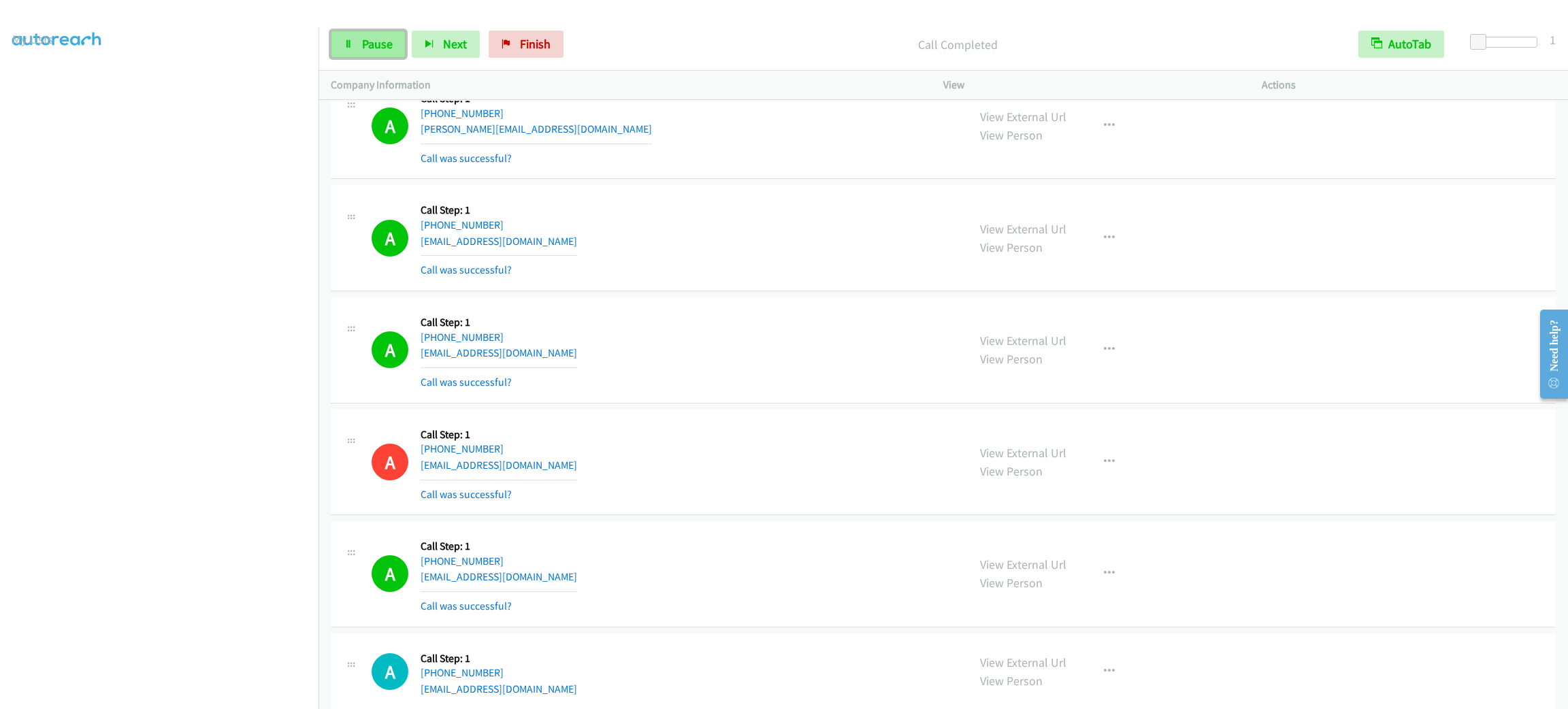
click at [383, 34] on link "Pause" at bounding box center [368, 44] width 75 height 27
click at [762, 279] on div "A Callback Scheduled Call Step: 1 [GEOGRAPHIC_DATA]/[GEOGRAPHIC_DATA] [PHONE_NU…" at bounding box center [663, 237] width 584 height 81
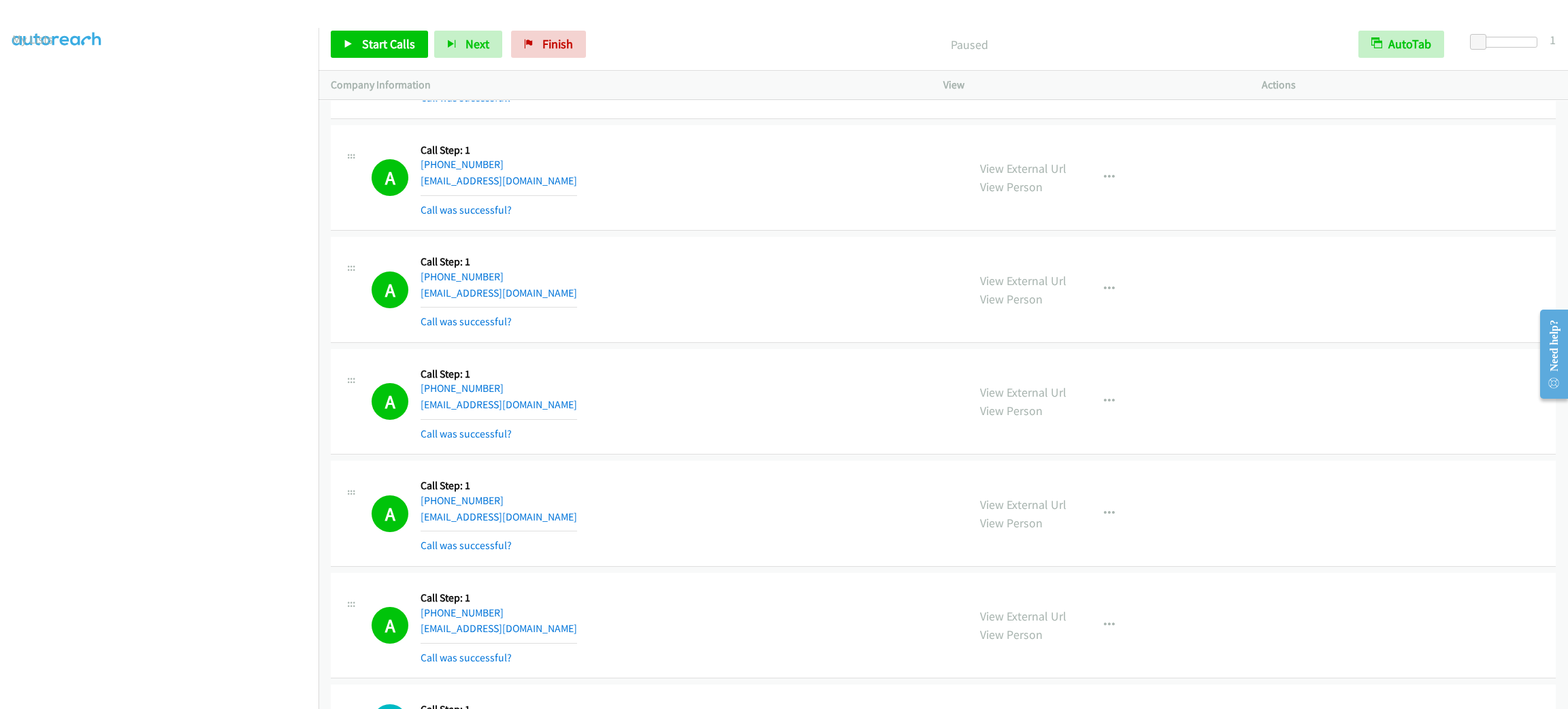
scroll to position [20358, 0]
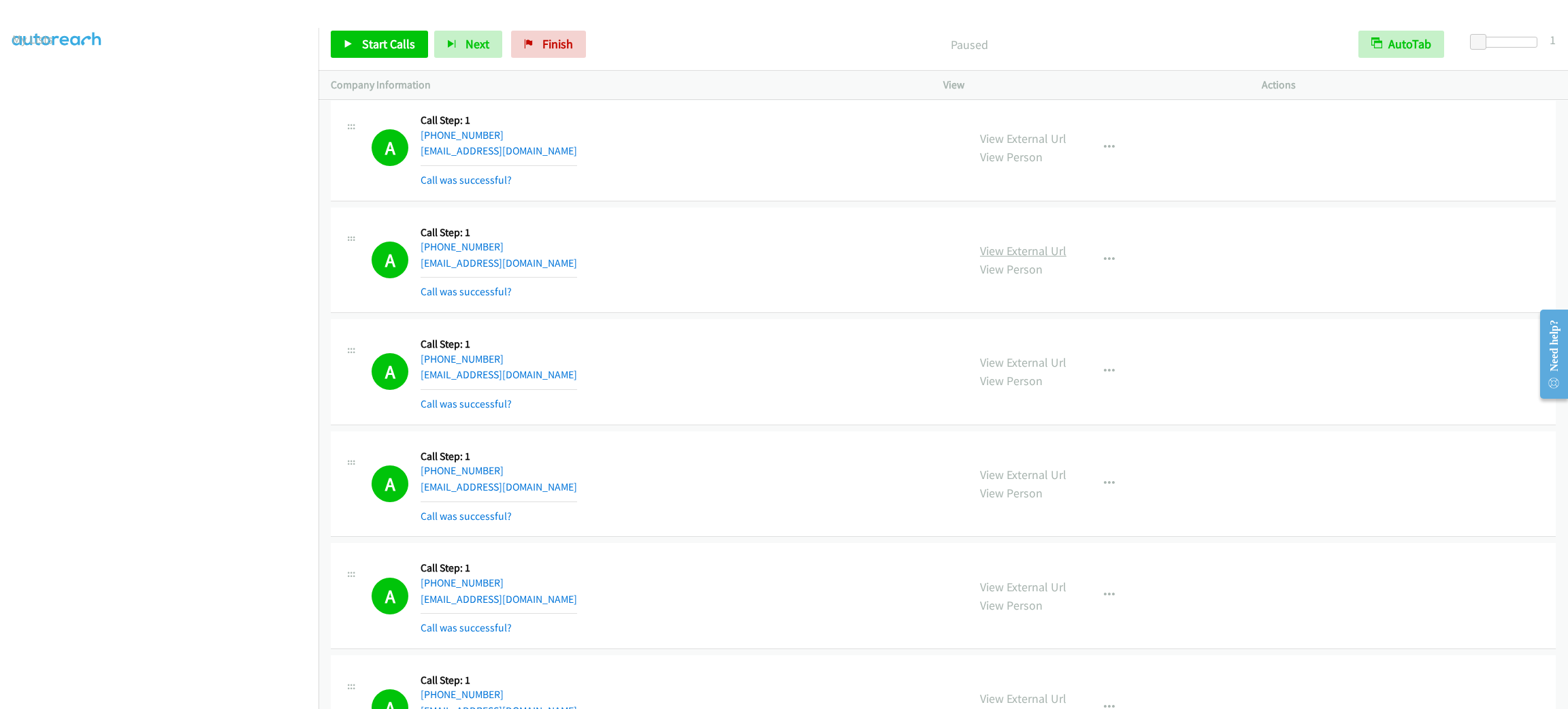
click at [989, 258] on link "View External Url" at bounding box center [1023, 251] width 86 height 15
click at [726, 301] on div "A Callback Scheduled Call Step: 1 America/New_York [PHONE_NUMBER] [EMAIL_ADDRES…" at bounding box center [663, 260] width 584 height 81
click at [1109, 274] on button "button" at bounding box center [1109, 260] width 36 height 27
click at [1105, 390] on link "Add to do not call list" at bounding box center [1037, 376] width 181 height 27
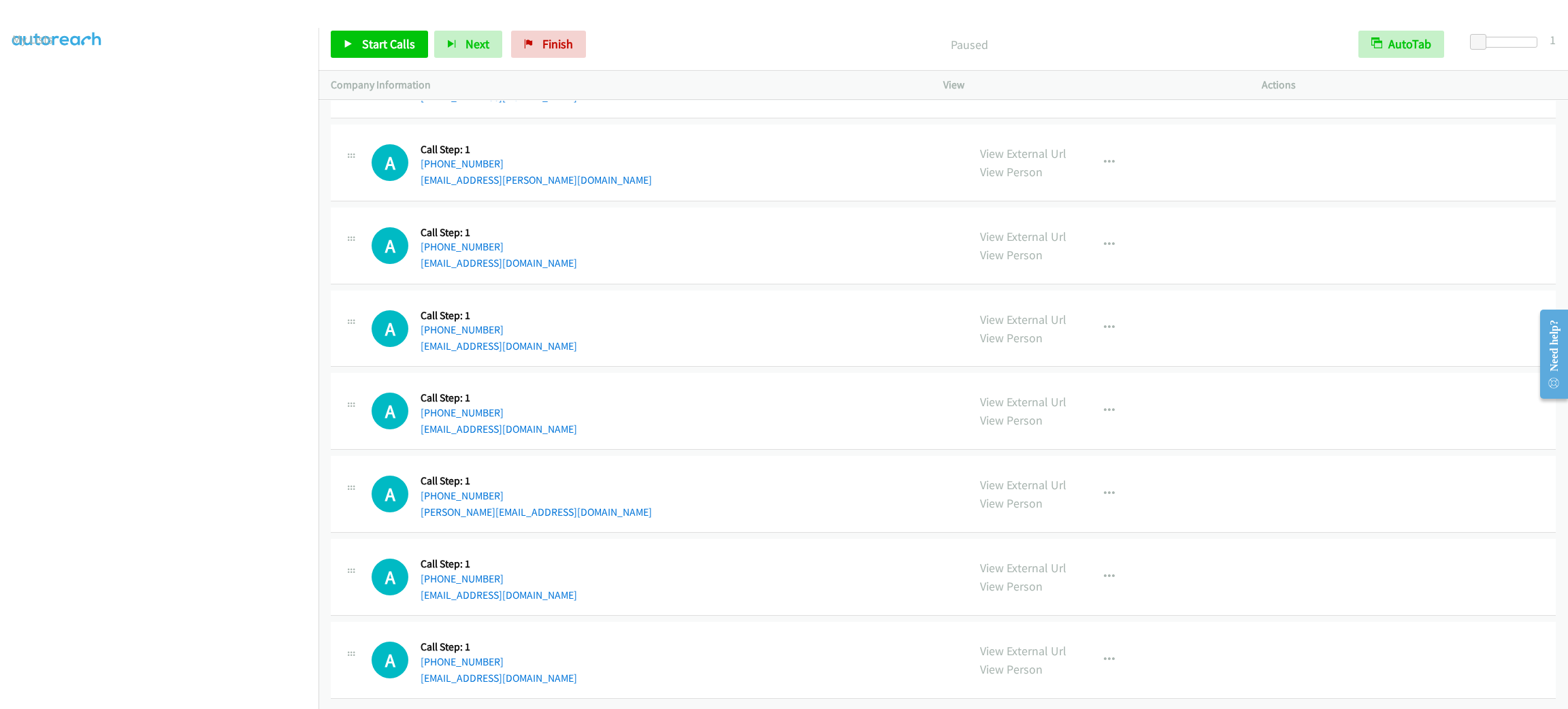
scroll to position [23808, 0]
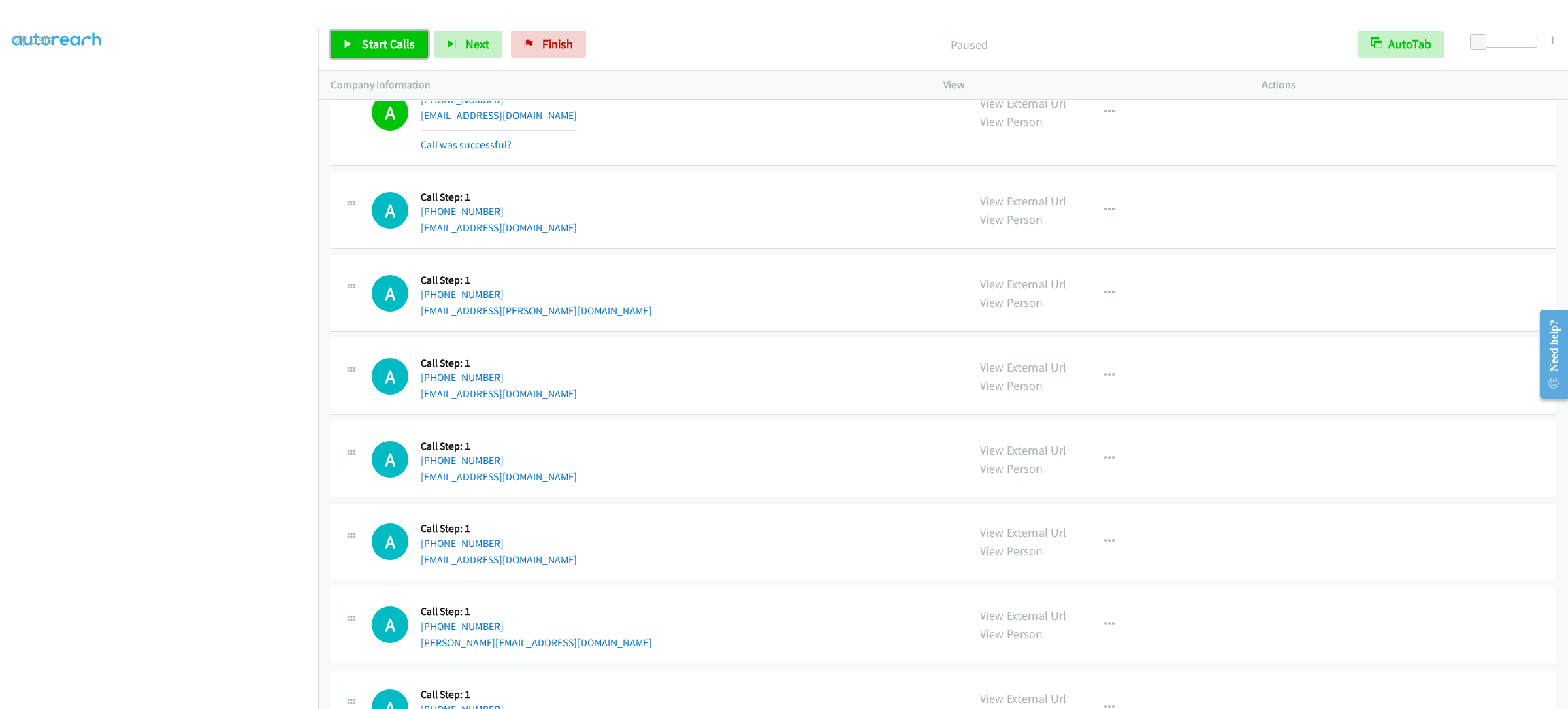
click at [404, 39] on span "Start Calls" at bounding box center [389, 44] width 53 height 15
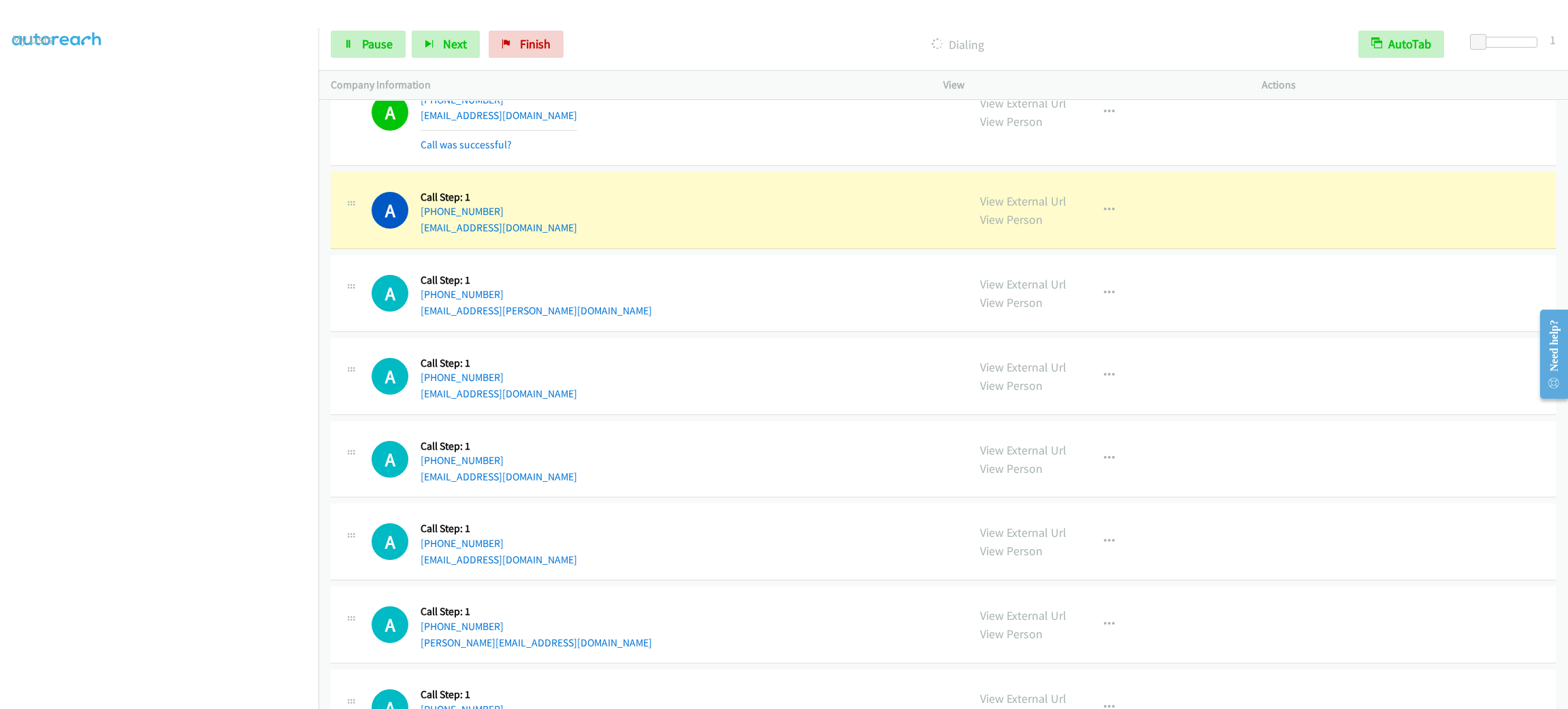
click at [653, 125] on div "A Callback Scheduled Call Step: 1 America/Los_Angeles [PHONE_NUMBER] [EMAIL_ADD…" at bounding box center [943, 112] width 1225 height 106
click at [1101, 224] on button "button" at bounding box center [1109, 210] width 36 height 27
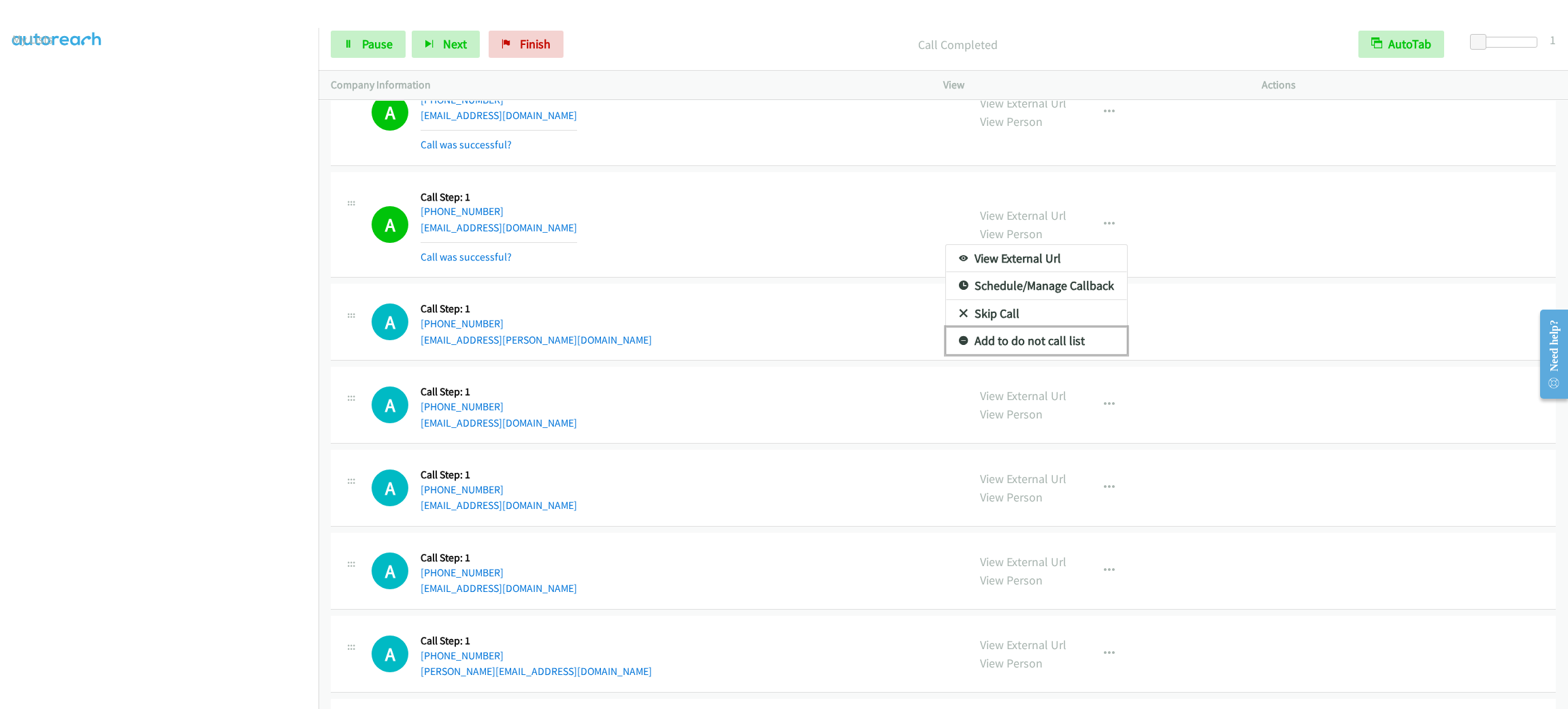
click at [1105, 354] on link "Add to do not call list" at bounding box center [1037, 340] width 181 height 27
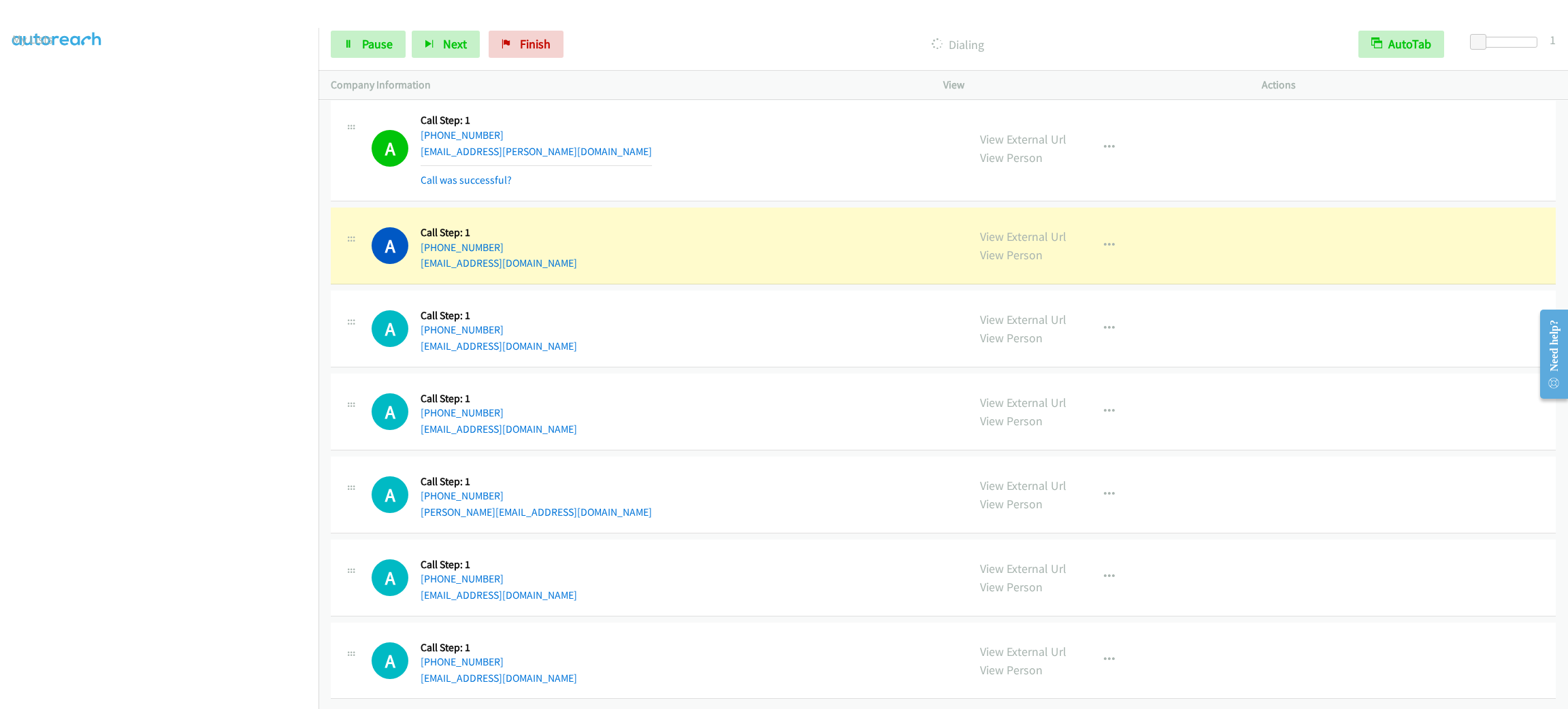
scroll to position [24069, 0]
click at [700, 345] on div "A Callback Scheduled Call Step: 1 America/[GEOGRAPHIC_DATA] [PHONE_NUMBER] [EMA…" at bounding box center [943, 329] width 1225 height 77
click at [724, 330] on div "A Callback Scheduled Call Step: 1 America/[GEOGRAPHIC_DATA] [PHONE_NUMBER] [EMA…" at bounding box center [663, 329] width 584 height 52
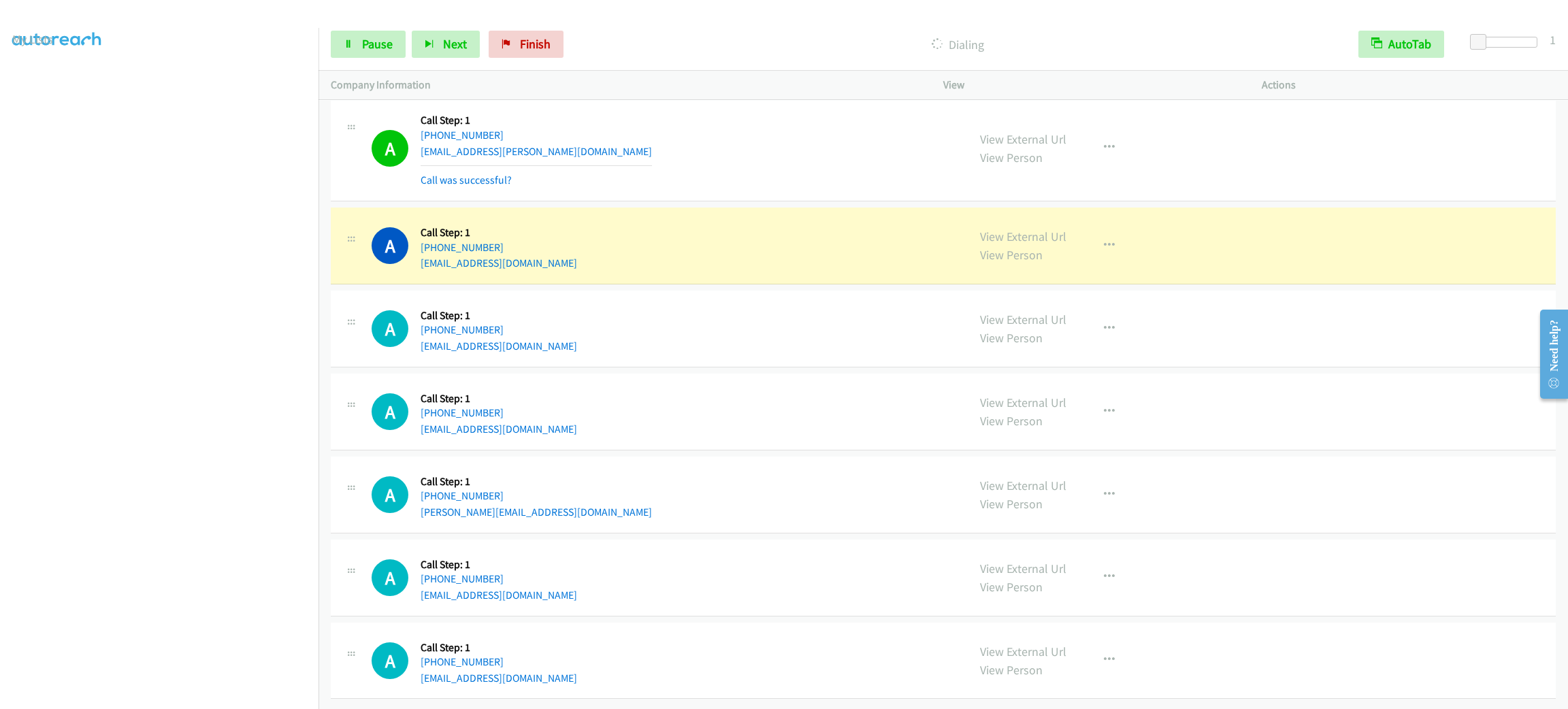
click at [649, 220] on div "A Callback Scheduled Call Step: 1 [GEOGRAPHIC_DATA]/[GEOGRAPHIC_DATA] [PHONE_NU…" at bounding box center [663, 246] width 584 height 52
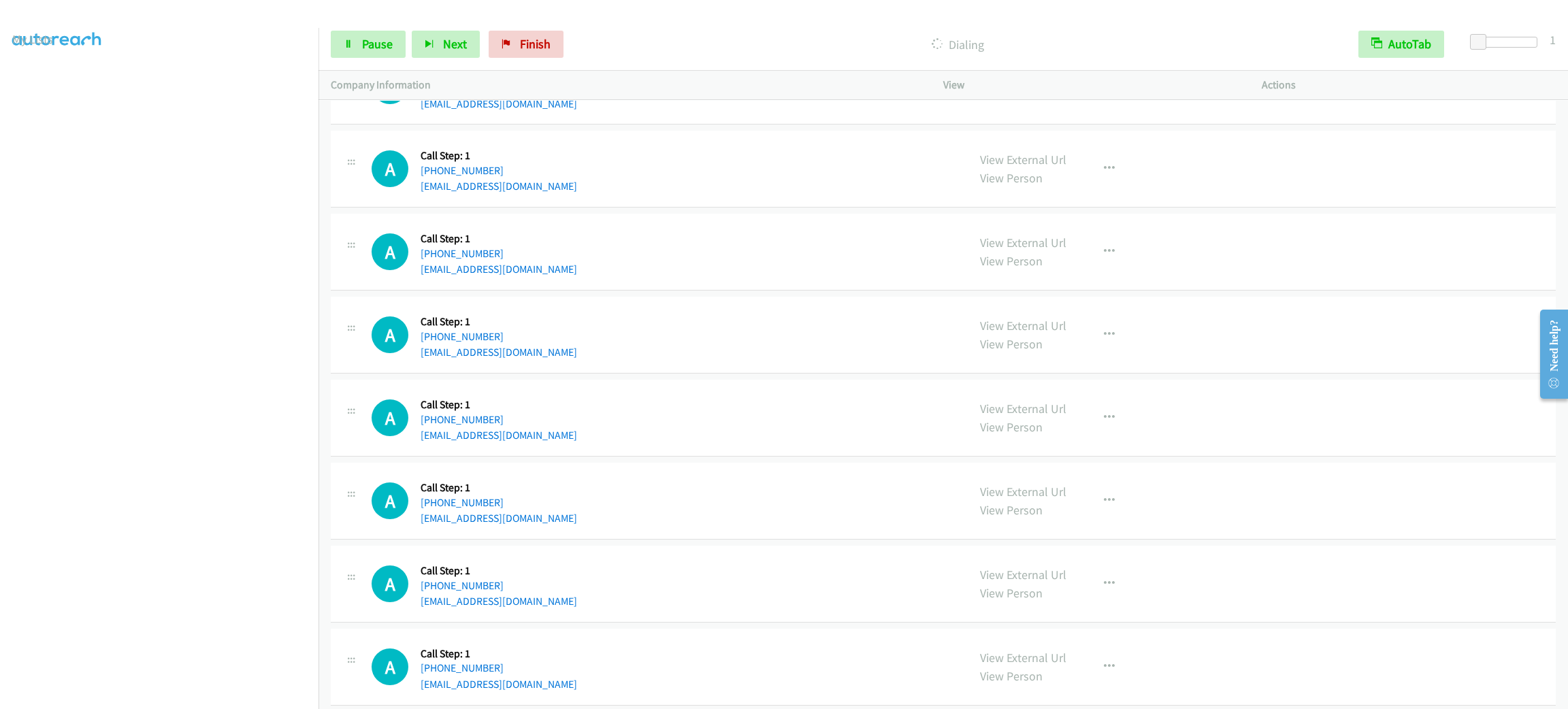
scroll to position [24857, 0]
click at [390, 40] on span "Pause" at bounding box center [378, 44] width 31 height 15
click at [385, 39] on span "Start Calls" at bounding box center [389, 44] width 53 height 15
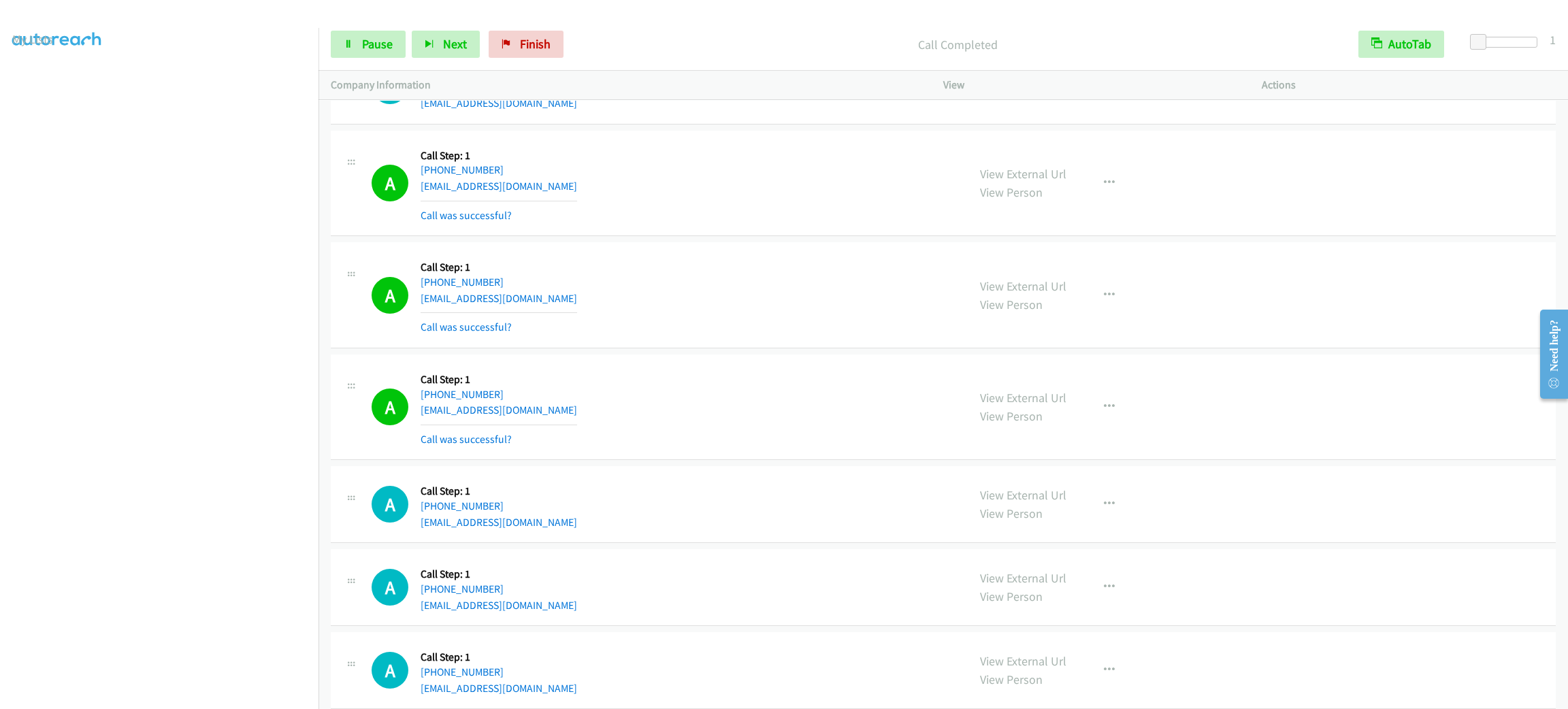
scroll to position [25026, 0]
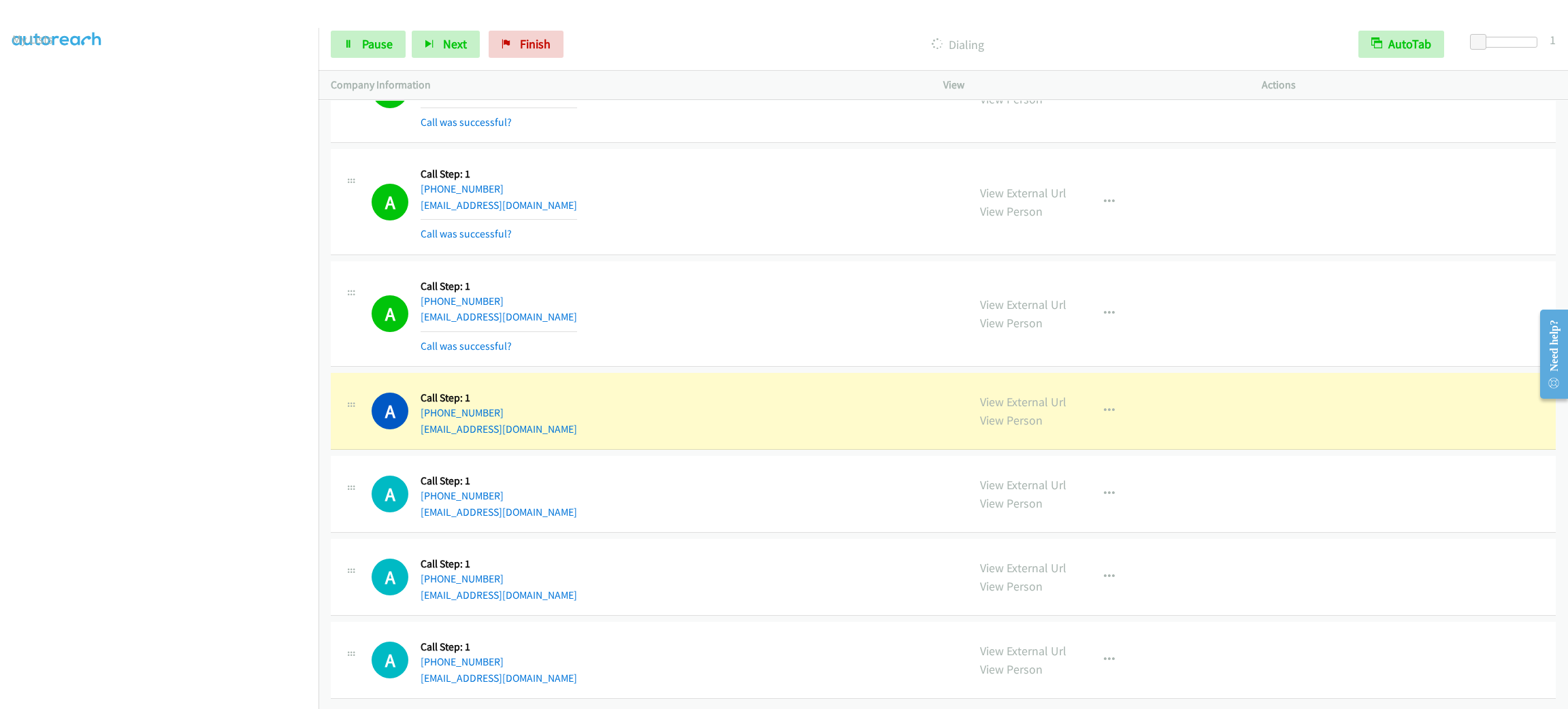
click at [211, 697] on aside "Dialing Mode: Power | Switch to Preview My Lists" at bounding box center [159, 360] width 319 height 753
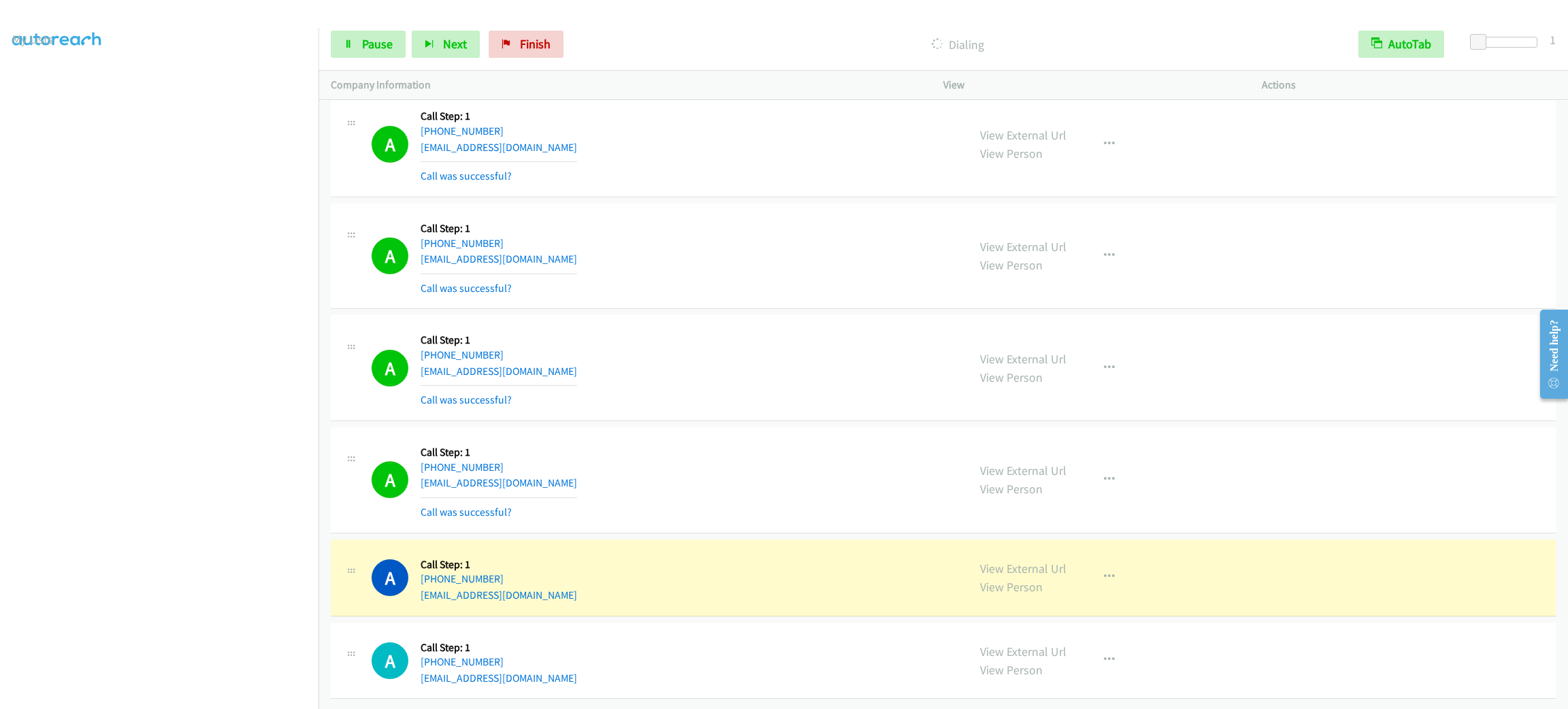
scroll to position [25085, 0]
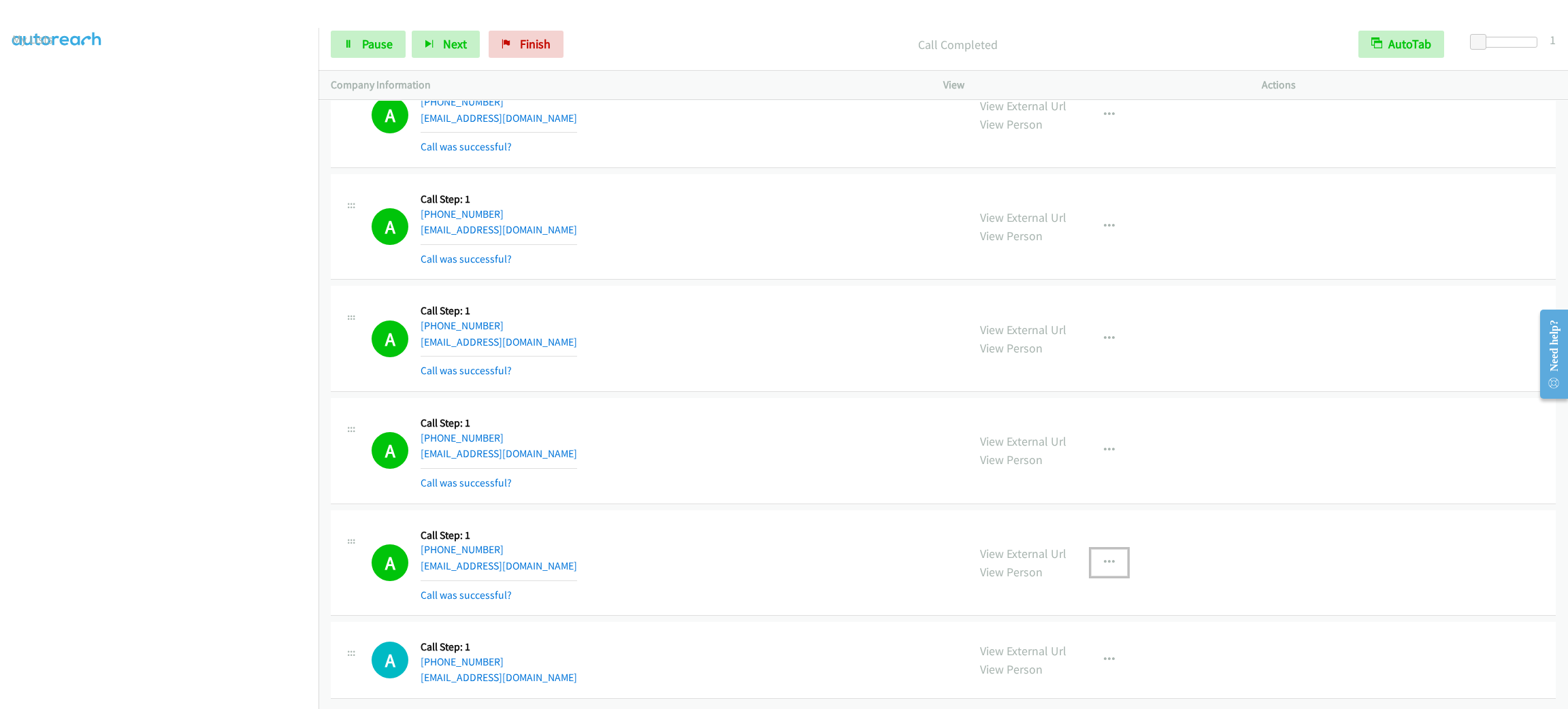
drag, startPoint x: 1103, startPoint y: 571, endPoint x: 1102, endPoint y: 583, distance: 12.0
click at [1104, 569] on icon "button" at bounding box center [1110, 563] width 11 height 11
click at [1097, 685] on link "Add to do not call list" at bounding box center [1037, 679] width 181 height 27
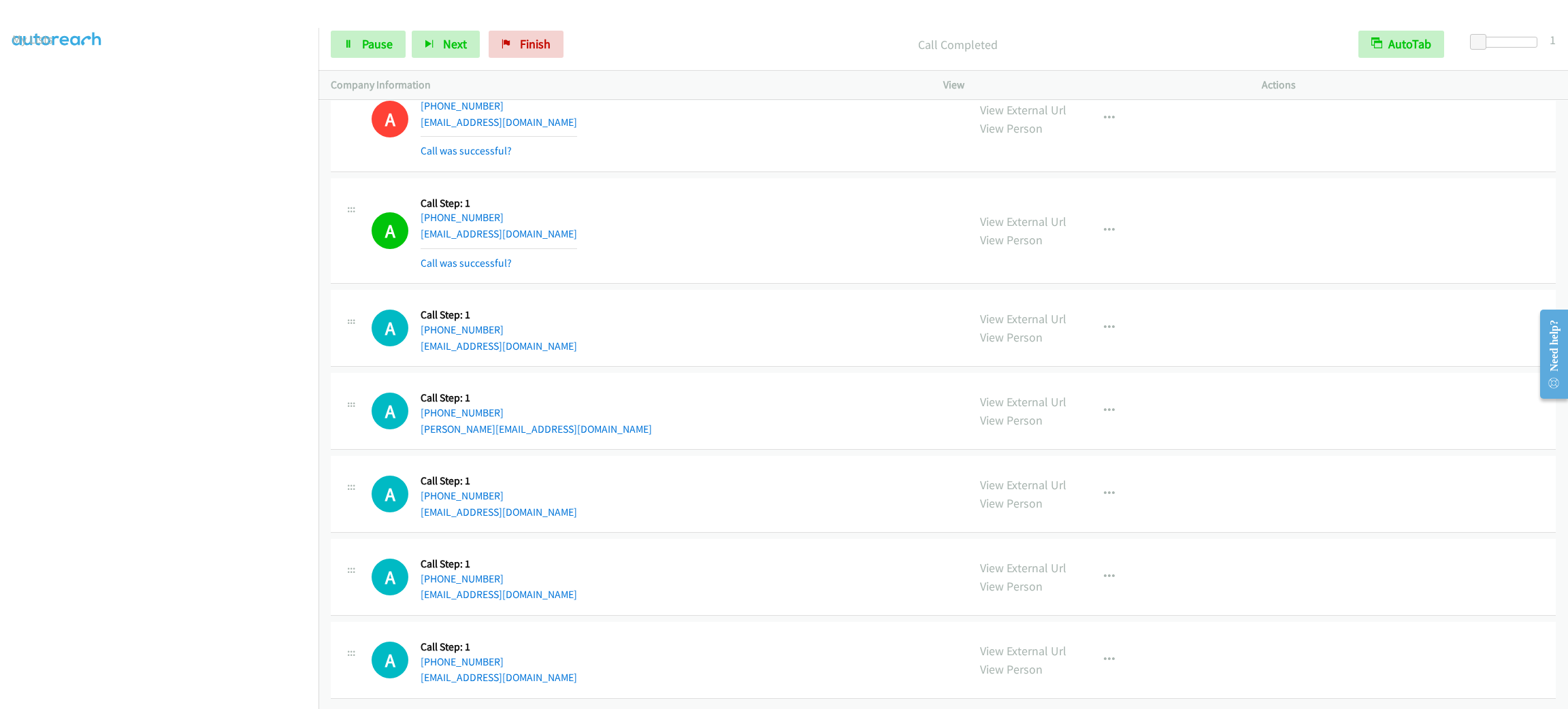
scroll to position [25587, 0]
click at [385, 33] on link "Pause" at bounding box center [368, 44] width 75 height 27
click at [383, 31] on link "Start Calls" at bounding box center [379, 44] width 98 height 27
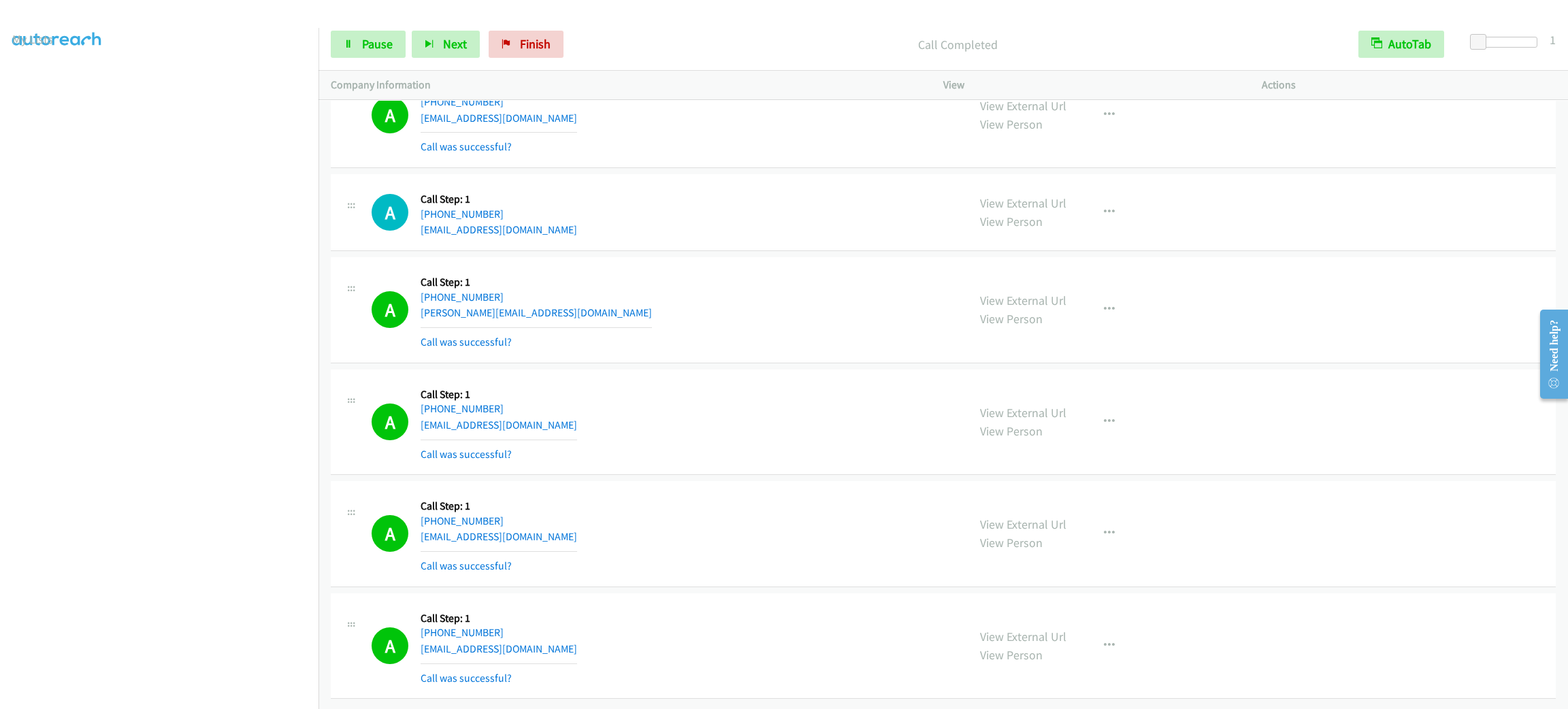
scroll to position [25878, 0]
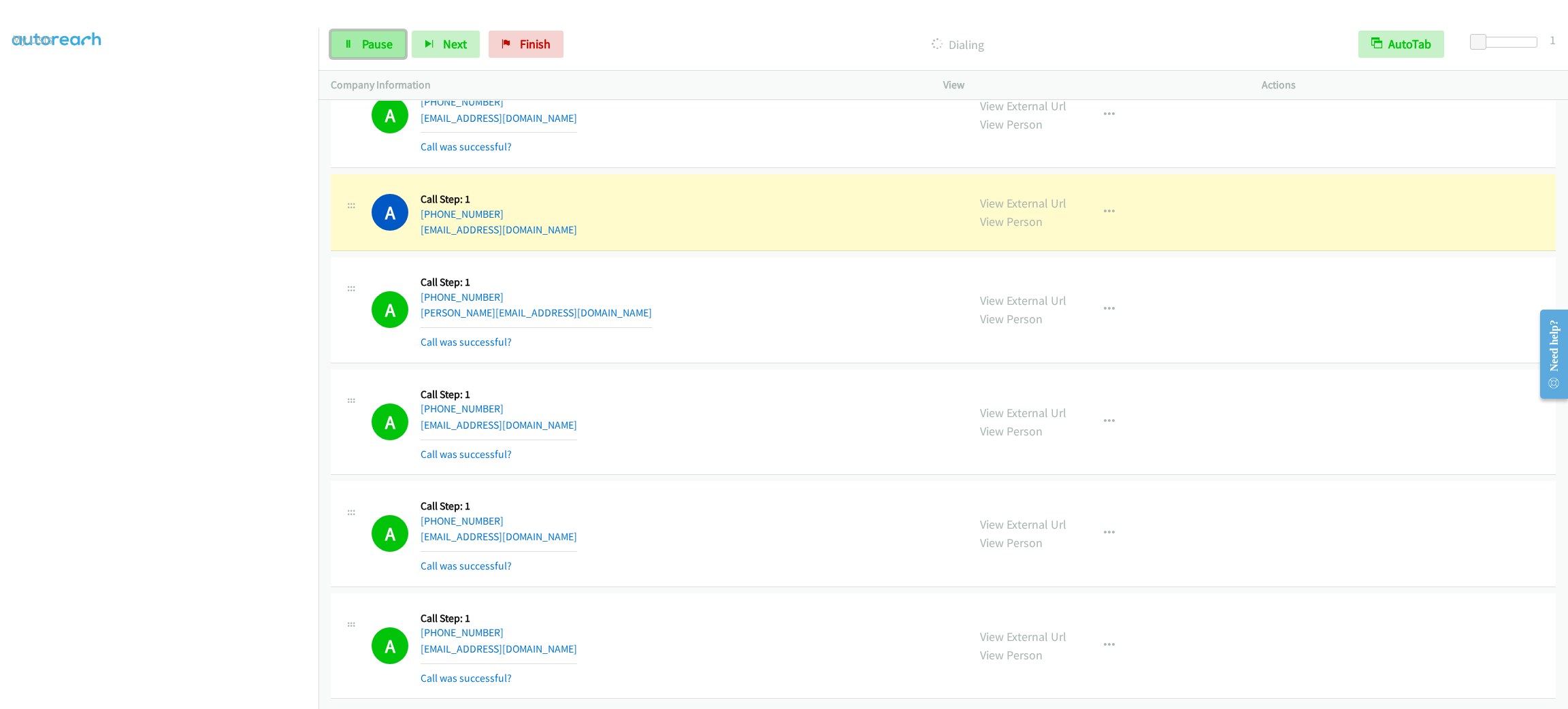
click at [385, 51] on span "Pause" at bounding box center [378, 44] width 31 height 15
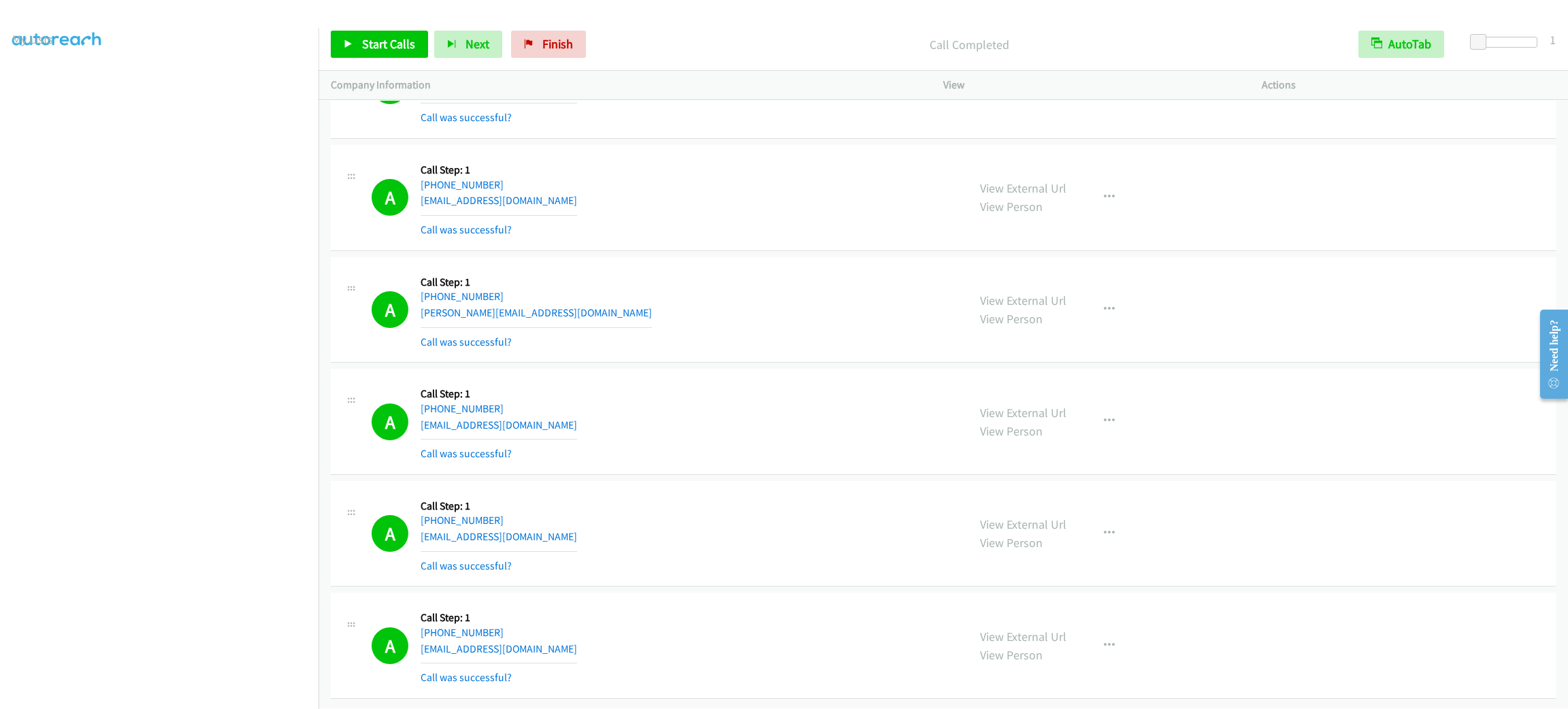
click at [790, 238] on div "A Callback Scheduled Call Step: 1 America/New_York [PHONE_NUMBER] [EMAIL_ADDRES…" at bounding box center [663, 197] width 584 height 81
click at [716, 35] on p "Call Completed" at bounding box center [969, 44] width 729 height 18
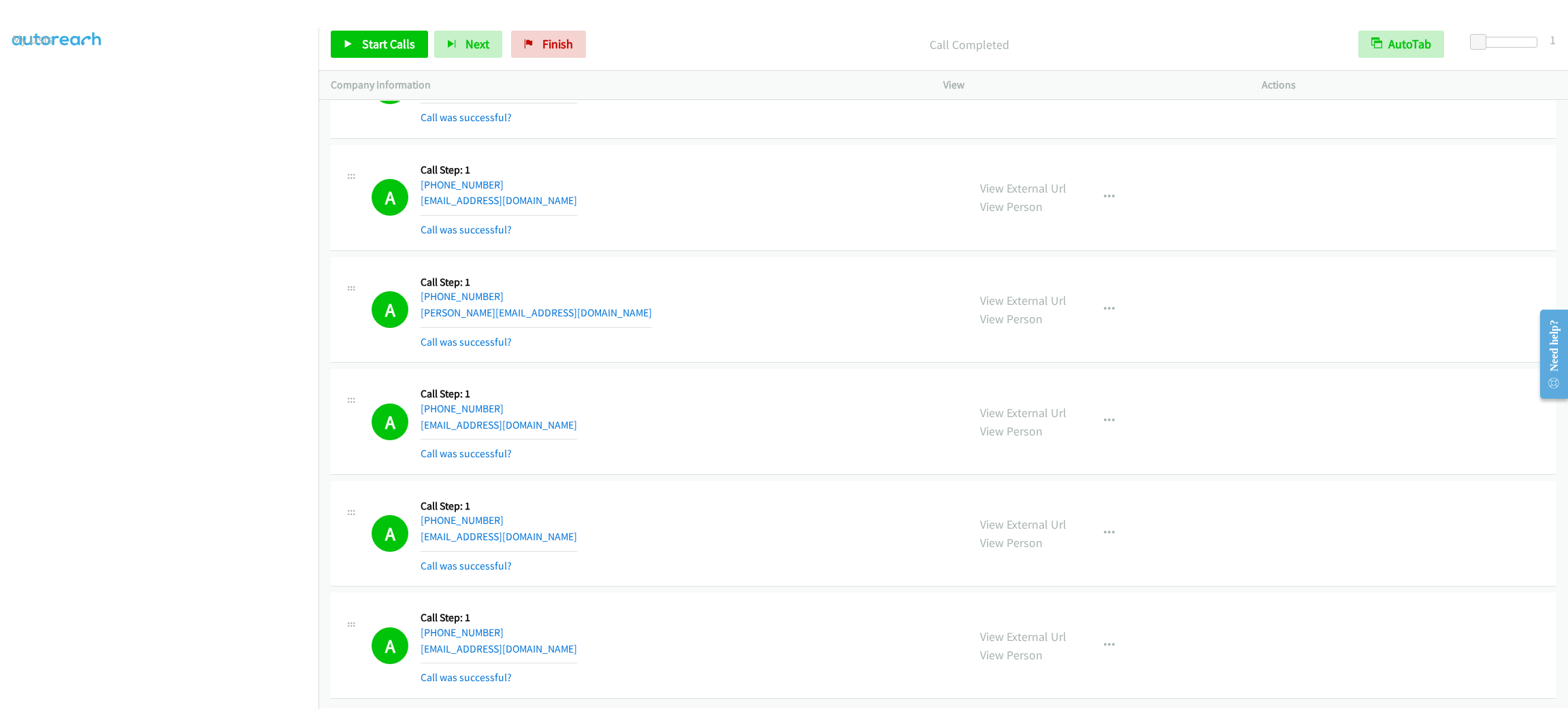
click at [716, 35] on p "Call Completed" at bounding box center [969, 44] width 729 height 18
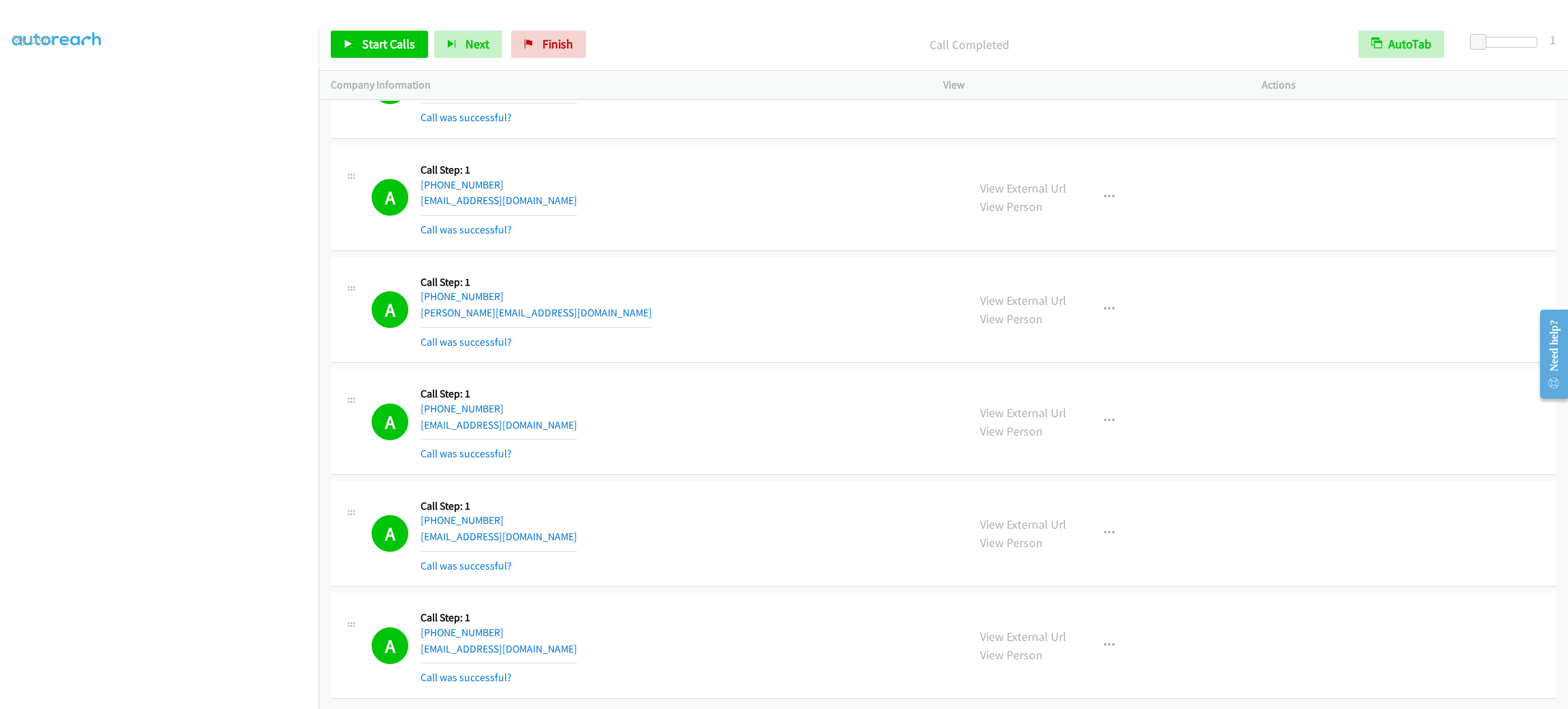
click at [716, 35] on p "Call Completed" at bounding box center [969, 44] width 729 height 18
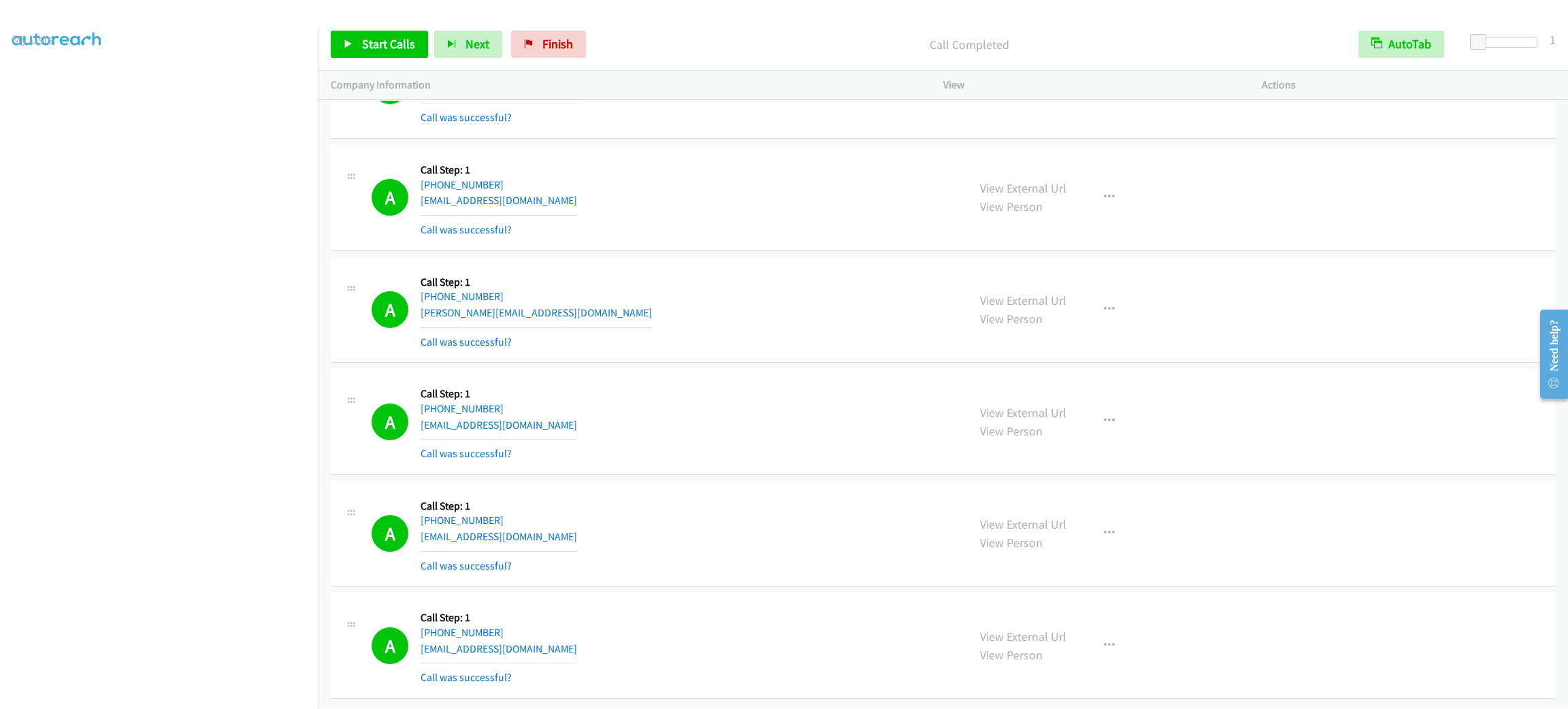
drag, startPoint x: 1200, startPoint y: 351, endPoint x: 1216, endPoint y: 348, distance: 16.3
click at [1200, 350] on div "View External Url View Person View External Url Email Schedule/Manage Callback …" at bounding box center [1133, 310] width 331 height 81
drag, startPoint x: 1244, startPoint y: 334, endPoint x: 1250, endPoint y: 362, distance: 28.6
click at [1244, 336] on div "View External Url View Person View External Url Email Schedule/Manage Callback …" at bounding box center [1133, 310] width 331 height 81
